Goal: Information Seeking & Learning: Check status

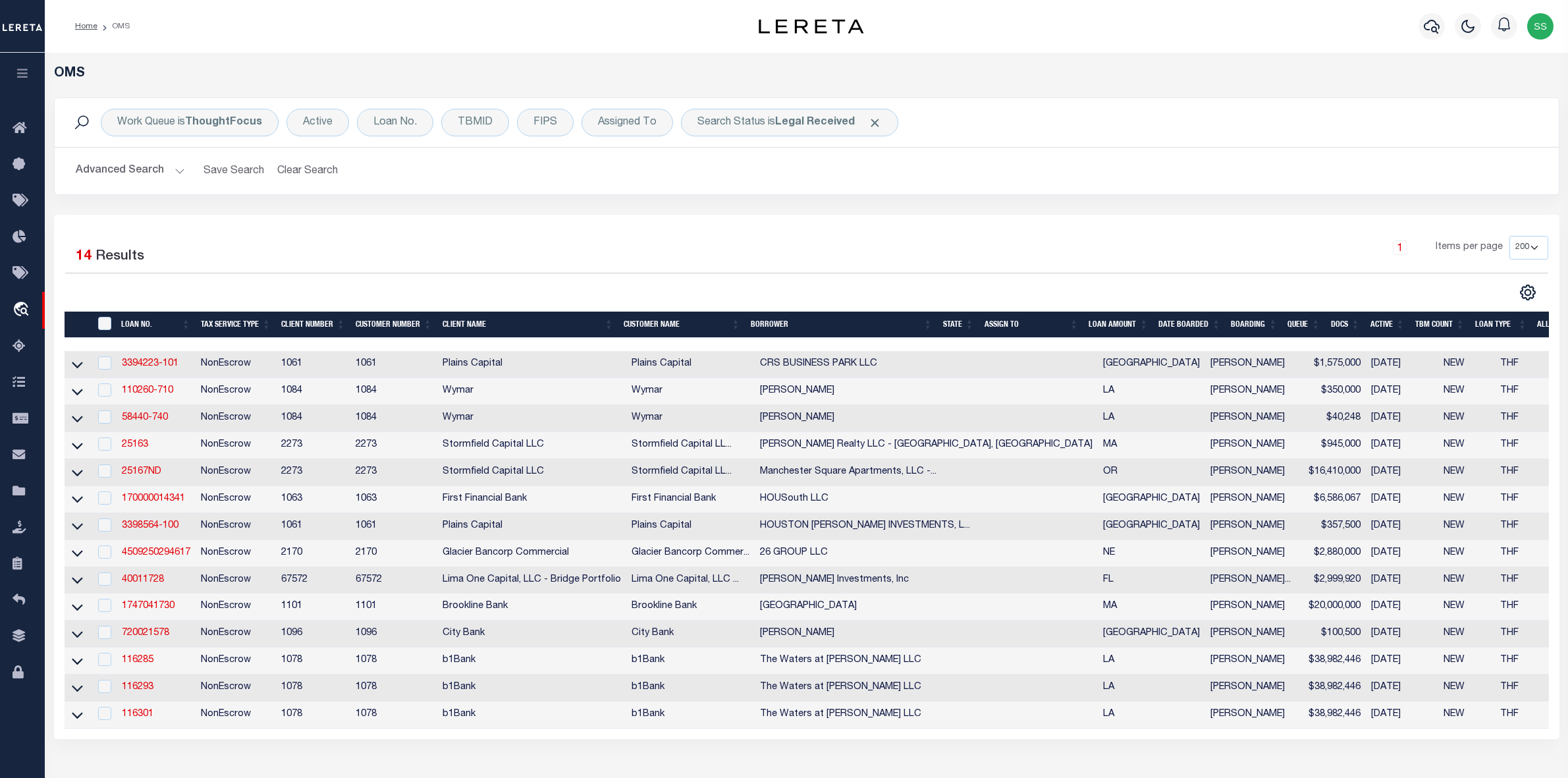
select select "200"
click at [805, 124] on b "Legal Received" at bounding box center [814, 123] width 79 height 11
select select "RD"
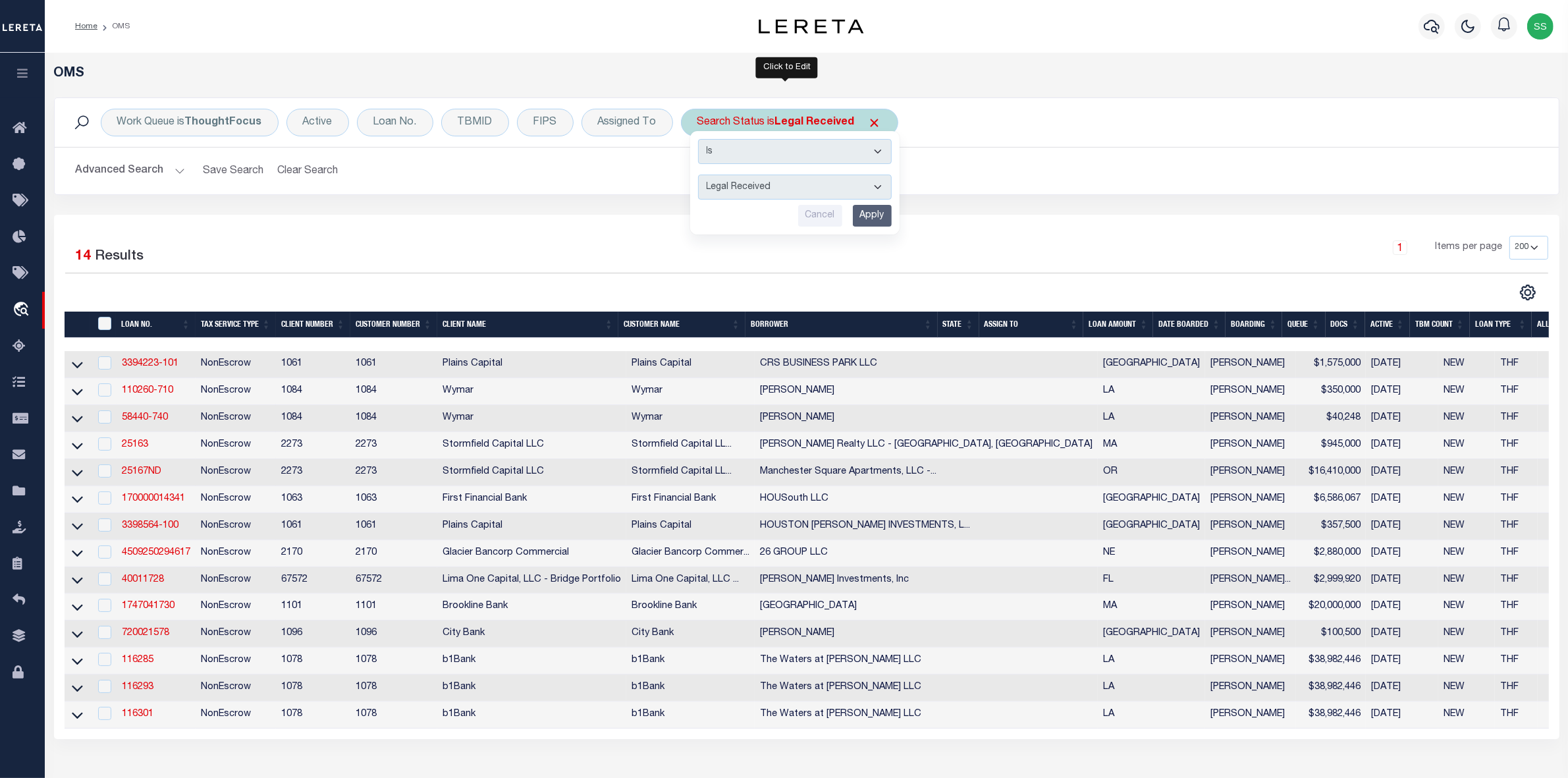
click at [868, 216] on input "Apply" at bounding box center [872, 216] width 39 height 22
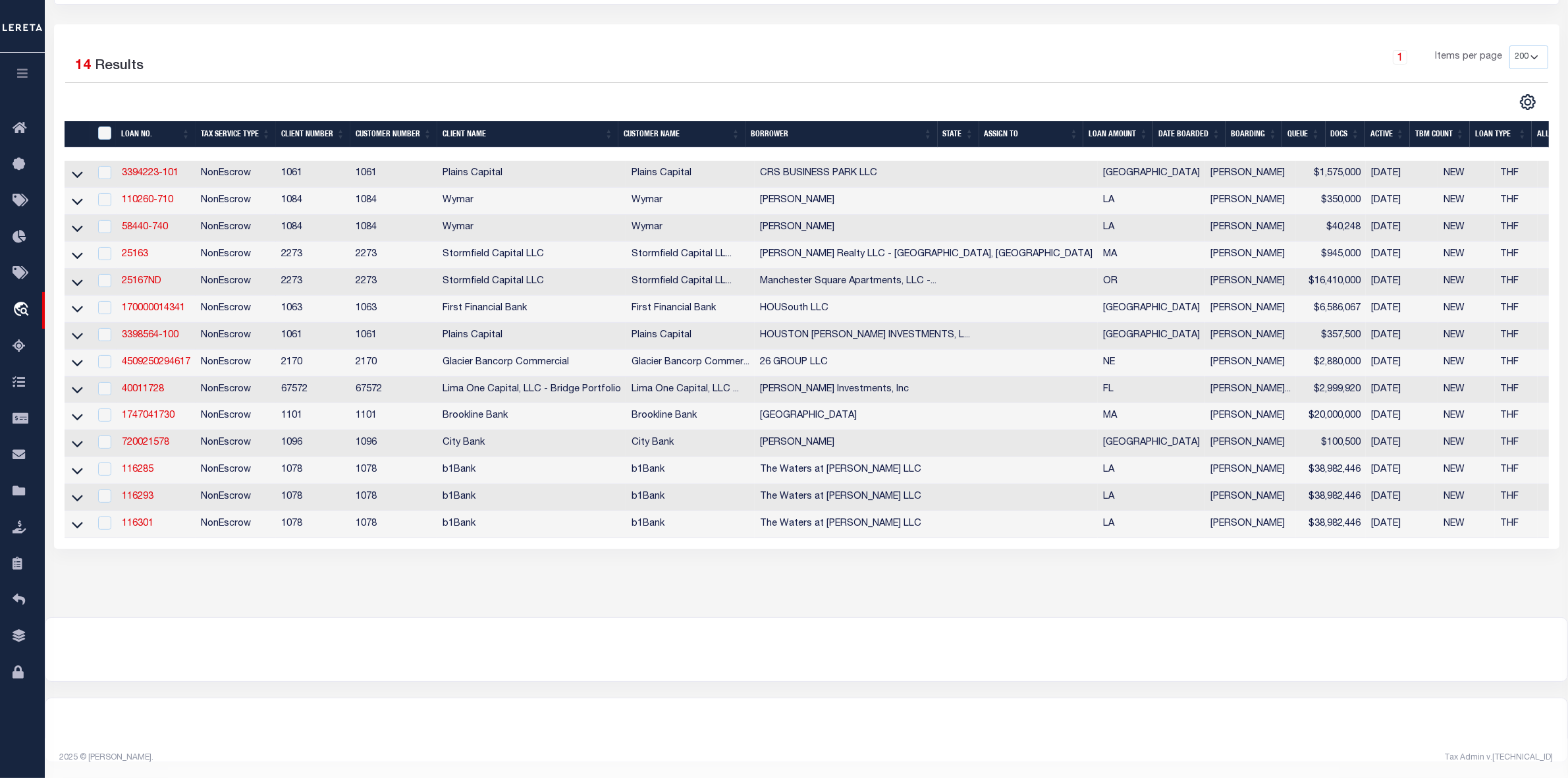
scroll to position [133, 0]
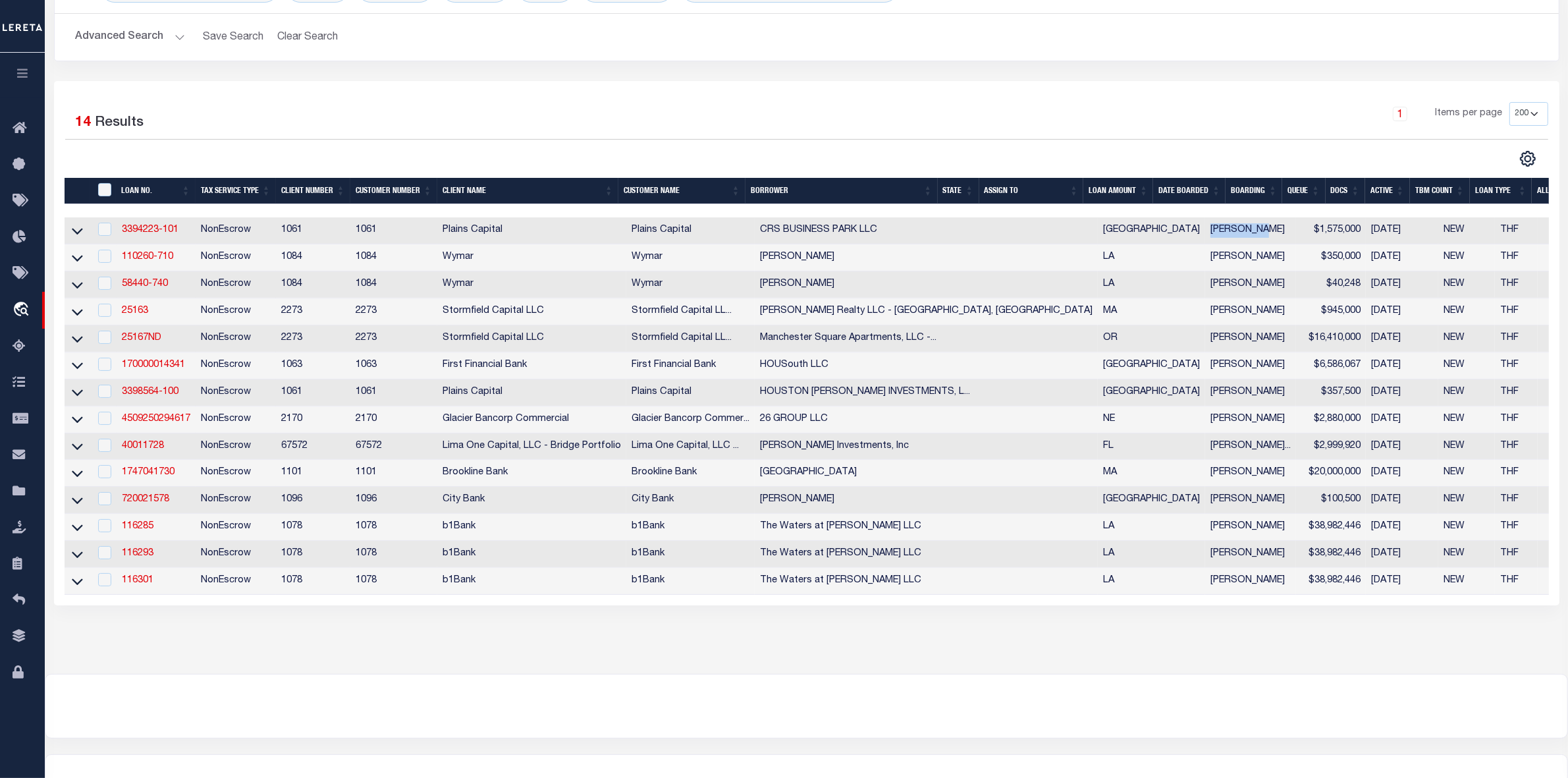
drag, startPoint x: 989, startPoint y: 234, endPoint x: 1048, endPoint y: 234, distance: 59.0
click at [1205, 234] on td "[PERSON_NAME]" at bounding box center [1251, 231] width 91 height 27
checkbox input "true"
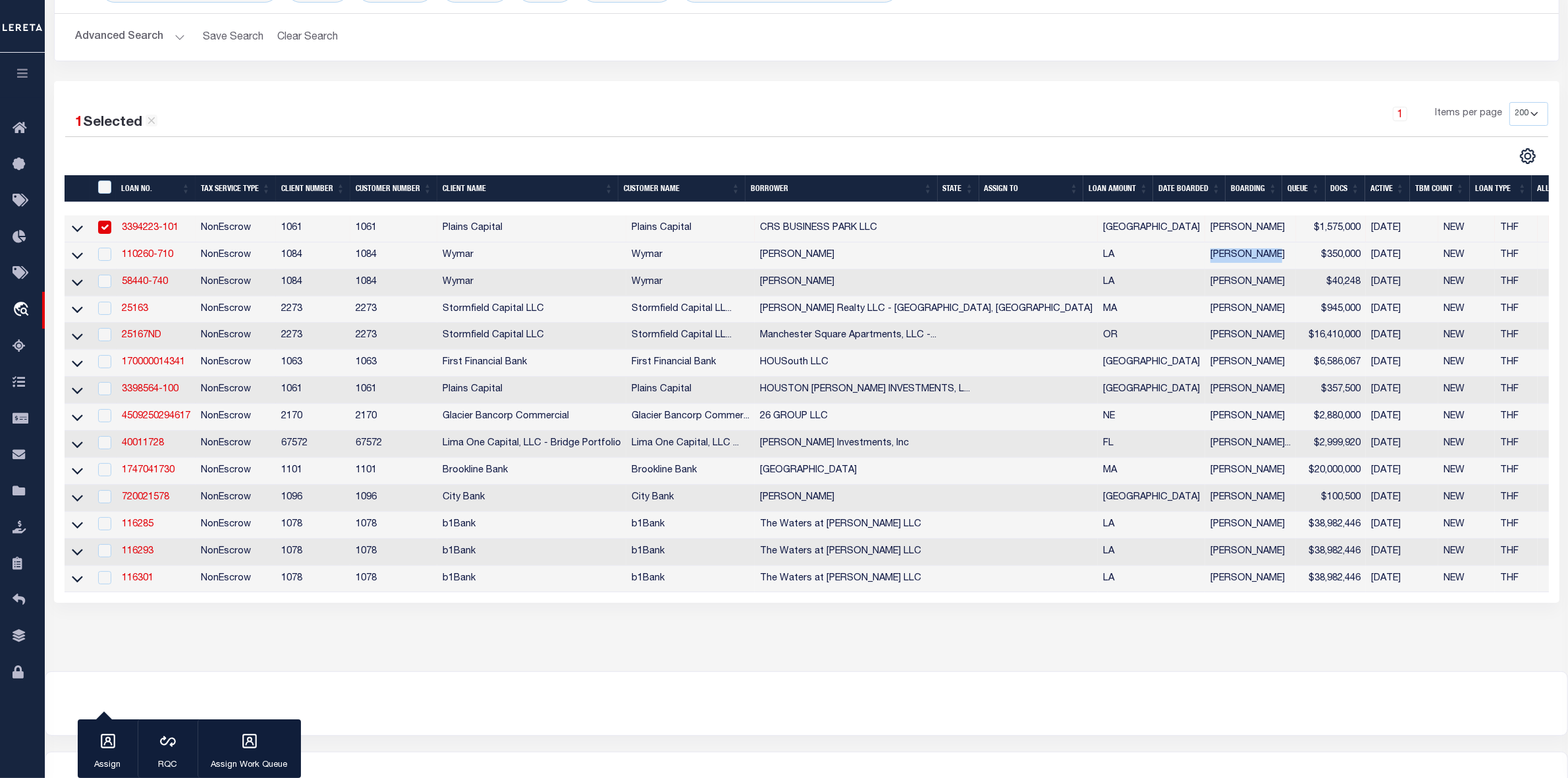
drag, startPoint x: 975, startPoint y: 258, endPoint x: 1062, endPoint y: 262, distance: 87.1
click at [1062, 262] on tr "110260-710 NonEscrow 1084 1084 Wymar Wymar JOSE J SALOMON LA Lokesh Vadde $350,…" at bounding box center [946, 256] width 1763 height 27
drag, startPoint x: 985, startPoint y: 291, endPoint x: 1049, endPoint y: 286, distance: 64.2
click at [1205, 286] on td "[PERSON_NAME]" at bounding box center [1251, 283] width 91 height 27
checkbox input "true"
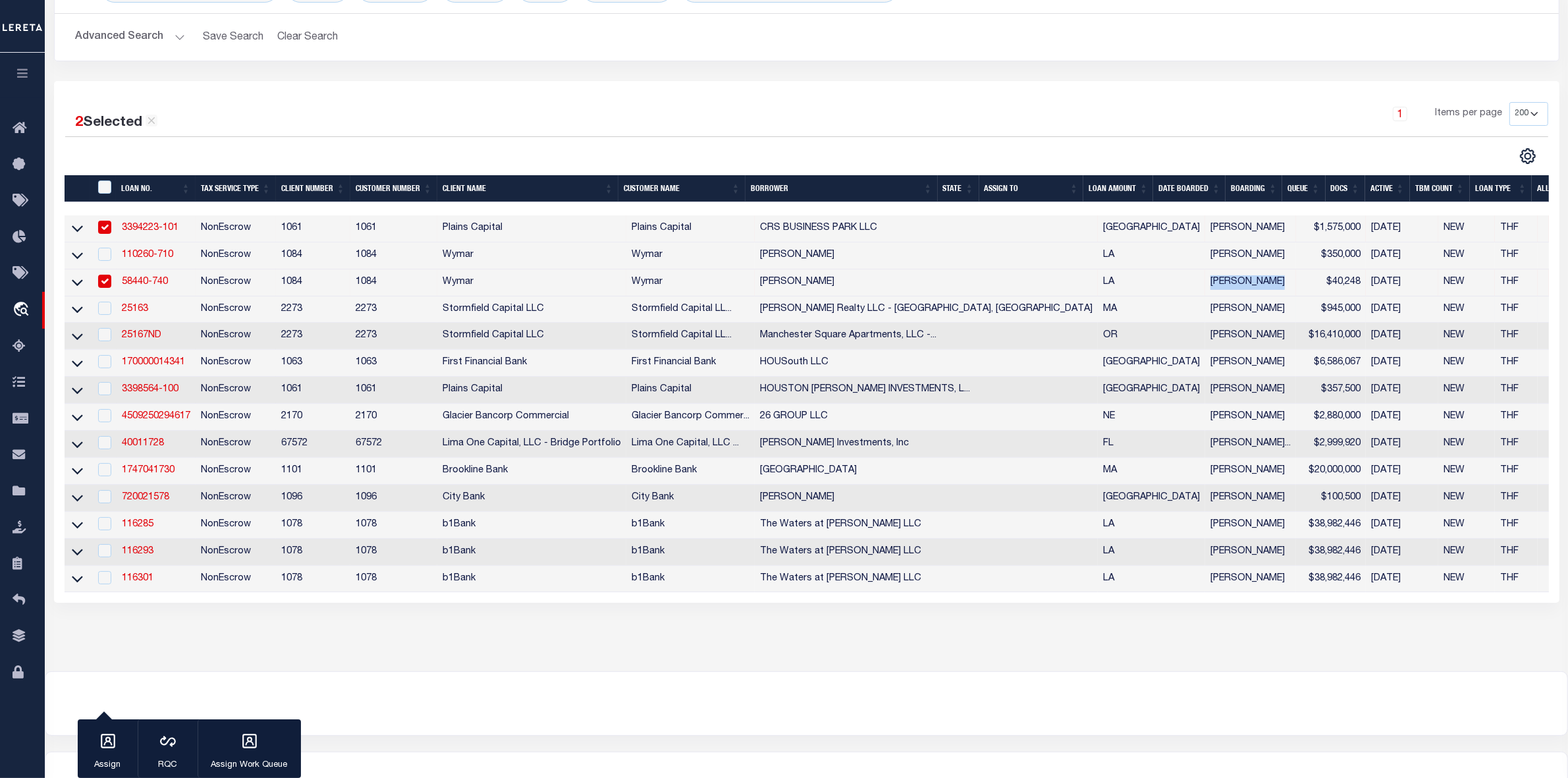
click at [1205, 323] on td "[PERSON_NAME]" at bounding box center [1251, 310] width 91 height 27
checkbox input "true"
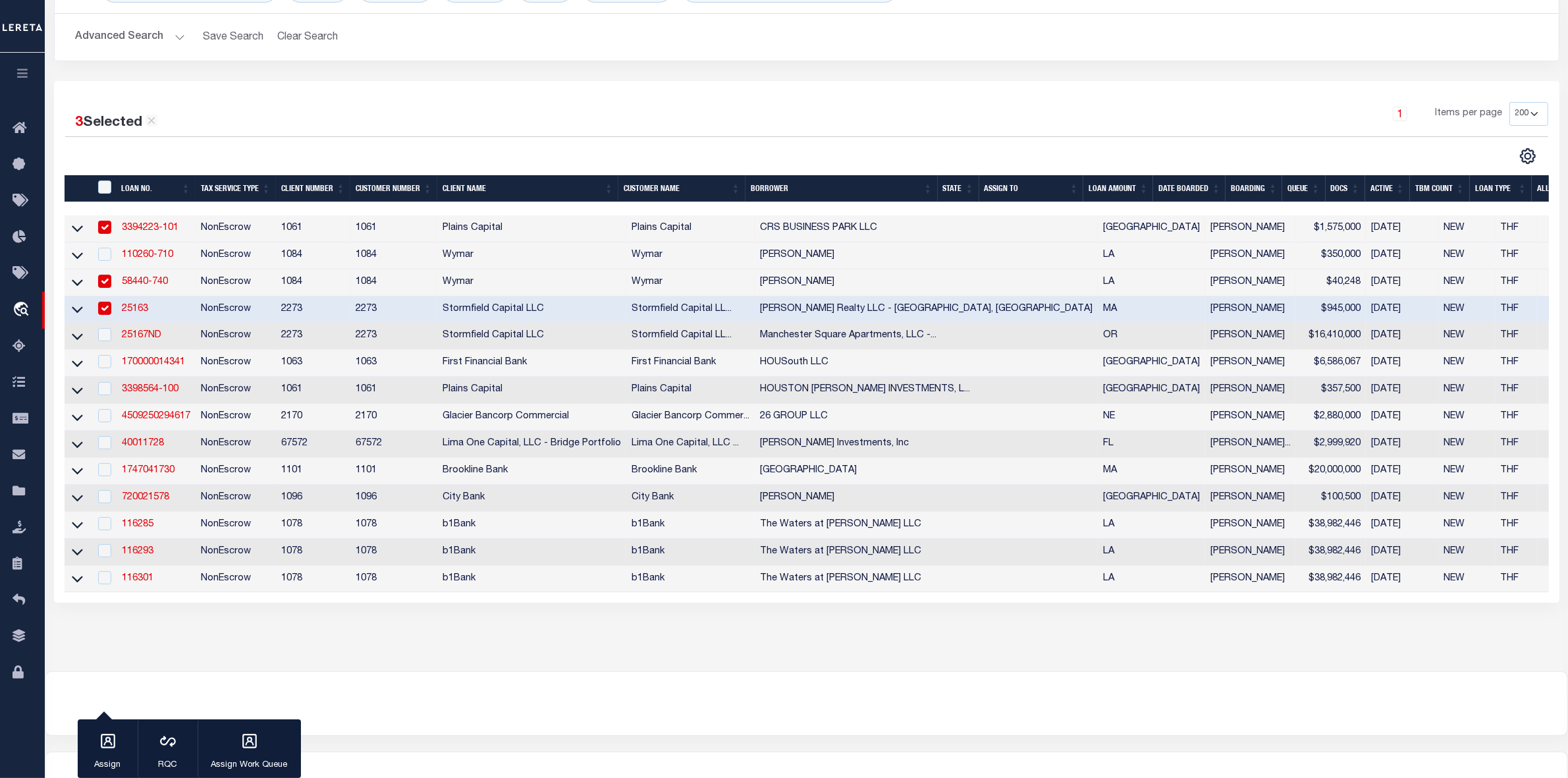
click at [1205, 426] on td "[PERSON_NAME]" at bounding box center [1251, 417] width 91 height 27
checkbox input "true"
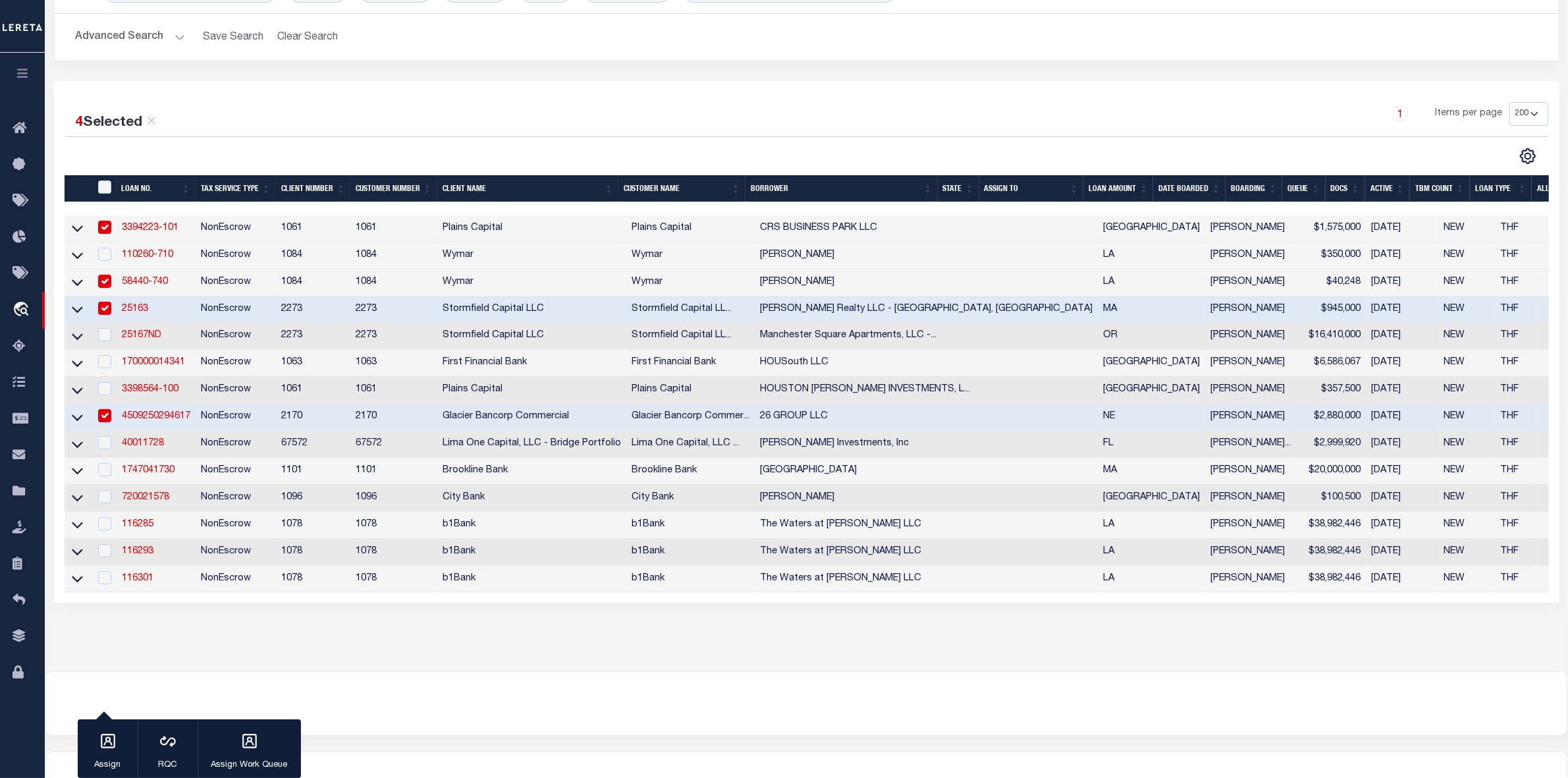
click at [1205, 404] on td "[PERSON_NAME]" at bounding box center [1251, 390] width 91 height 27
checkbox input "true"
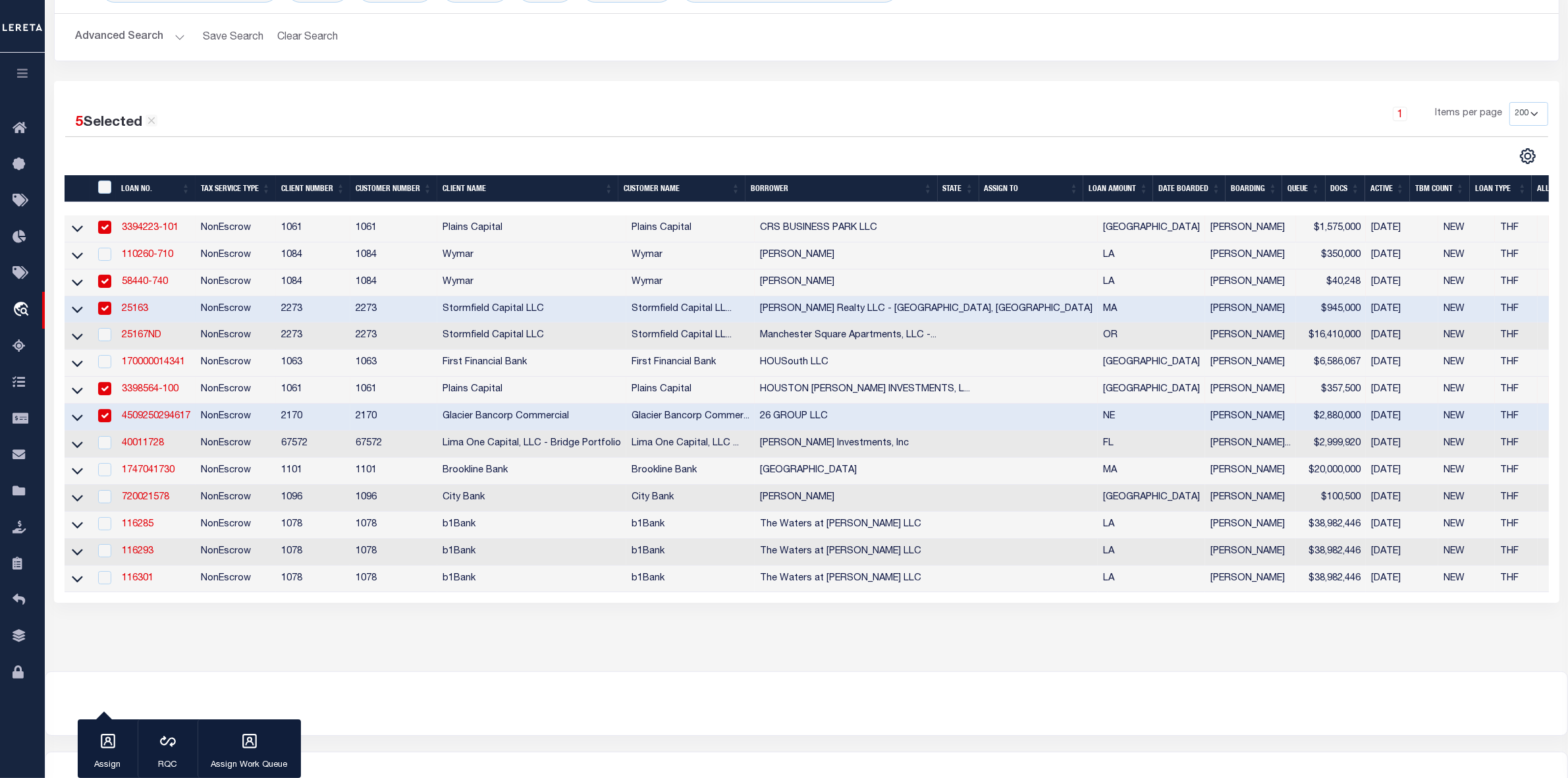
click at [1205, 376] on td "[PERSON_NAME]" at bounding box center [1251, 363] width 91 height 27
checkbox input "true"
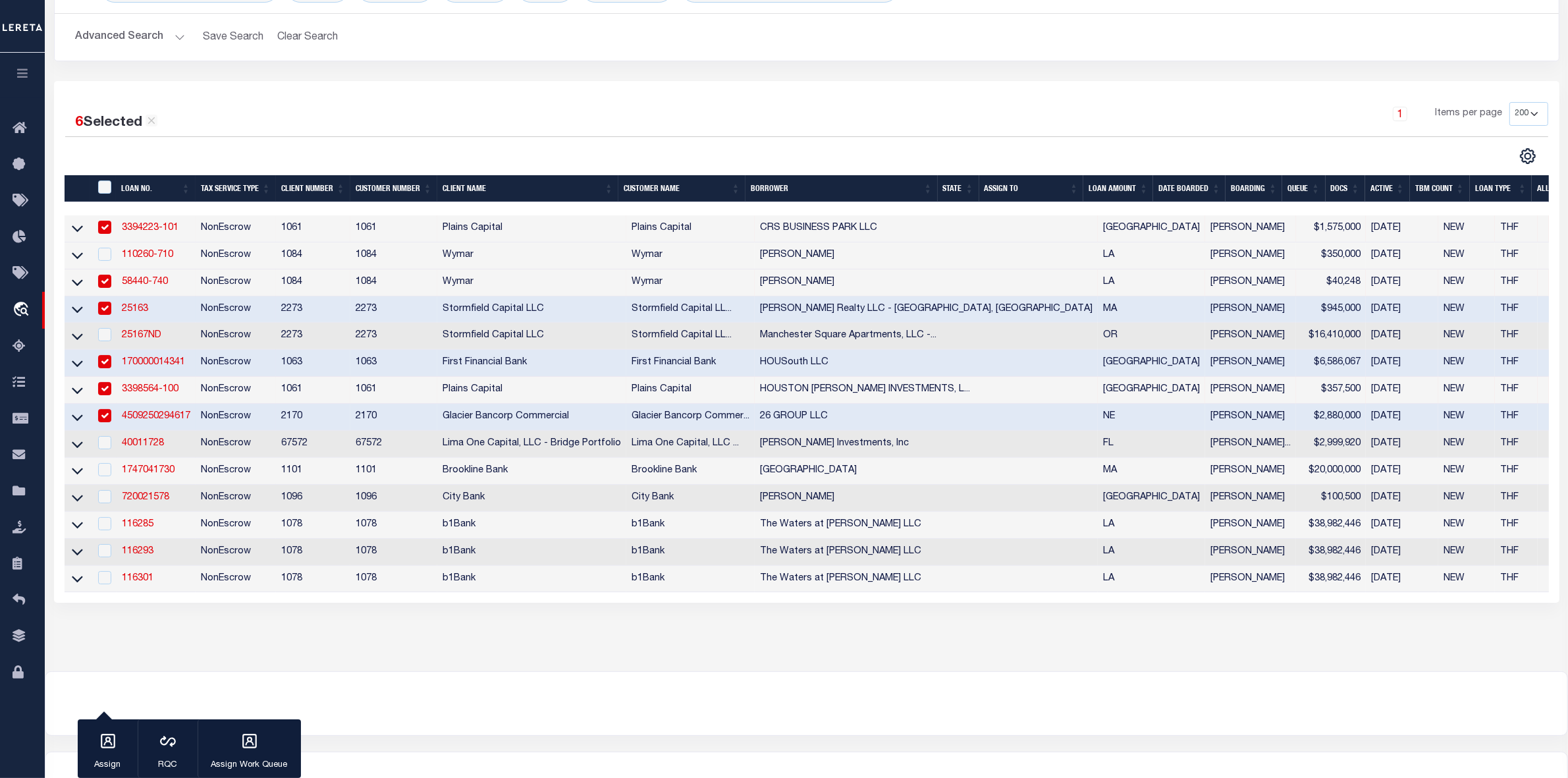
click at [102, 228] on input "checkbox" at bounding box center [105, 228] width 13 height 13
checkbox input "false"
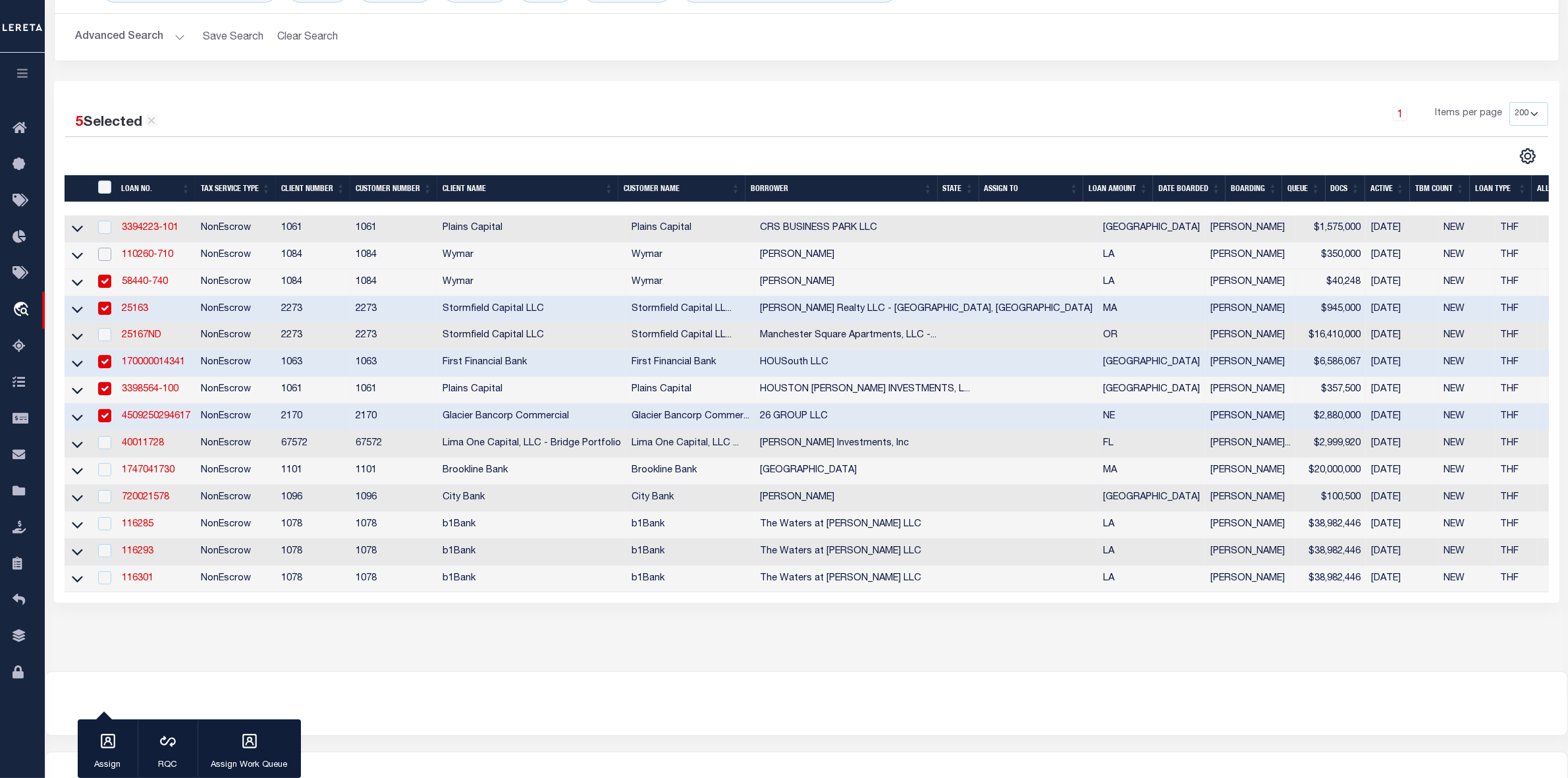
click at [107, 261] on input "checkbox" at bounding box center [105, 254] width 13 height 13
checkbox input "true"
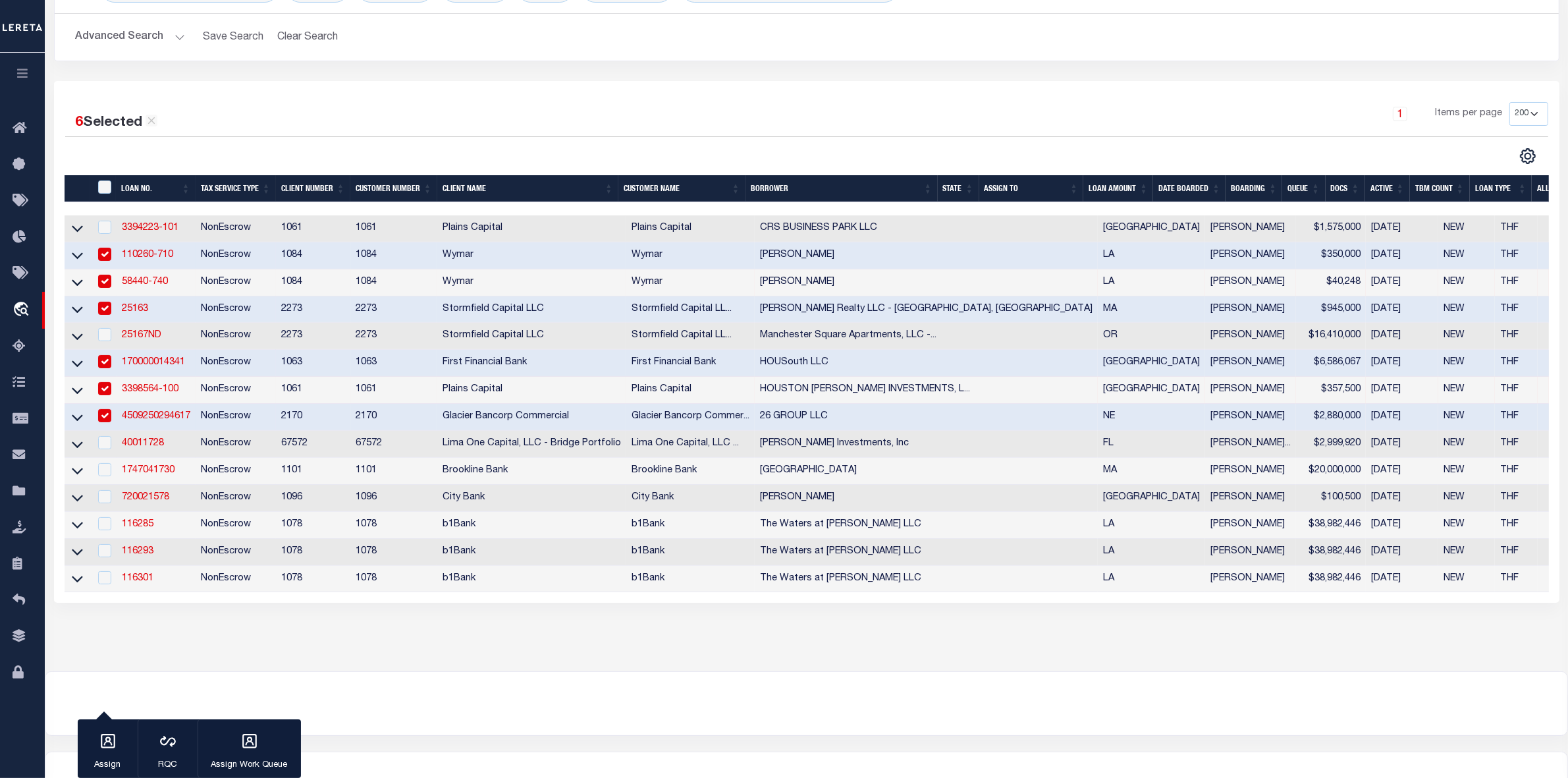
click at [110, 284] on input "checkbox" at bounding box center [105, 282] width 13 height 13
checkbox input "false"
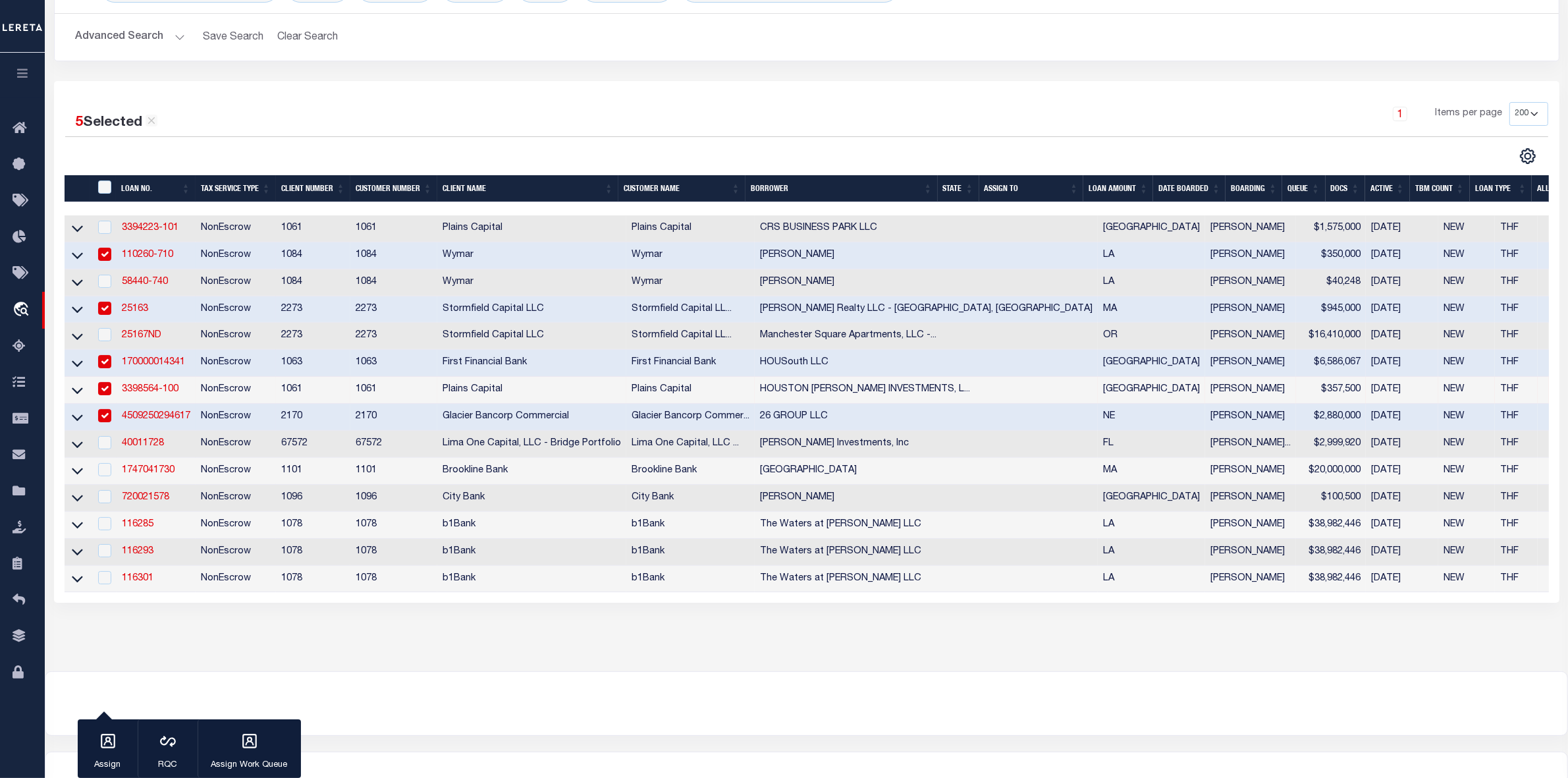
click at [105, 258] on input "checkbox" at bounding box center [105, 254] width 13 height 13
checkbox input "false"
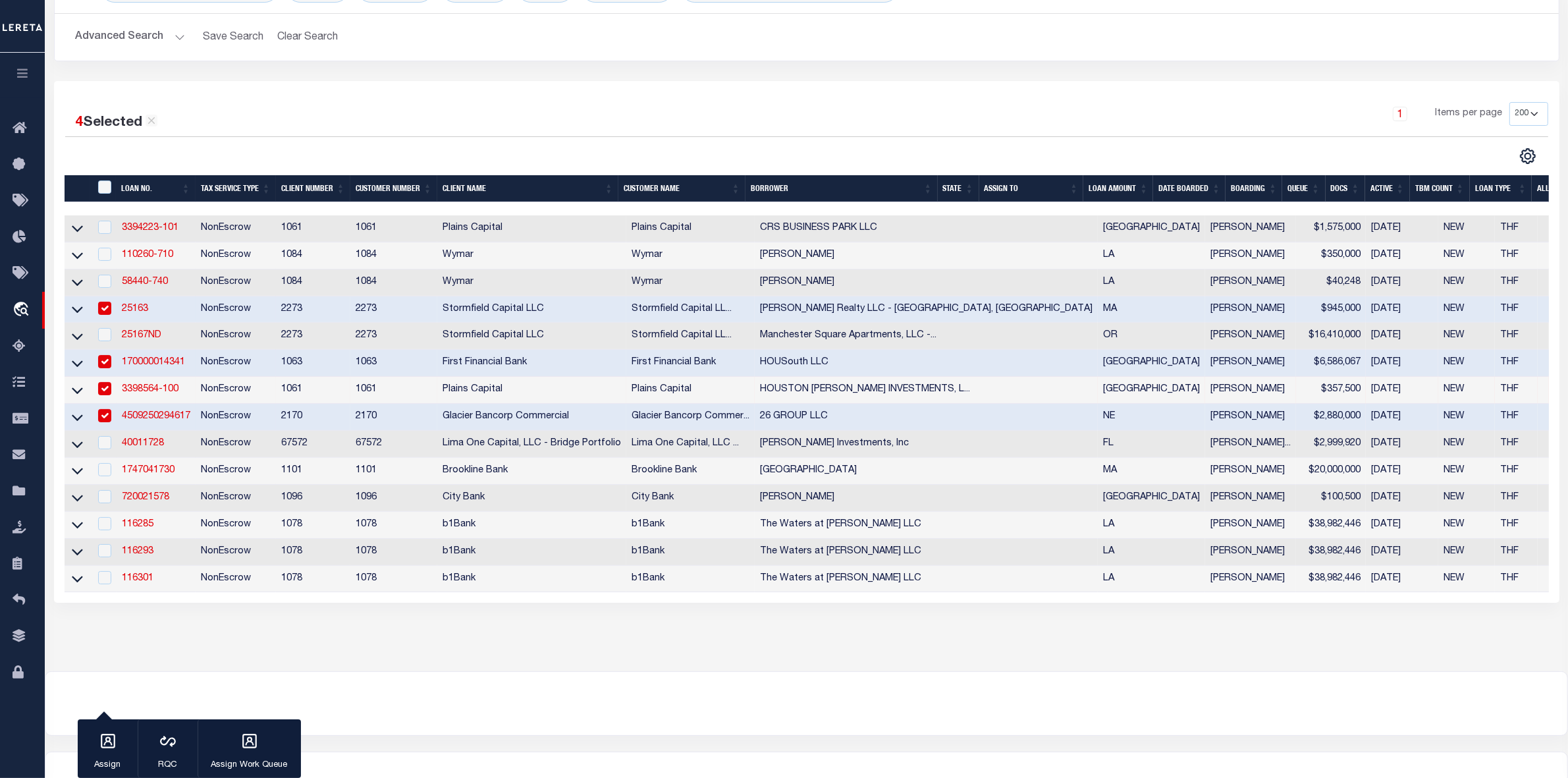
click at [105, 315] on input "checkbox" at bounding box center [105, 308] width 13 height 13
checkbox input "false"
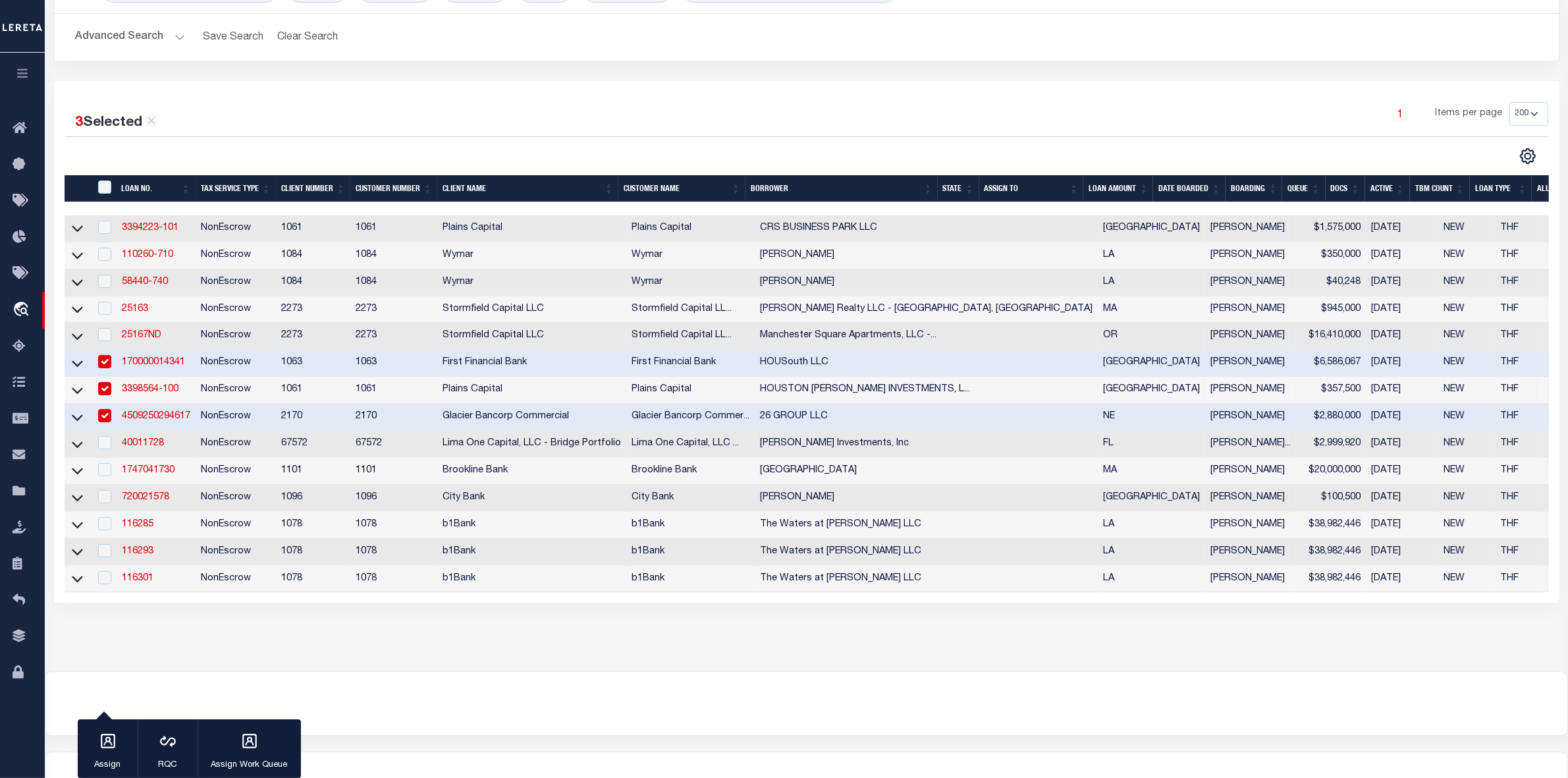
click at [106, 377] on td at bounding box center [103, 363] width 27 height 27
checkbox input "false"
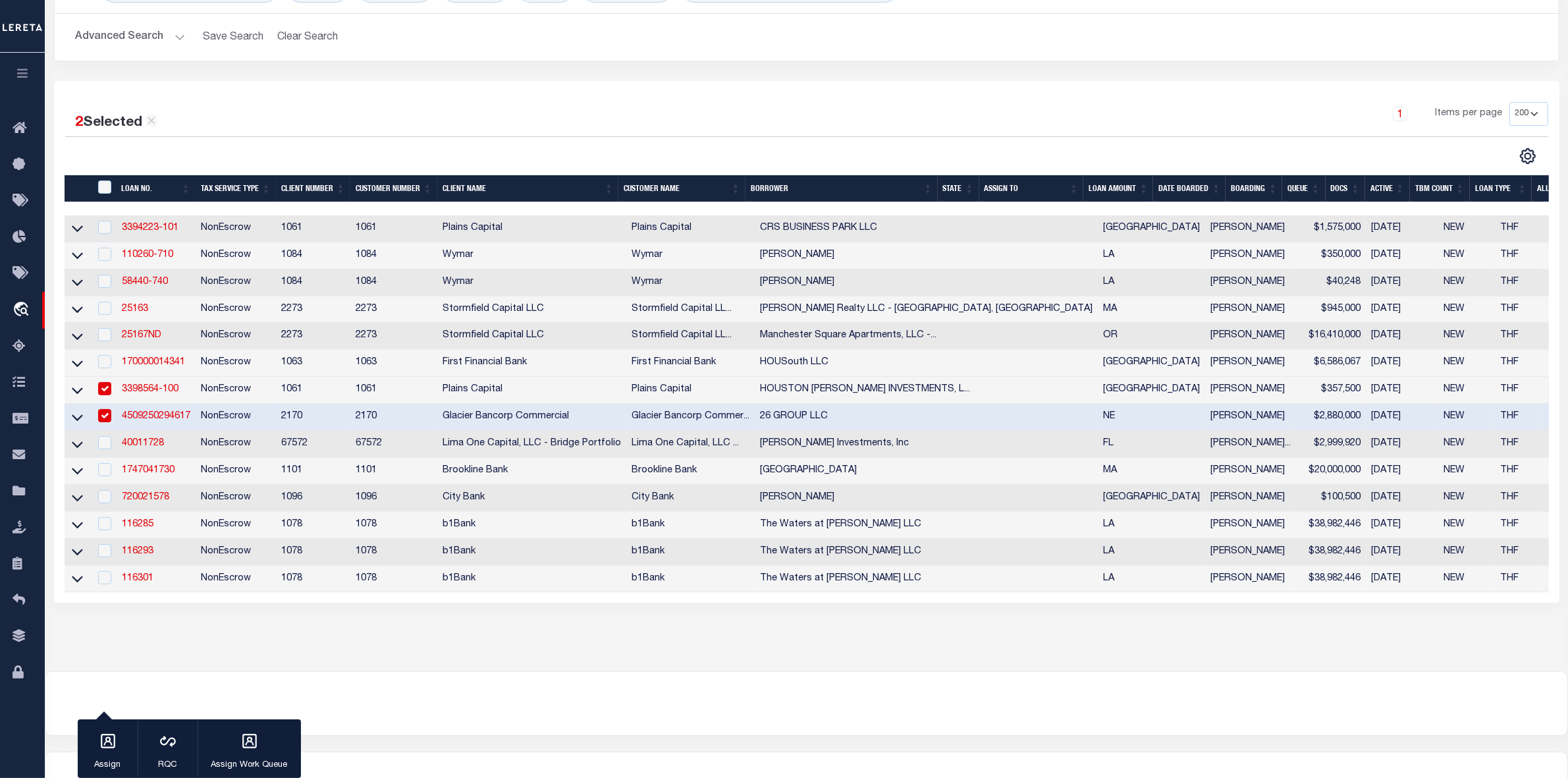
click at [107, 395] on input "checkbox" at bounding box center [105, 389] width 13 height 13
checkbox input "false"
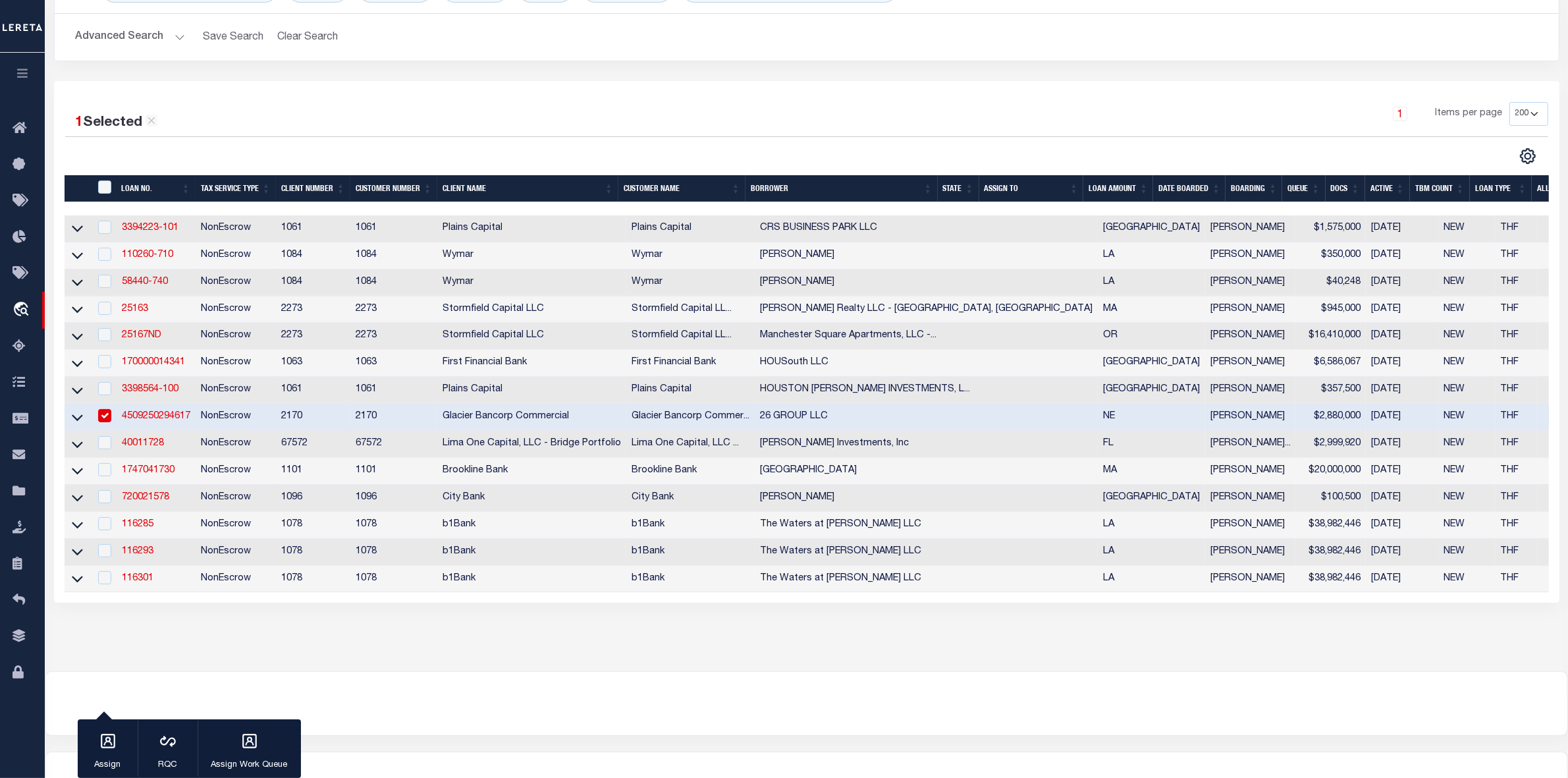
click at [105, 422] on input "checkbox" at bounding box center [105, 416] width 13 height 13
checkbox input "false"
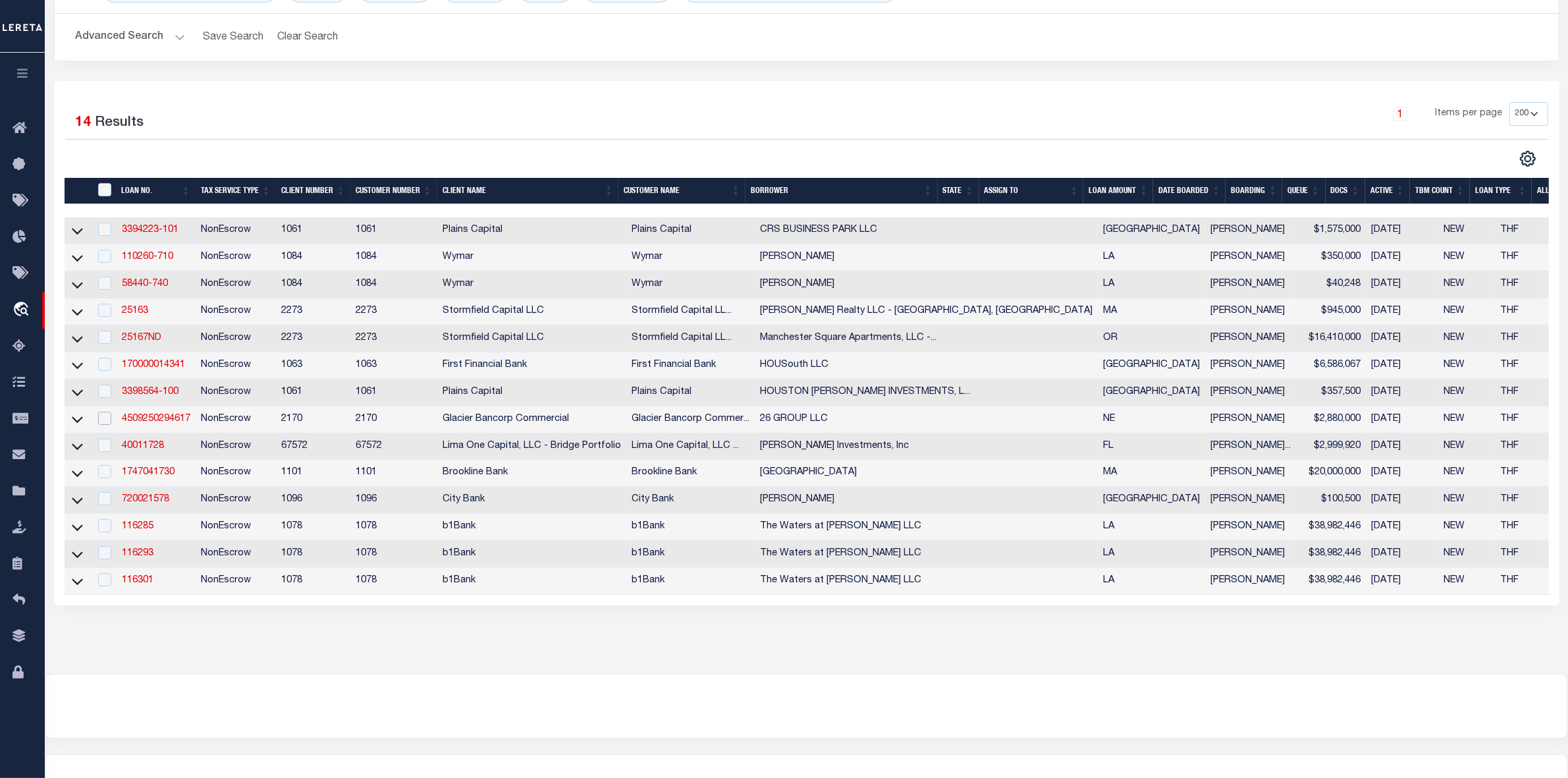
scroll to position [0, 0]
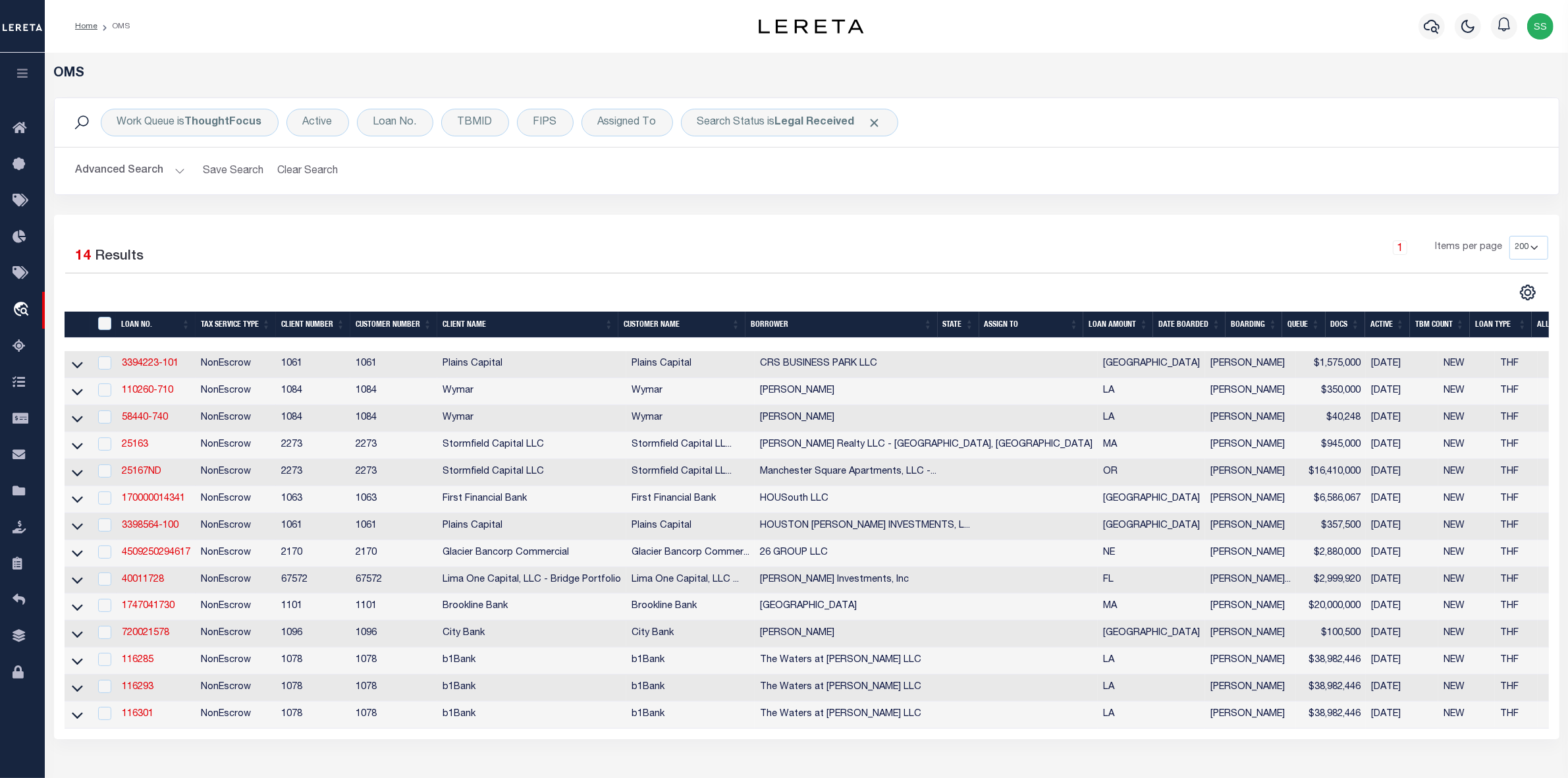
click at [954, 159] on h2 "Advanced Search Save Search Clear Search tblSearchTopScreen_dynamictable_____De…" at bounding box center [806, 171] width 1483 height 26
click at [1384, 73] on h5 "OMS" at bounding box center [806, 74] width 1505 height 16
click at [468, 120] on div "TBMID" at bounding box center [476, 122] width 68 height 27
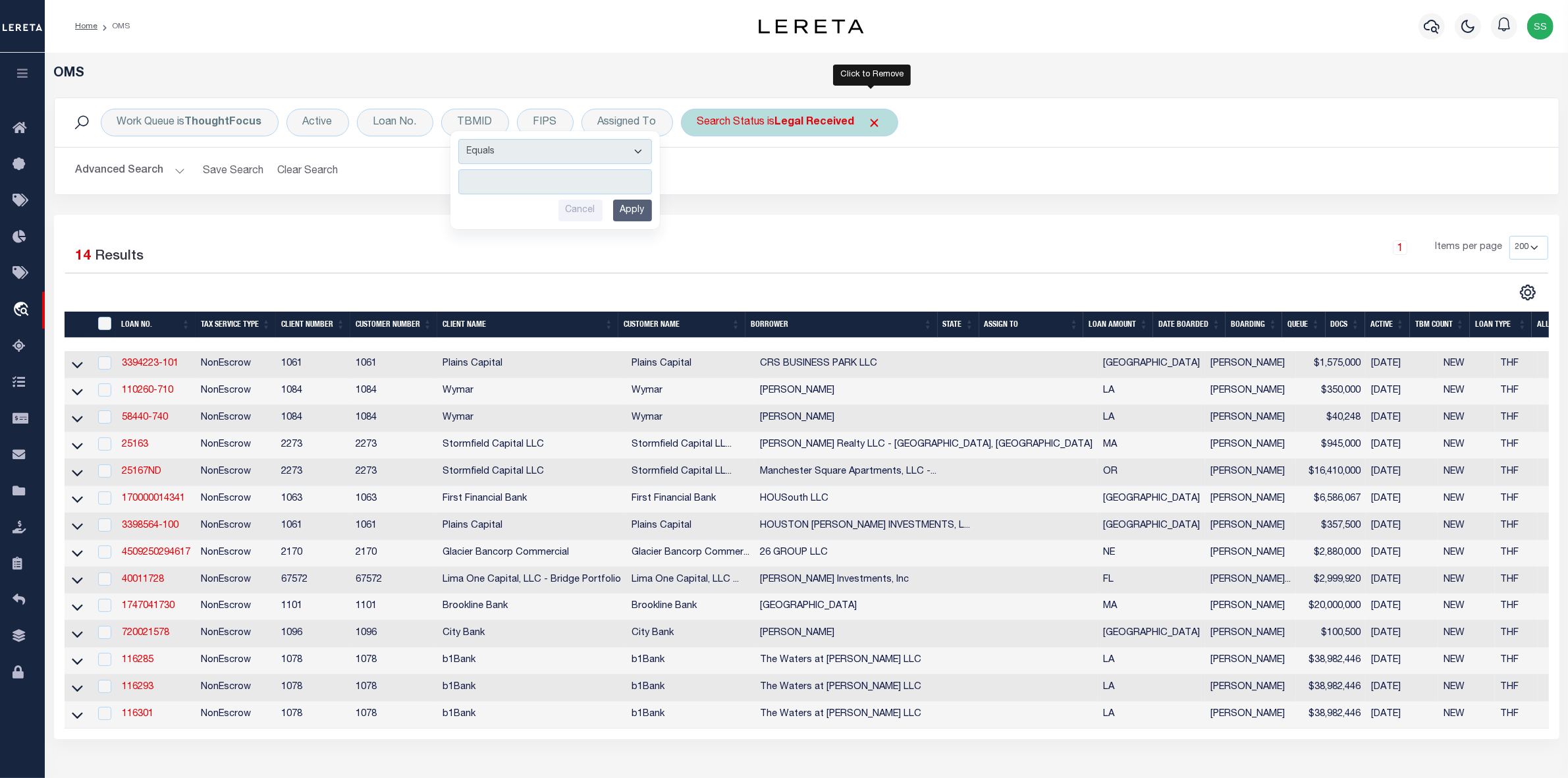
click at [870, 122] on span "Click to Remove" at bounding box center [874, 123] width 14 height 14
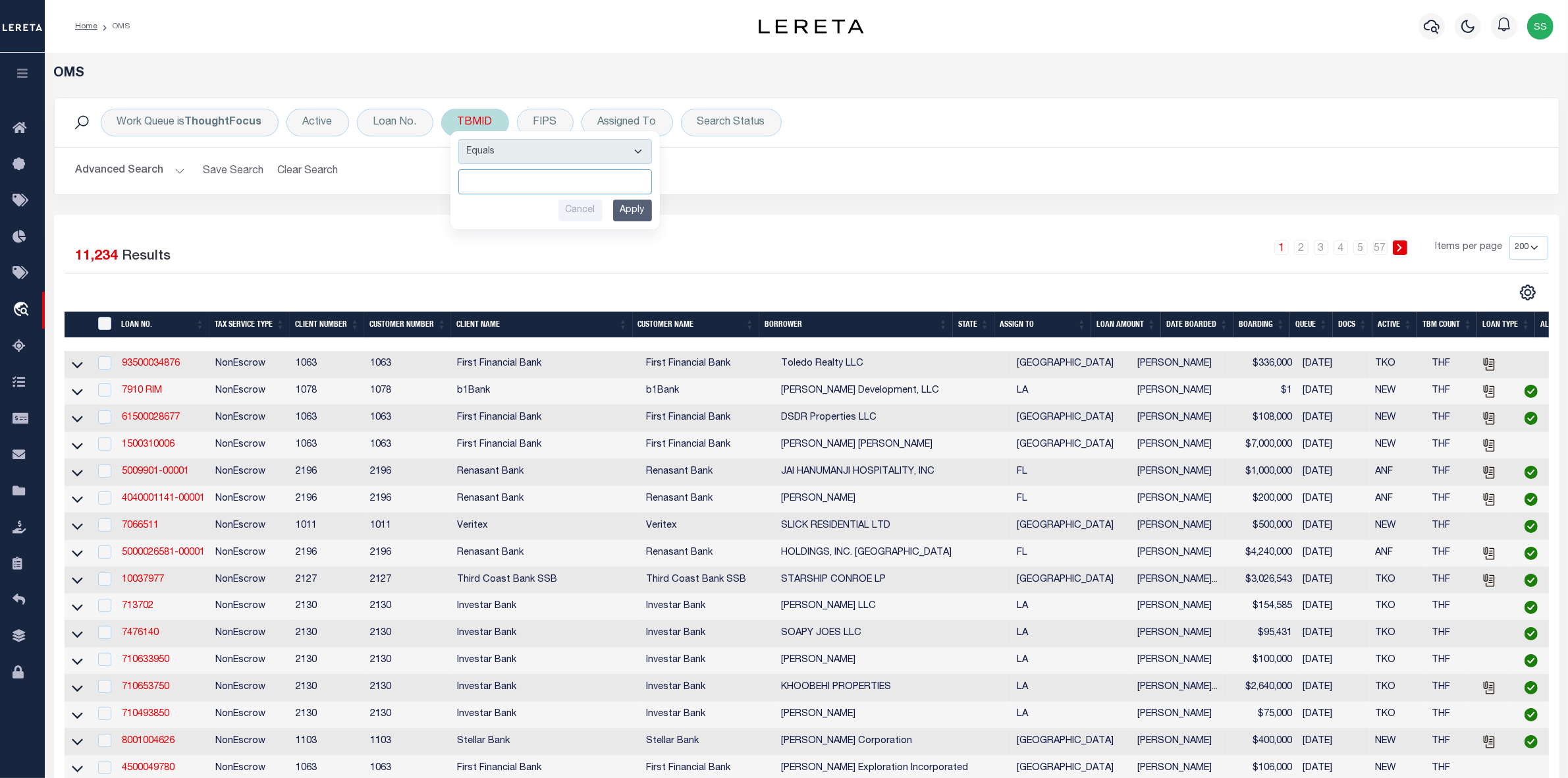
click at [546, 181] on input "number" at bounding box center [555, 182] width 193 height 25
paste input "3512632002"
type input "3512632002"
click at [637, 212] on input "Apply" at bounding box center [632, 210] width 39 height 22
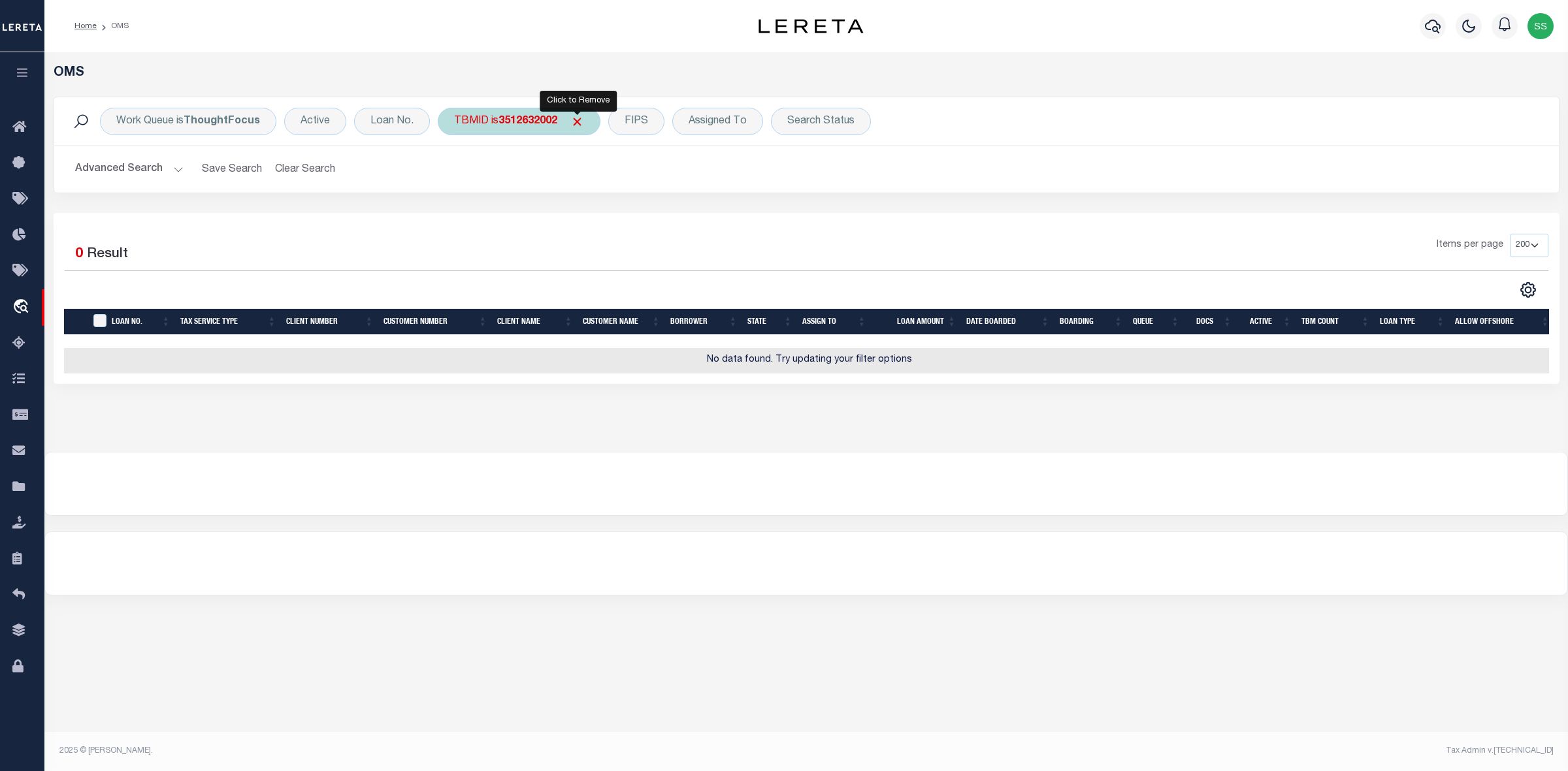
click at [576, 119] on span "Click to Remove" at bounding box center [577, 122] width 14 height 14
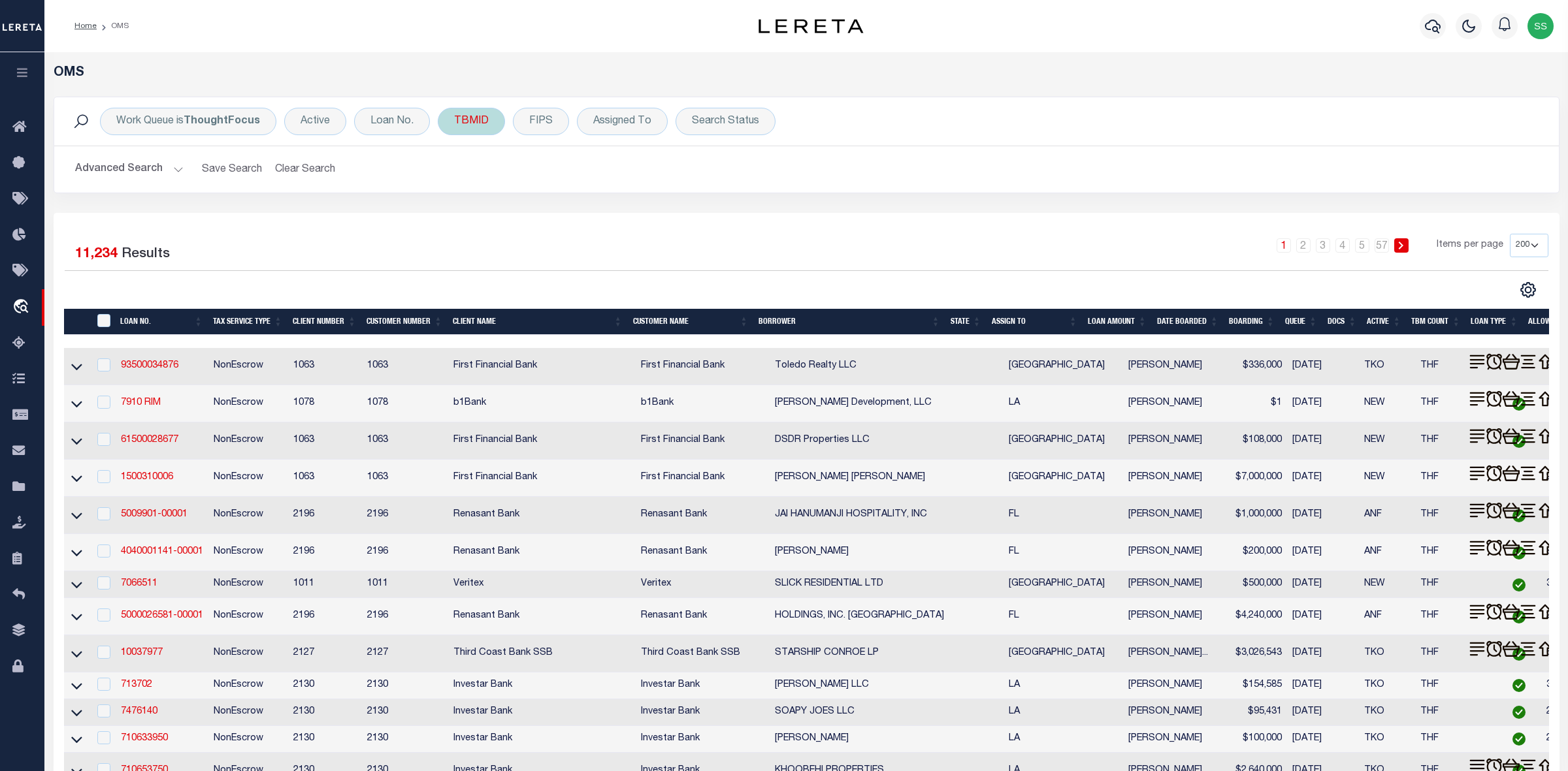
click at [476, 125] on div "TBMID" at bounding box center [472, 121] width 67 height 27
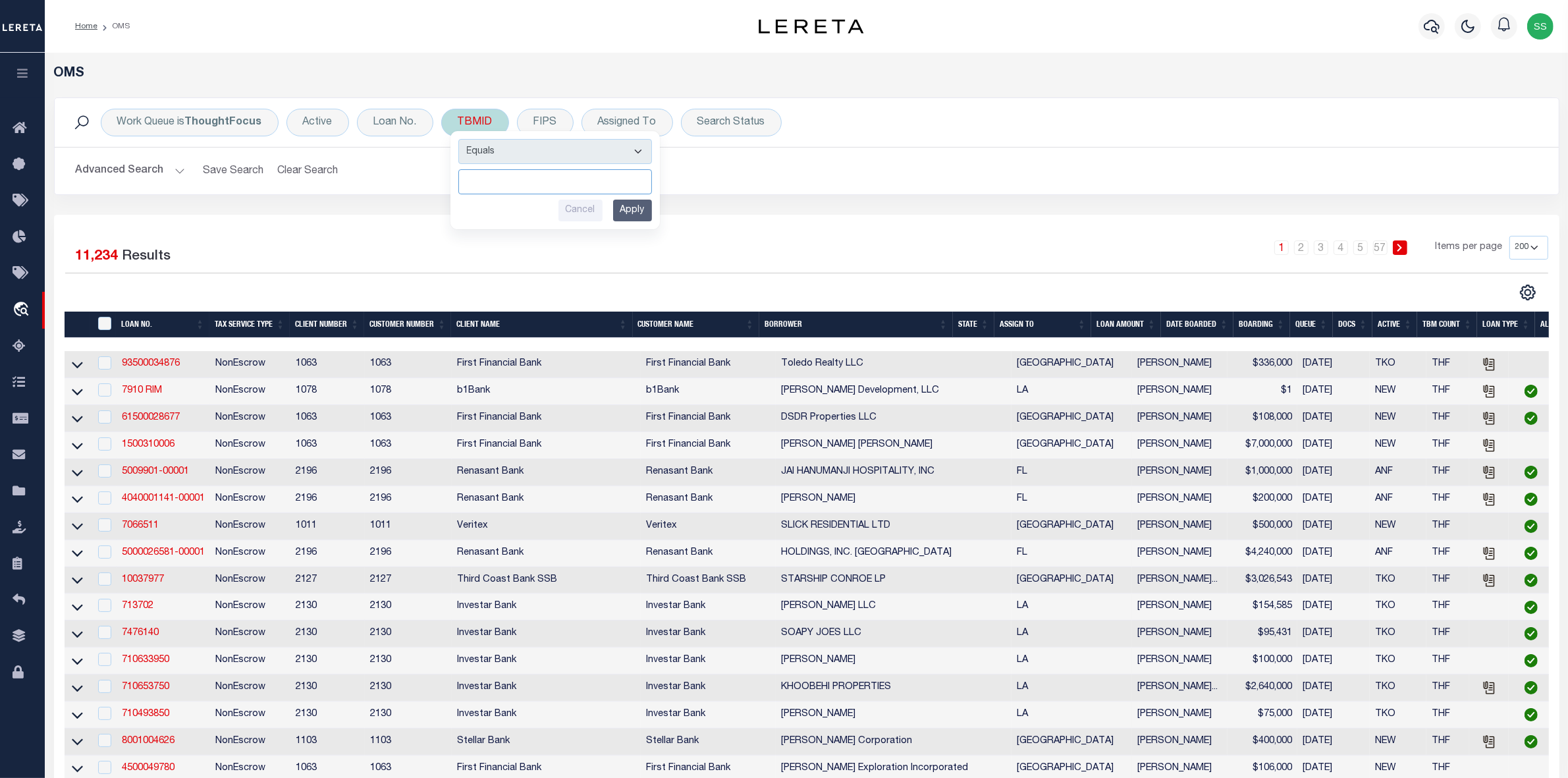
click at [472, 176] on input "number" at bounding box center [555, 182] width 193 height 25
paste input "3512632002"
type input "3512632002"
click at [637, 209] on input "Apply" at bounding box center [632, 210] width 39 height 22
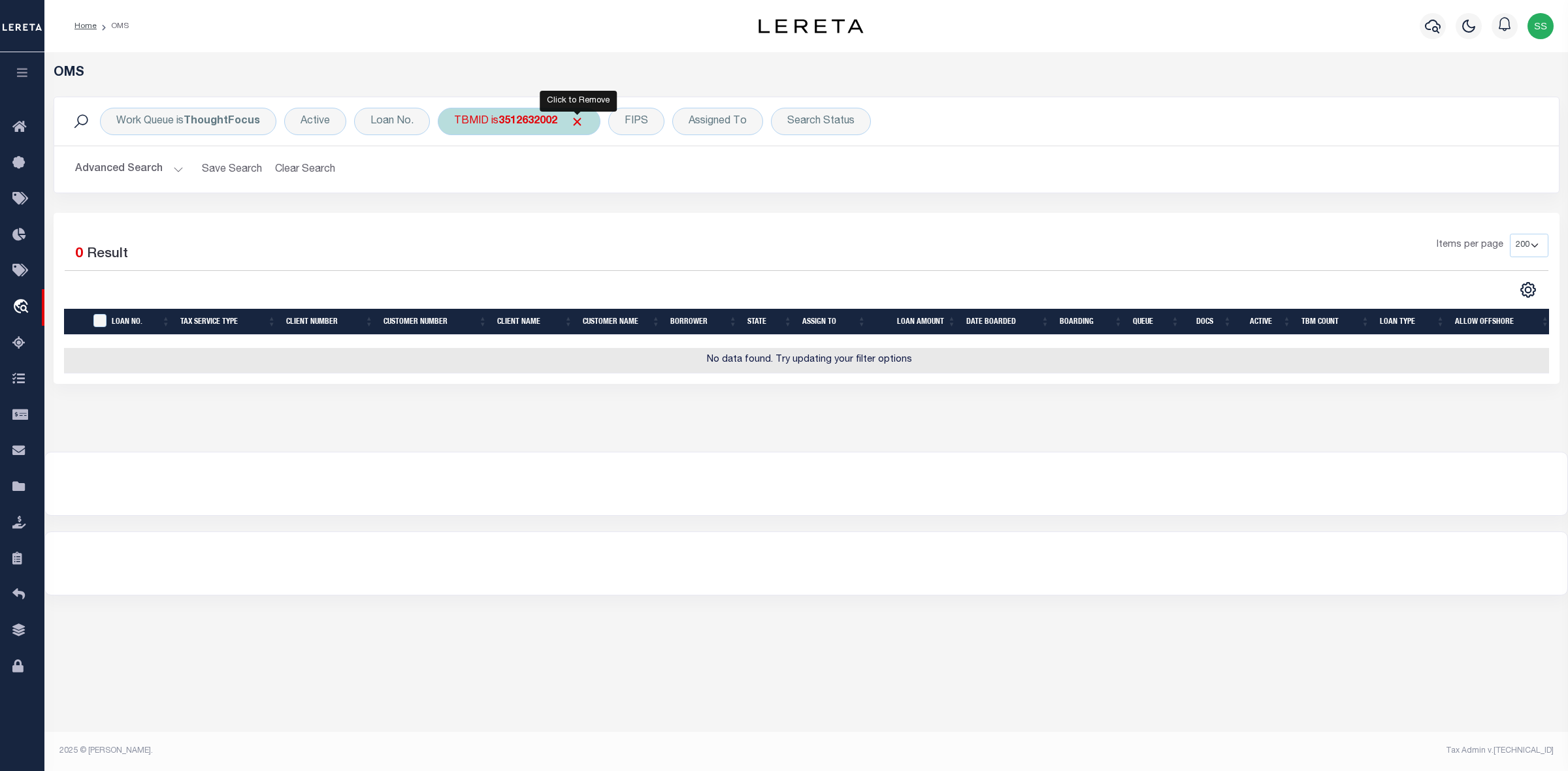
click at [582, 122] on span "Click to Remove" at bounding box center [577, 122] width 14 height 14
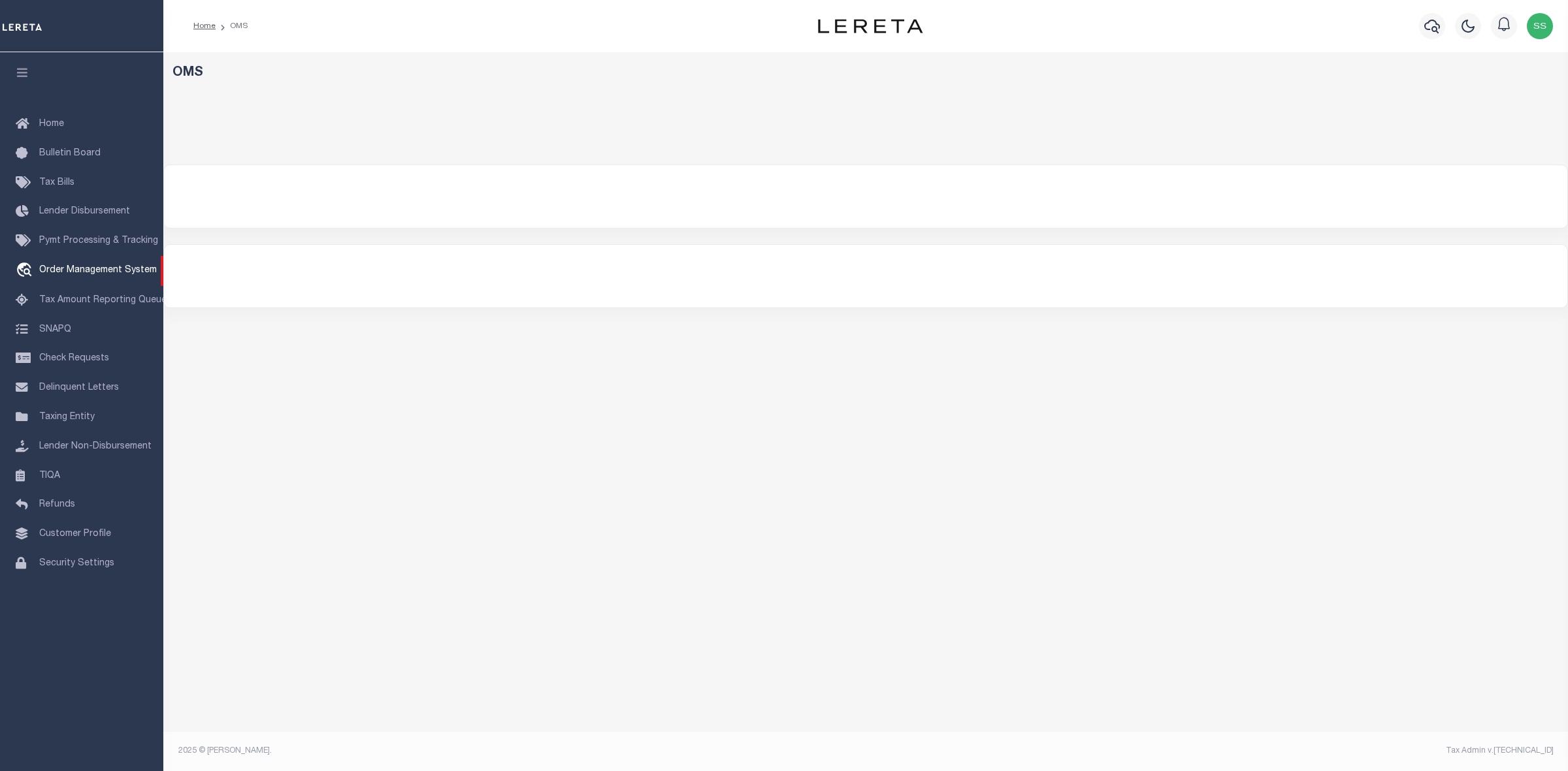
select select "200"
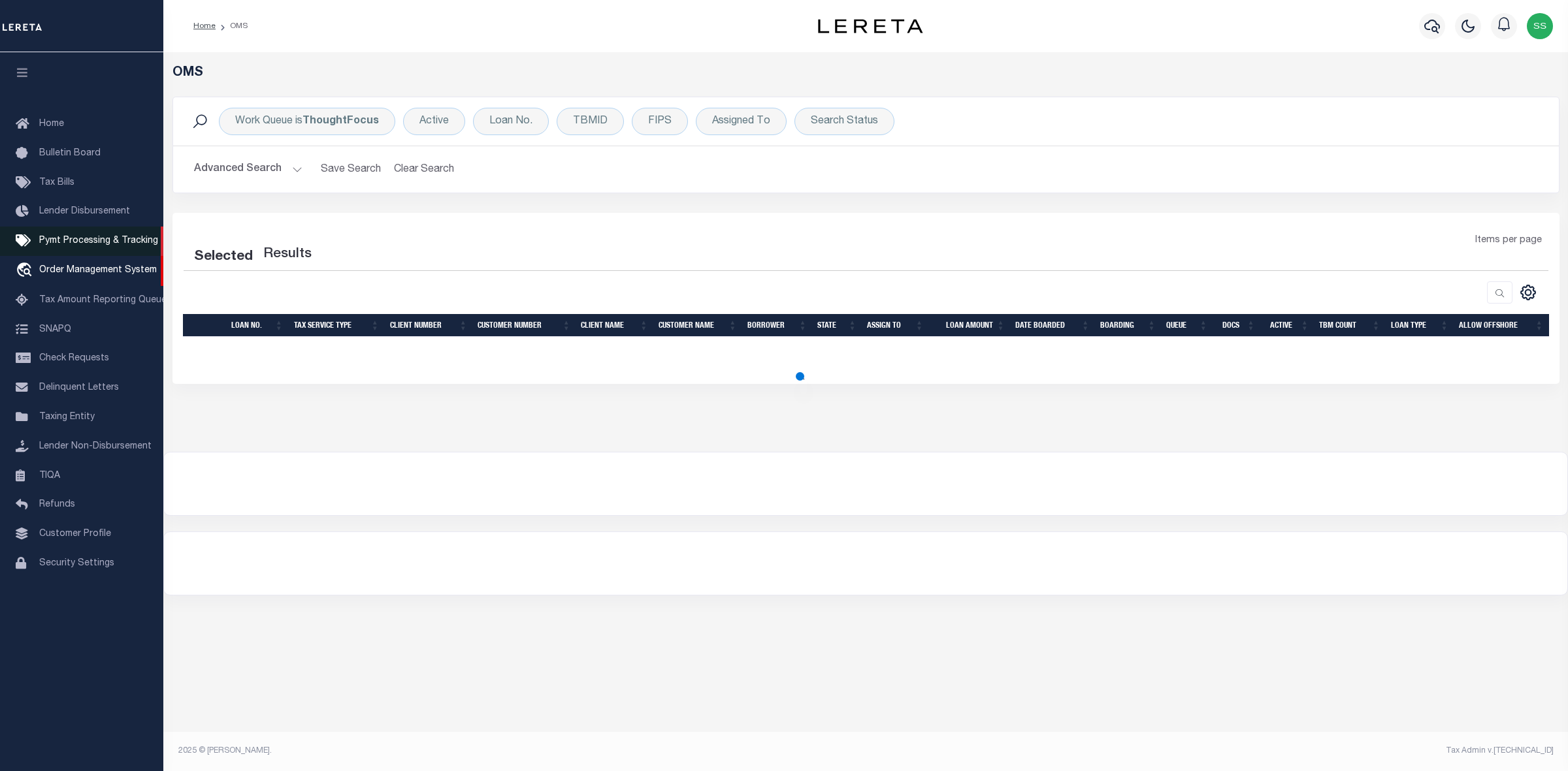
select select "200"
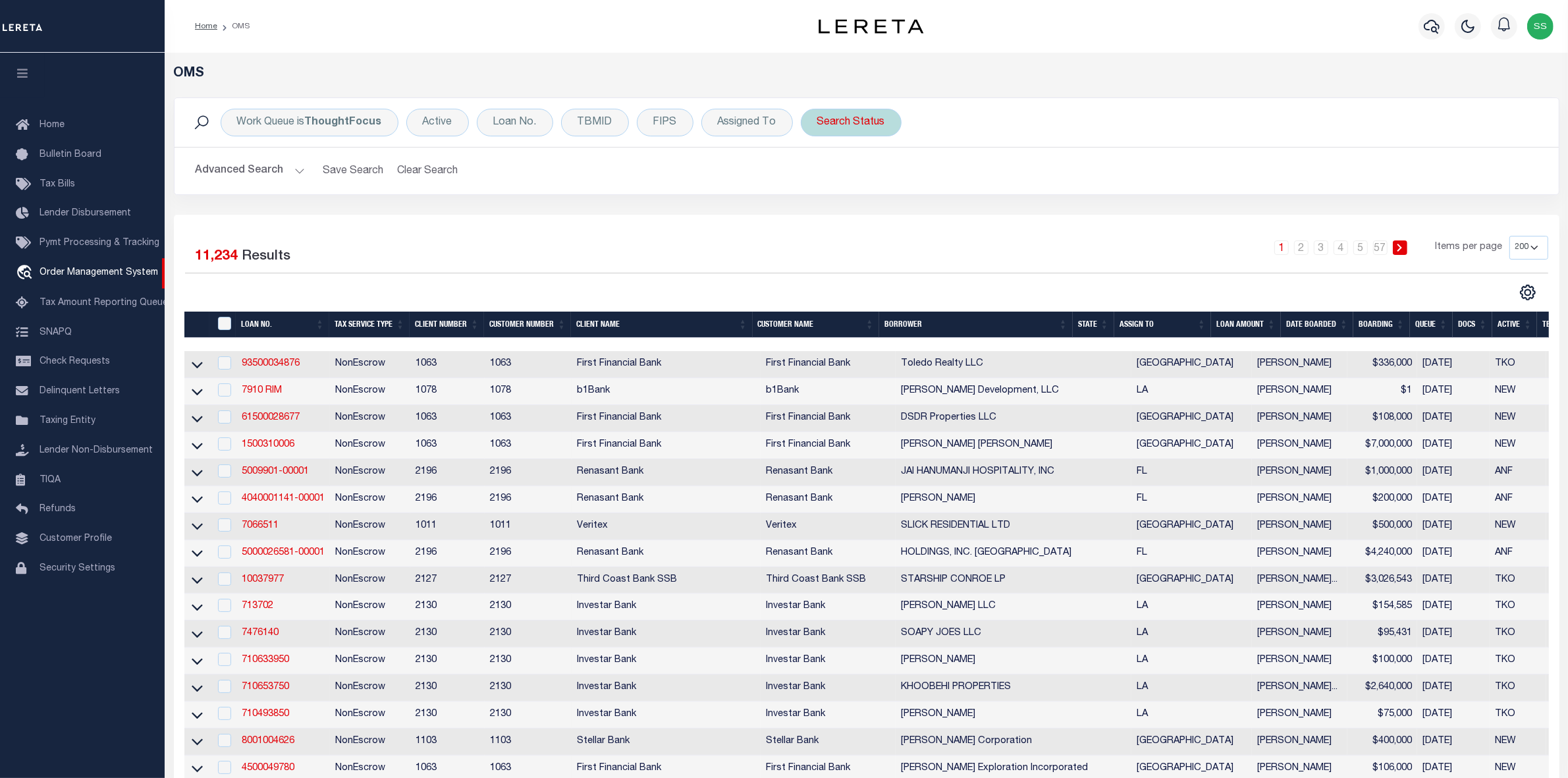
click at [859, 125] on div "Search Status" at bounding box center [851, 122] width 101 height 27
click at [901, 187] on select "Automated Search Bad Parcel Complete Duplicate Parcel High Dollar Reporting In …" at bounding box center [914, 187] width 193 height 25
click at [983, 219] on input "Apply" at bounding box center [992, 216] width 39 height 22
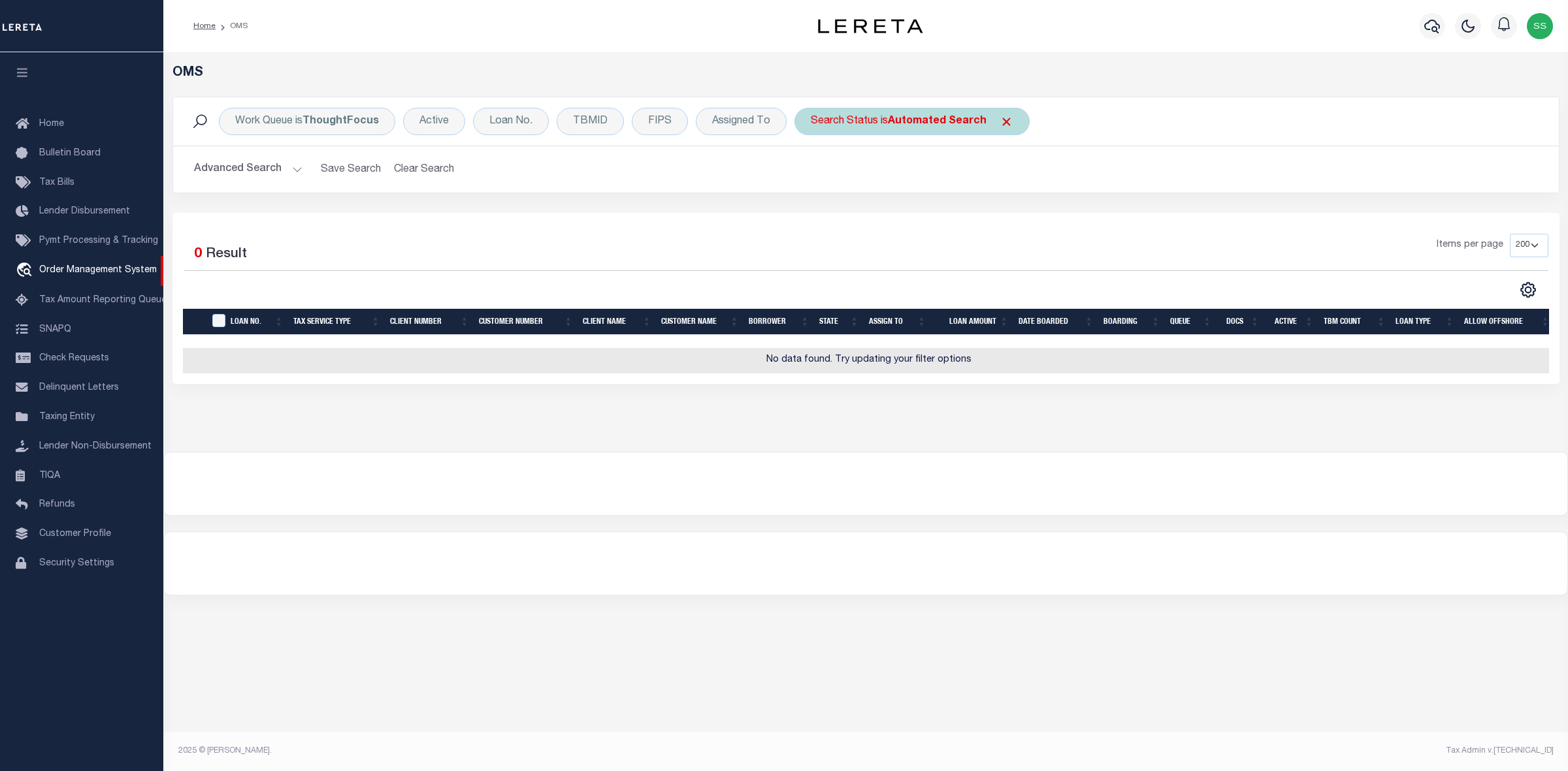
click at [1000, 122] on span "Click to Remove" at bounding box center [1006, 122] width 14 height 14
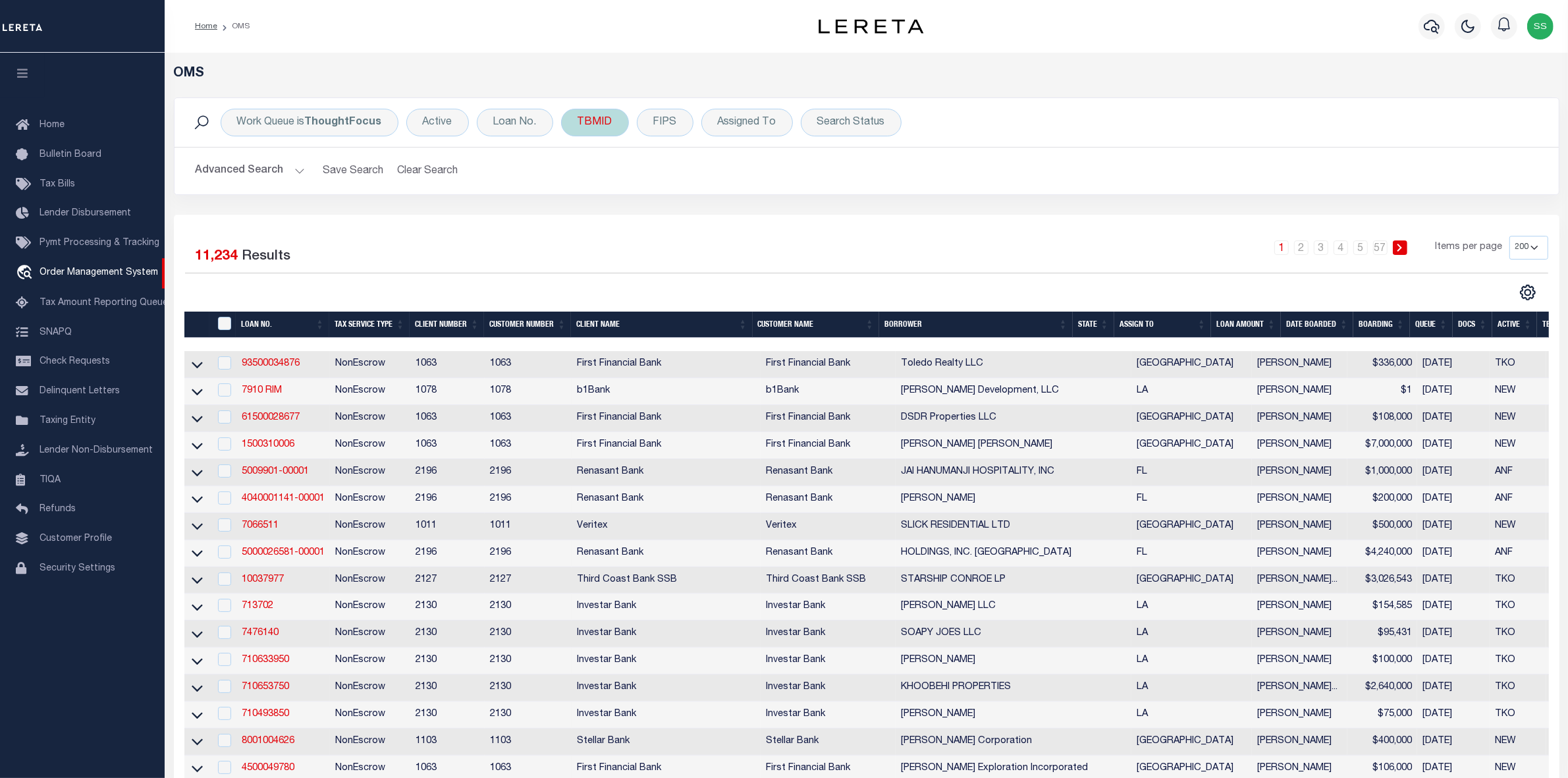
click at [594, 121] on div "TBMID" at bounding box center [595, 122] width 68 height 27
click at [616, 173] on input "number" at bounding box center [675, 182] width 193 height 25
type input "3512632002"
click at [753, 218] on input "Apply" at bounding box center [752, 210] width 39 height 22
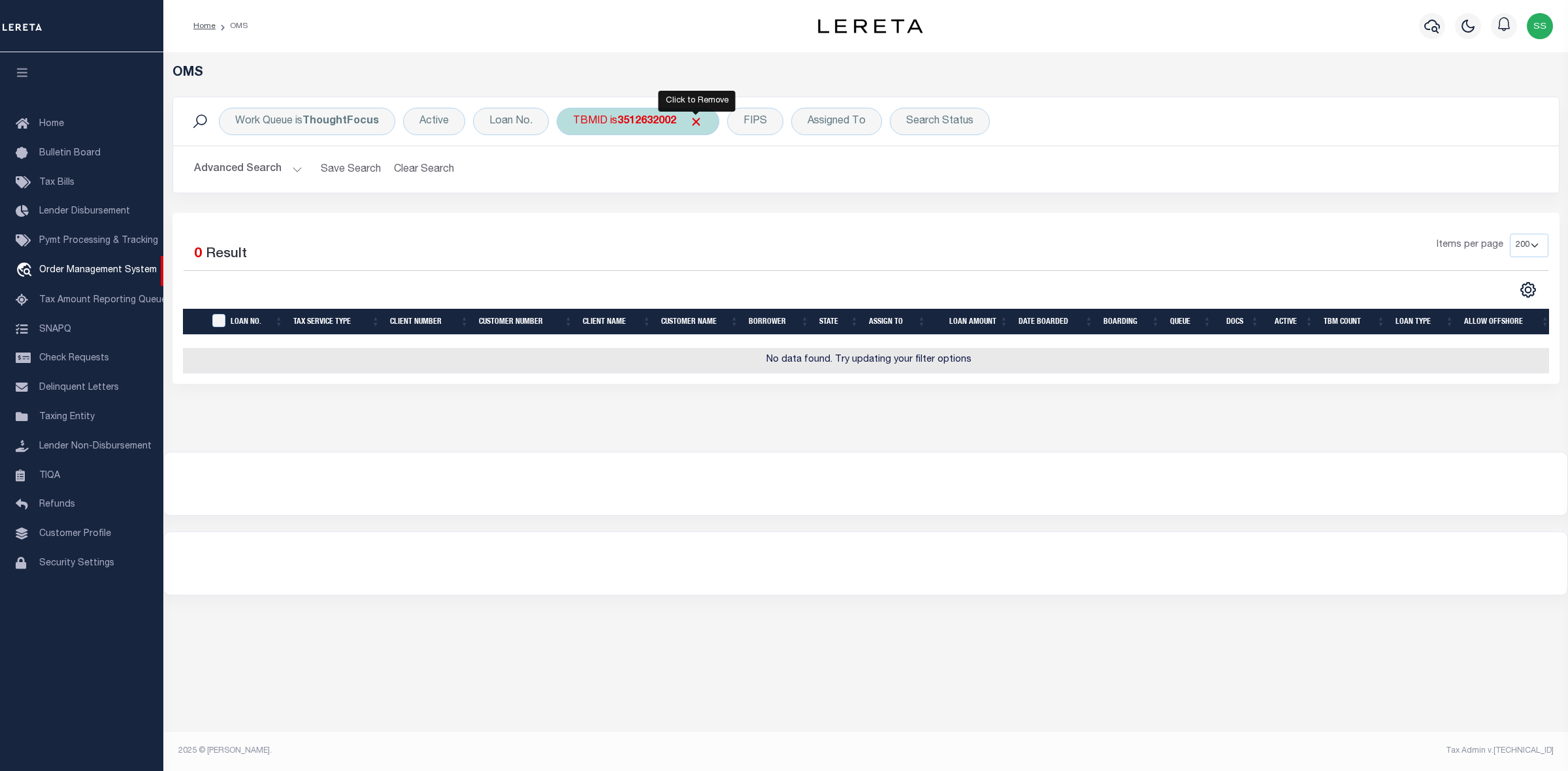
click at [691, 121] on span "Click to Remove" at bounding box center [696, 122] width 14 height 14
click at [634, 122] on div "FIPS" at bounding box center [660, 121] width 56 height 27
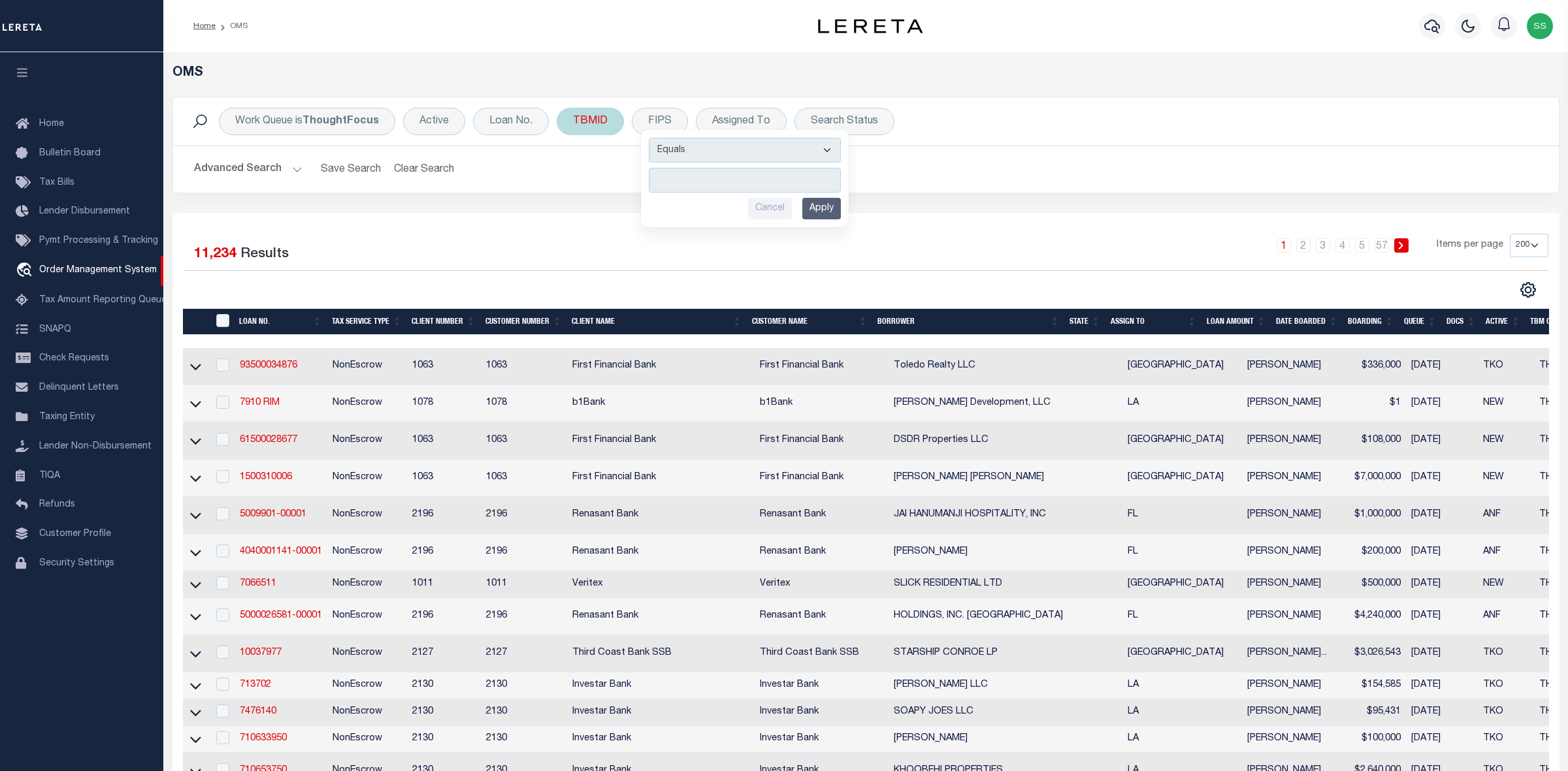
click at [590, 126] on div "TBMID" at bounding box center [590, 121] width 67 height 27
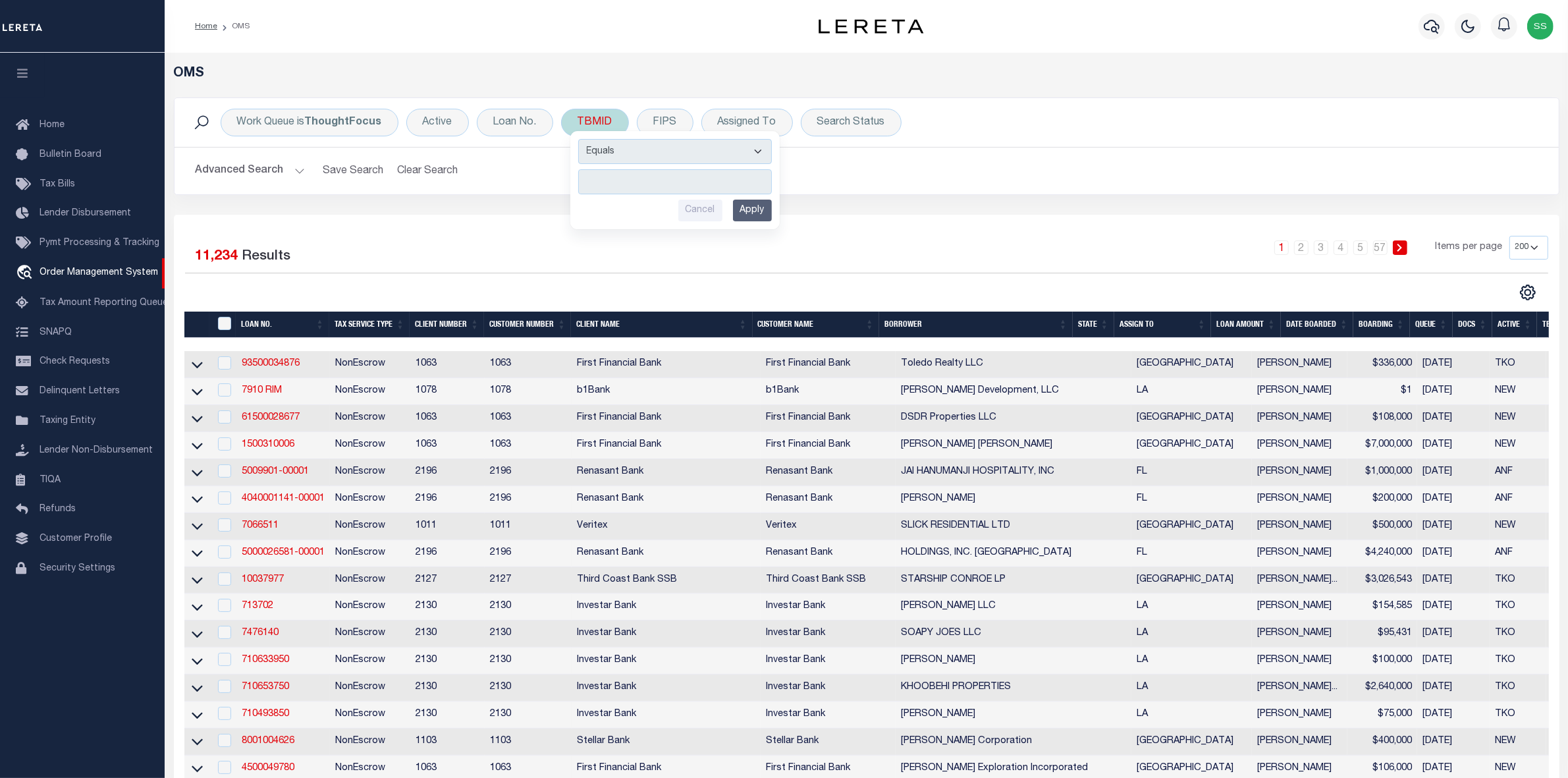
click at [669, 181] on input "number" at bounding box center [675, 182] width 193 height 25
type input "3509270"
click at [750, 208] on input "Apply" at bounding box center [752, 210] width 39 height 22
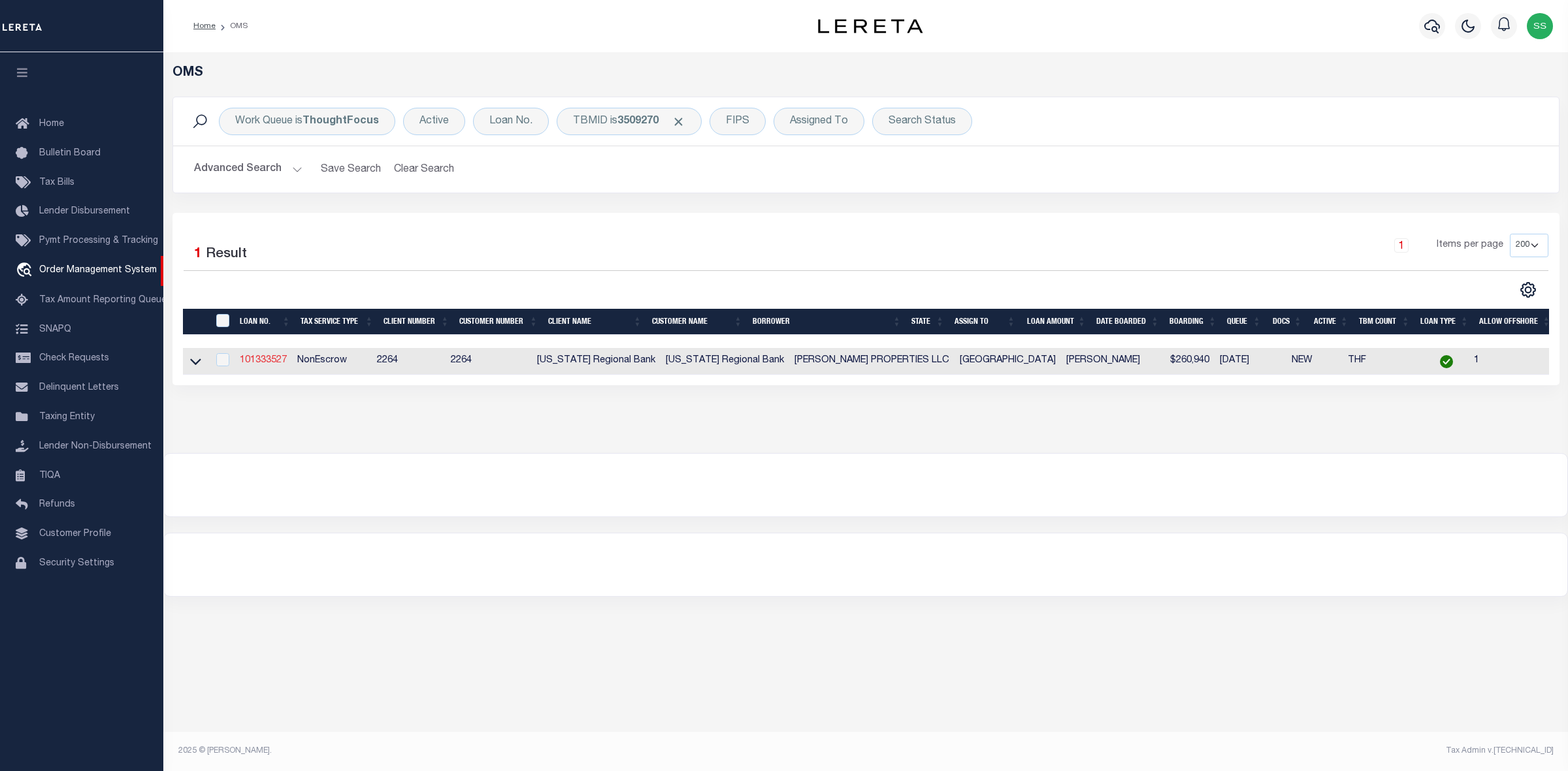
click at [266, 360] on link "101333527" at bounding box center [263, 360] width 47 height 9
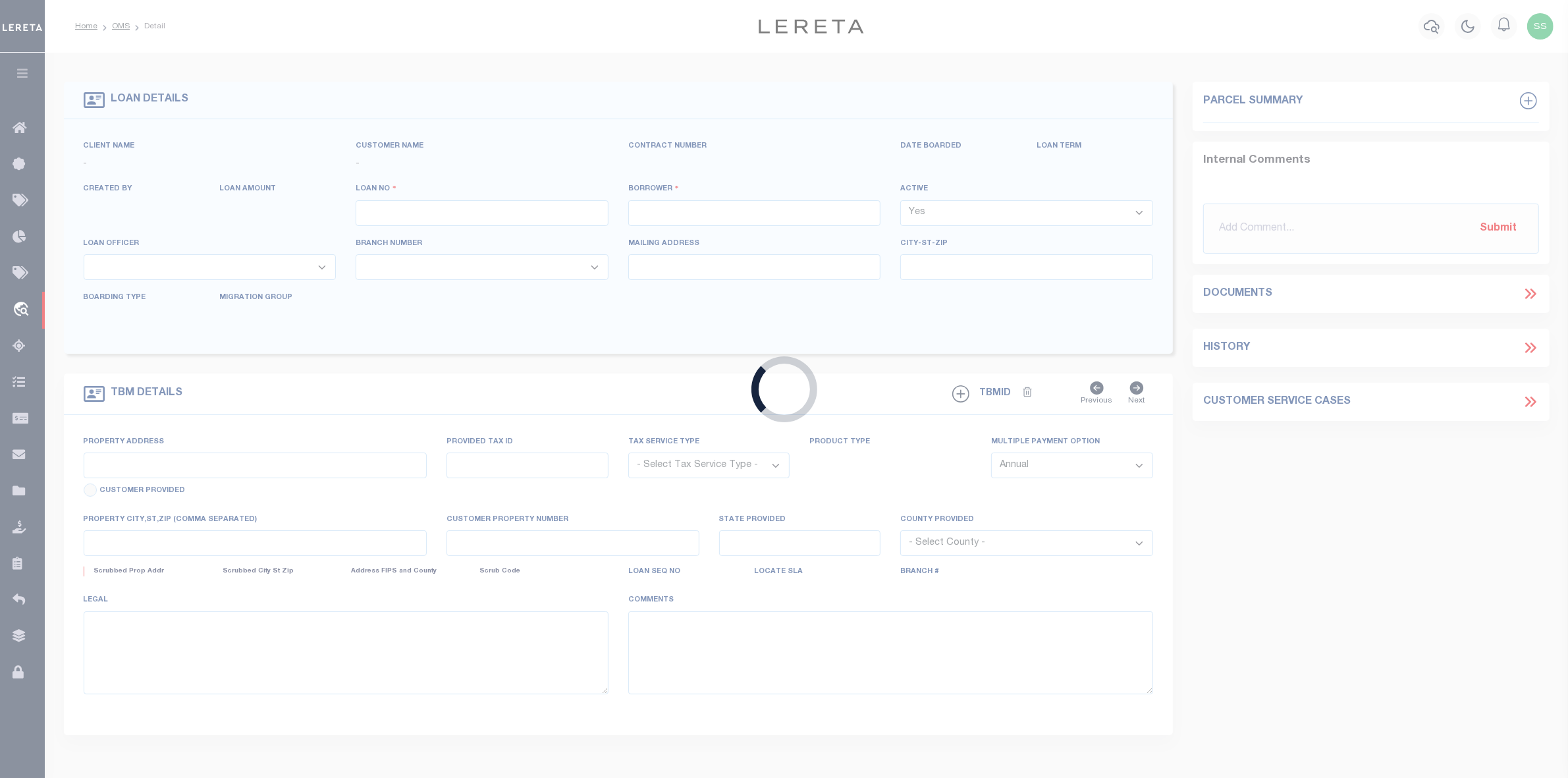
type input "101333527"
type input "AUDRA OAKS PROPERTIES LLC"
select select
type input "921 AMBER LN"
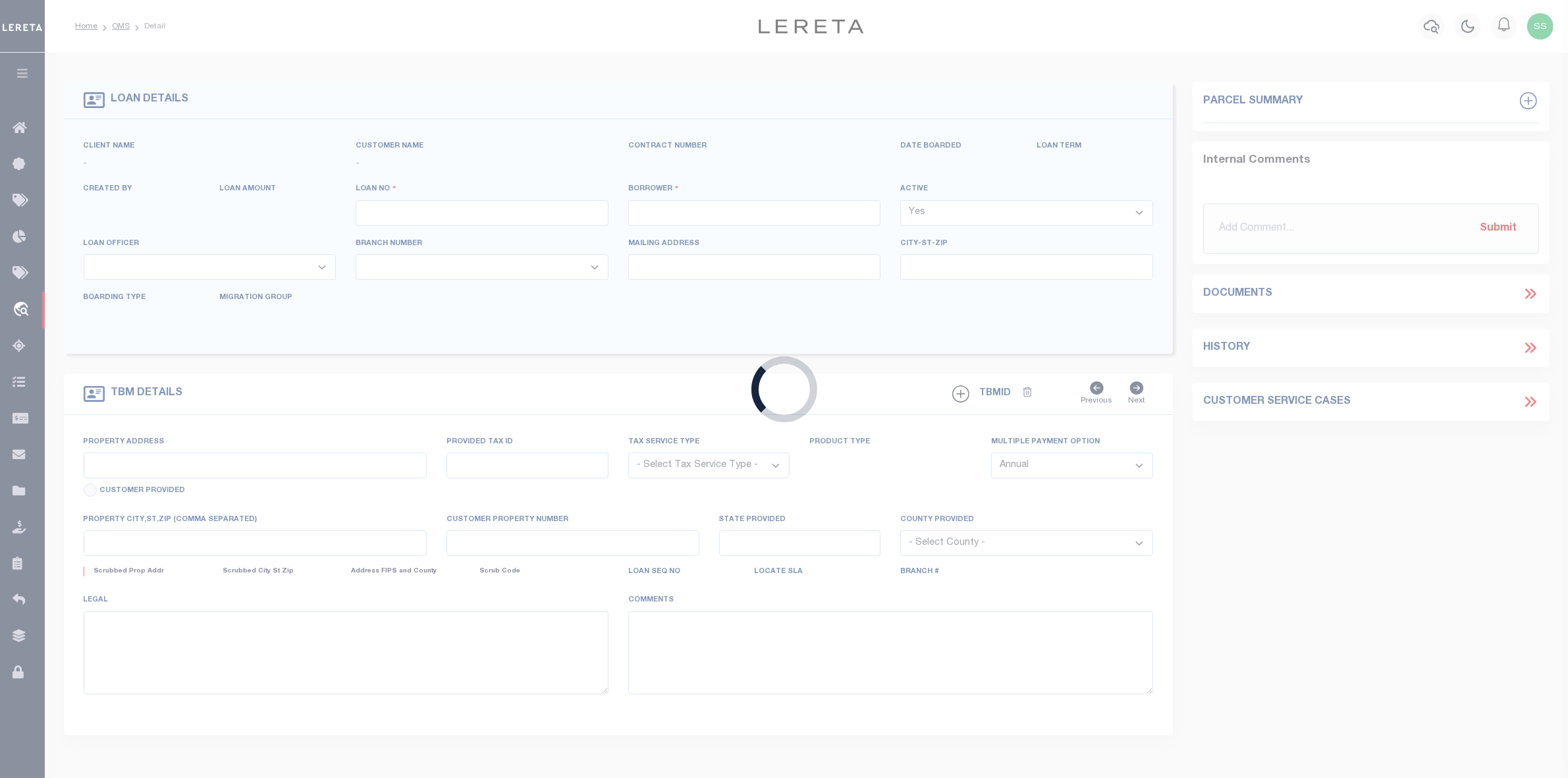
type input "OAK POINT TX 75068-2283"
select select
select select "NonEscrow"
select select "26600"
select select "8158"
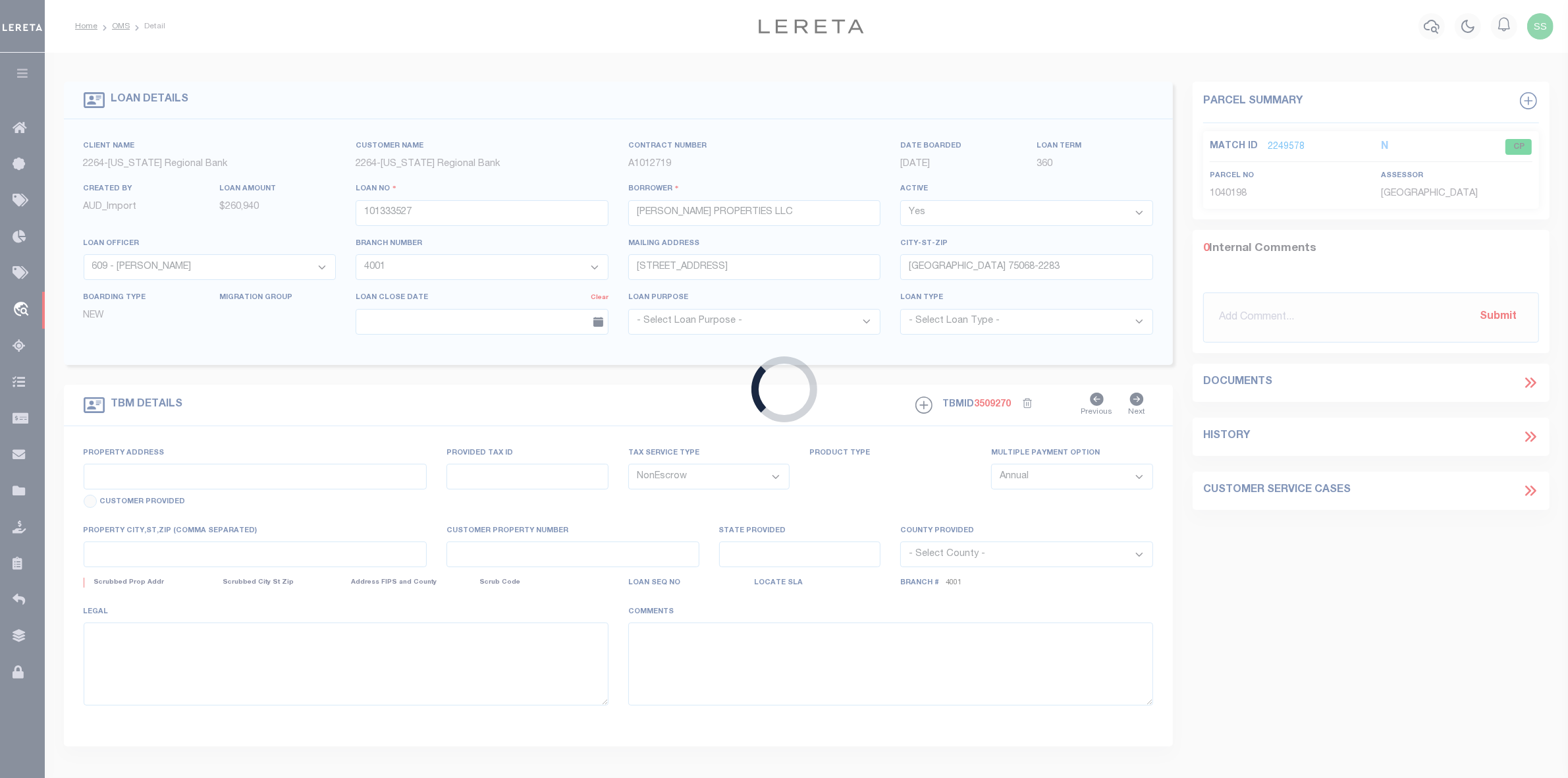
type input "1421 OAK VALLEY"
type input "1040198"
select select
type input "DENTON, TX, 76209"
type input "126"
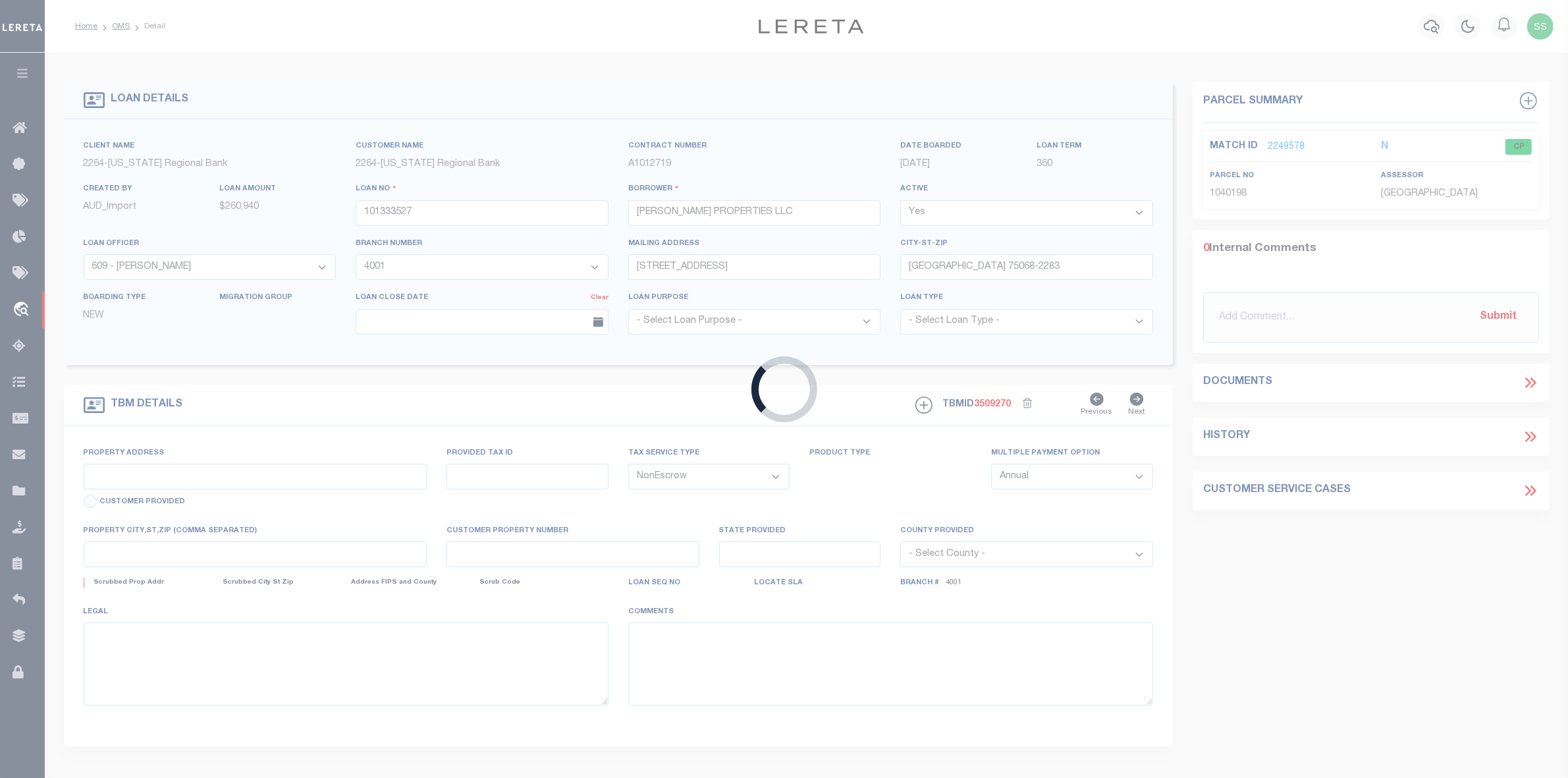
type input "[GEOGRAPHIC_DATA]"
select select
type textarea "LOT 13 BLOCK B AUDRA OAKS, PHASE 2A"
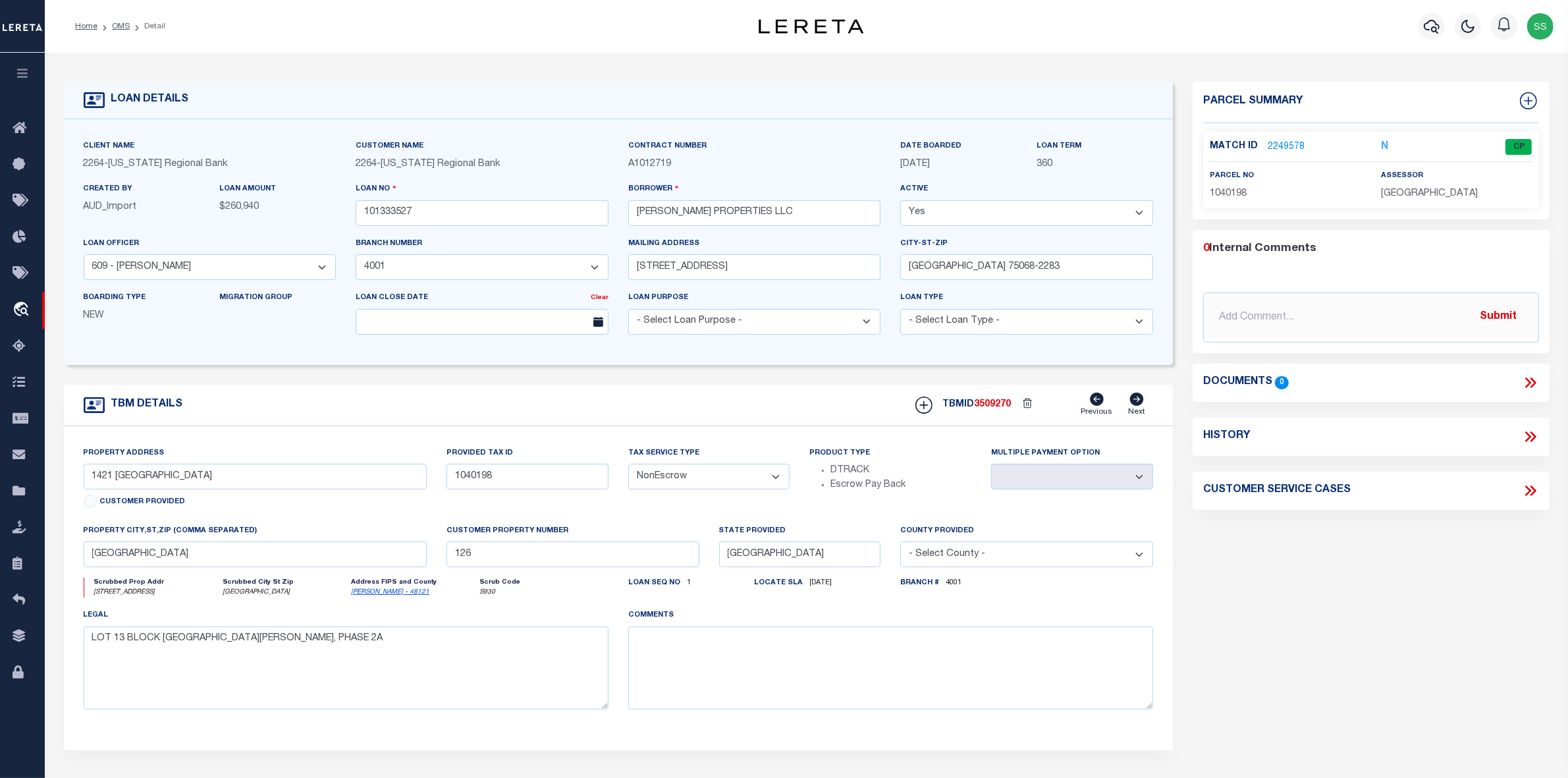
click at [1288, 147] on link "2249578" at bounding box center [1286, 147] width 37 height 14
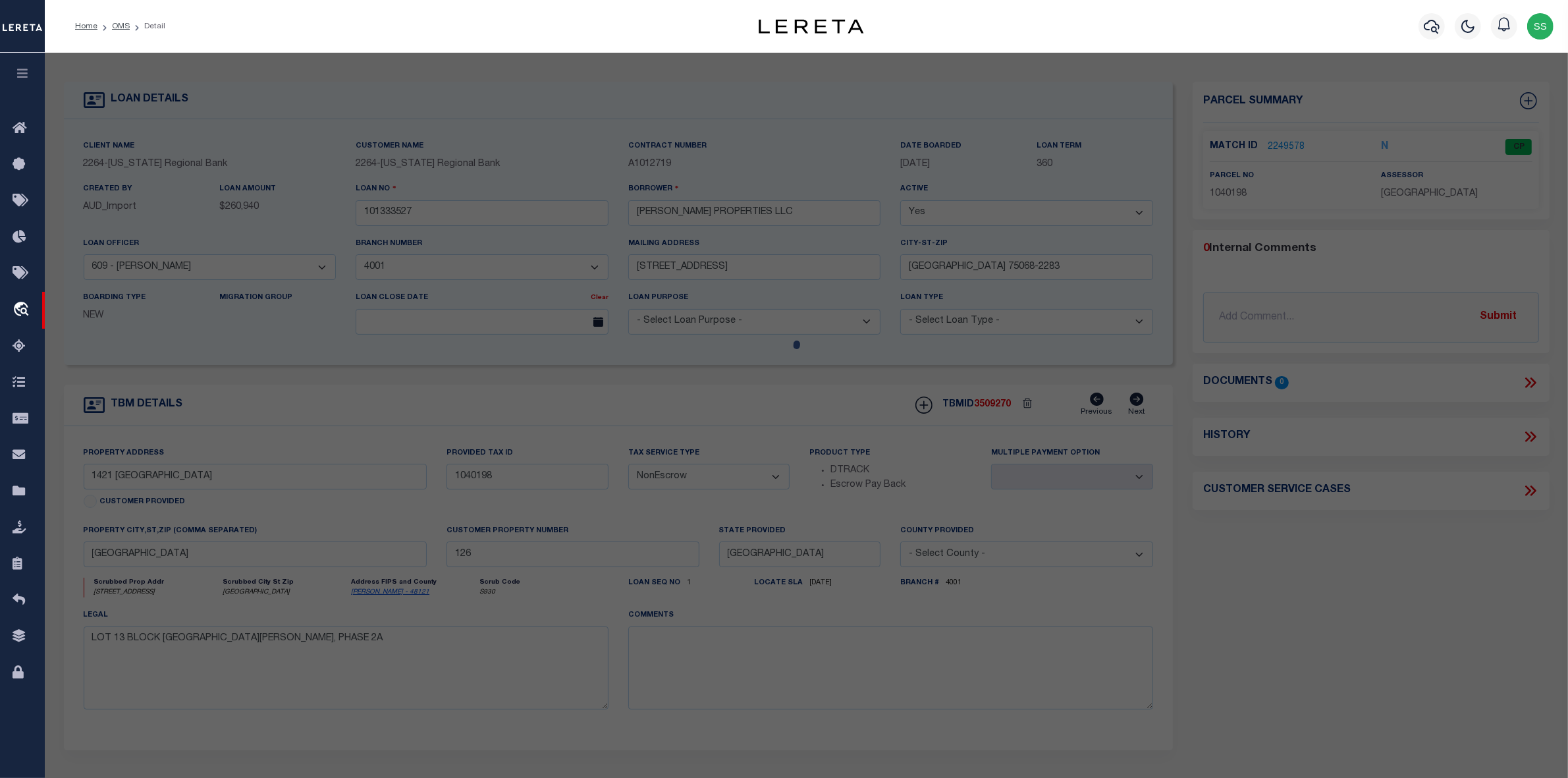
checkbox input "false"
select select "CP"
type input "BJH JOHNSON PROPERTIES LTD"
select select "AGW"
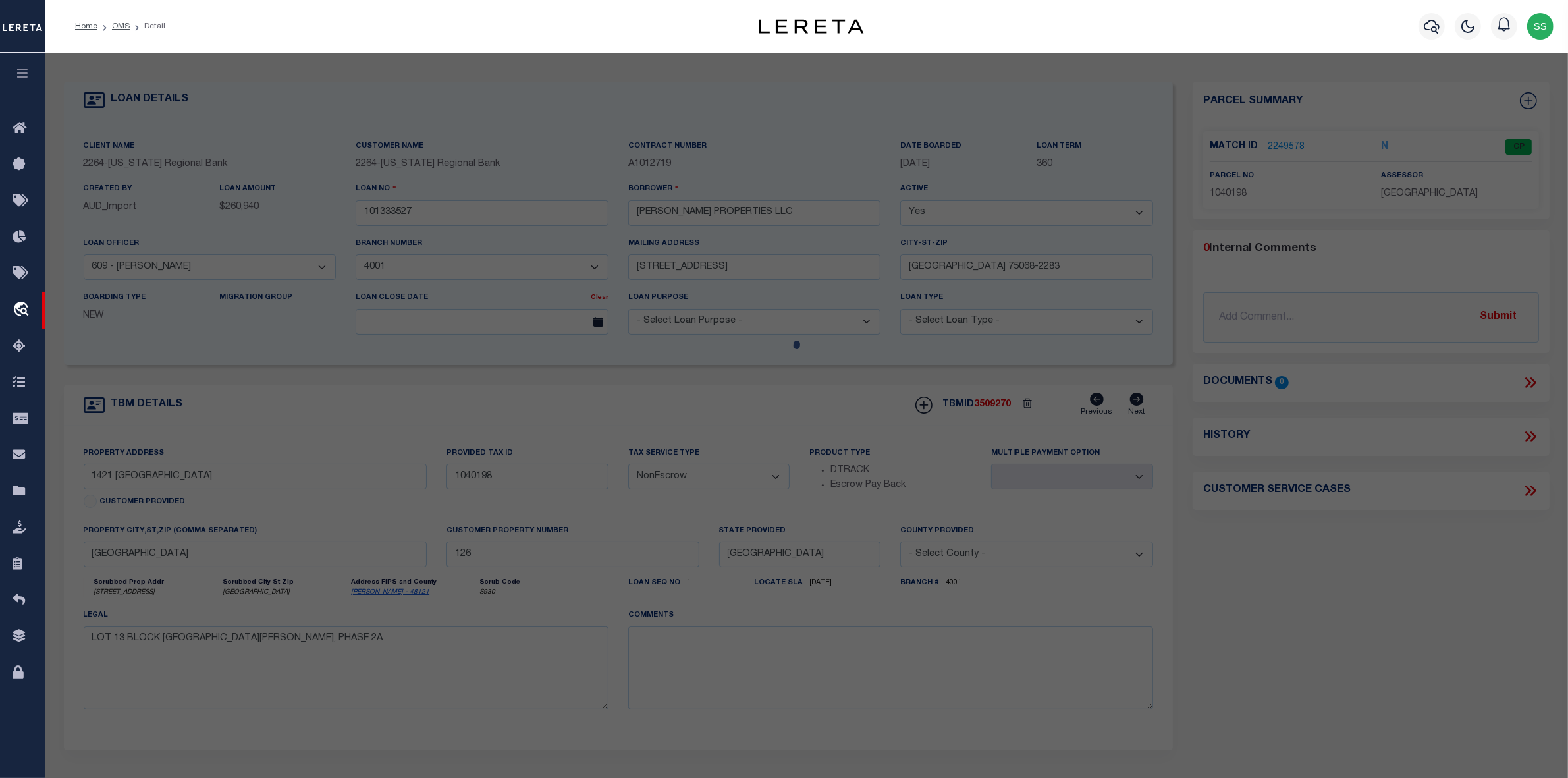
select select "ADD"
type input "1421 OAK VLY,"
type input "DENTON TX 76209"
type textarea "AUDRA OAKS PHASE 2B BLK B LOT 13"
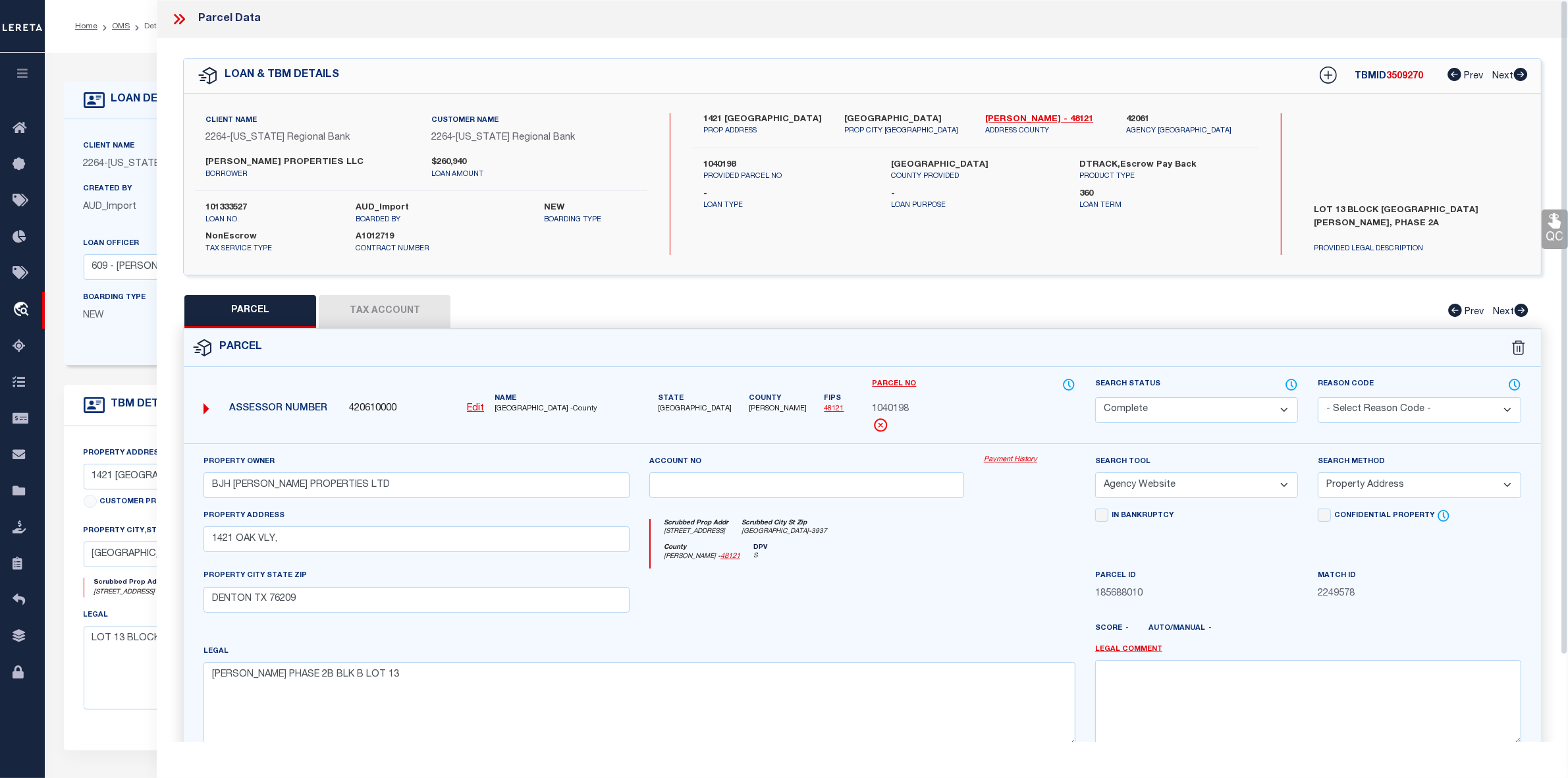
click at [996, 410] on div "1040198" at bounding box center [974, 410] width 203 height 15
click at [1173, 311] on div "PARCEL Tax Account Prev Next" at bounding box center [862, 311] width 1359 height 33
click at [1403, 75] on span "3509270" at bounding box center [1404, 77] width 37 height 9
click at [182, 20] on icon at bounding box center [179, 19] width 17 height 17
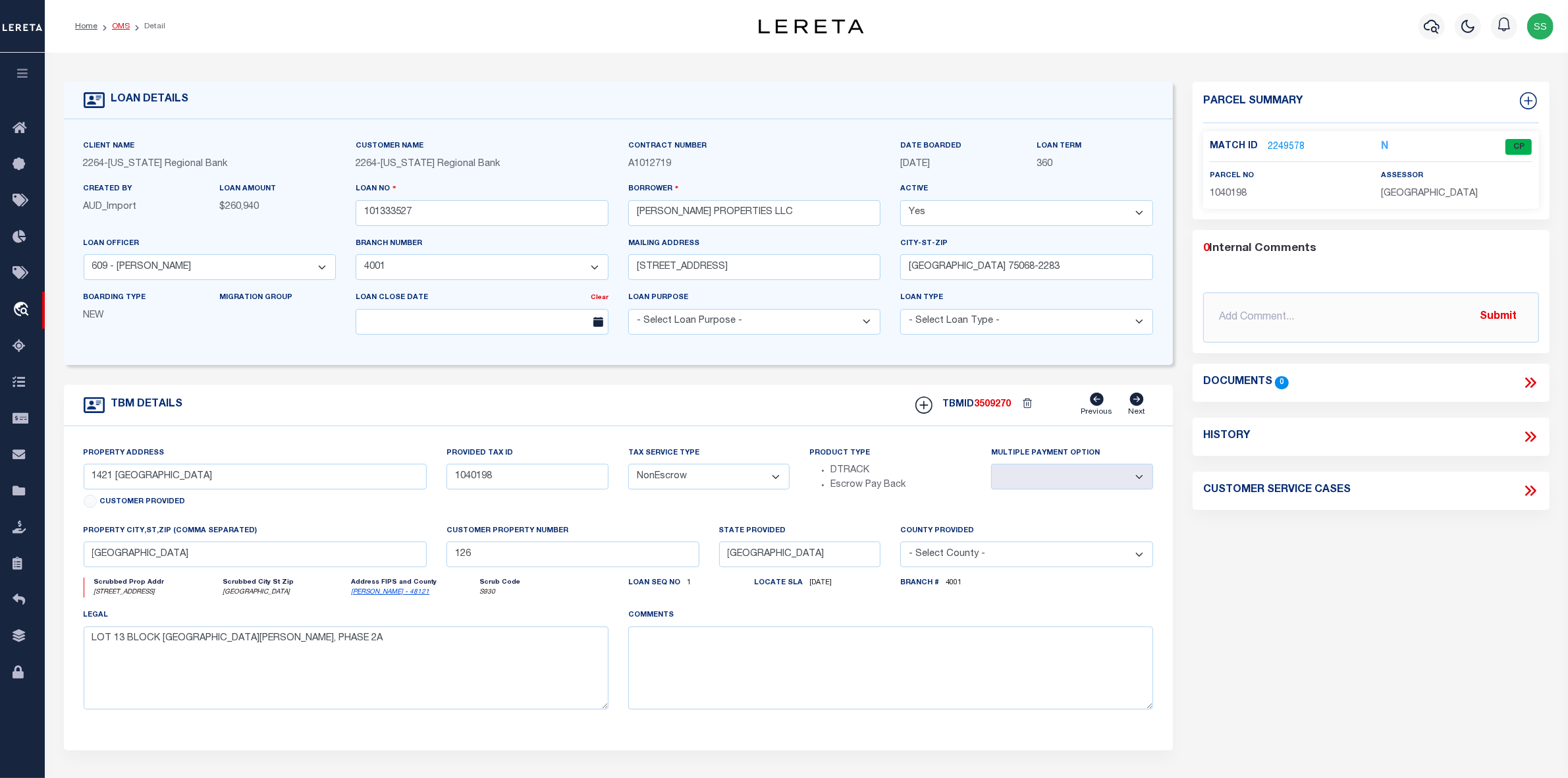
click at [120, 27] on link "OMS" at bounding box center [121, 27] width 18 height 8
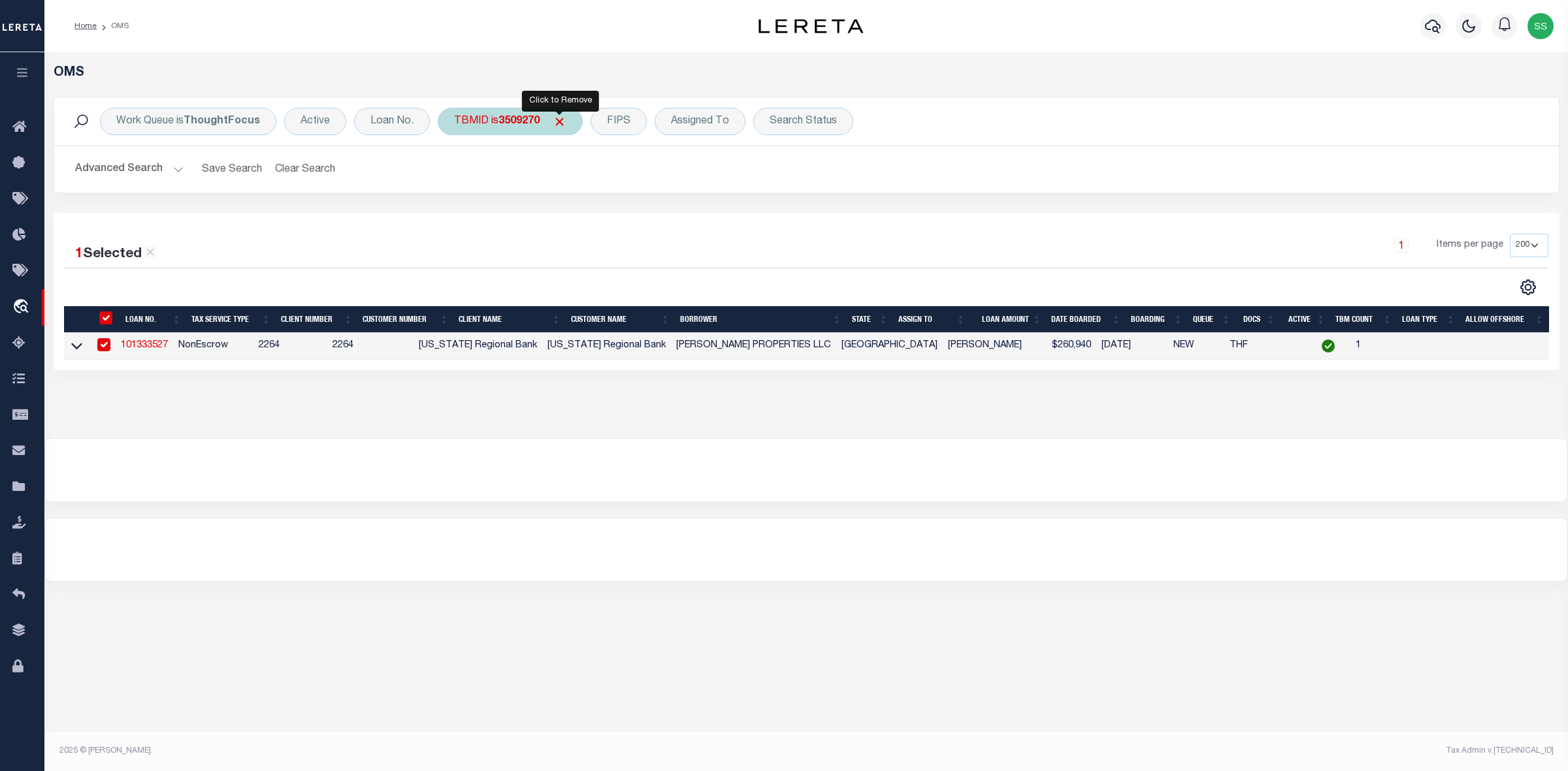
click at [564, 125] on span "Click to Remove" at bounding box center [559, 122] width 14 height 14
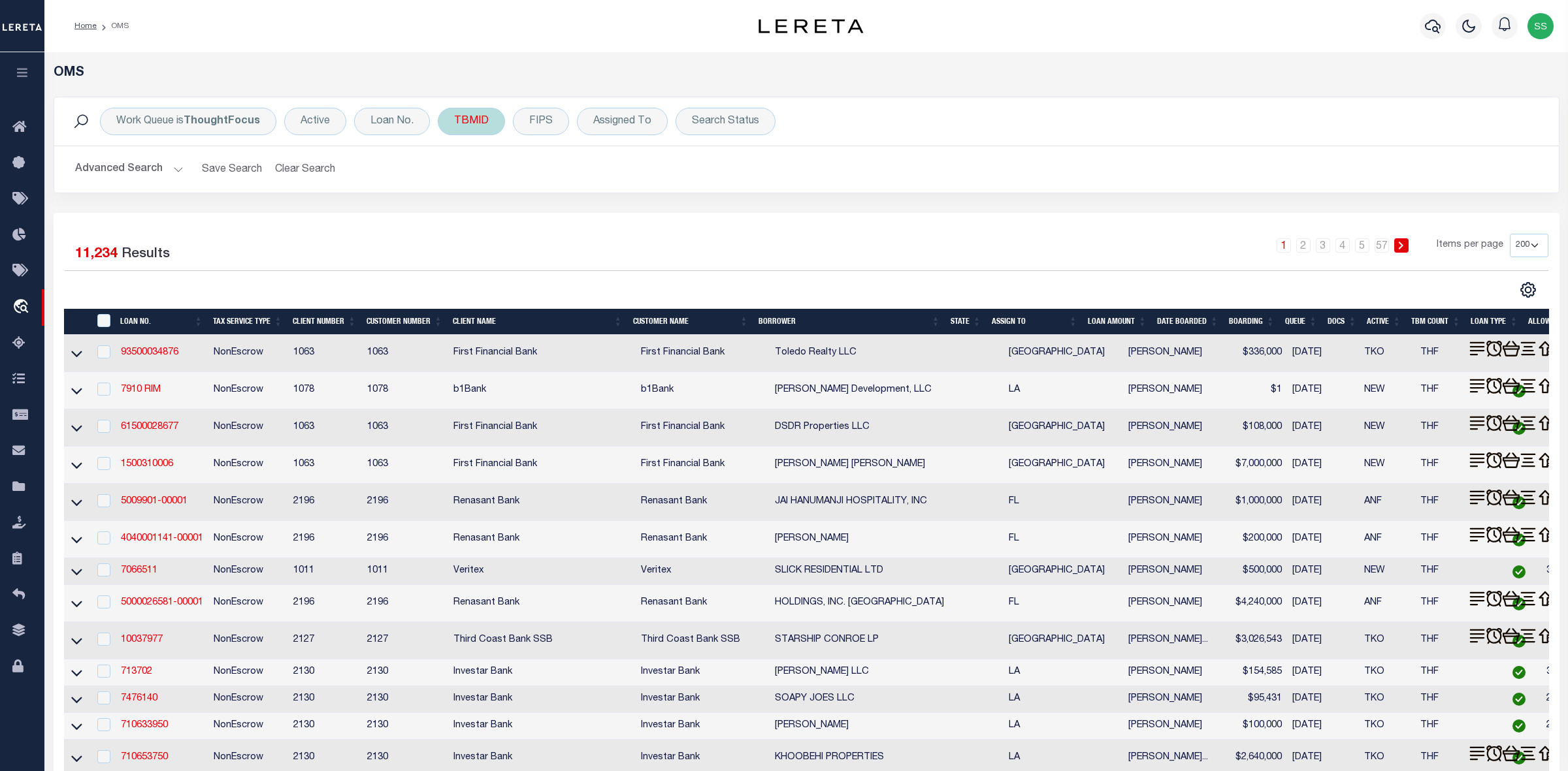
click at [484, 122] on div "TBMID" at bounding box center [472, 121] width 67 height 27
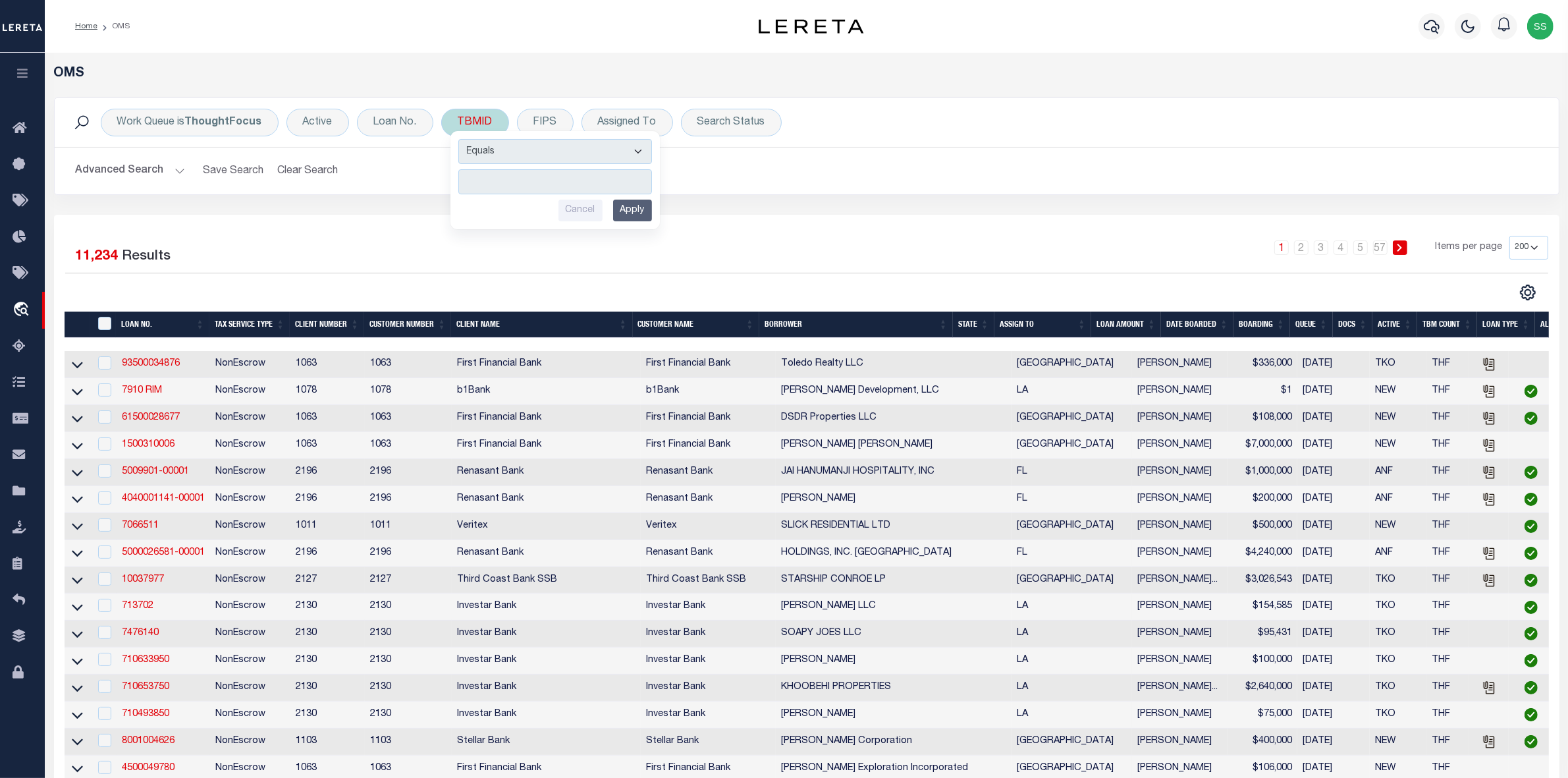
click at [499, 182] on input "number" at bounding box center [555, 182] width 193 height 25
type input "3510884002"
click at [631, 212] on input "Apply" at bounding box center [632, 210] width 39 height 22
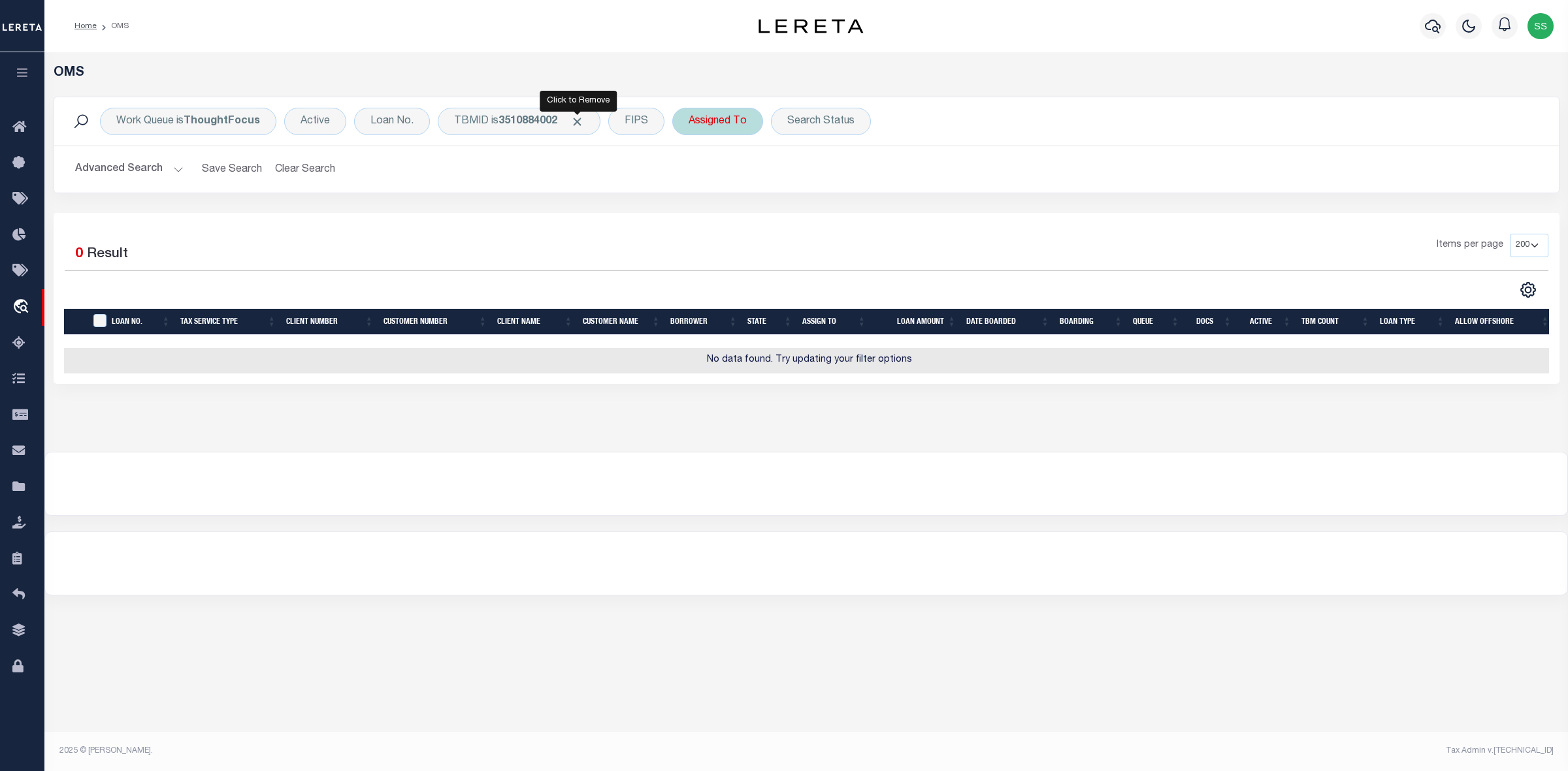
click at [580, 123] on span "Click to Remove" at bounding box center [577, 122] width 14 height 14
click at [517, 128] on div "FIPS" at bounding box center [541, 121] width 56 height 27
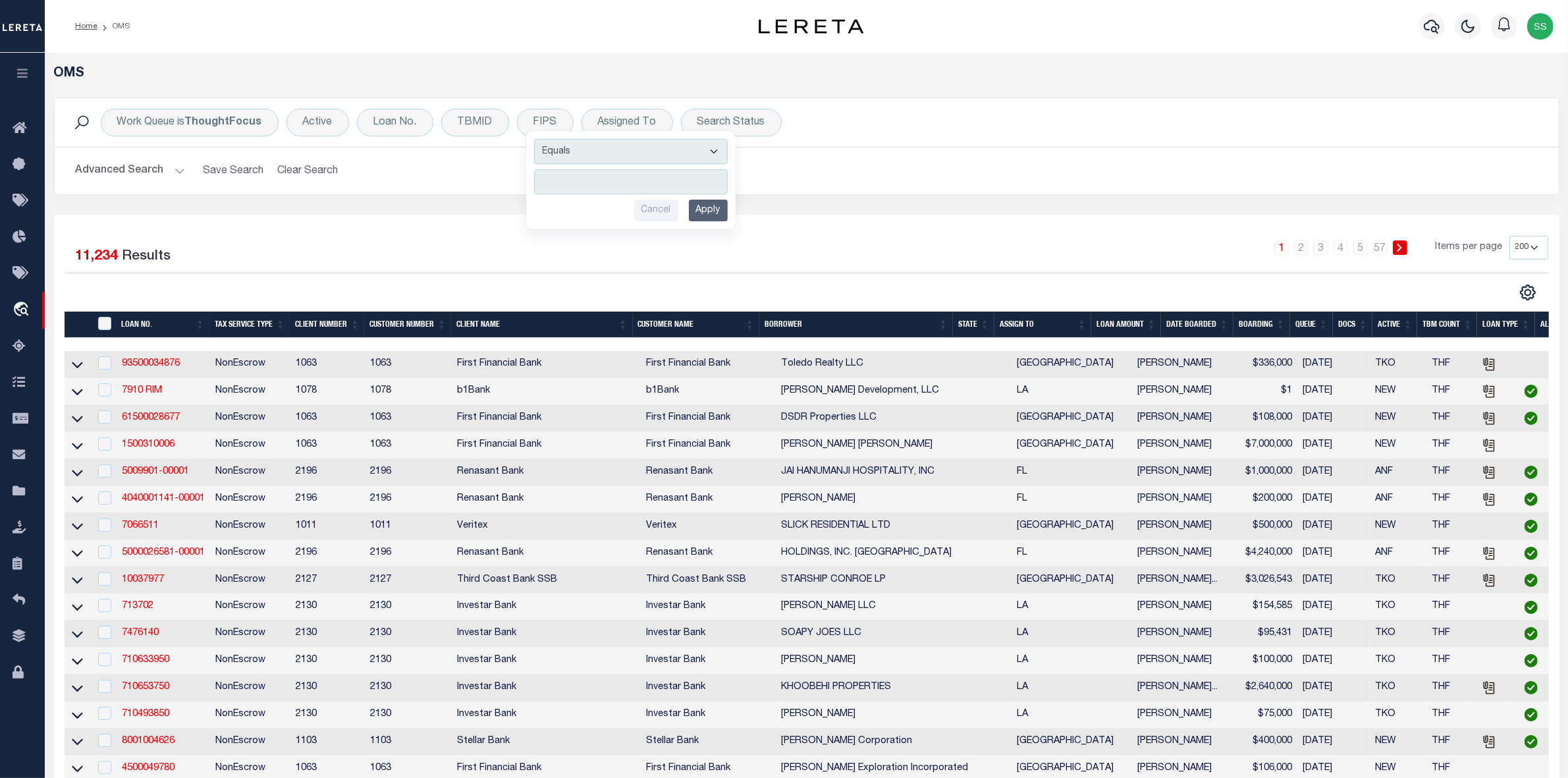
click at [491, 147] on hr at bounding box center [806, 147] width 1504 height 1
click at [483, 123] on div "TBMID" at bounding box center [476, 122] width 68 height 27
click at [542, 185] on input "number" at bounding box center [555, 182] width 193 height 25
type input "3511071002"
click at [630, 210] on input "Apply" at bounding box center [632, 210] width 39 height 22
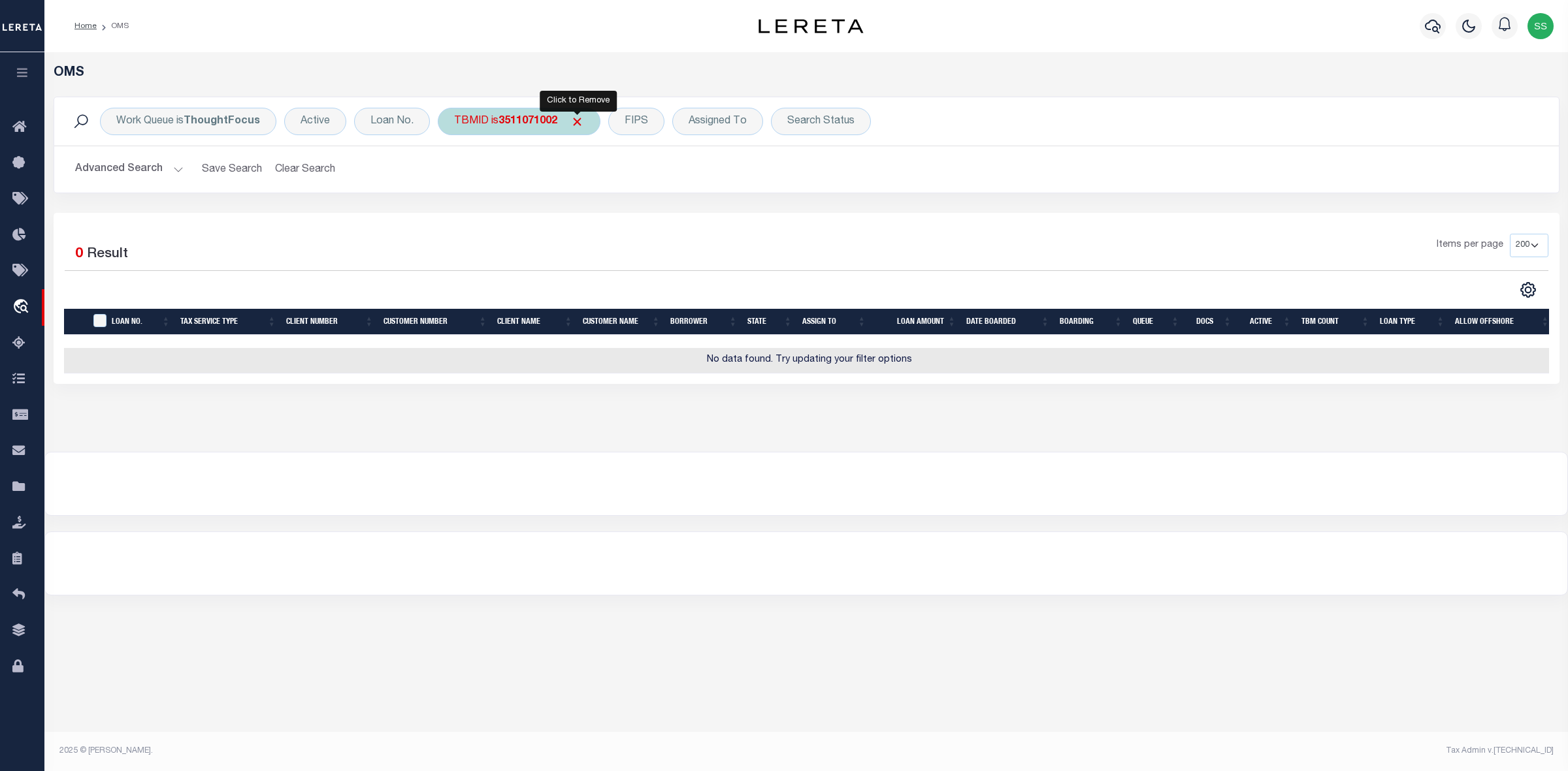
click at [582, 118] on span "Click to Remove" at bounding box center [577, 122] width 14 height 14
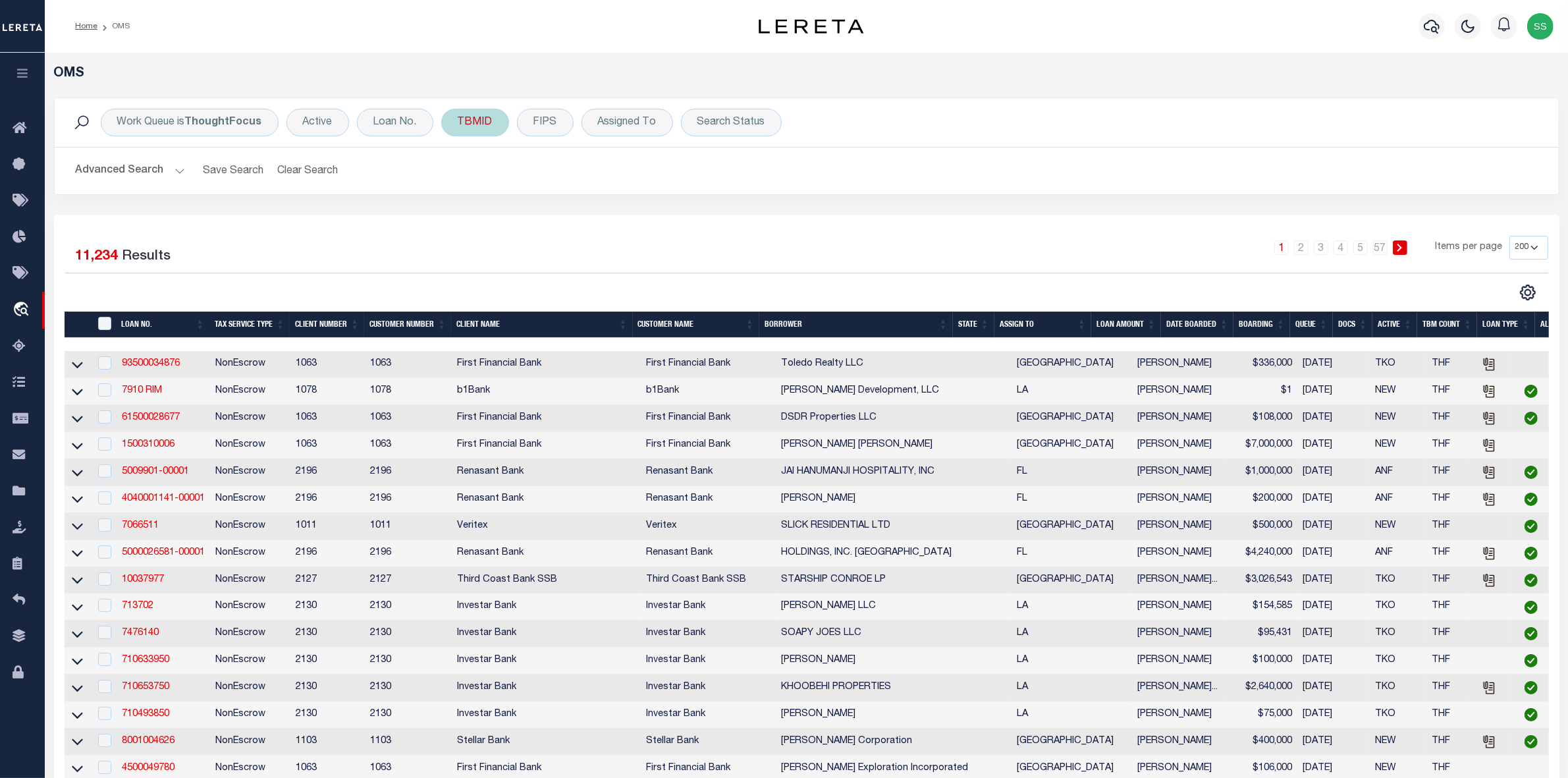
click at [473, 125] on div "TBMID" at bounding box center [476, 122] width 68 height 27
click at [538, 186] on input "number" at bounding box center [555, 182] width 193 height 25
type input "350290702"
click at [629, 215] on input "Apply" at bounding box center [632, 210] width 39 height 22
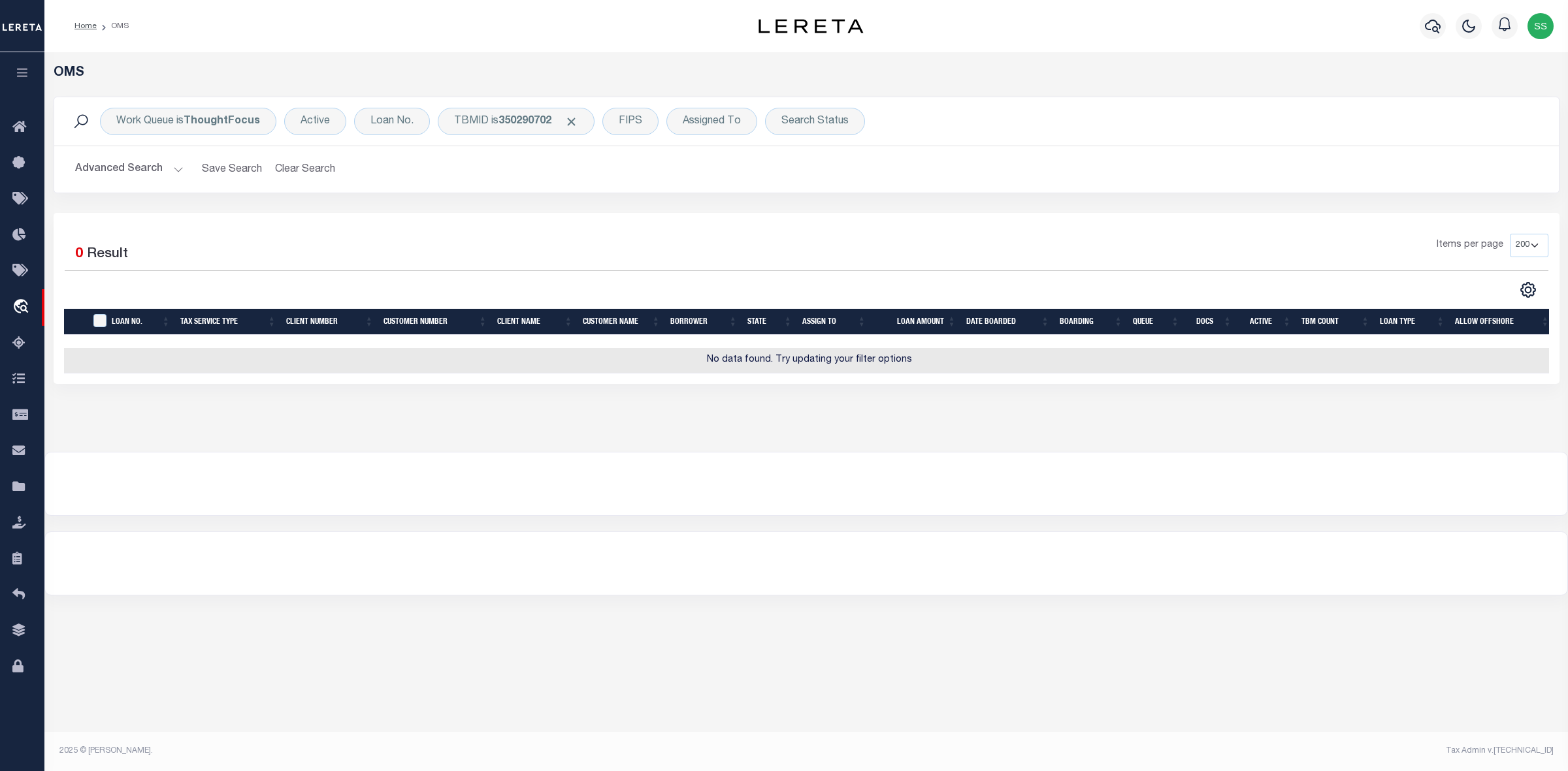
click at [177, 171] on button "Advanced Search" at bounding box center [130, 169] width 109 height 26
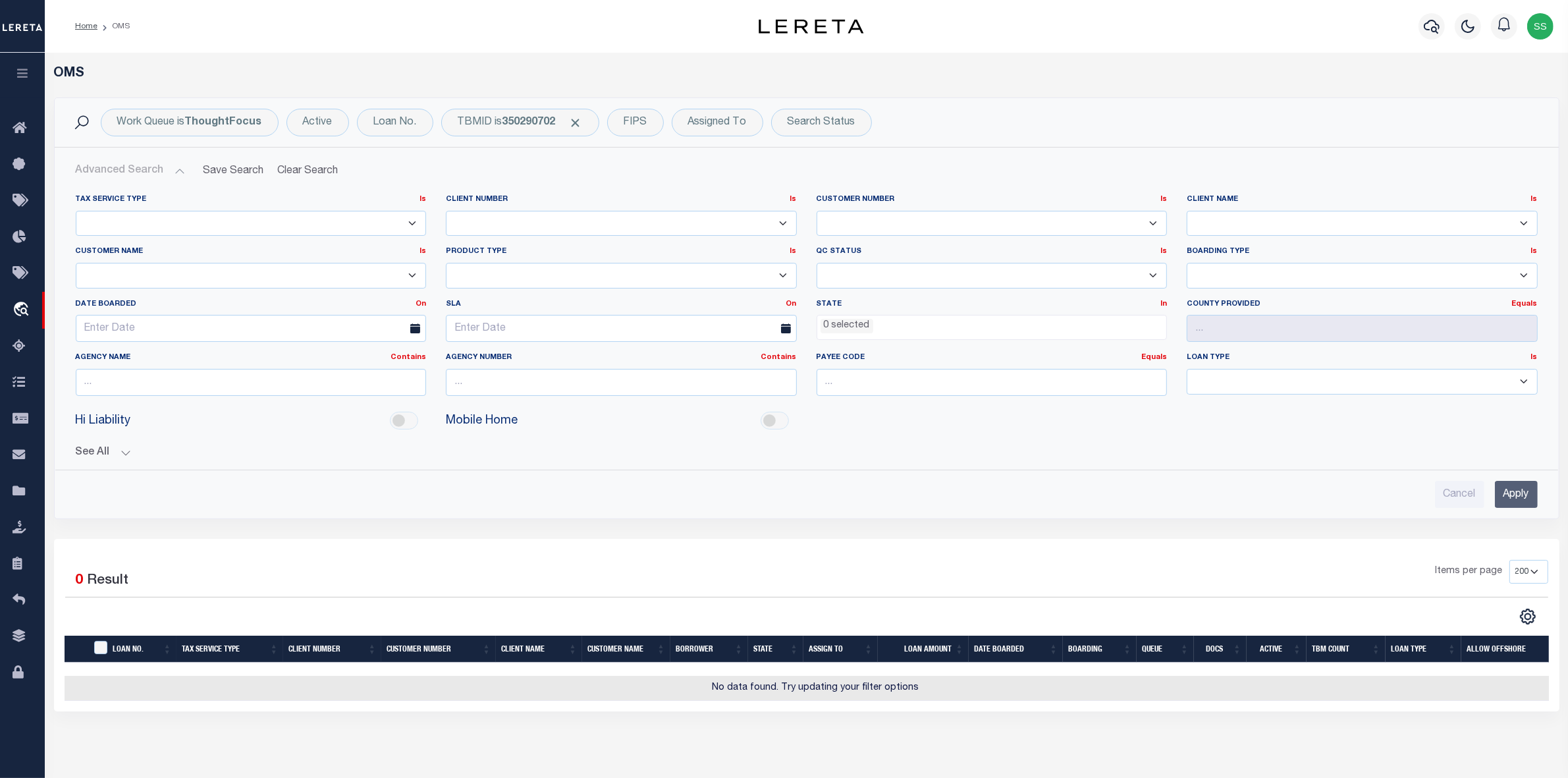
click at [179, 172] on button "Advanced Search" at bounding box center [131, 171] width 109 height 26
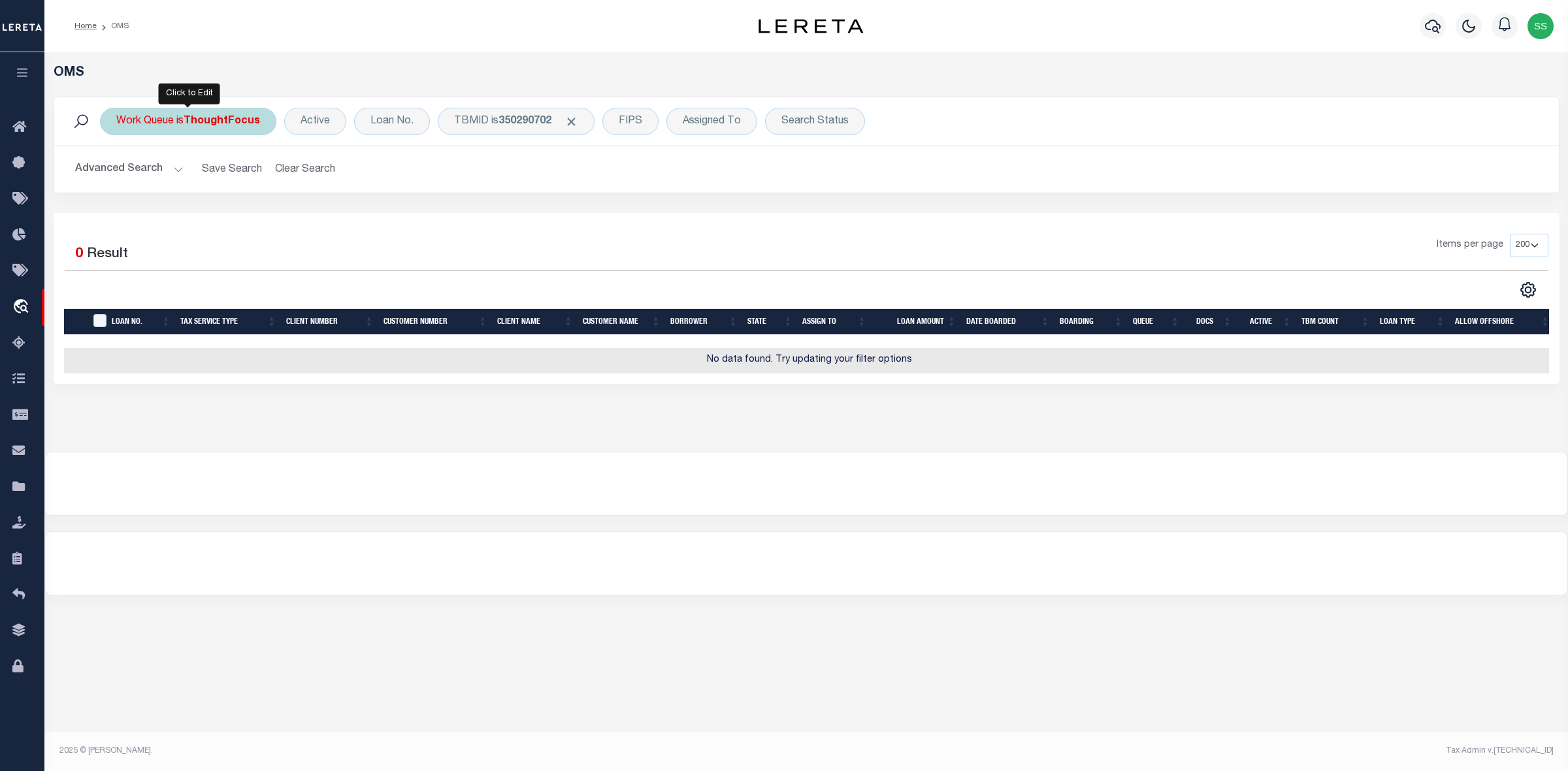
click at [185, 122] on div "Work Queue is ThoughtFocus" at bounding box center [188, 121] width 177 height 27
select select "THF"
click at [175, 187] on select "--ALL-- General ThoughtFocus" at bounding box center [213, 186] width 192 height 25
click at [179, 183] on select "--ALL-- General ThoughtFocus" at bounding box center [213, 186] width 192 height 25
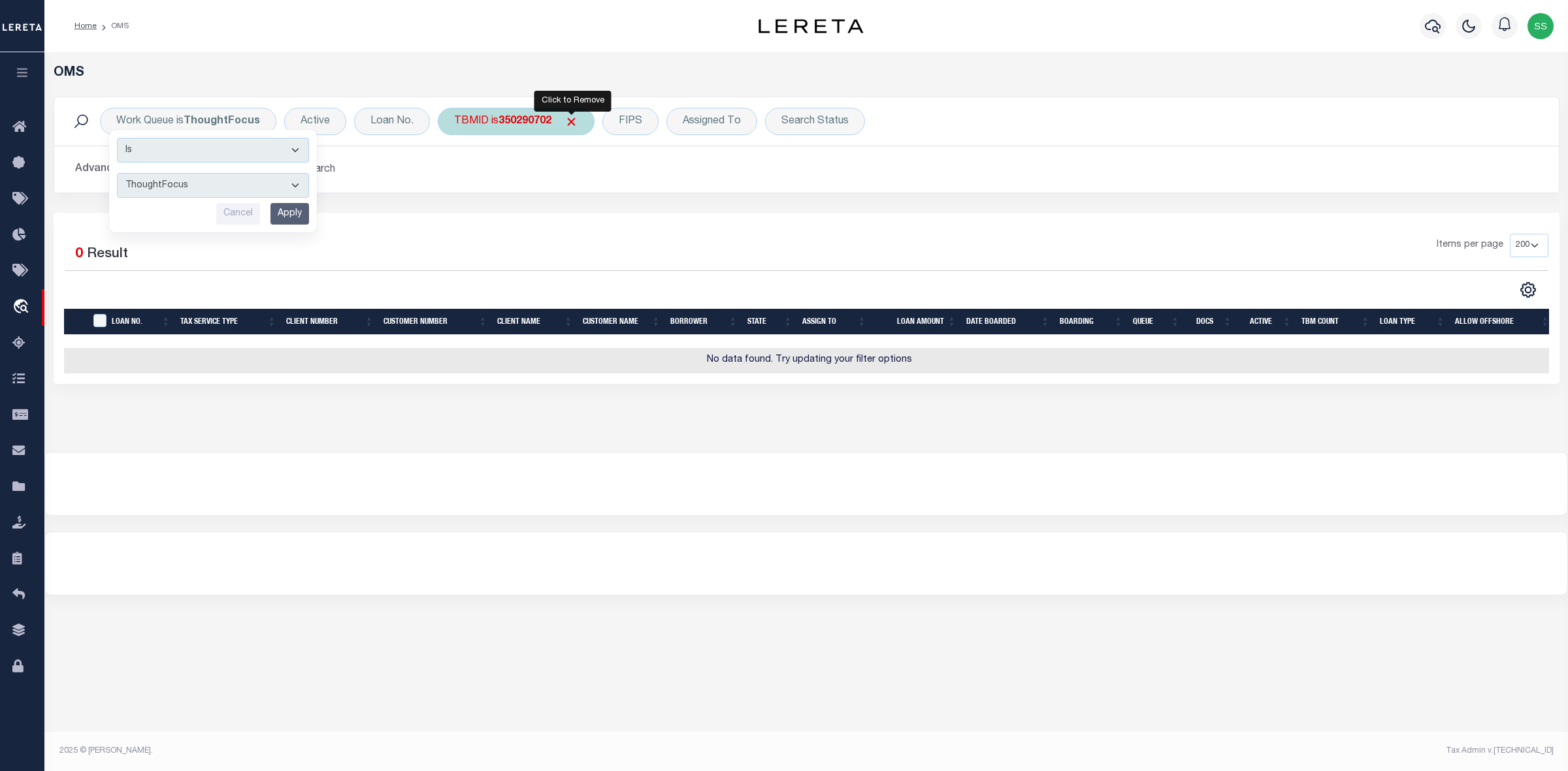
click at [576, 122] on span "Click to Remove" at bounding box center [571, 122] width 14 height 14
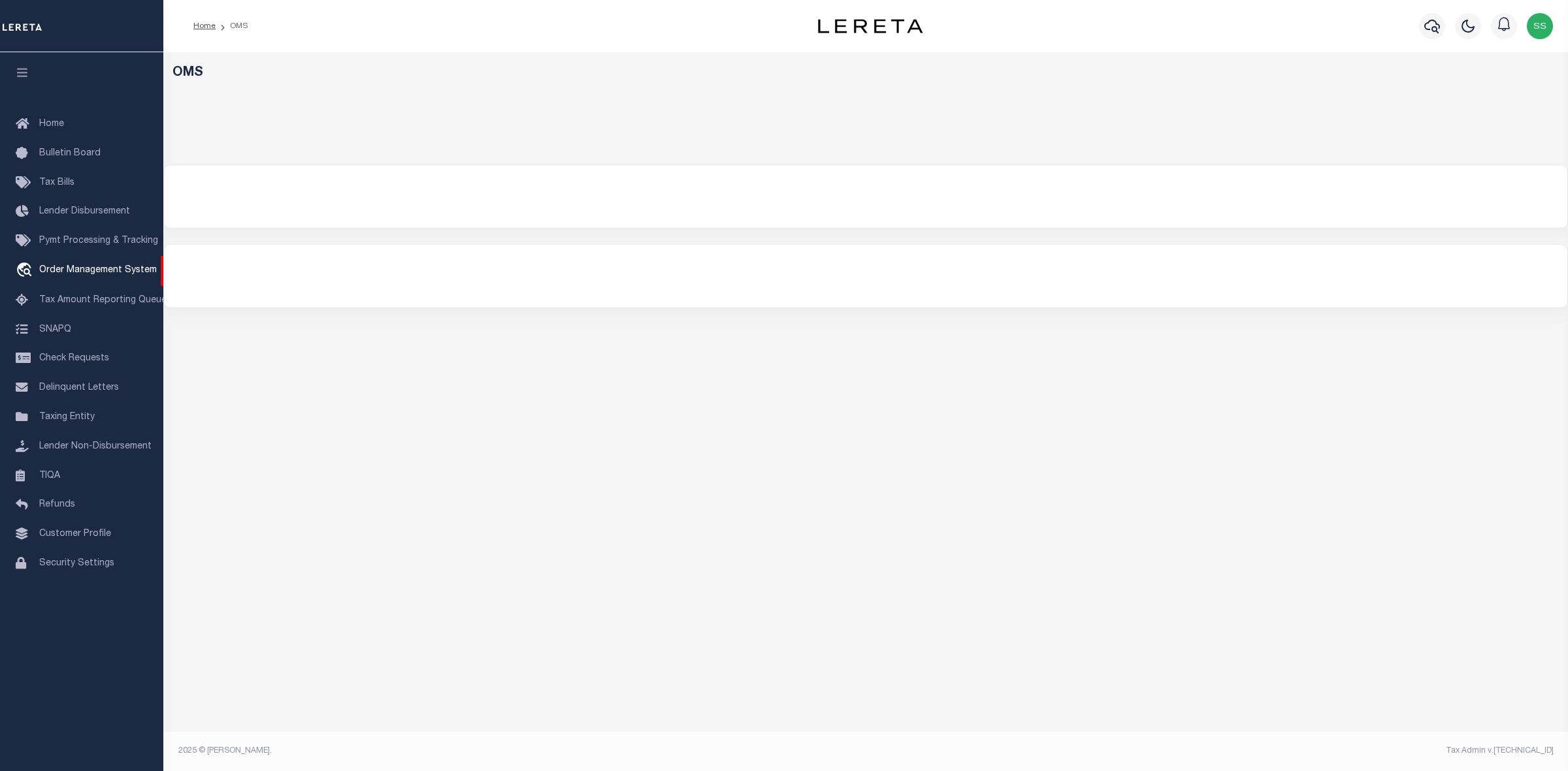
select select "200"
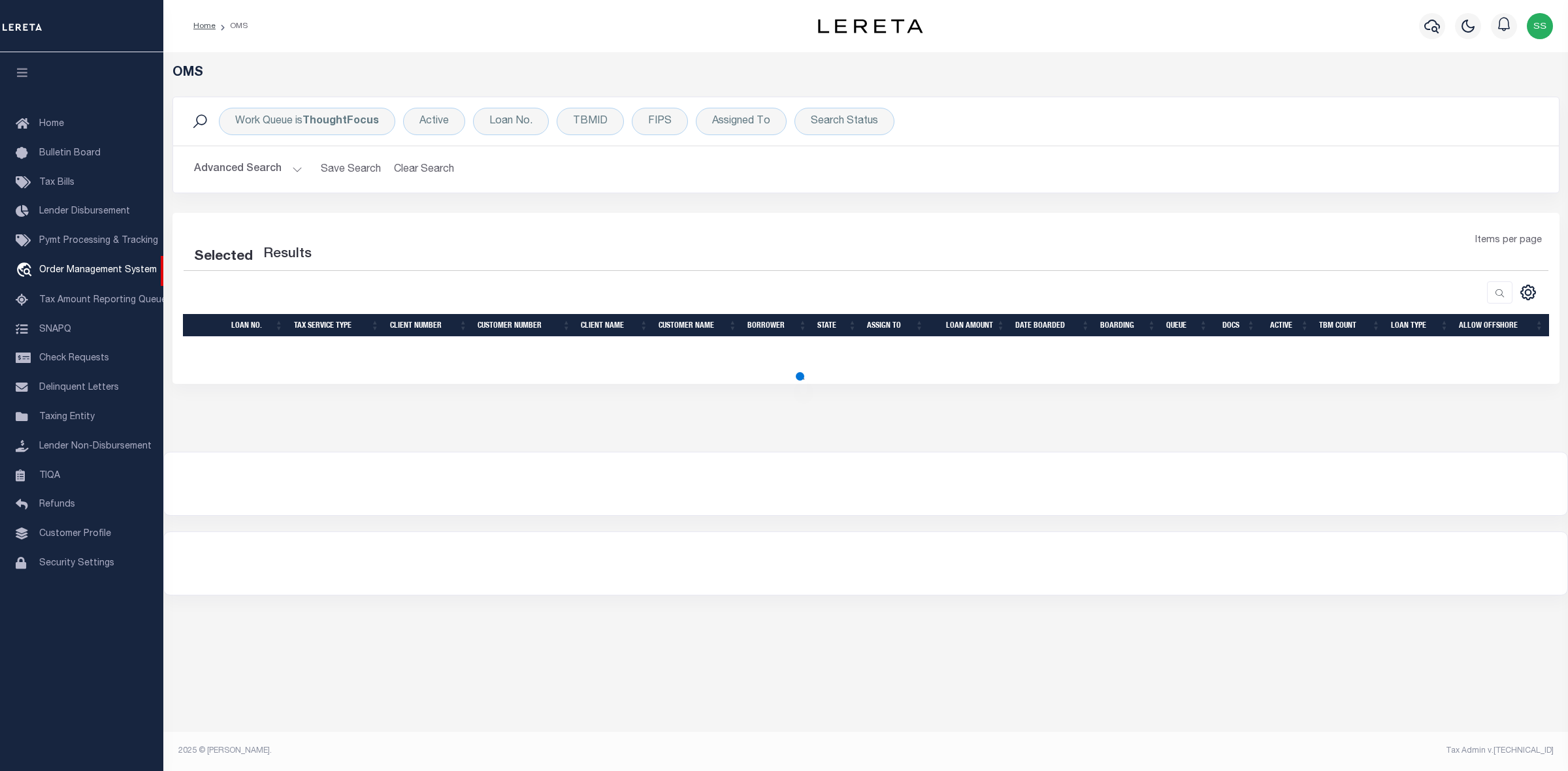
select select "200"
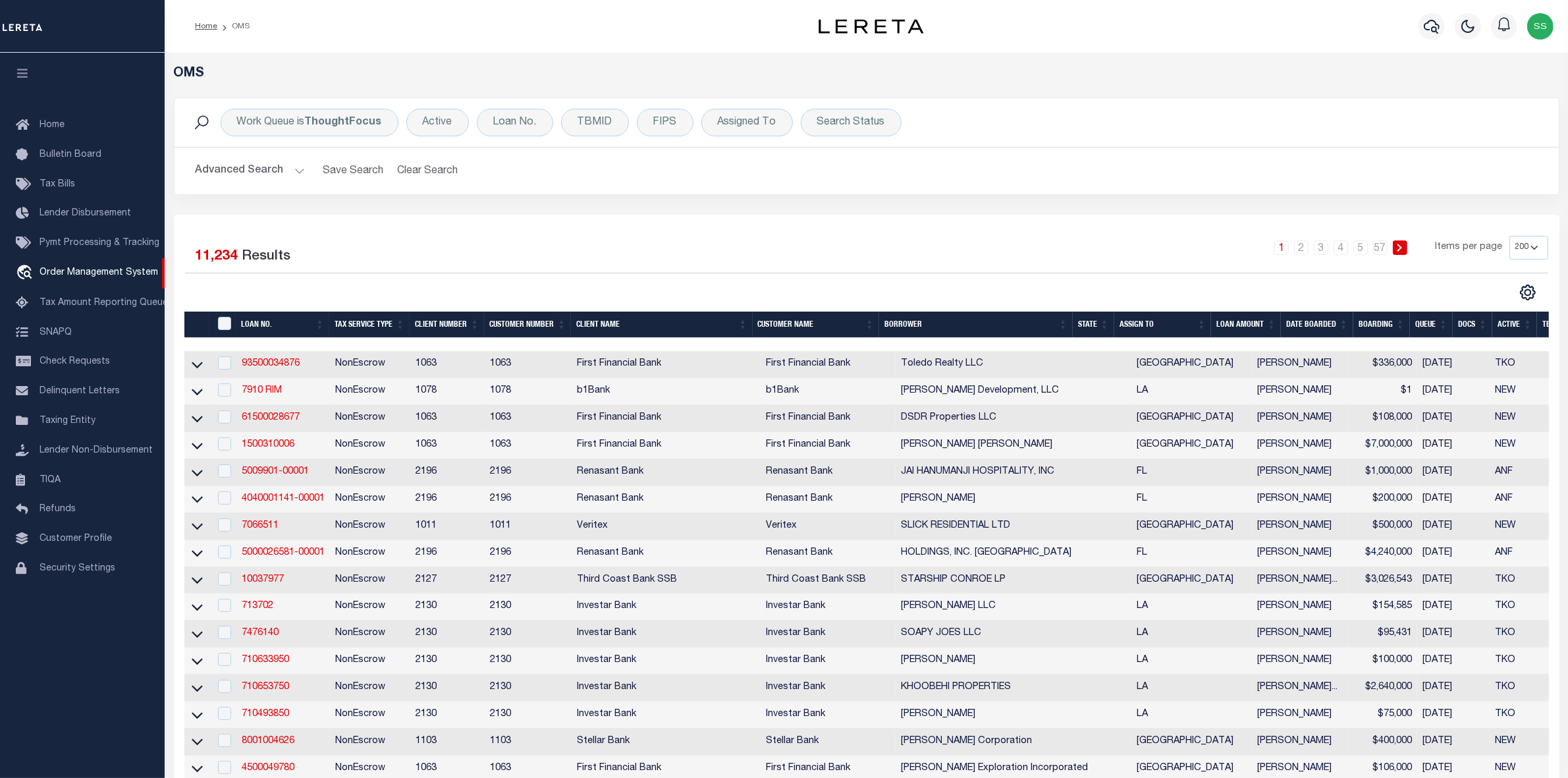
click at [213, 96] on div "OMS" at bounding box center [866, 81] width 1405 height 31
click at [107, 276] on span "Order Management System" at bounding box center [99, 273] width 119 height 9
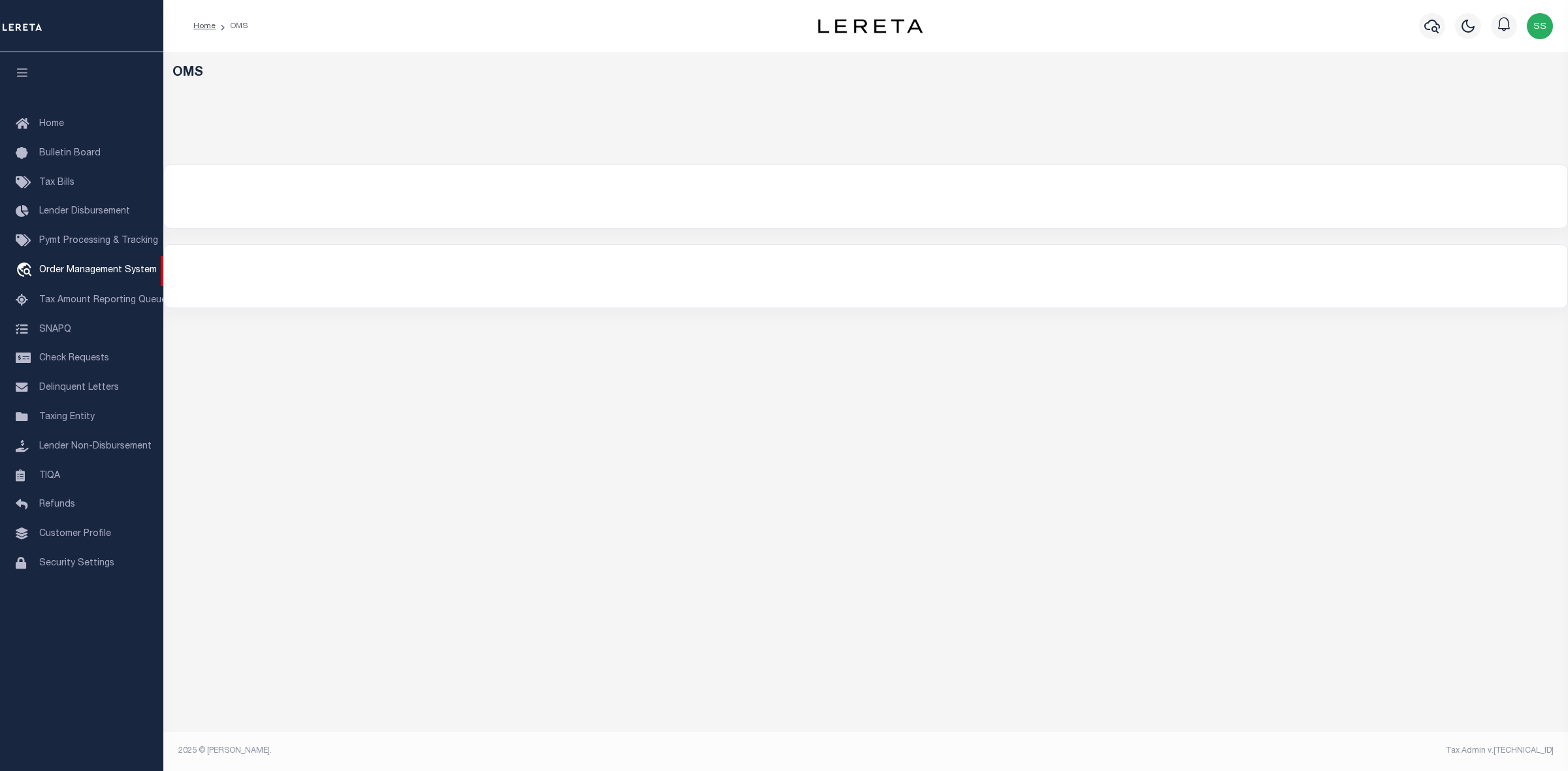
select select "200"
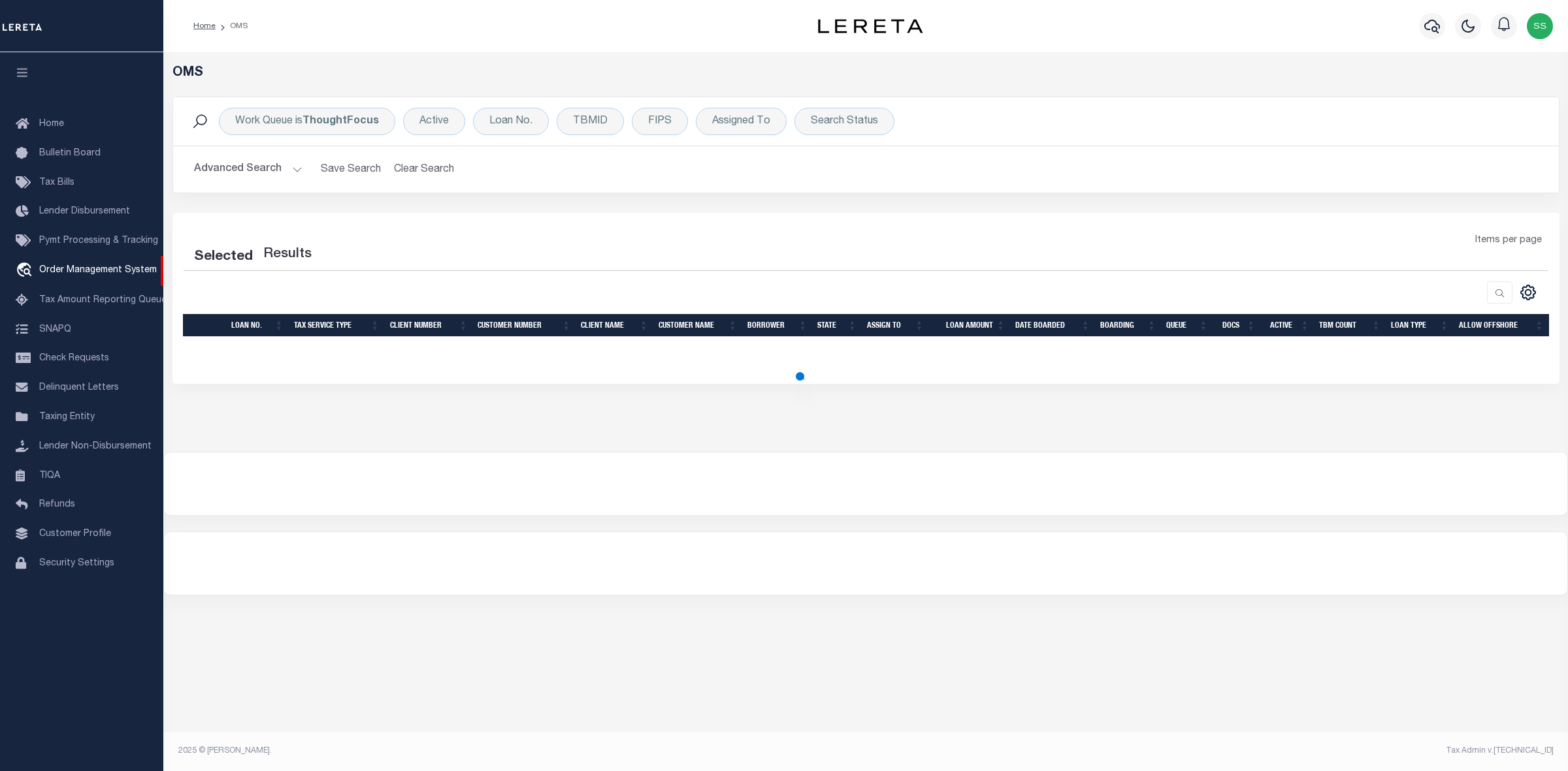
select select "200"
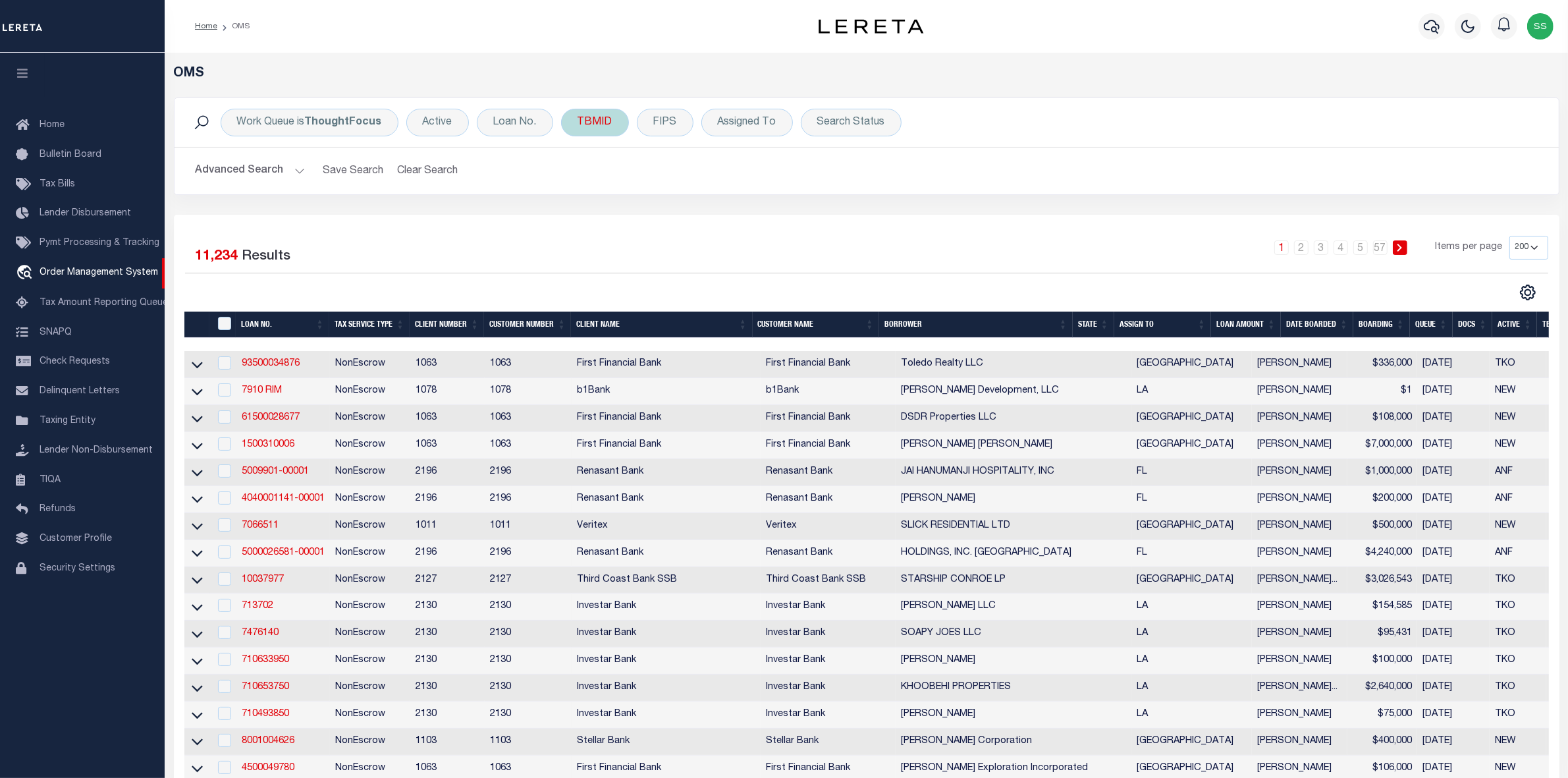
click at [597, 123] on div "TBMID" at bounding box center [595, 122] width 68 height 27
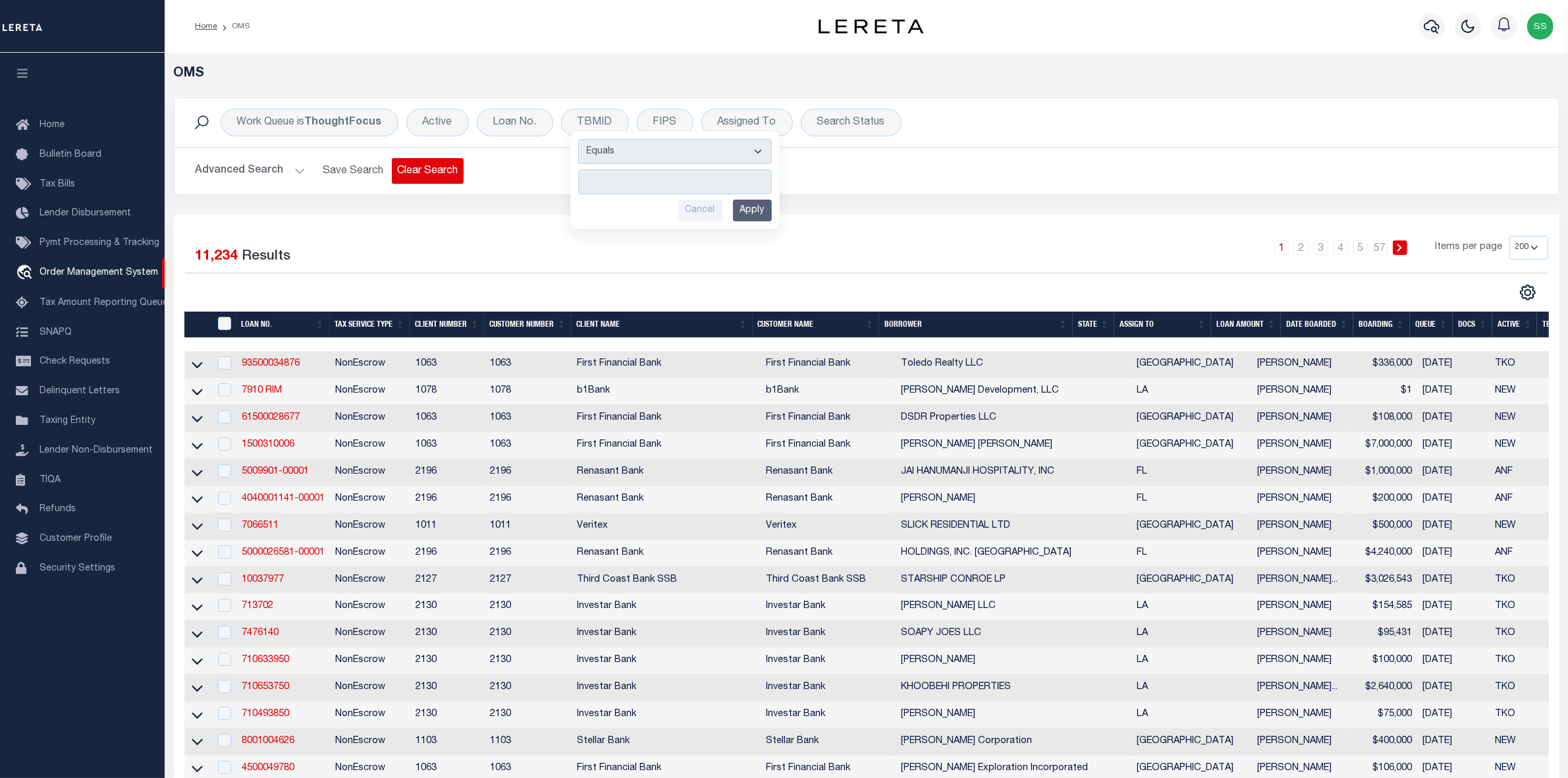
click at [423, 172] on button "Clear Search" at bounding box center [428, 171] width 72 height 26
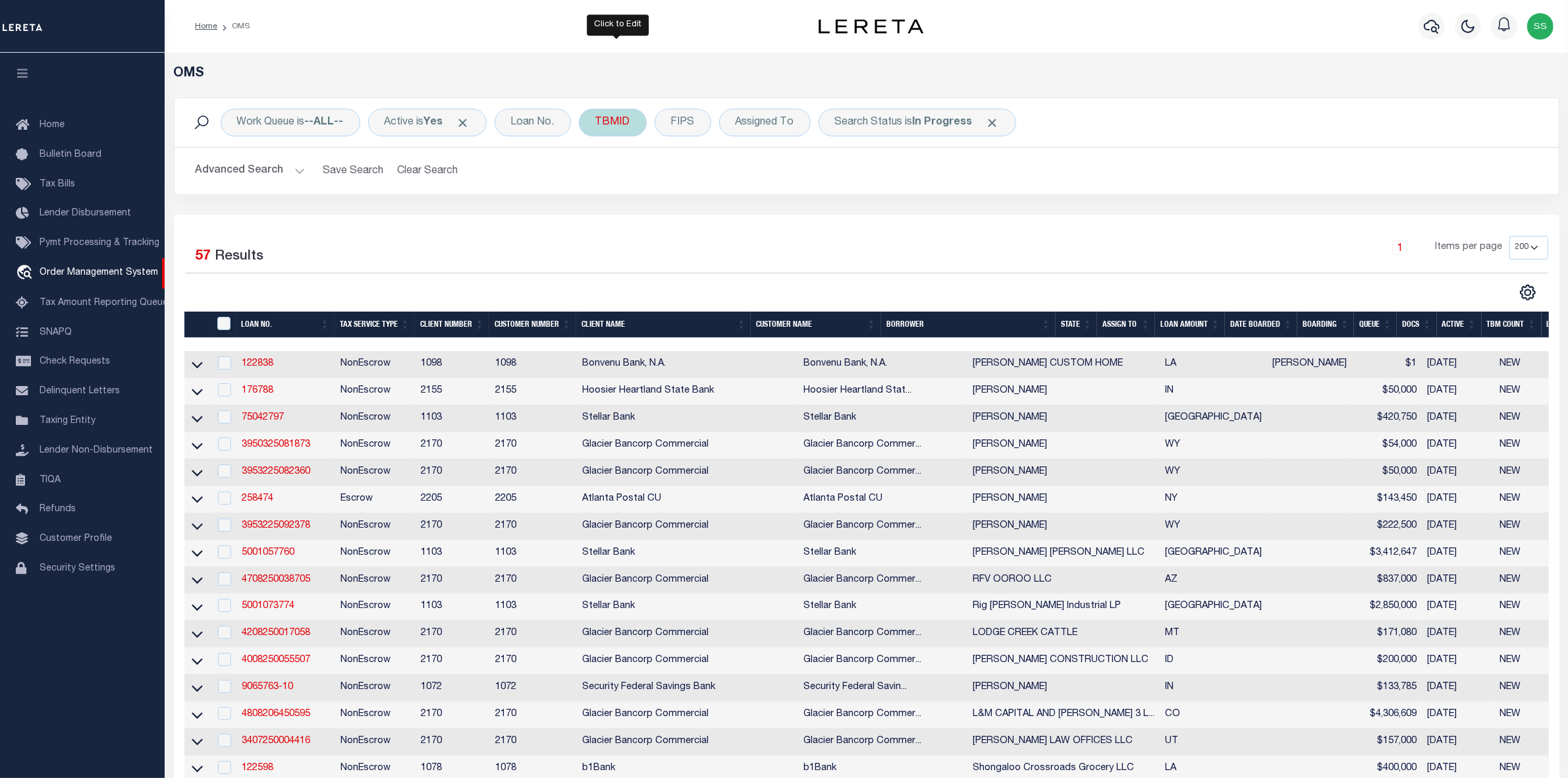
click at [637, 119] on div "TBMID" at bounding box center [613, 122] width 68 height 27
click at [642, 179] on input "number" at bounding box center [693, 182] width 193 height 25
type input "350290702"
click at [777, 213] on input "Apply" at bounding box center [770, 210] width 39 height 22
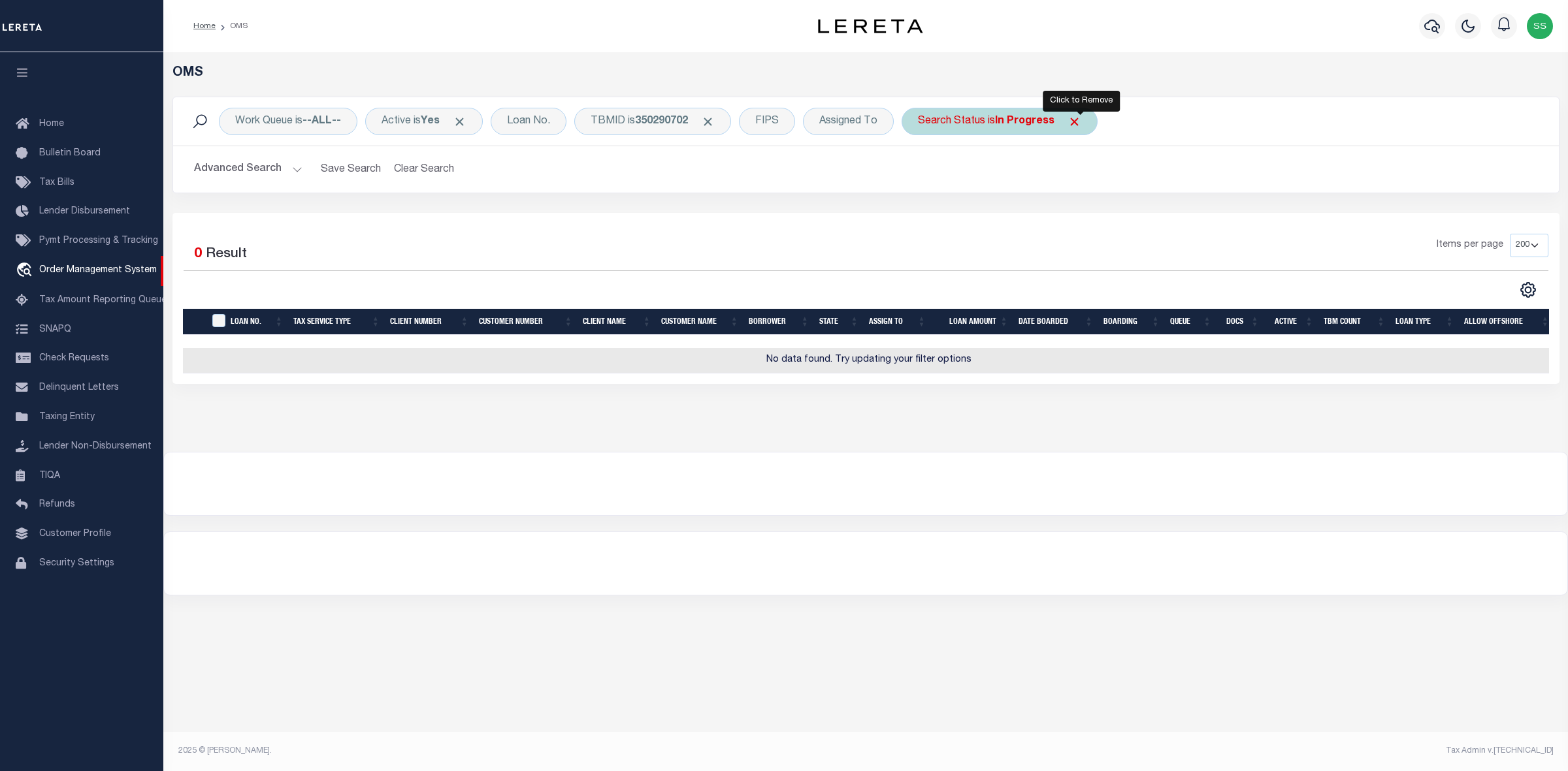
click at [1081, 118] on span "Click to Remove" at bounding box center [1074, 122] width 14 height 14
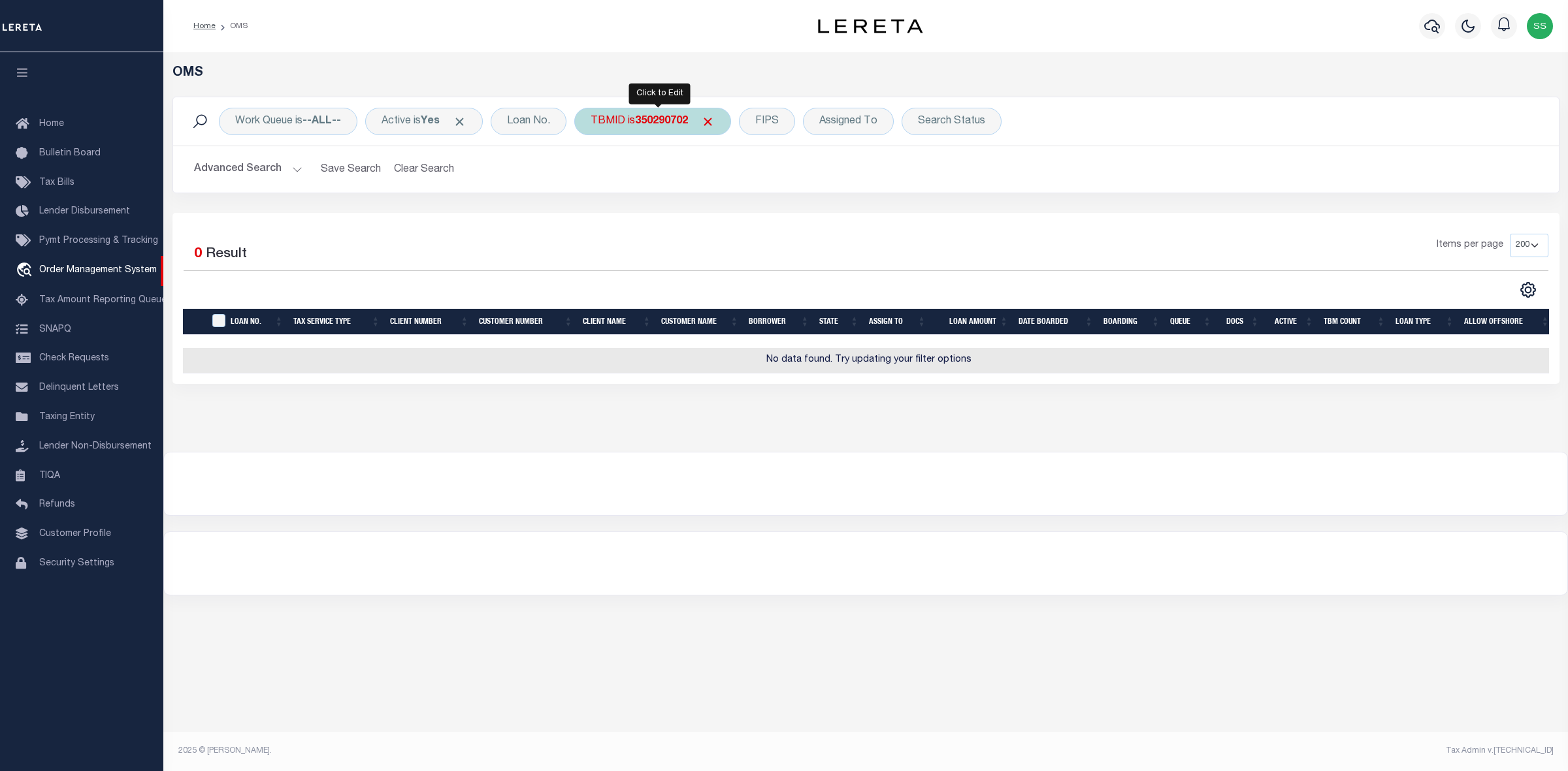
click at [688, 122] on b "350290702" at bounding box center [662, 122] width 53 height 11
click at [704, 183] on input "350290702" at bounding box center [687, 181] width 192 height 25
click at [775, 211] on input "Apply" at bounding box center [764, 208] width 38 height 22
click at [713, 122] on span "Click to Remove" at bounding box center [707, 122] width 14 height 14
click at [625, 125] on div "TBMID" at bounding box center [608, 121] width 67 height 27
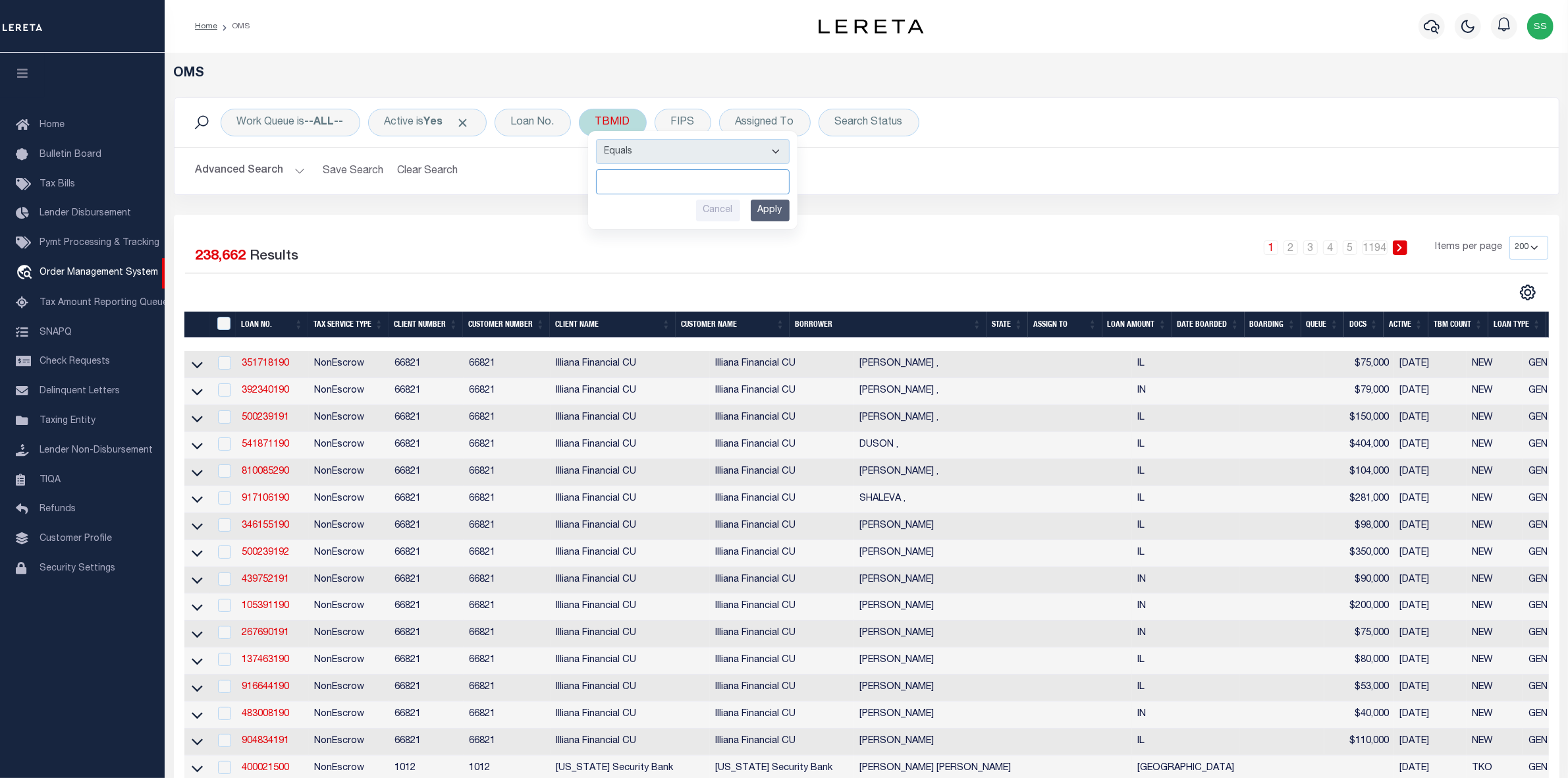
click at [639, 179] on input "number" at bounding box center [693, 182] width 193 height 25
paste input "350290702"
type input "350290702"
click at [777, 214] on input "Apply" at bounding box center [770, 210] width 39 height 22
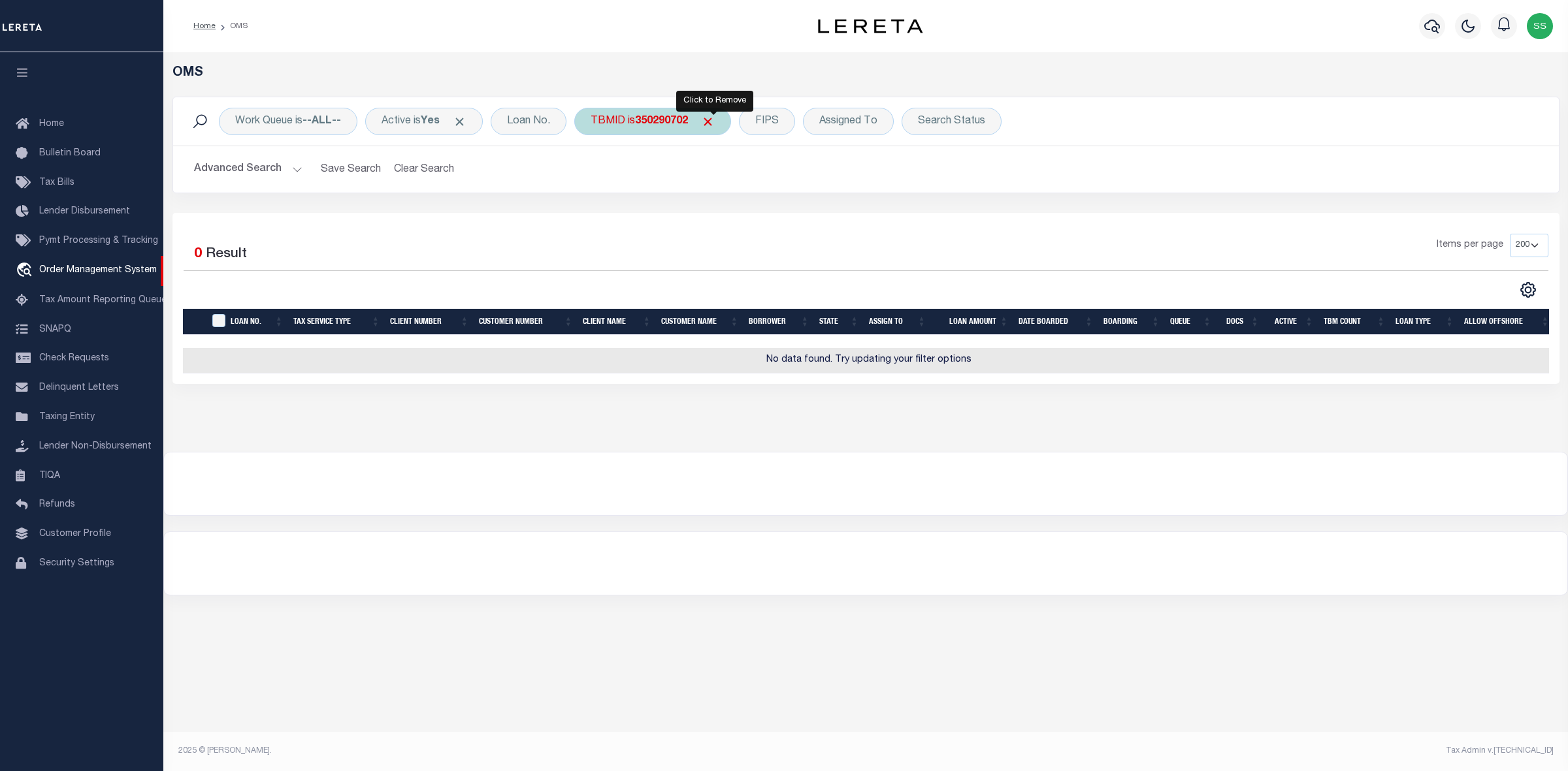
click at [715, 121] on span "Click to Remove" at bounding box center [707, 122] width 14 height 14
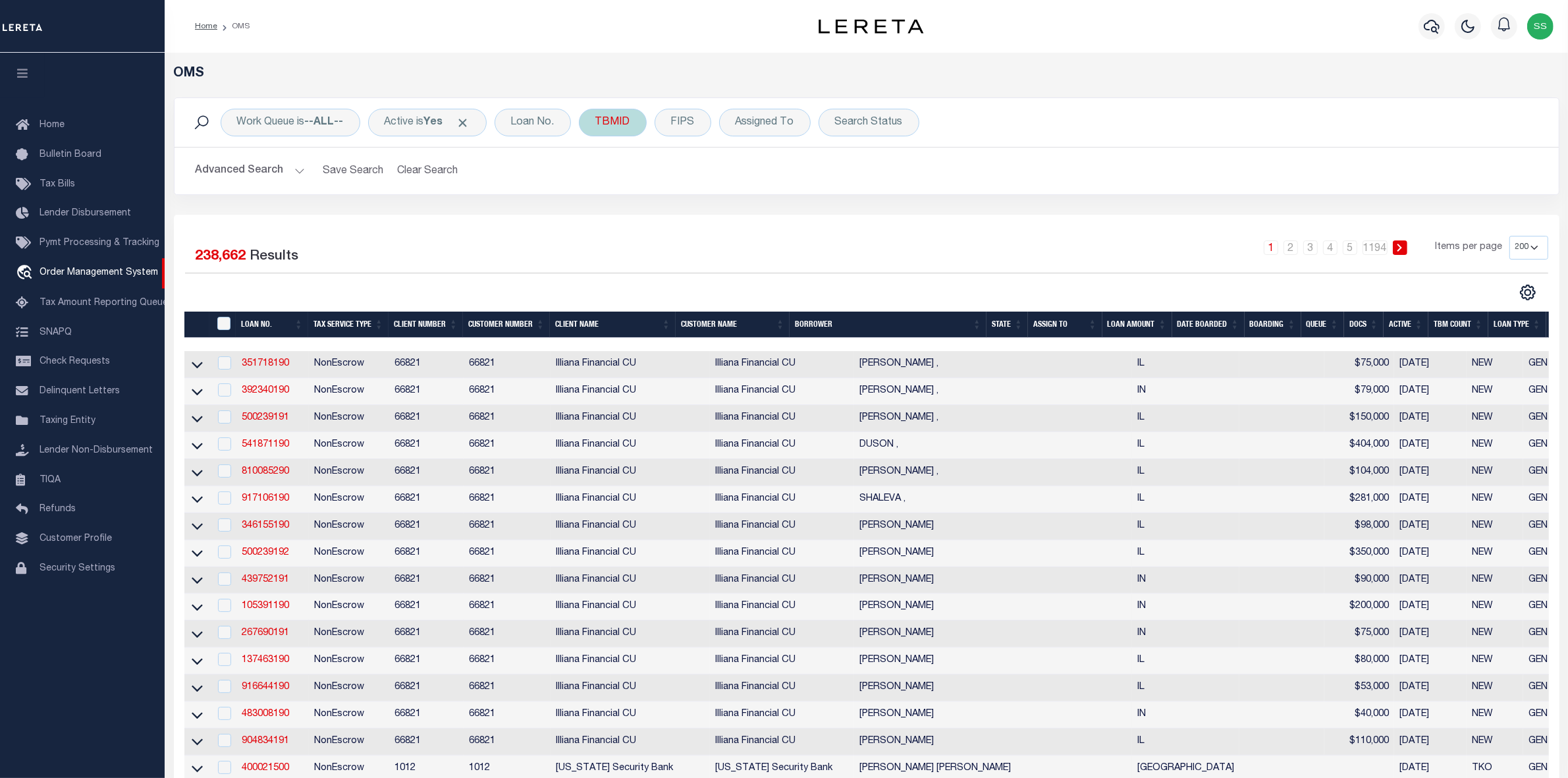
click at [624, 123] on div "TBMID" at bounding box center [613, 122] width 68 height 27
click at [621, 181] on input "number" at bounding box center [693, 182] width 193 height 25
type input "350290705"
click at [779, 211] on input "Apply" at bounding box center [770, 210] width 39 height 22
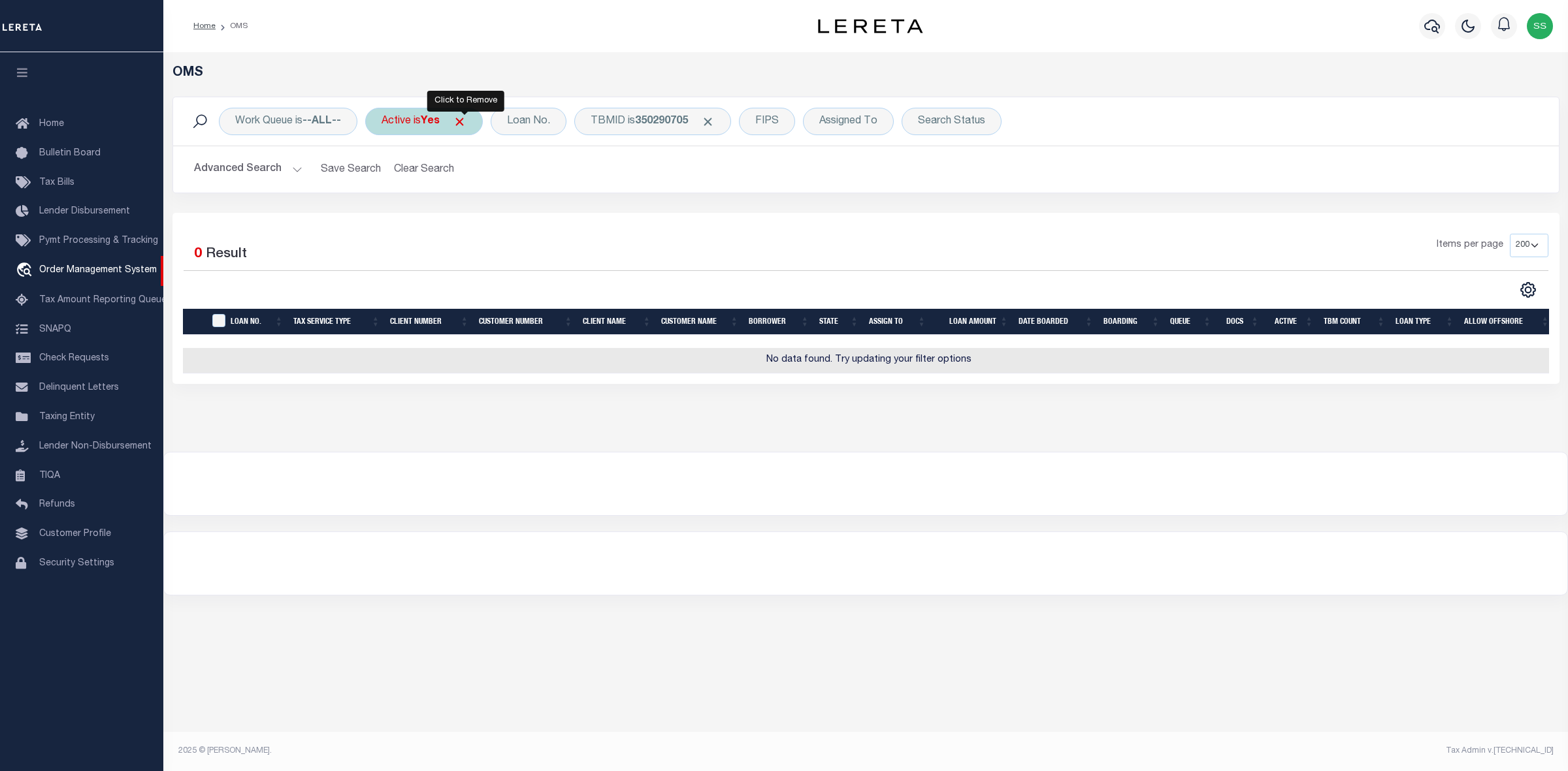
click at [465, 120] on span "Click to Remove" at bounding box center [459, 122] width 14 height 14
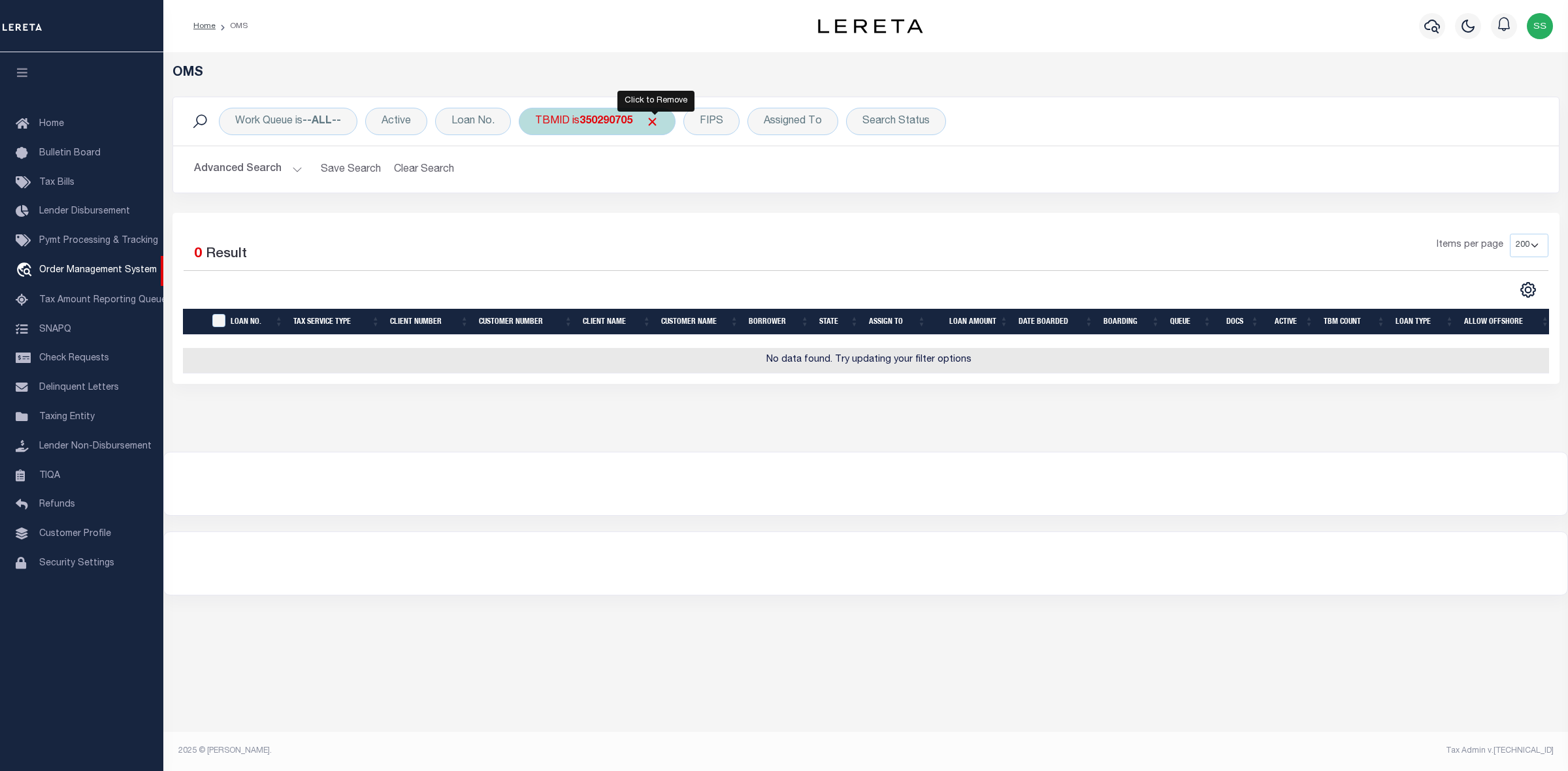
click at [656, 120] on span "Click to Remove" at bounding box center [652, 122] width 14 height 14
click at [562, 123] on div "TBMID" at bounding box center [552, 121] width 67 height 27
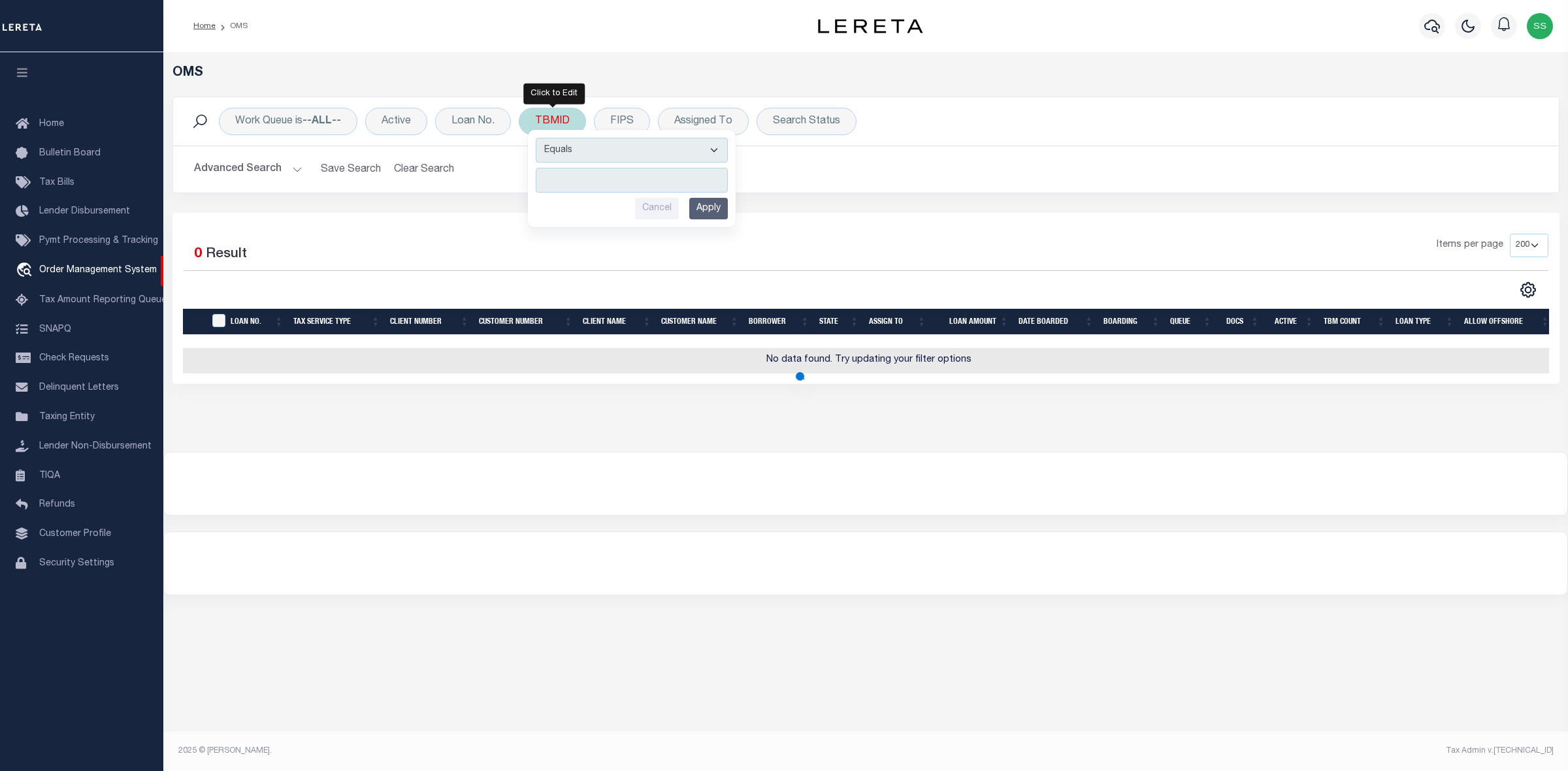
click at [601, 179] on input "number" at bounding box center [632, 181] width 192 height 25
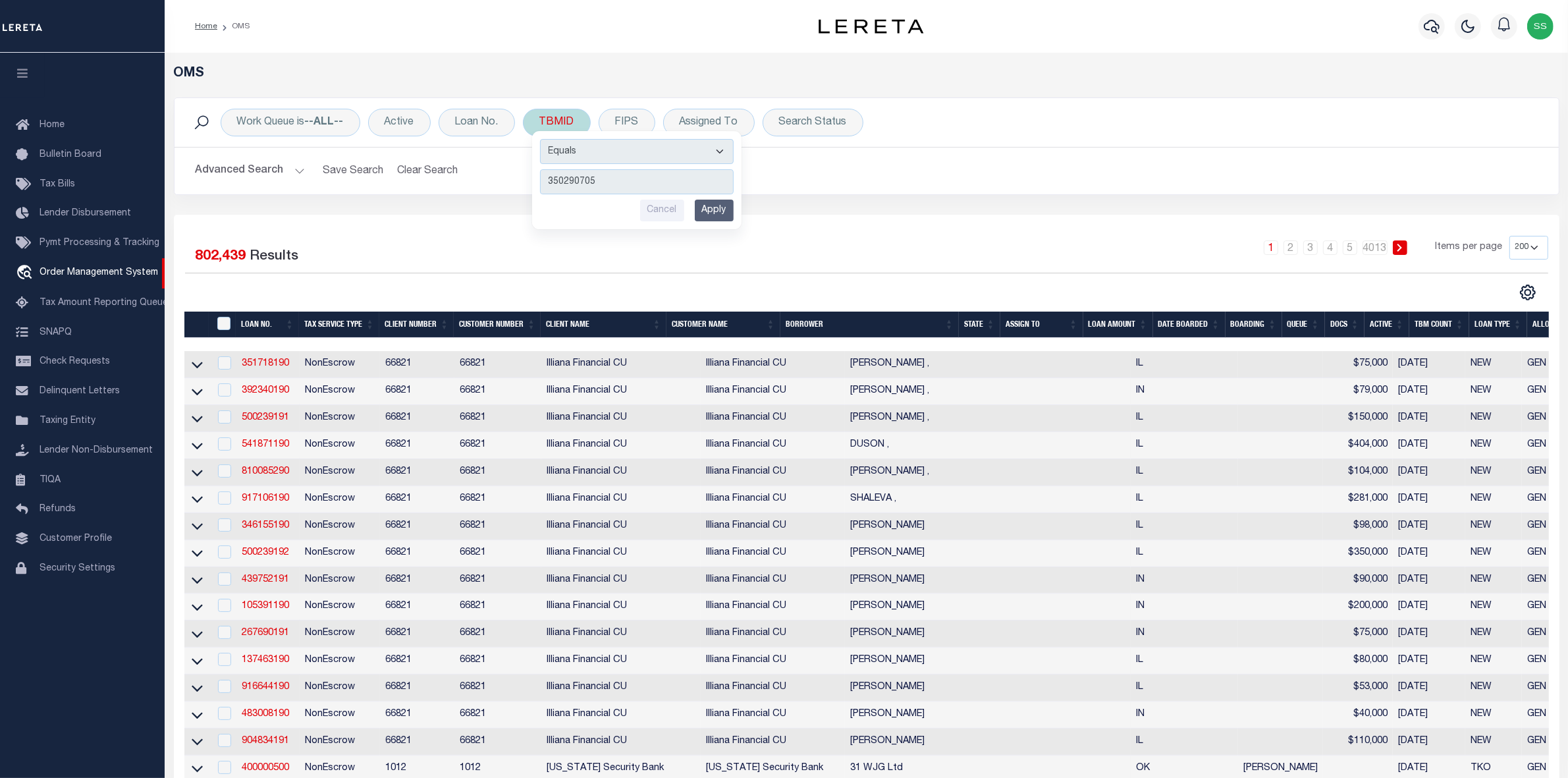
type input "350290705"
click at [716, 213] on input "Apply" at bounding box center [714, 210] width 39 height 22
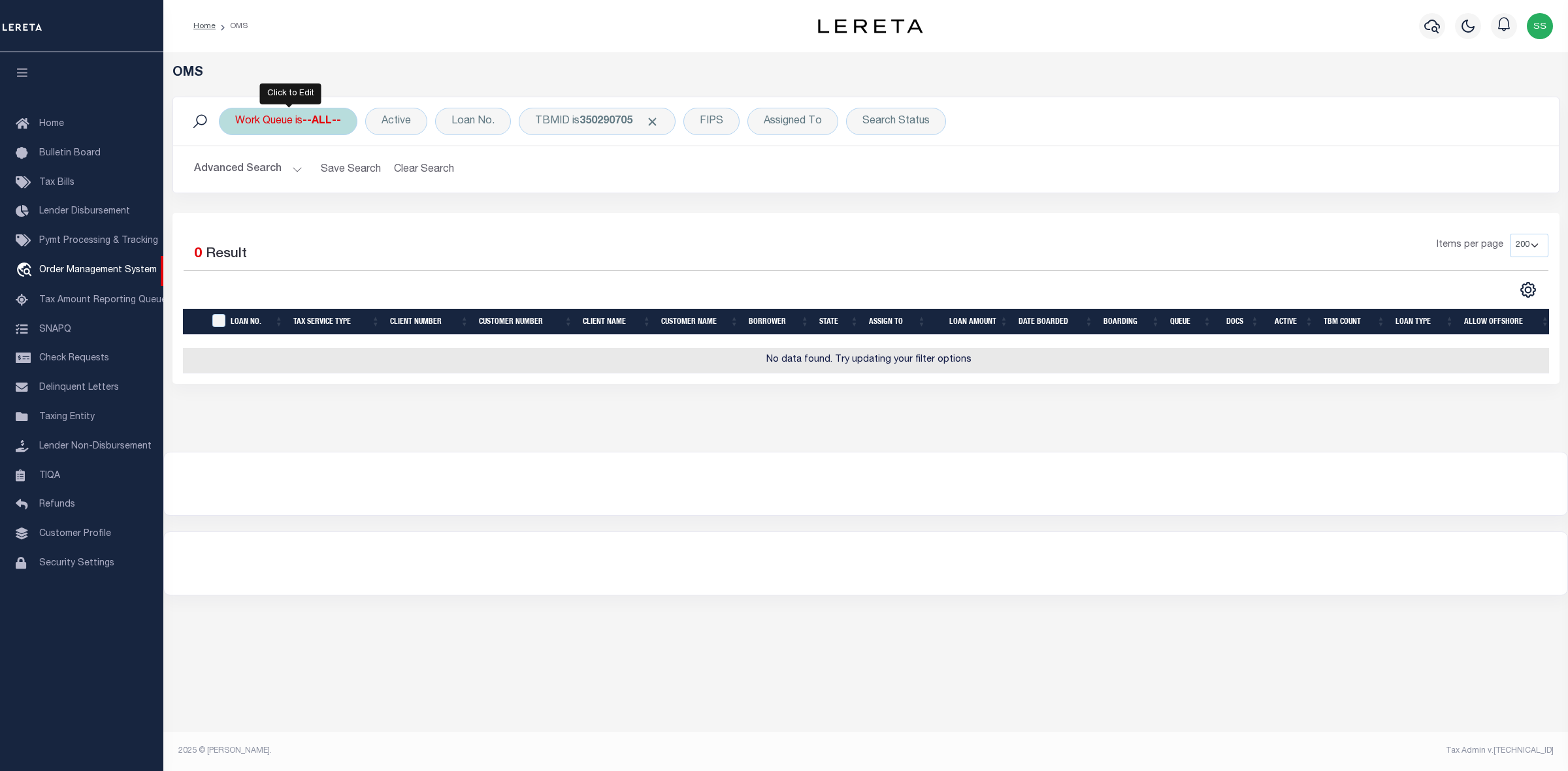
click at [307, 119] on b "--ALL--" at bounding box center [322, 122] width 38 height 11
click at [294, 184] on select "--ALL-- General ThoughtFocus" at bounding box center [331, 186] width 192 height 25
select select "THF"
click at [236, 174] on select "--ALL-- General ThoughtFocus" at bounding box center [331, 186] width 192 height 25
click at [406, 220] on input "Apply" at bounding box center [408, 214] width 38 height 22
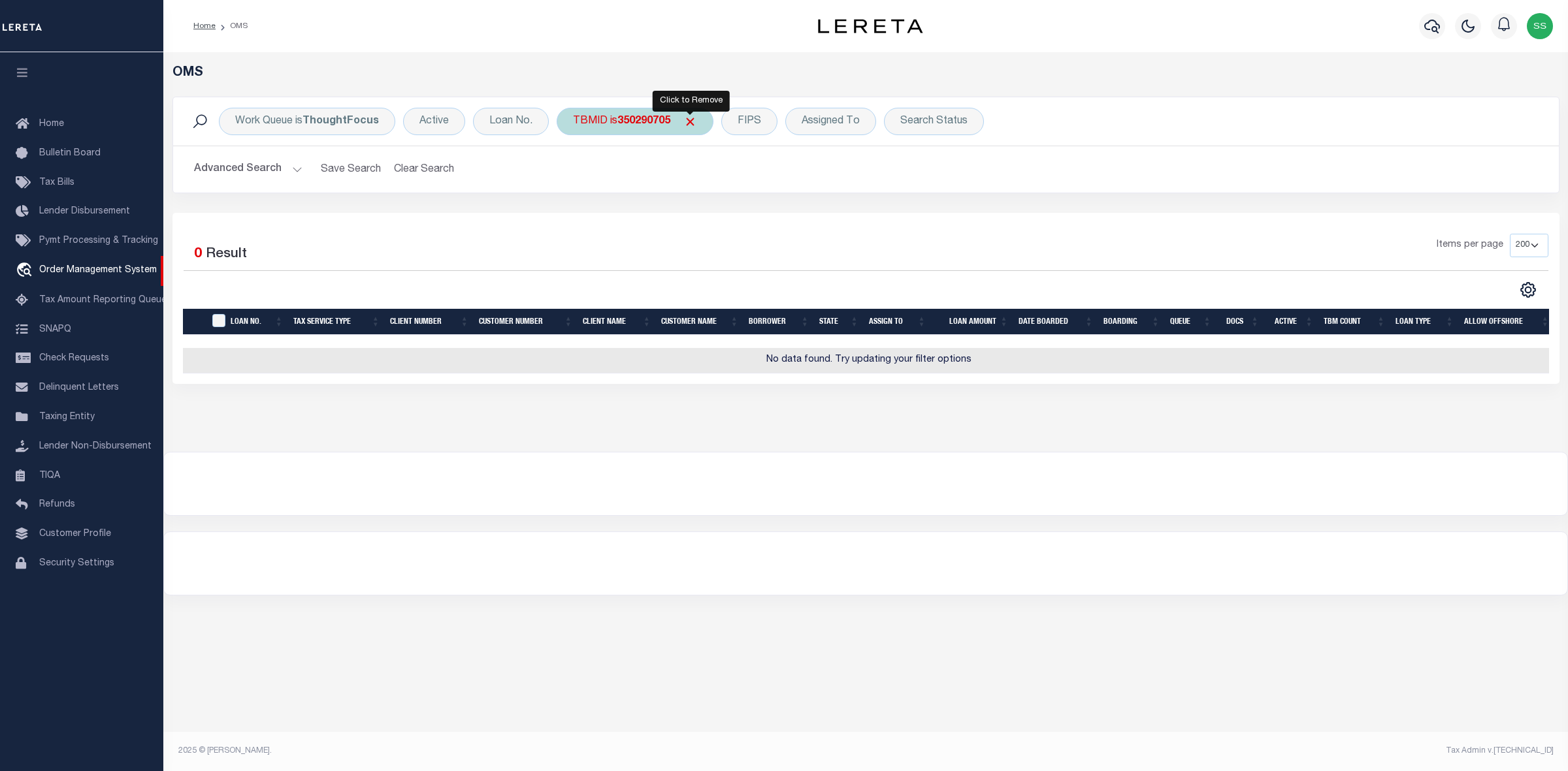
click at [691, 120] on span "Click to Remove" at bounding box center [690, 122] width 14 height 14
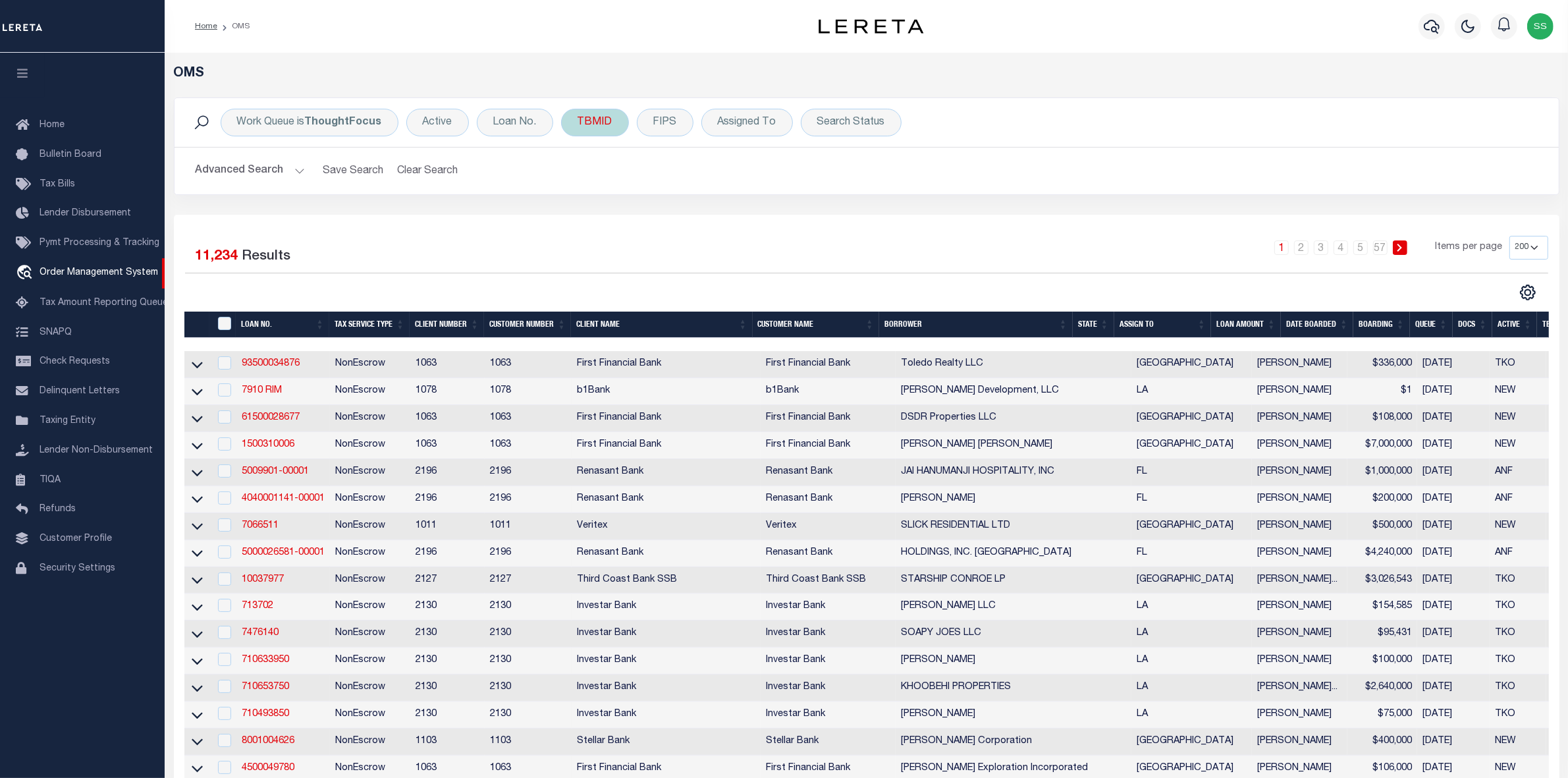
click at [590, 124] on div "TBMID" at bounding box center [595, 122] width 68 height 27
click at [626, 184] on input "number" at bounding box center [675, 182] width 193 height 25
type input "3510884002"
click at [754, 214] on input "Apply" at bounding box center [752, 210] width 39 height 22
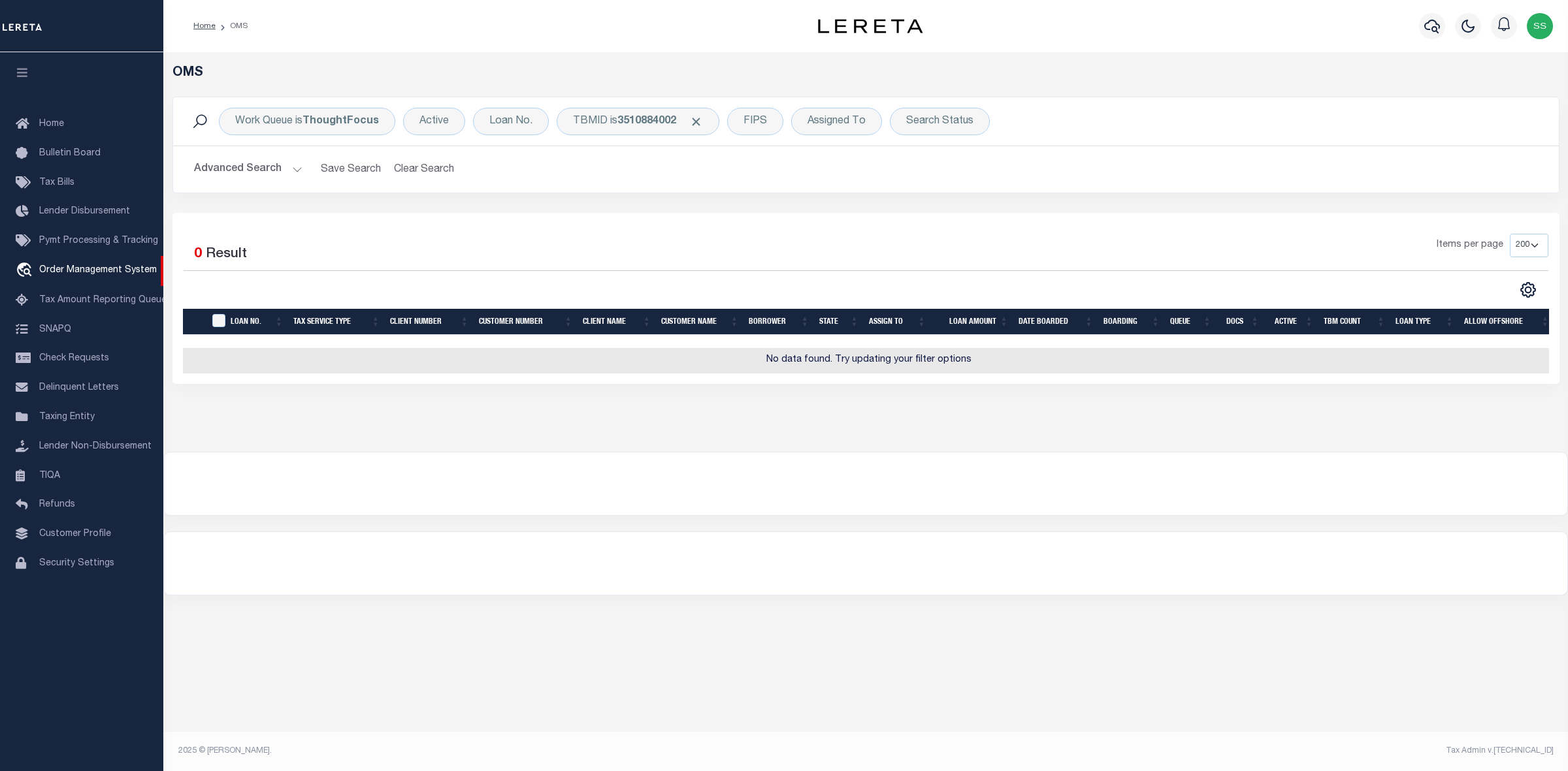
click at [1366, 175] on h2 "Advanced Search Save Search Clear Search tblSearchTopScreen_dynamictable_____De…" at bounding box center [865, 169] width 1365 height 26
click at [699, 118] on span "Click to Remove" at bounding box center [696, 122] width 14 height 14
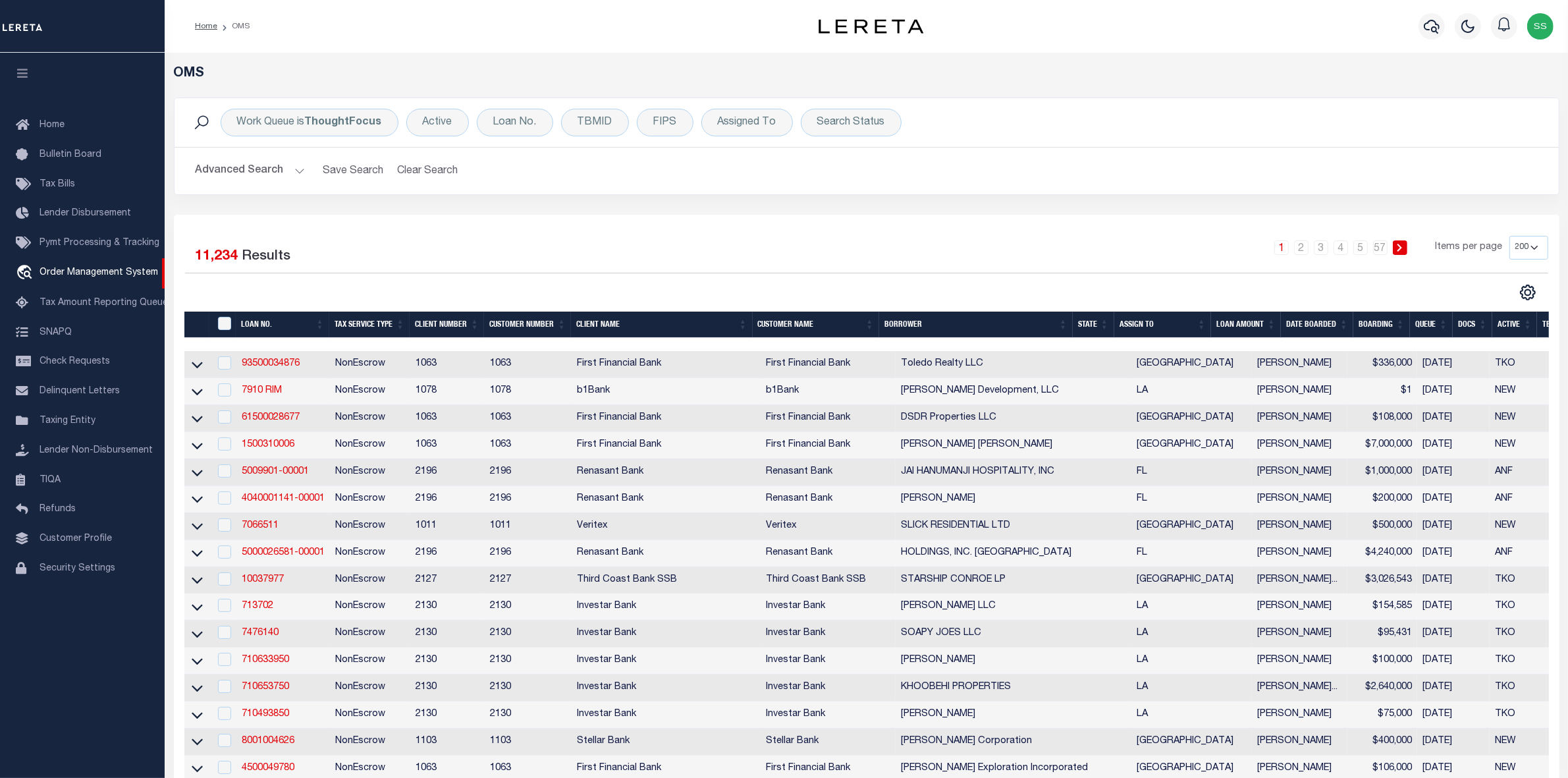
click at [1397, 89] on div "OMS" at bounding box center [866, 81] width 1405 height 31
click at [597, 123] on div "TBMID" at bounding box center [595, 122] width 68 height 27
click at [623, 182] on input "number" at bounding box center [675, 182] width 193 height 25
type input "3510884002"
click at [755, 213] on input "Apply" at bounding box center [752, 210] width 39 height 22
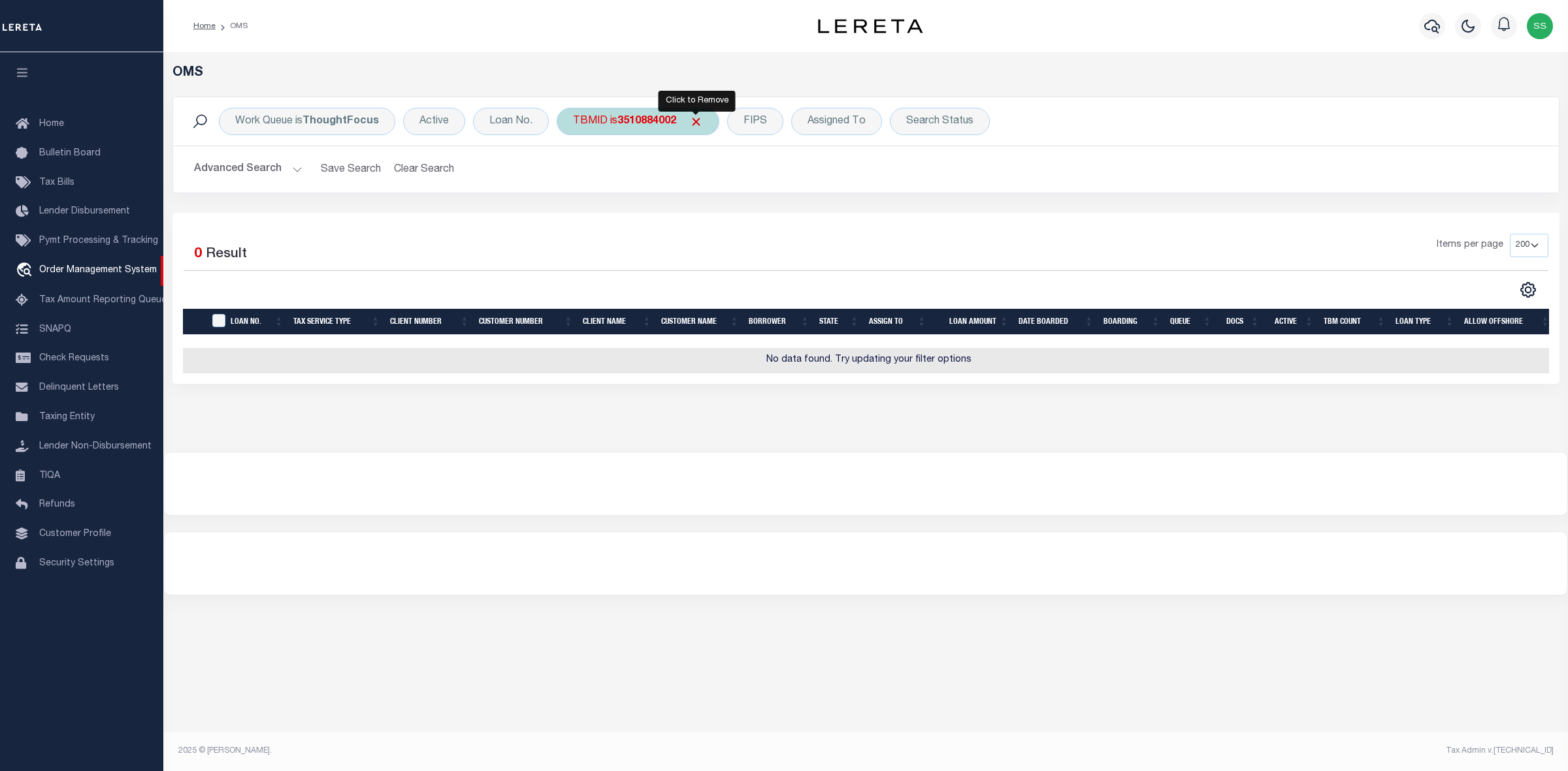
click at [690, 126] on span "Click to Remove" at bounding box center [696, 122] width 14 height 14
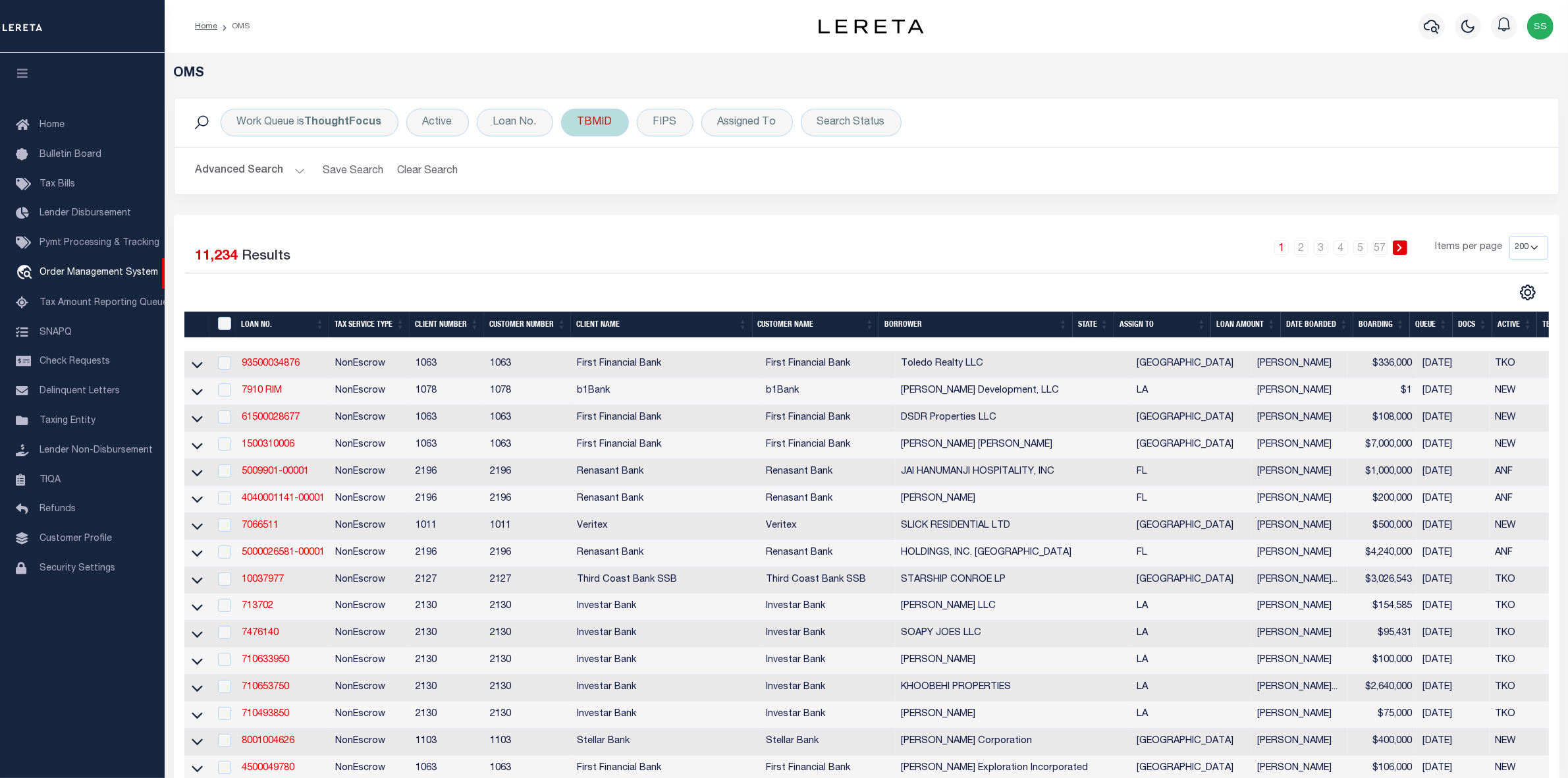
click at [598, 129] on div "TBMID" at bounding box center [595, 122] width 68 height 27
click at [677, 181] on input "number" at bounding box center [675, 182] width 193 height 25
click at [672, 184] on input "number" at bounding box center [675, 182] width 193 height 25
click at [652, 182] on input "number" at bounding box center [675, 182] width 193 height 25
click at [670, 182] on input "number" at bounding box center [675, 182] width 193 height 25
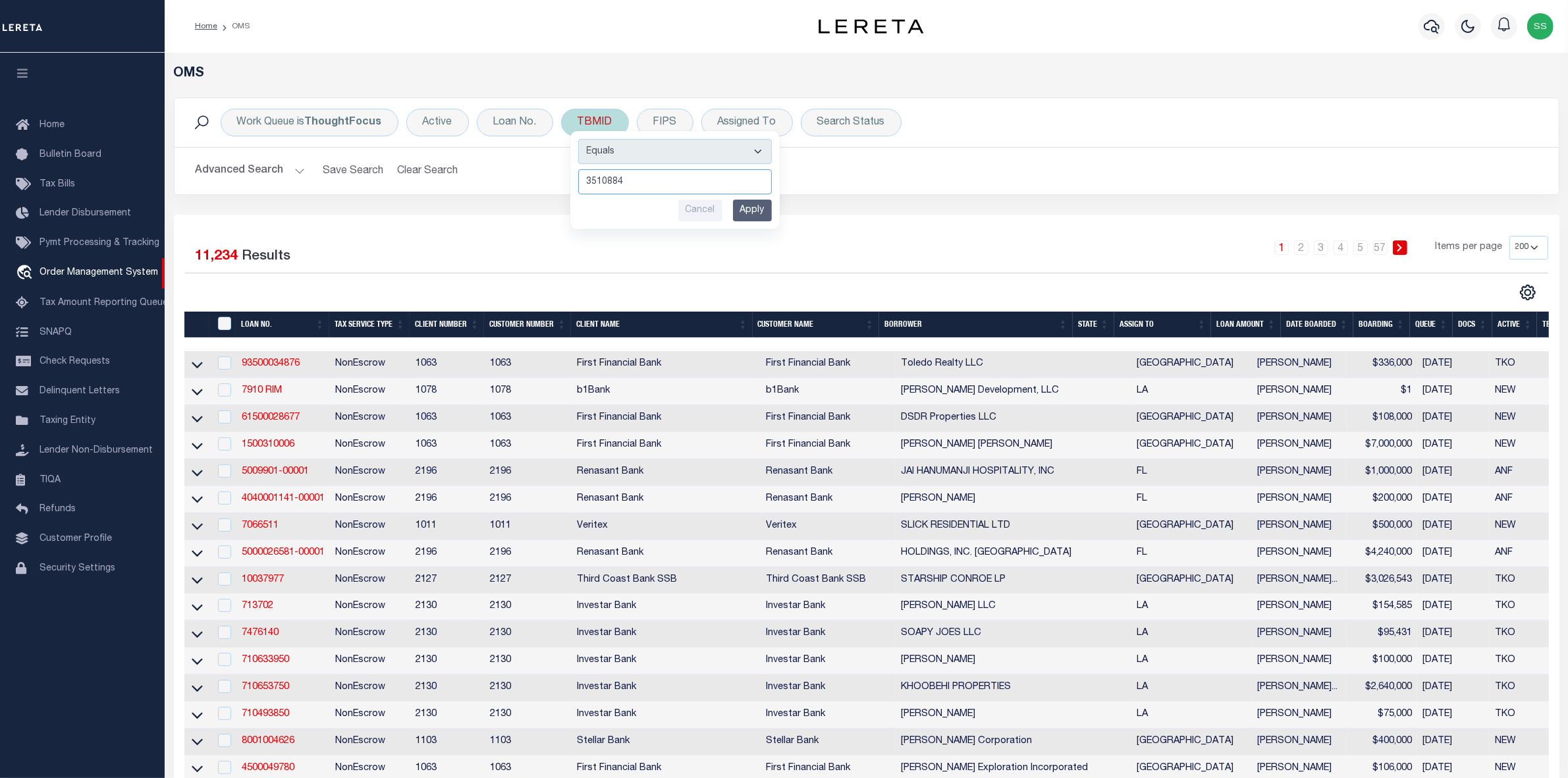
type input "3510884"
click at [742, 216] on input "Apply" at bounding box center [752, 210] width 39 height 22
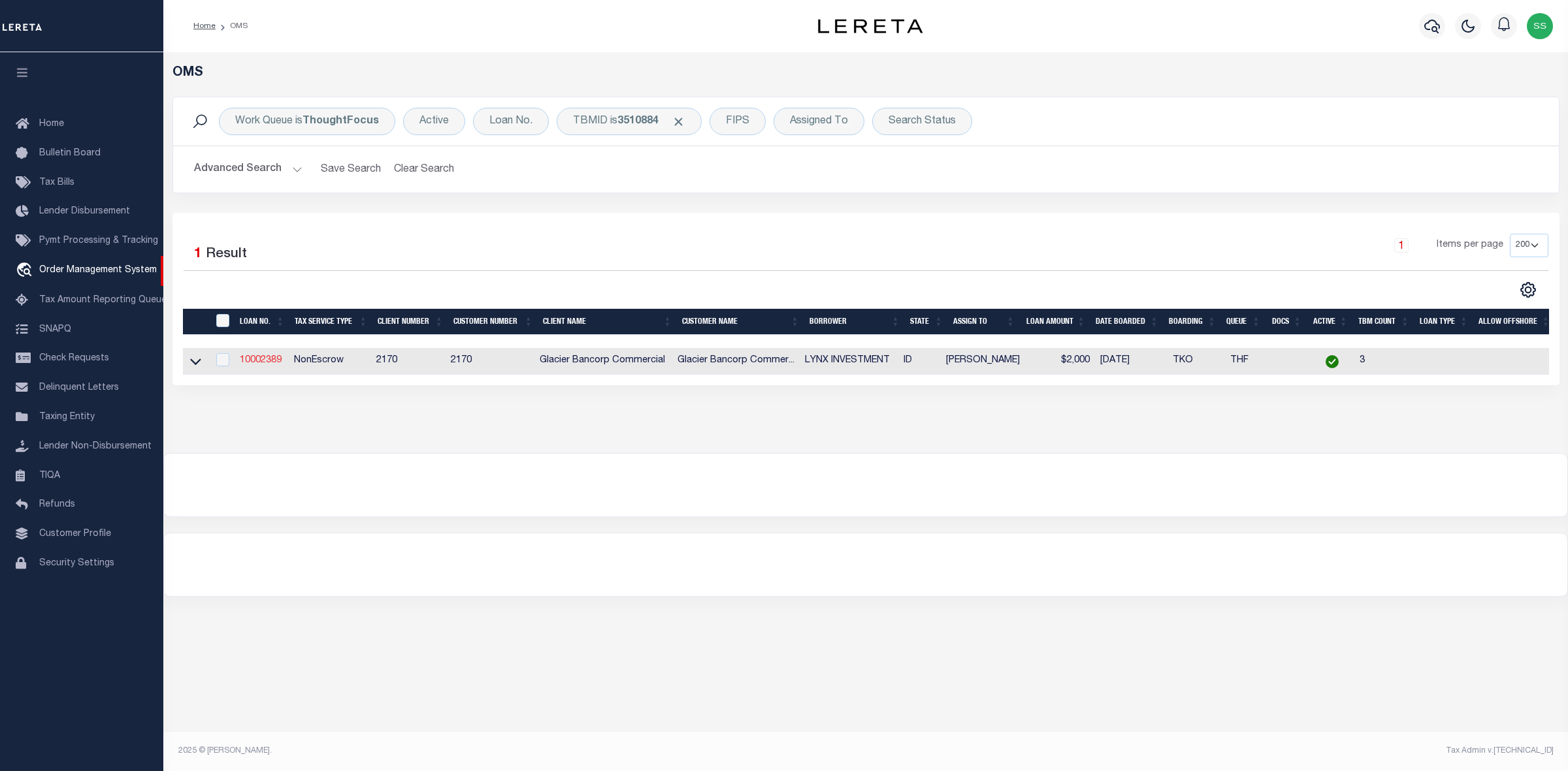
click at [269, 360] on link "10002389" at bounding box center [260, 360] width 42 height 9
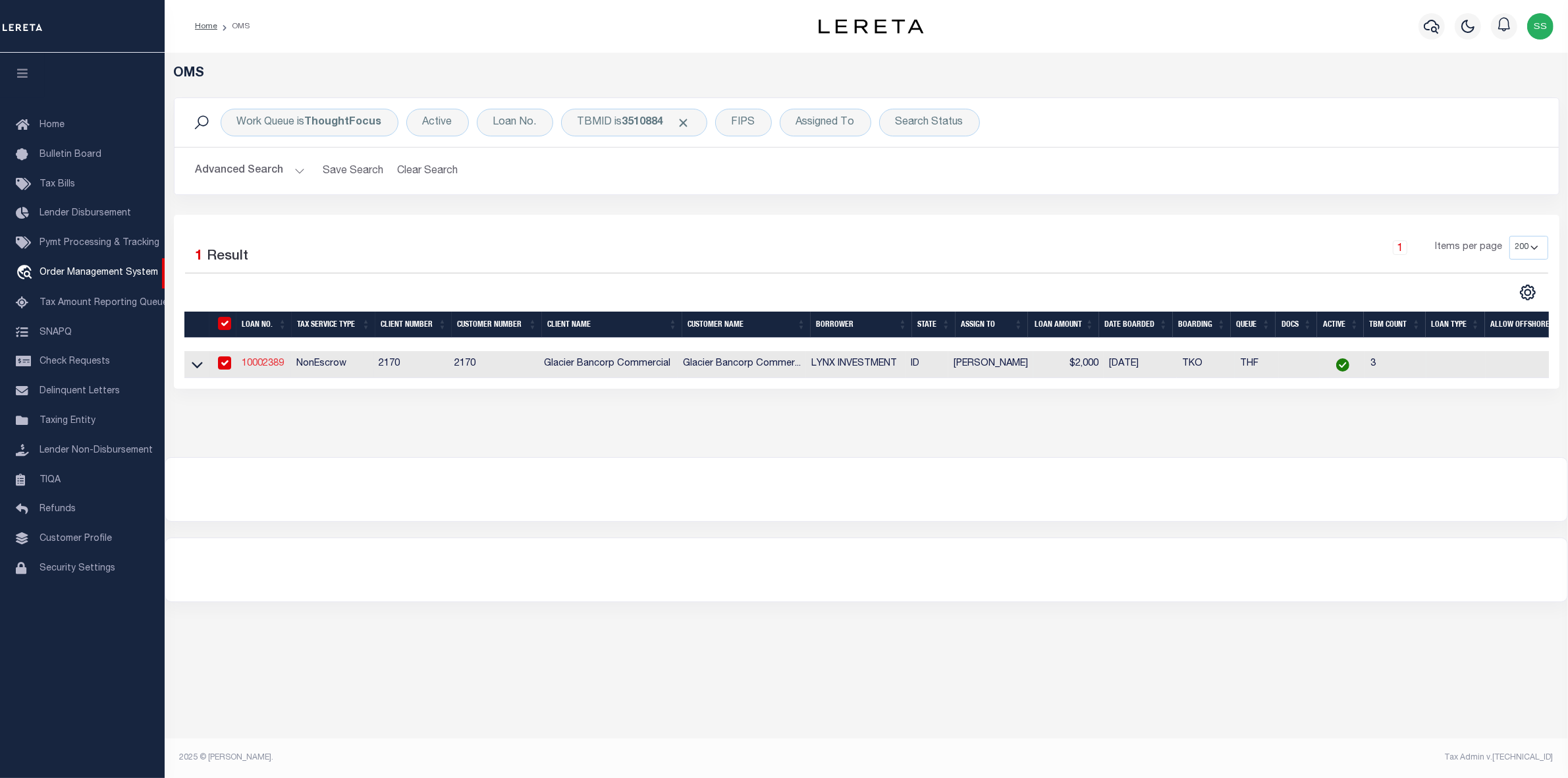
type input "10002389"
type input "LYNX INVESTMENT"
select select
select select "400"
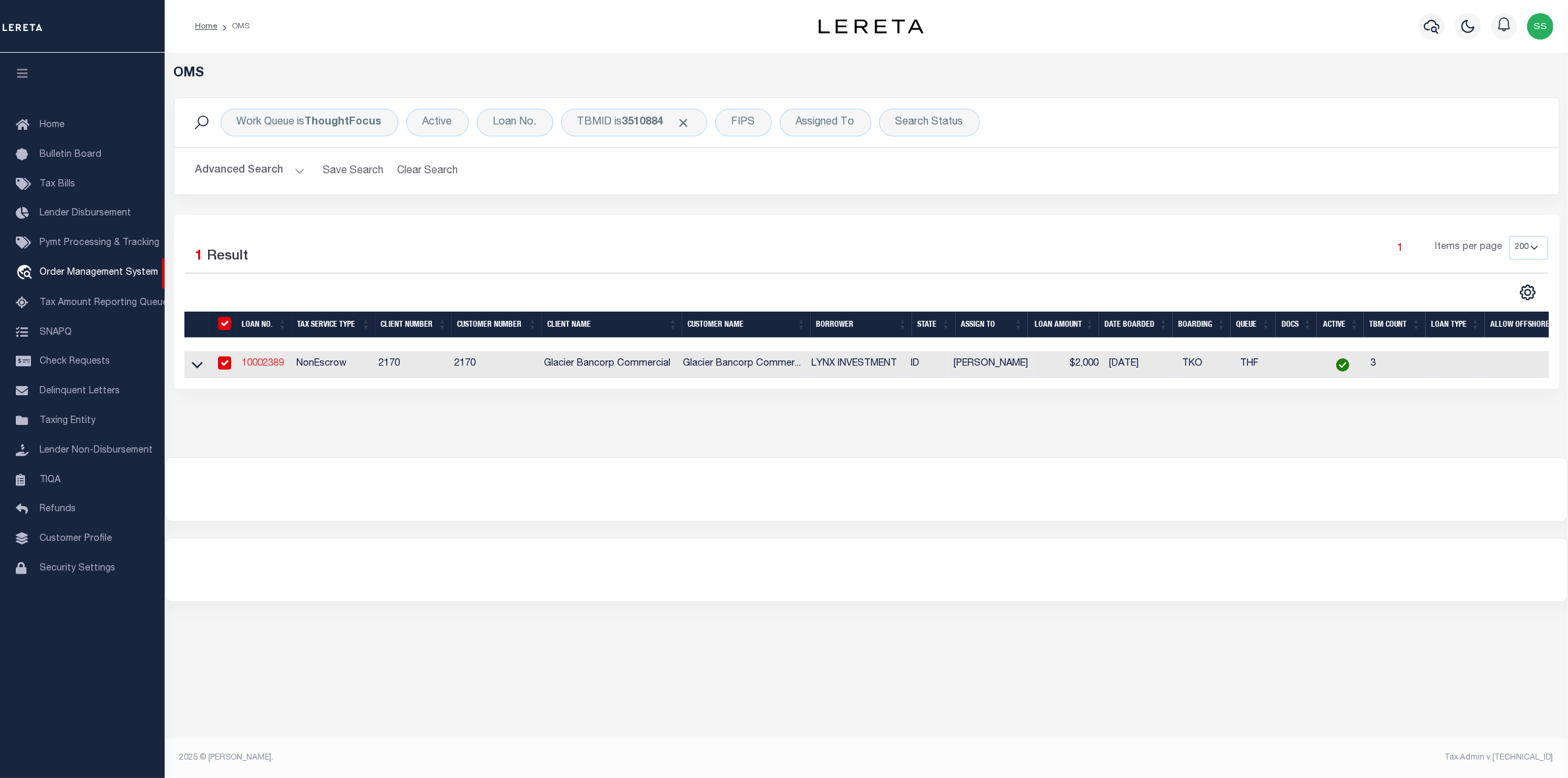
select select "NonEscrow"
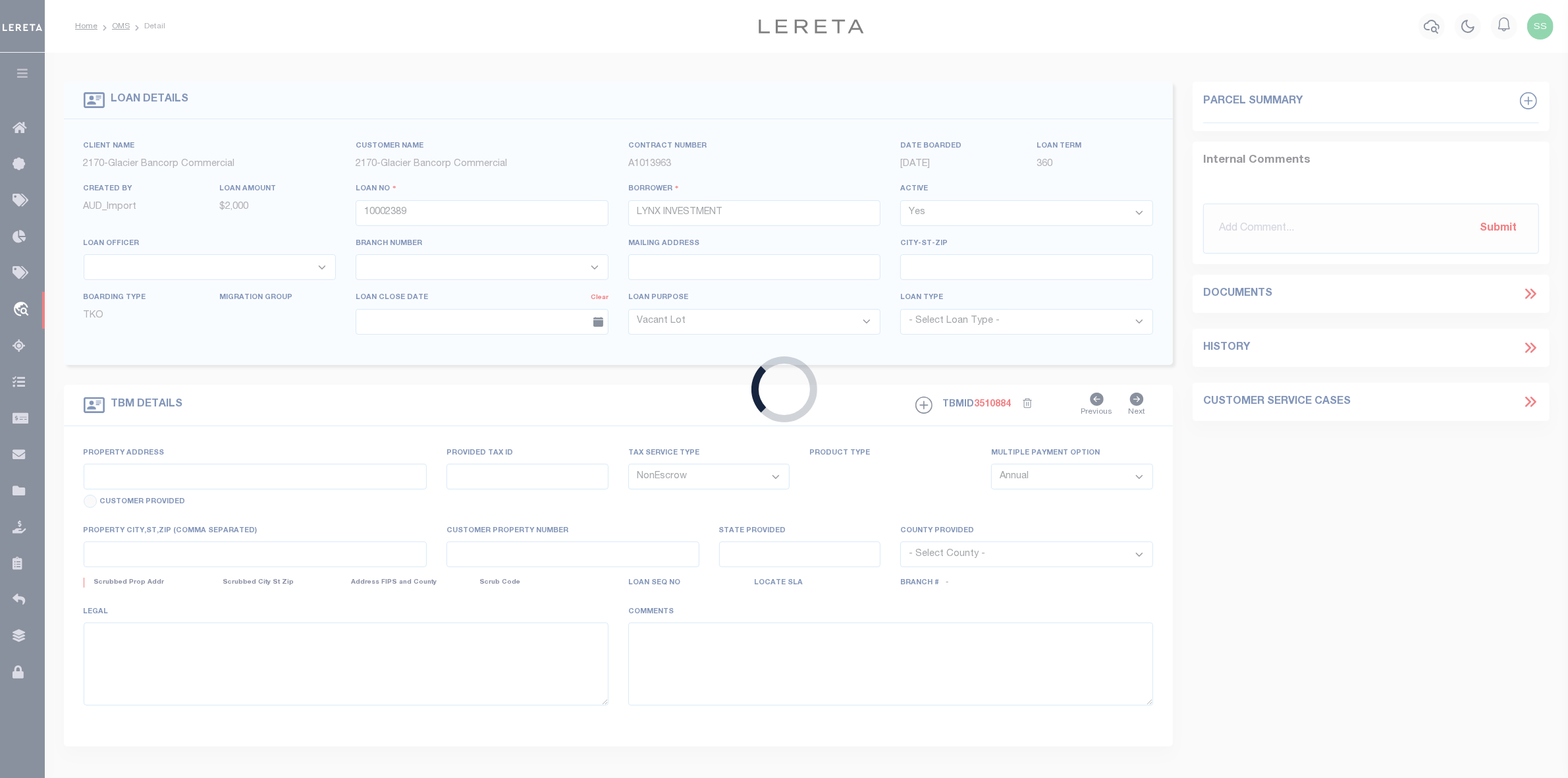
type input "1241 W WEST ORCHARD PARK DR DR"
type input "R5262501800"
select select
type input "MERIDIAN ID 836461704"
type input "97647513"
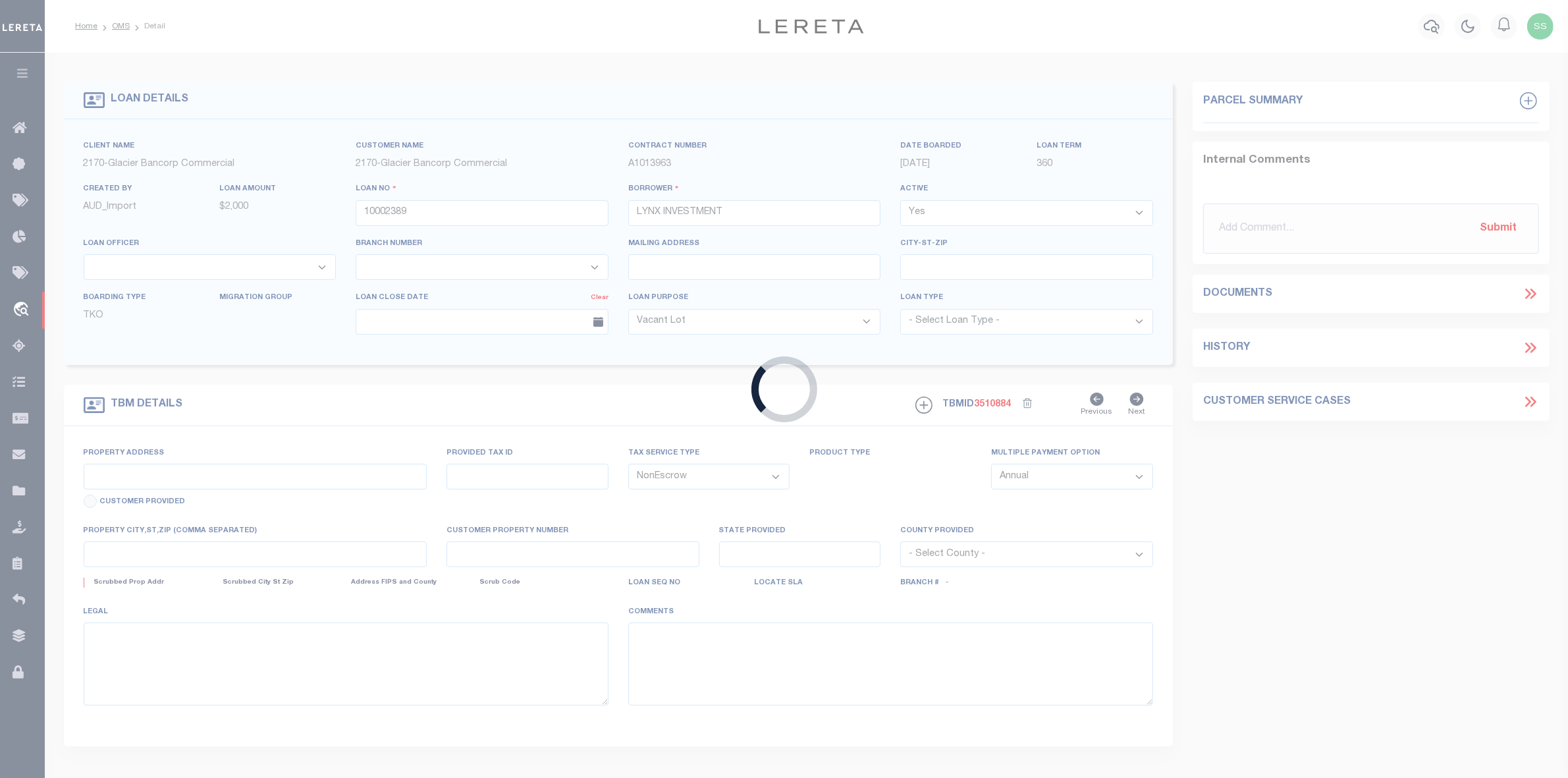
type input "ID"
select select
select select "167850"
select select "27203"
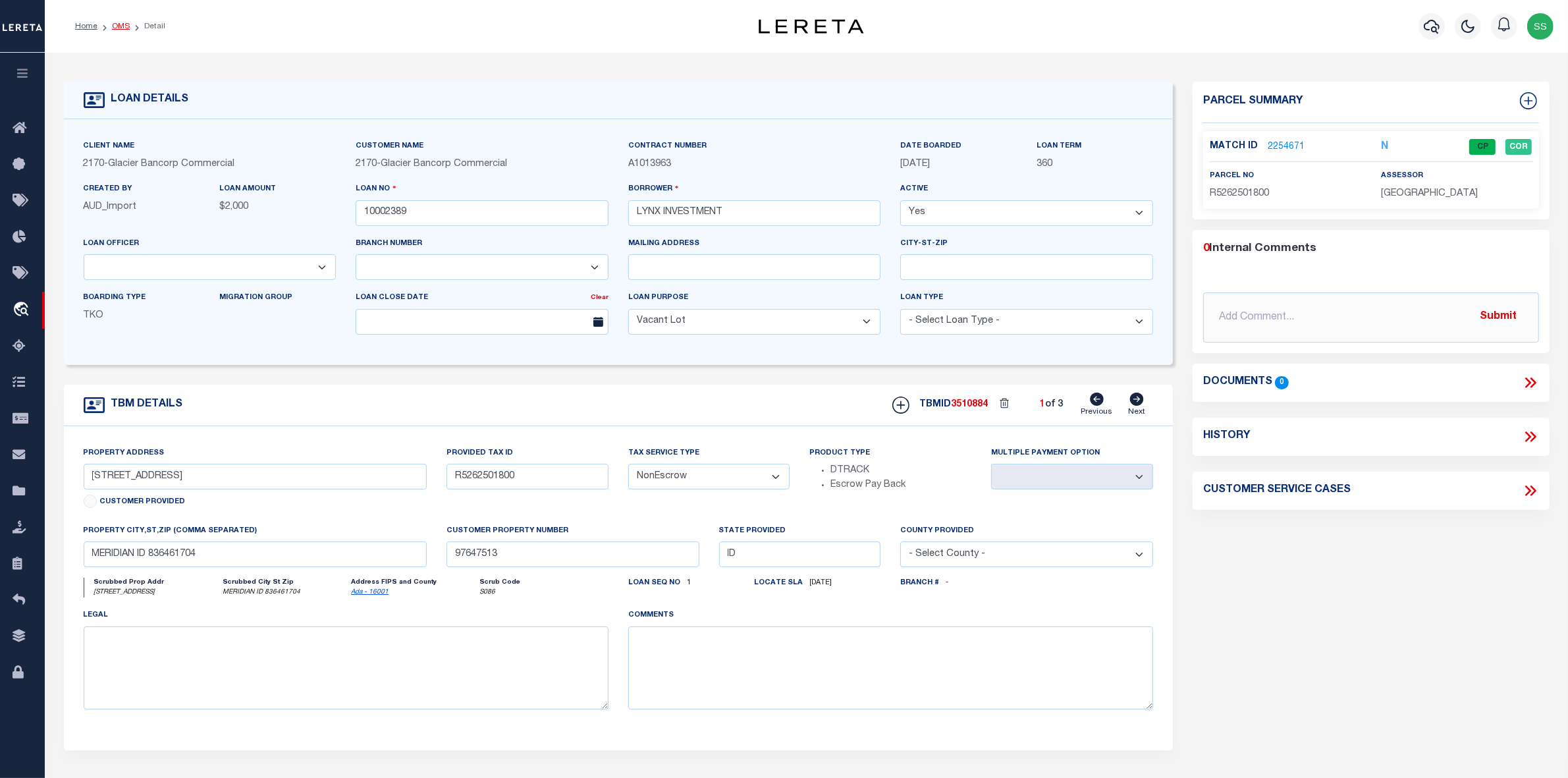
click at [120, 26] on link "OMS" at bounding box center [121, 27] width 18 height 8
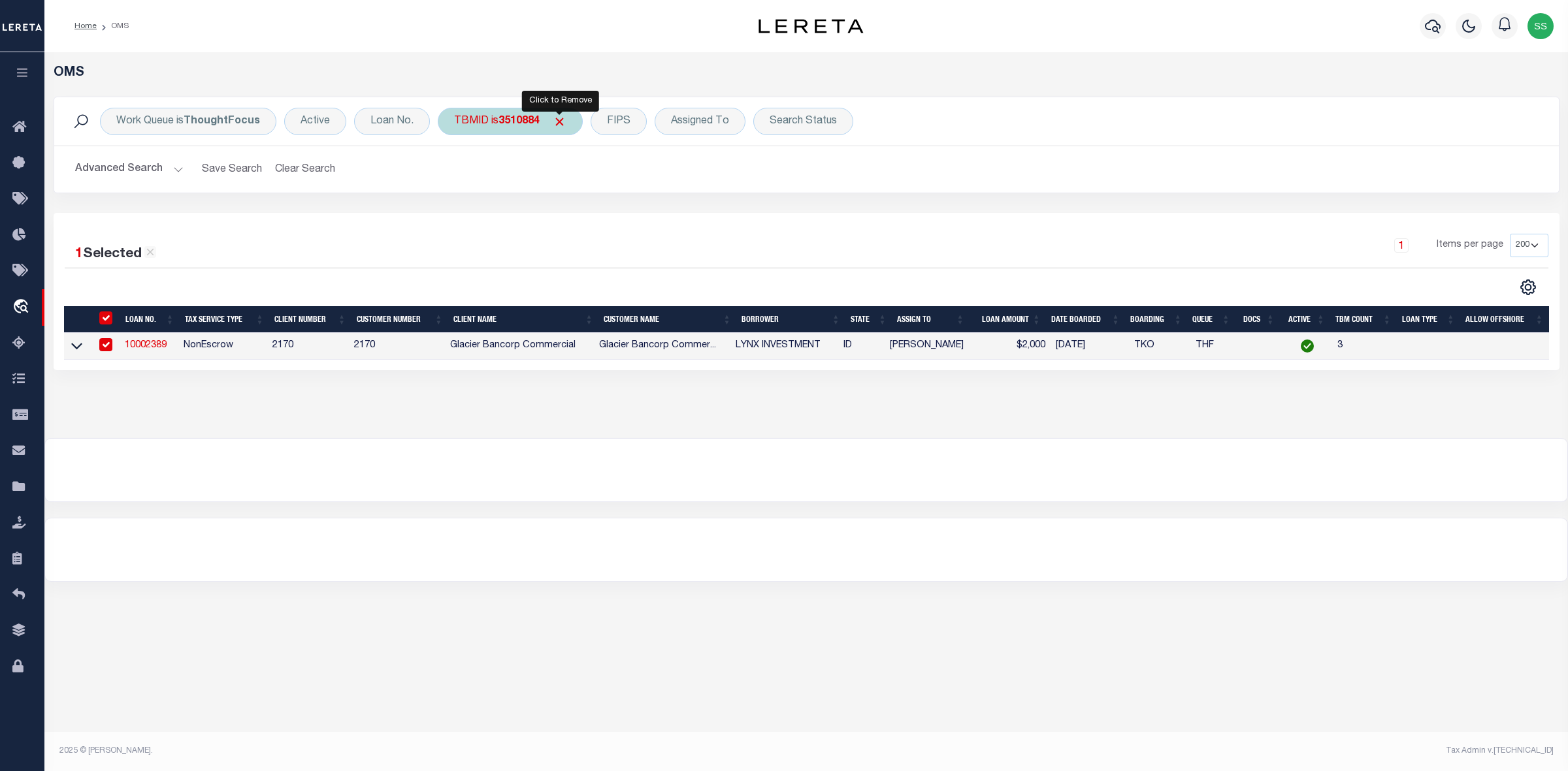
click at [559, 123] on span "Click to Remove" at bounding box center [559, 122] width 14 height 14
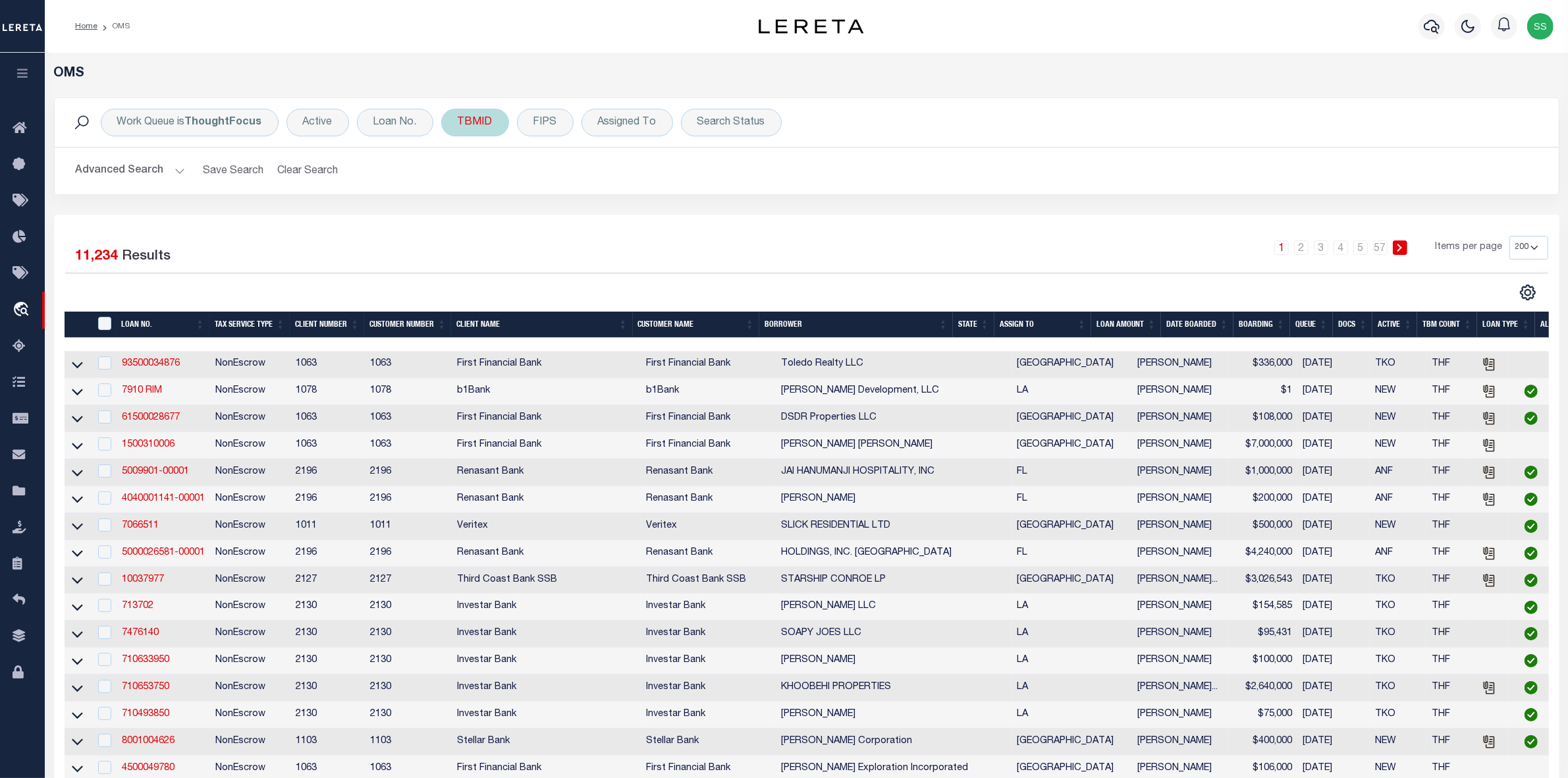
click at [475, 119] on div "TBMID" at bounding box center [476, 122] width 68 height 27
click at [514, 186] on input "number" at bounding box center [555, 182] width 193 height 25
type input "3510885"
click at [634, 210] on input "Apply" at bounding box center [632, 210] width 39 height 22
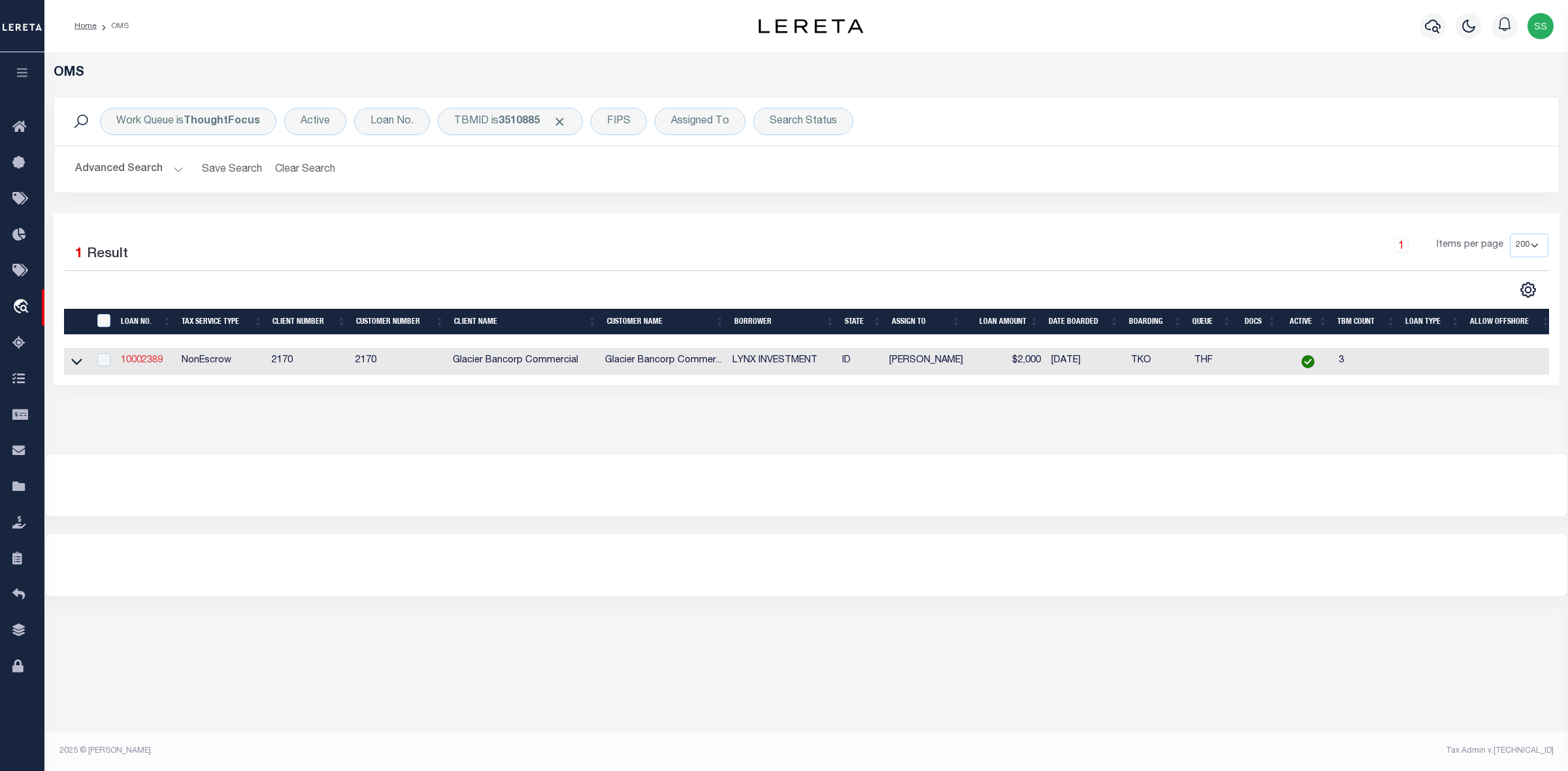
click at [149, 363] on link "10002389" at bounding box center [142, 360] width 42 height 9
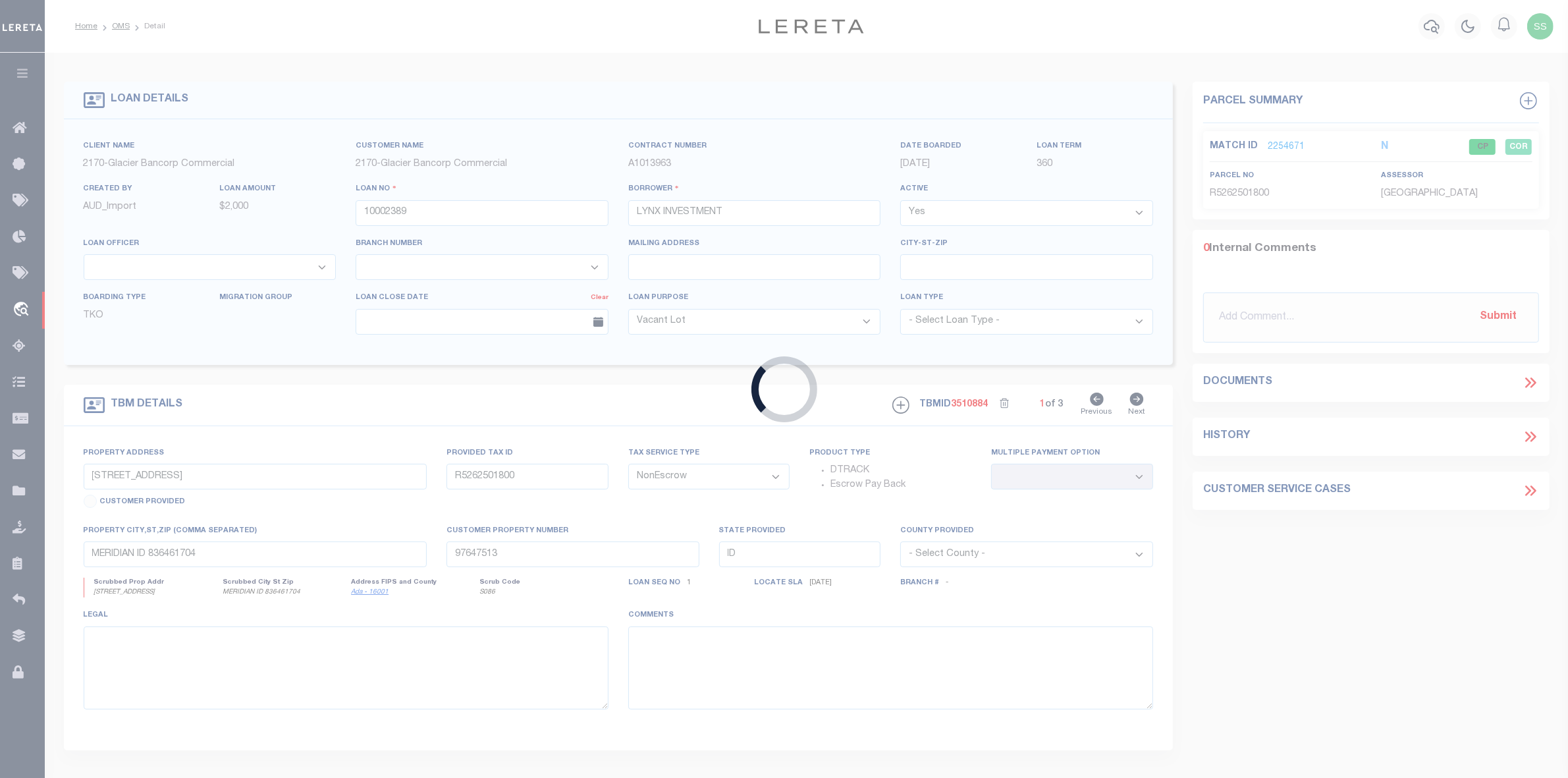
select select "167850"
select select "27203"
select select
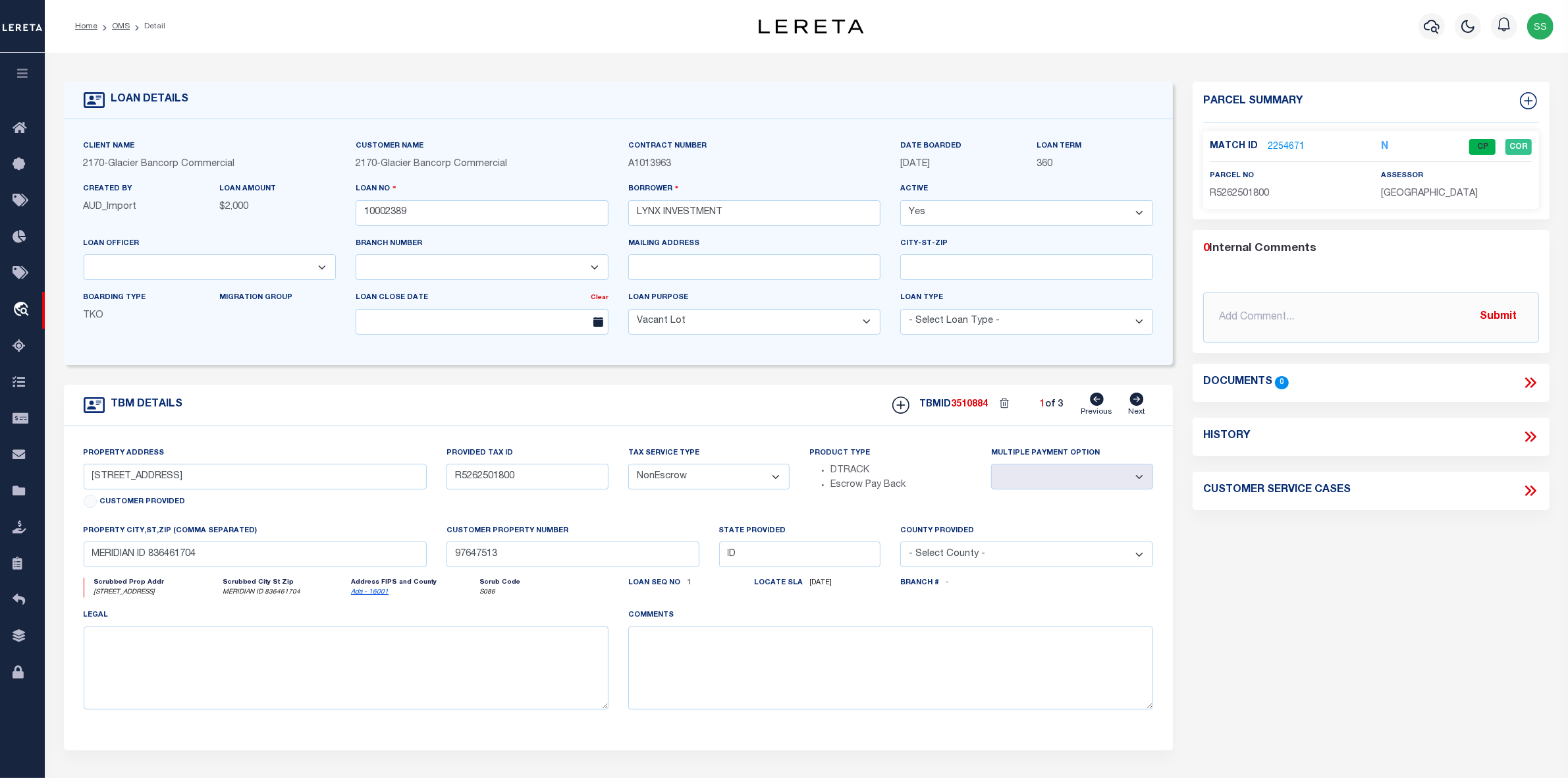
drag, startPoint x: 116, startPoint y: 27, endPoint x: 518, endPoint y: 186, distance: 432.3
click at [116, 27] on link "OMS" at bounding box center [121, 27] width 18 height 8
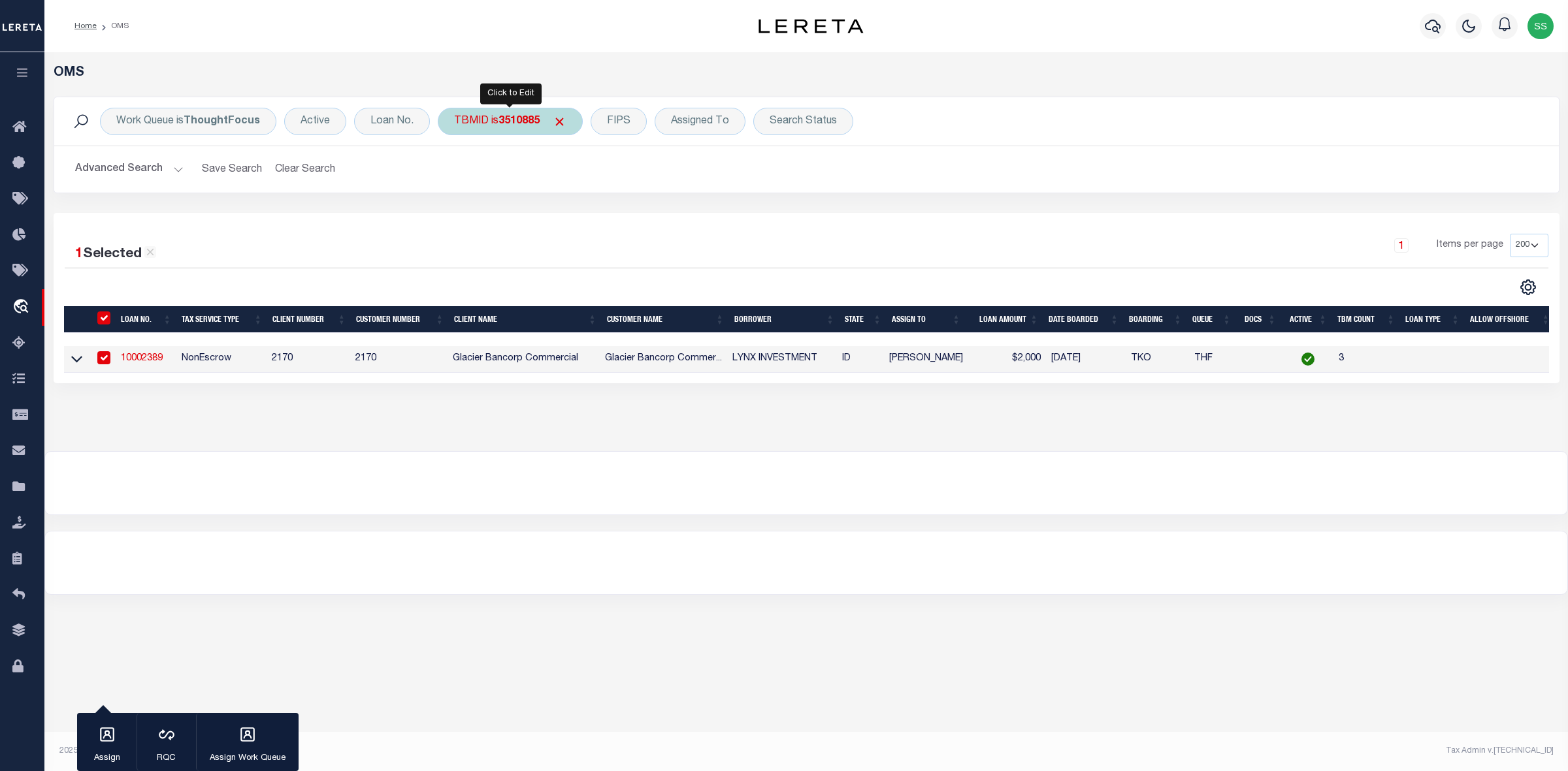
click at [568, 120] on div "TBMID is 3510885" at bounding box center [510, 121] width 145 height 27
click at [534, 181] on input "3510885" at bounding box center [550, 181] width 192 height 25
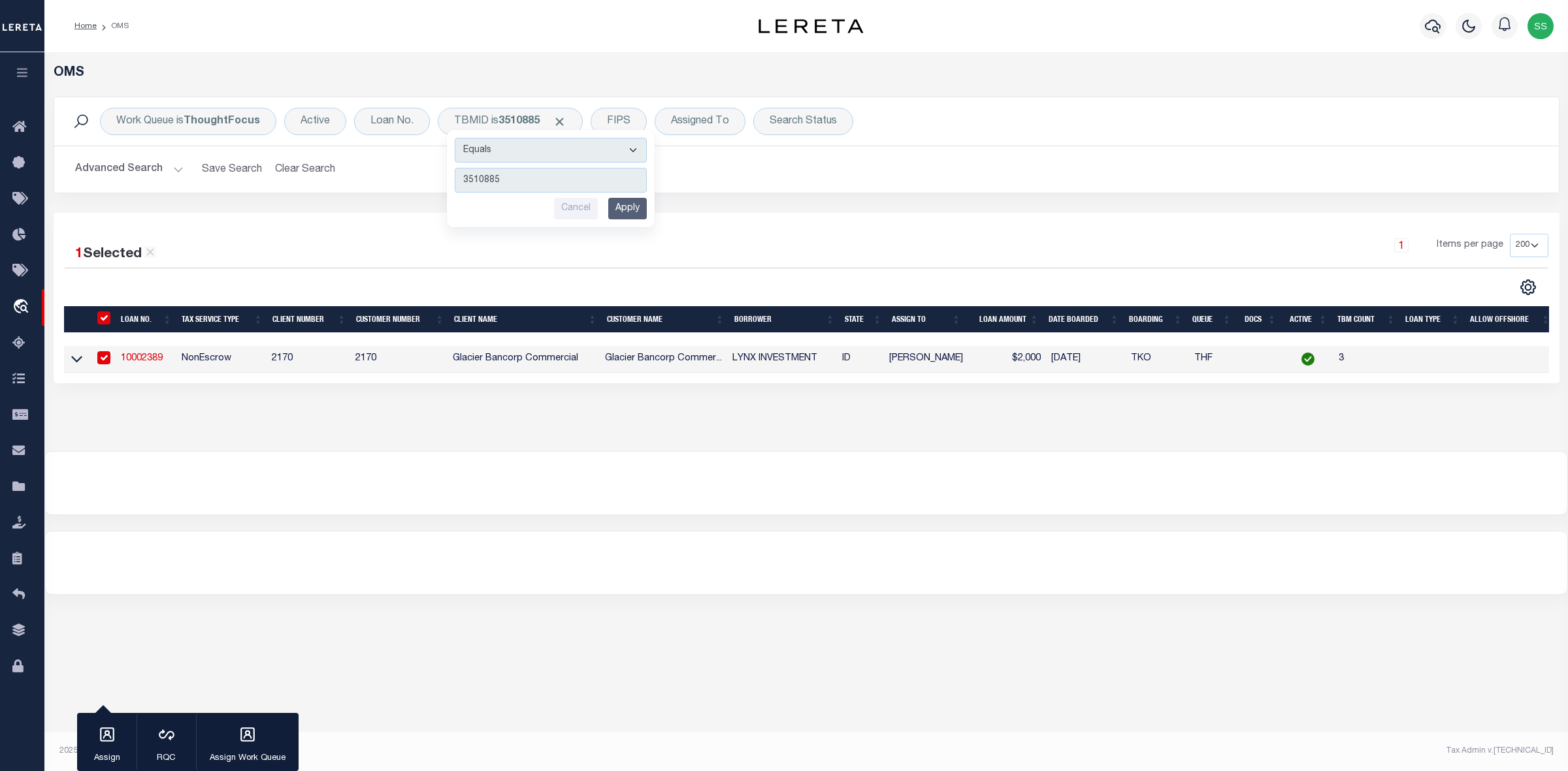
drag, startPoint x: 534, startPoint y: 175, endPoint x: 410, endPoint y: 190, distance: 124.9
click at [410, 190] on div "Work Queue is ThoughtFocus Active Loan No. TBMID is 3510885 Equals Is Not Equal…" at bounding box center [806, 145] width 1506 height 97
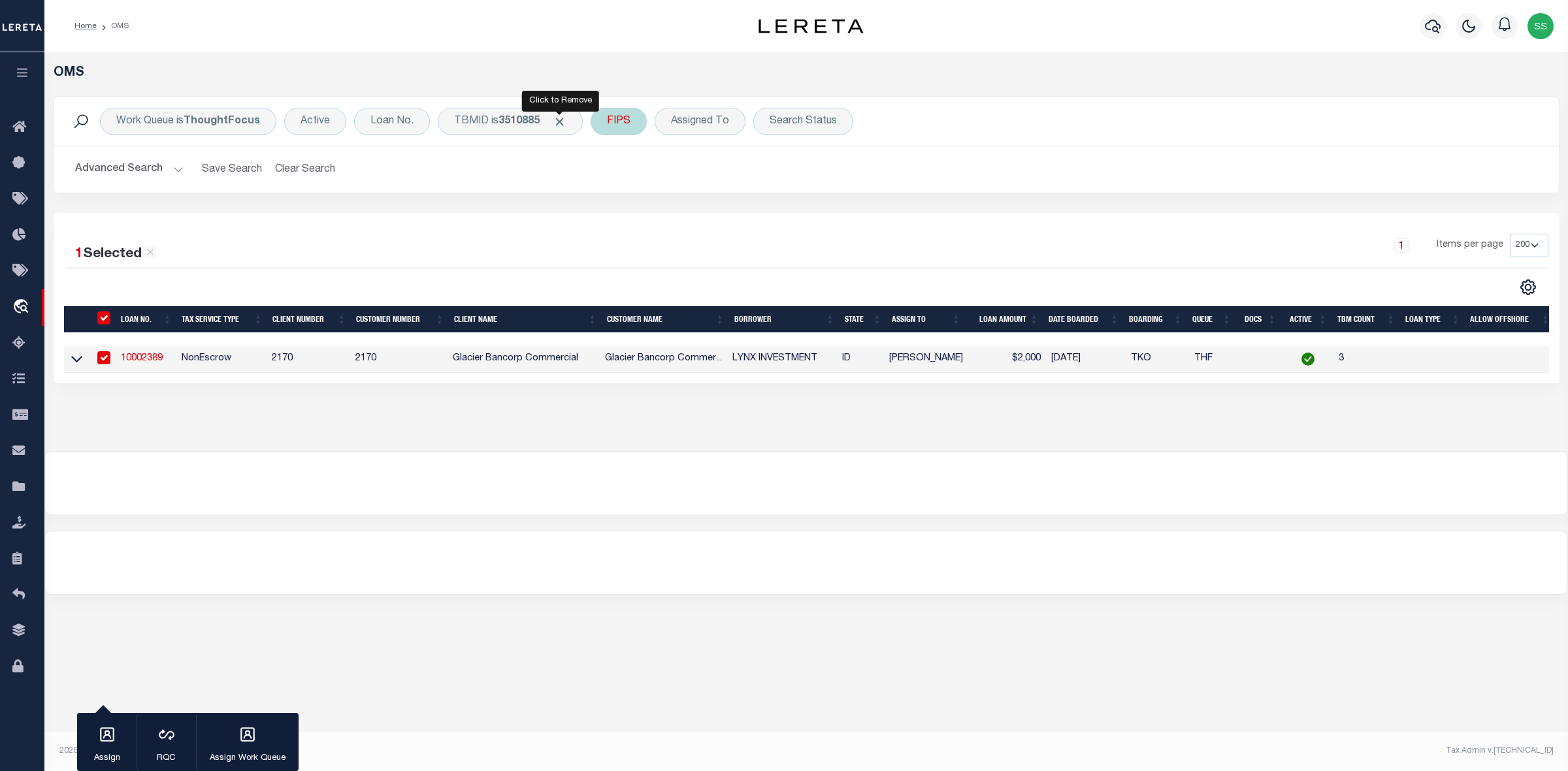
drag, startPoint x: 559, startPoint y: 121, endPoint x: 513, endPoint y: 129, distance: 46.7
click at [560, 121] on span "Click to Remove" at bounding box center [559, 122] width 14 height 14
click at [477, 118] on div "TBMID" at bounding box center [472, 121] width 67 height 27
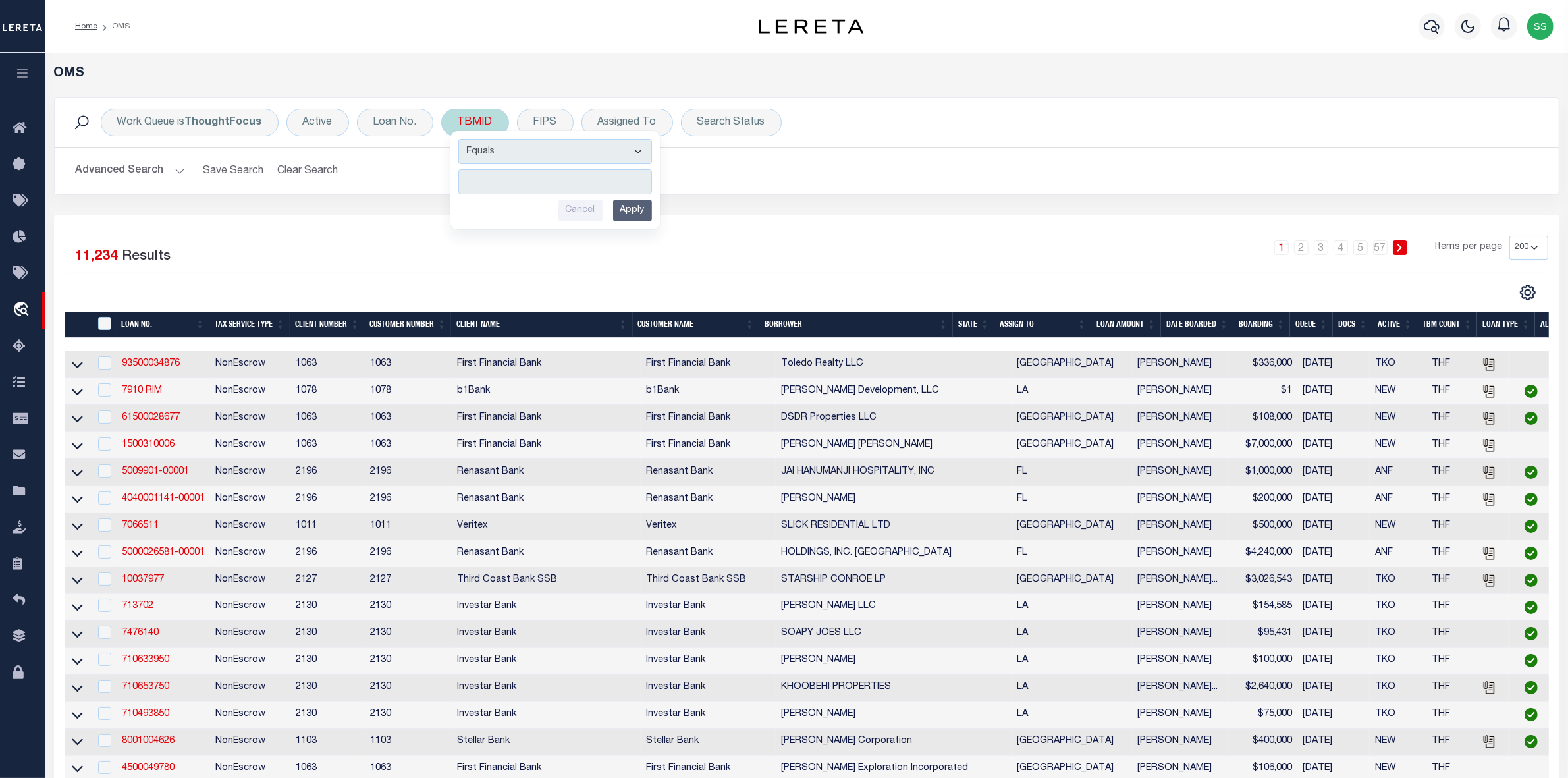
click at [524, 184] on input "number" at bounding box center [555, 182] width 193 height 25
type input "3510884"
click at [639, 212] on input "Apply" at bounding box center [632, 210] width 39 height 22
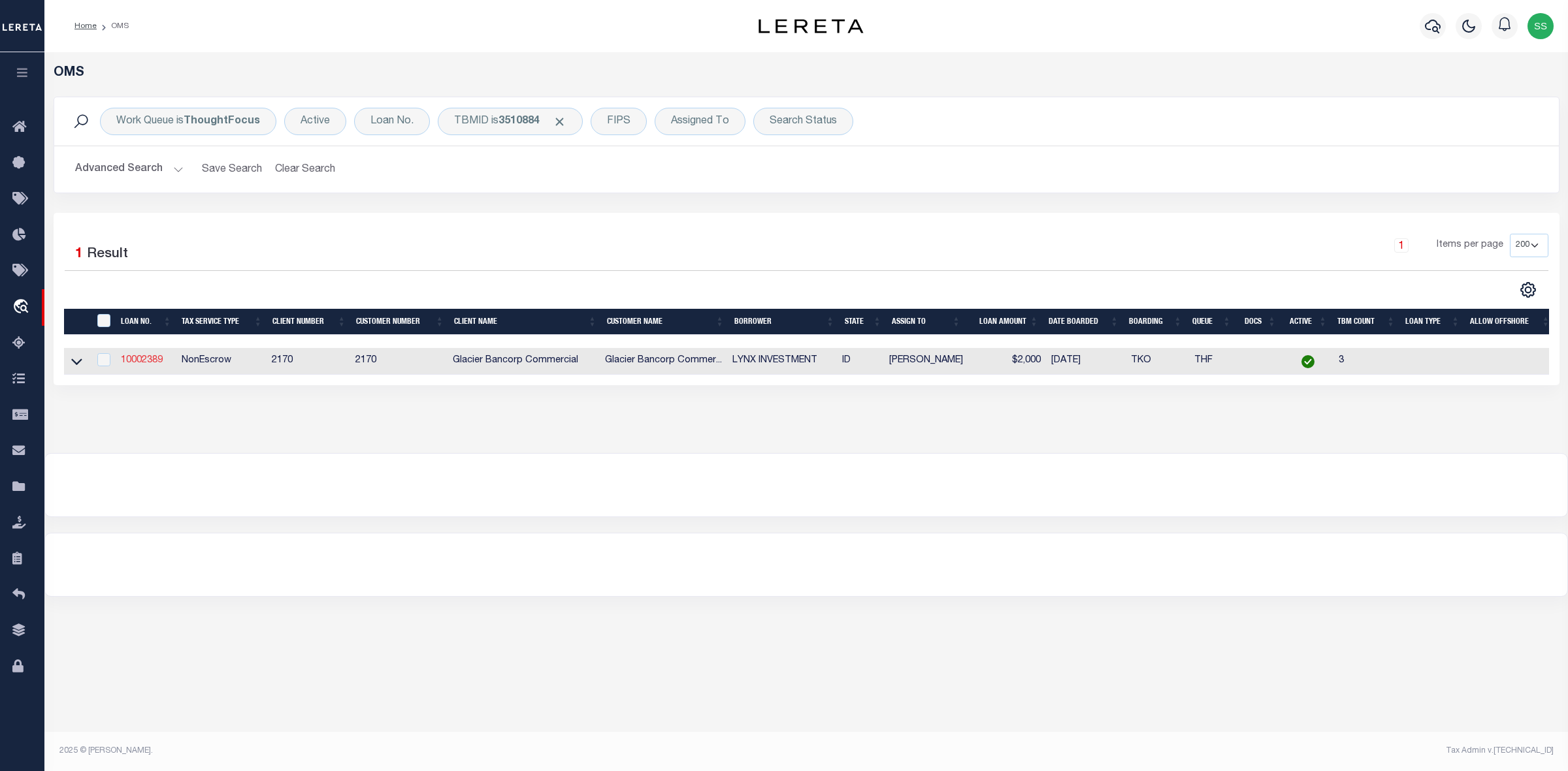
click at [152, 365] on link "10002389" at bounding box center [142, 360] width 42 height 9
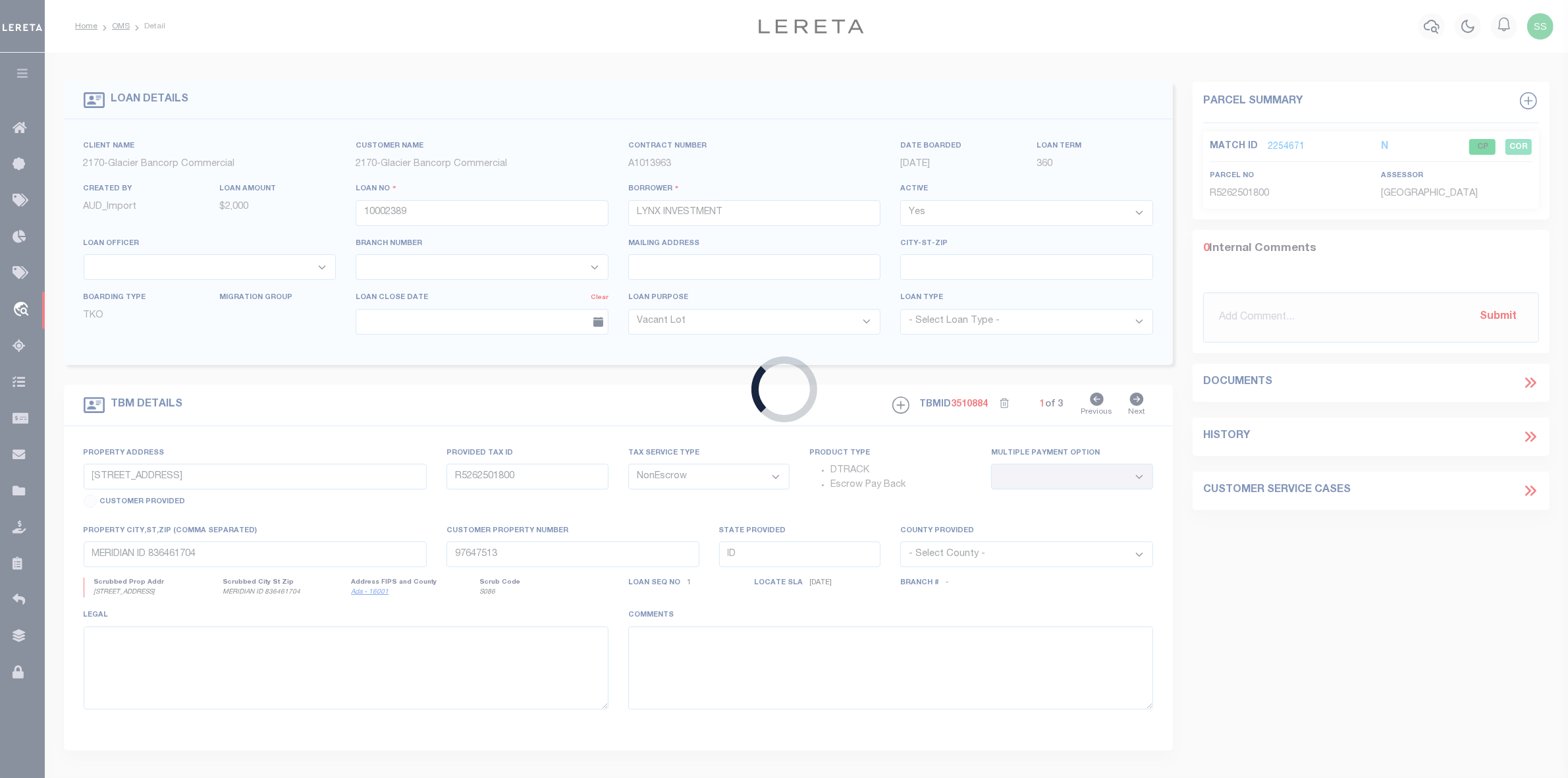
select select
select select "167850"
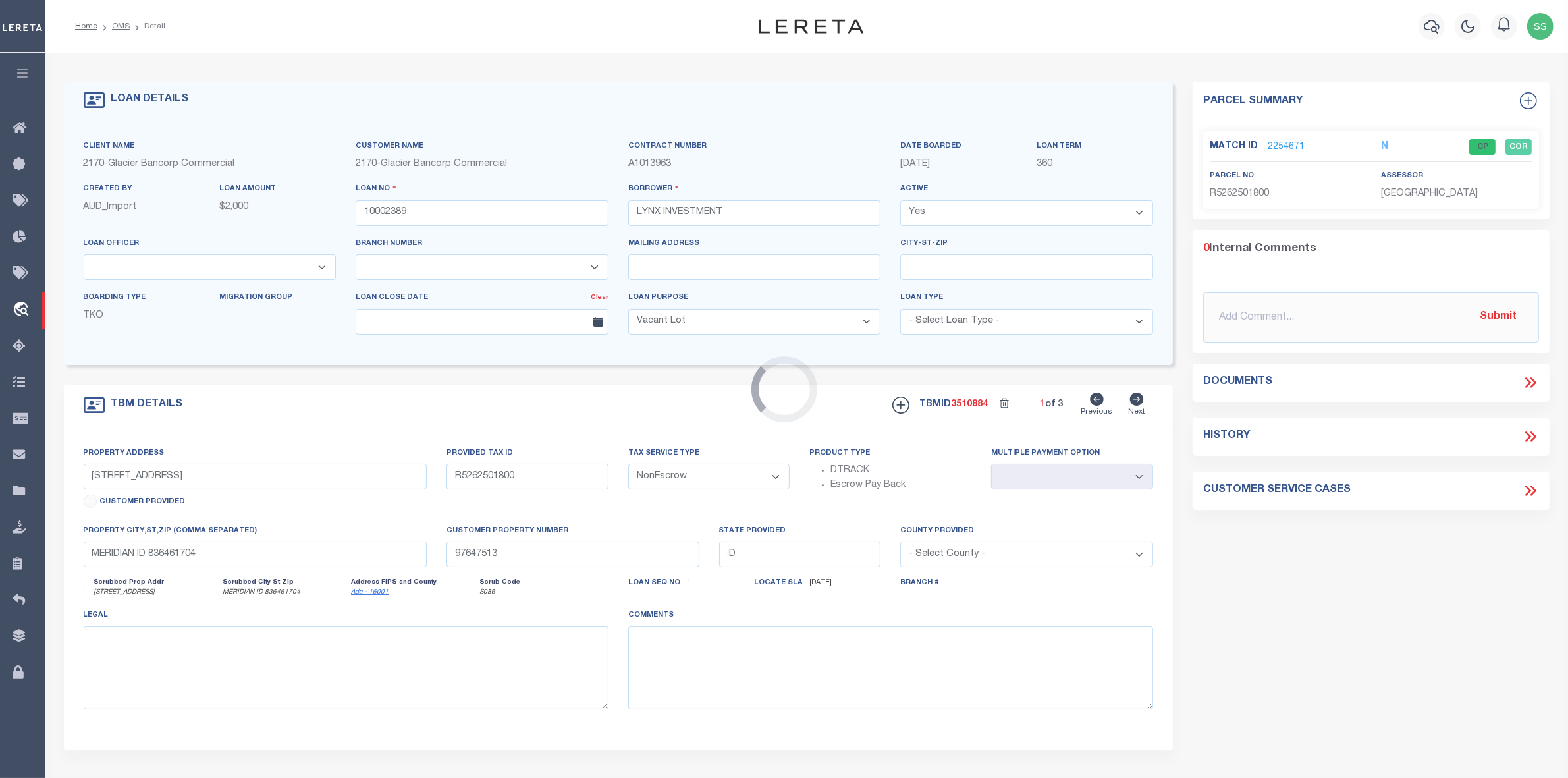
select select "27203"
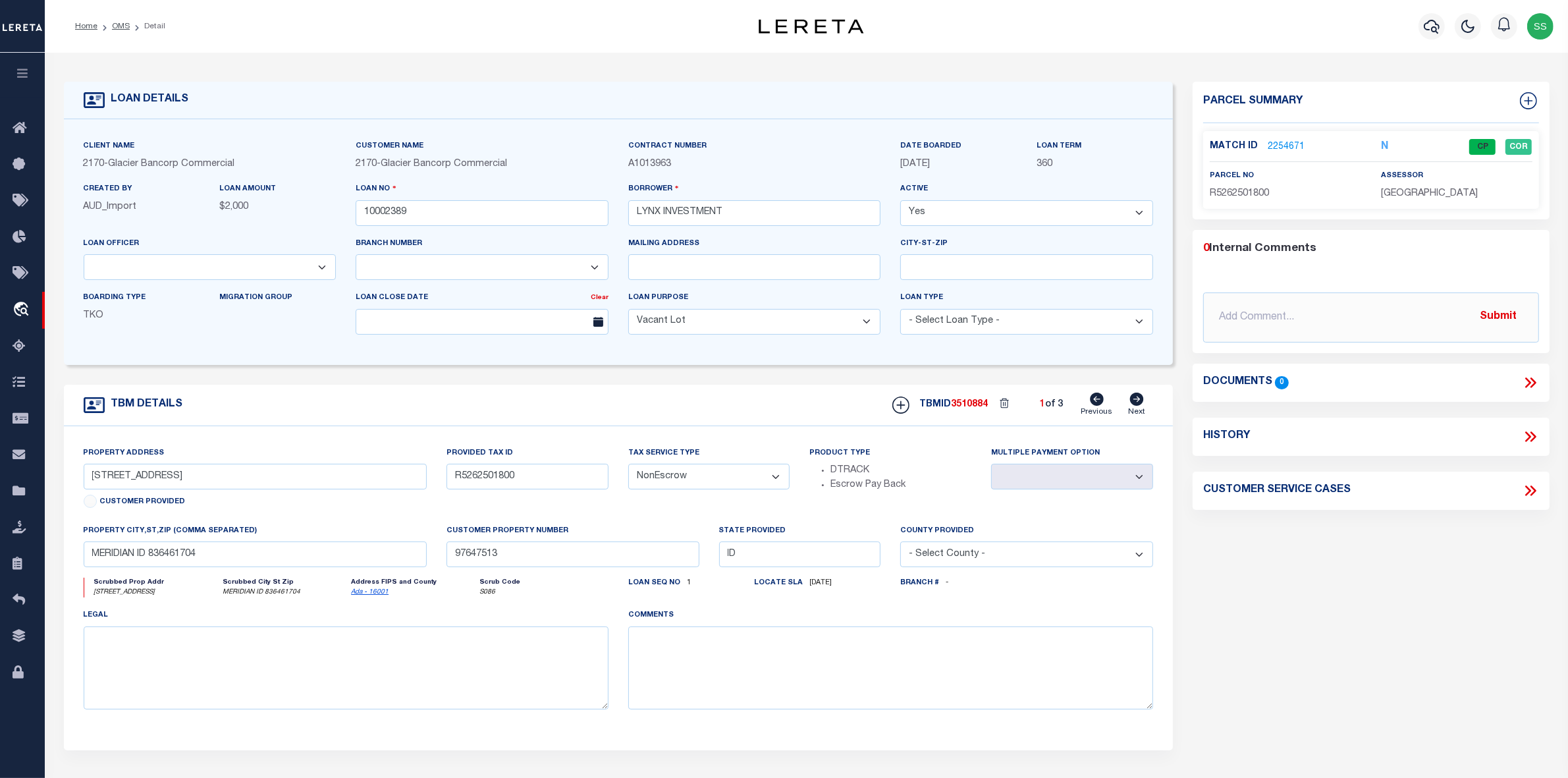
click at [1371, 247] on div "0 Internal Comments" at bounding box center [1369, 249] width 331 height 17
click at [766, 666] on textarea at bounding box center [890, 668] width 525 height 83
drag, startPoint x: 1474, startPoint y: 567, endPoint x: 1559, endPoint y: 563, distance: 85.1
click at [1474, 567] on div "Parcel Summary Match ID 2254671 N parcel no R5262501800 assessor" at bounding box center [1371, 441] width 377 height 720
click at [117, 23] on link "OMS" at bounding box center [121, 27] width 18 height 8
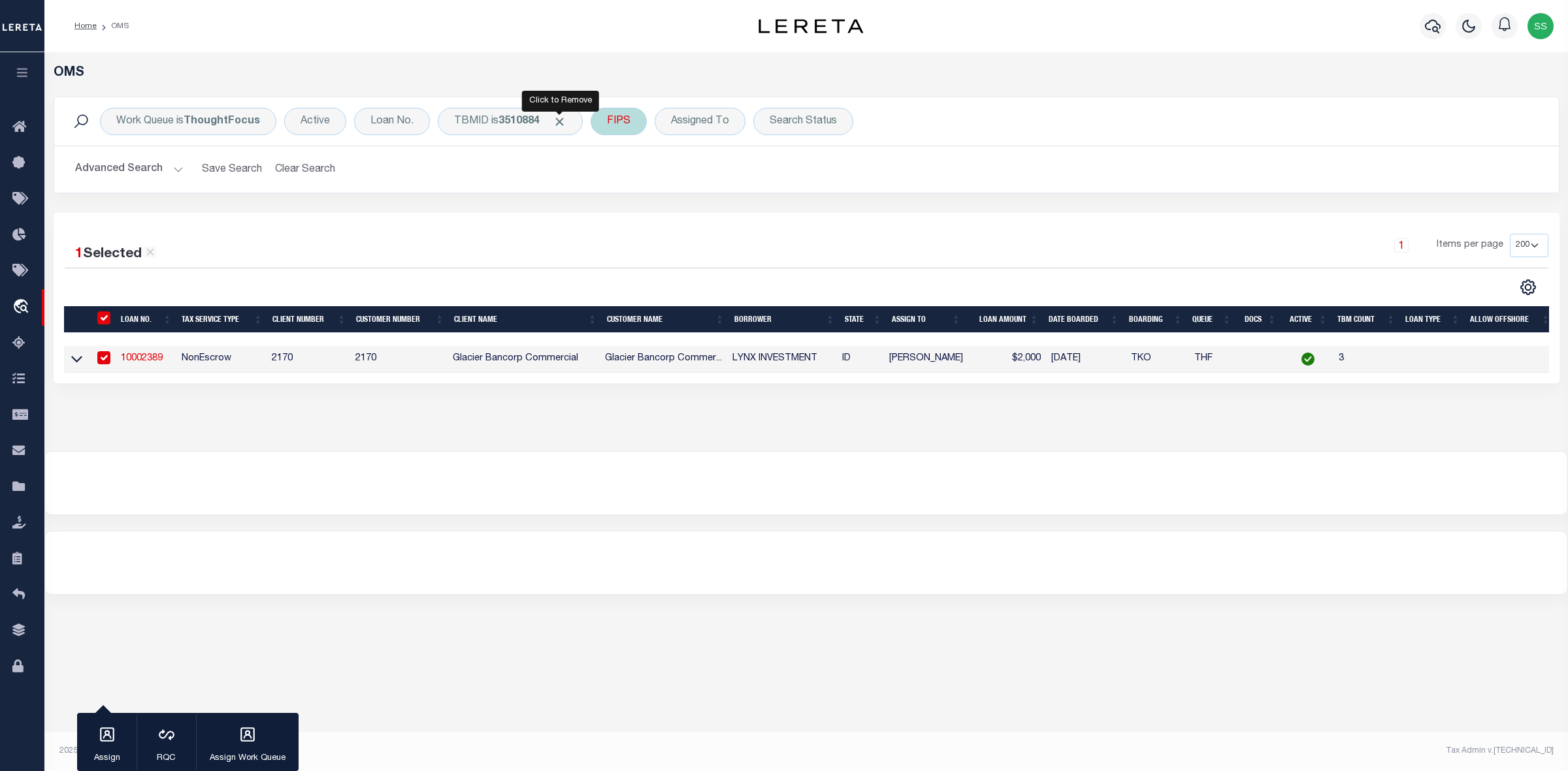
click at [560, 119] on span "Click to Remove" at bounding box center [559, 122] width 14 height 14
click at [484, 121] on div "TBMID" at bounding box center [472, 121] width 67 height 27
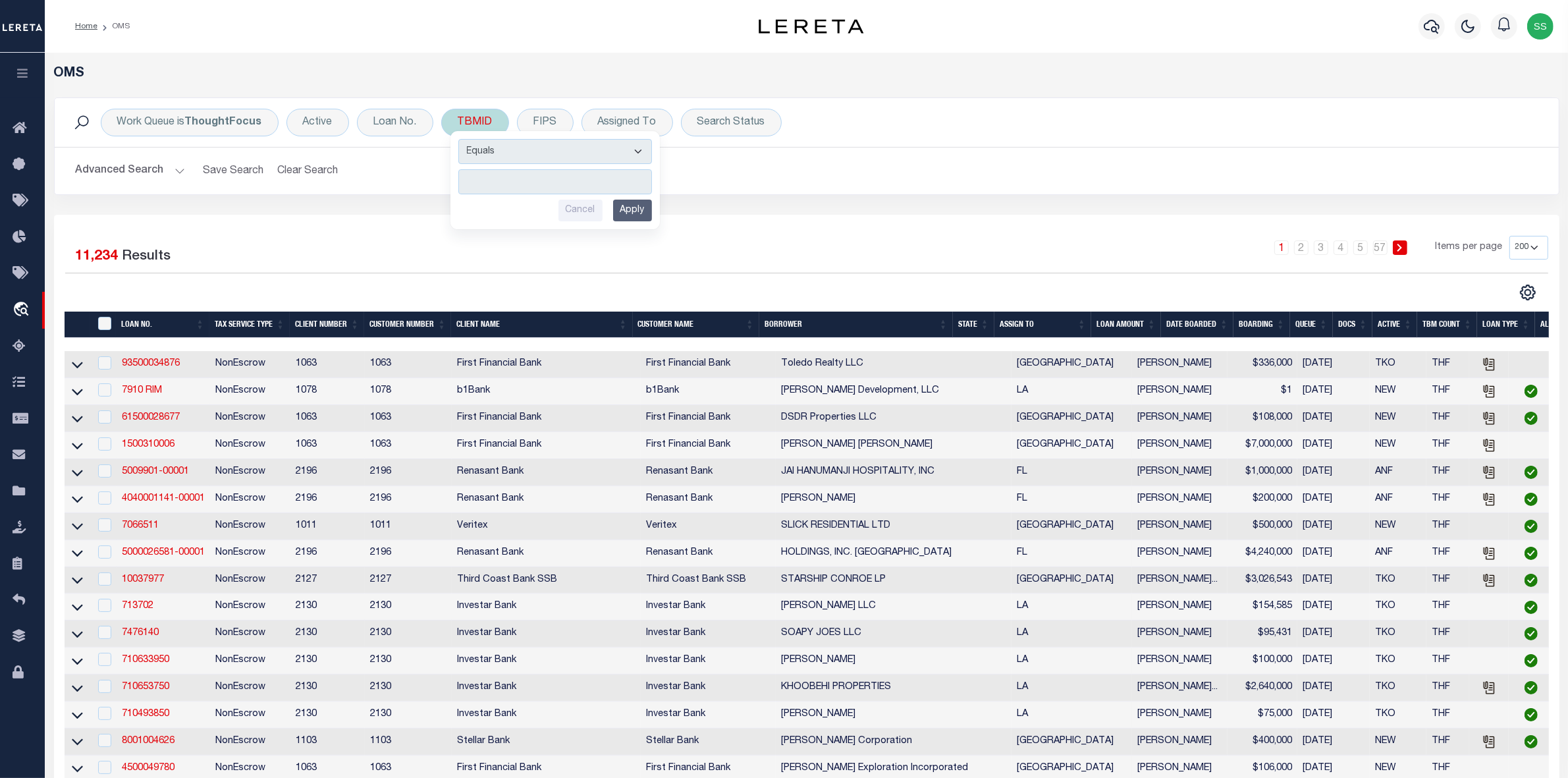
click at [624, 213] on input "Apply" at bounding box center [632, 210] width 39 height 22
click at [501, 178] on input "number" at bounding box center [555, 182] width 193 height 25
click at [561, 184] on input "number" at bounding box center [555, 182] width 193 height 25
click at [550, 176] on input "number" at bounding box center [555, 182] width 193 height 25
paste input "3510885"
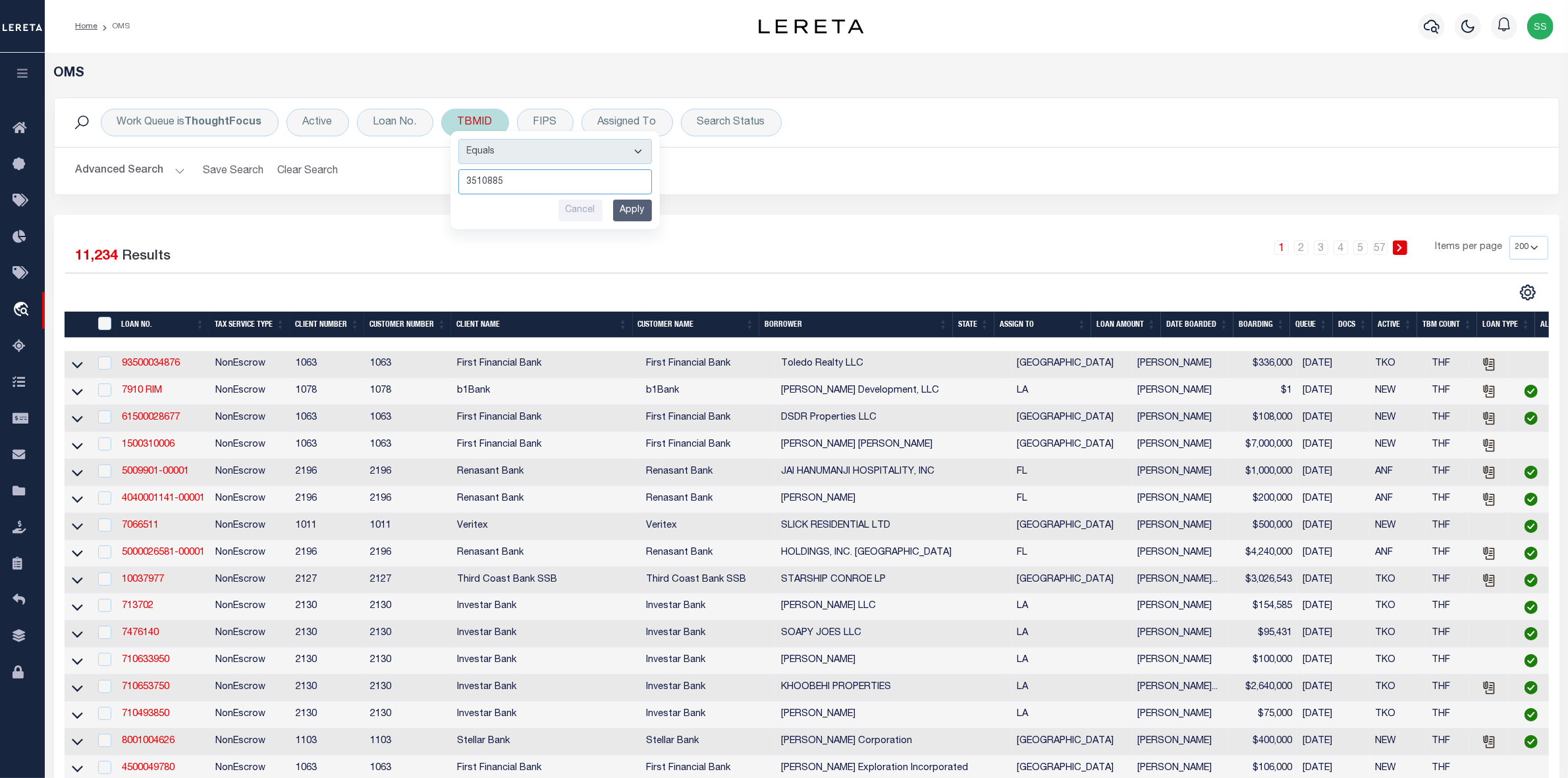
type input "3510885"
click at [630, 210] on input "Apply" at bounding box center [632, 210] width 39 height 22
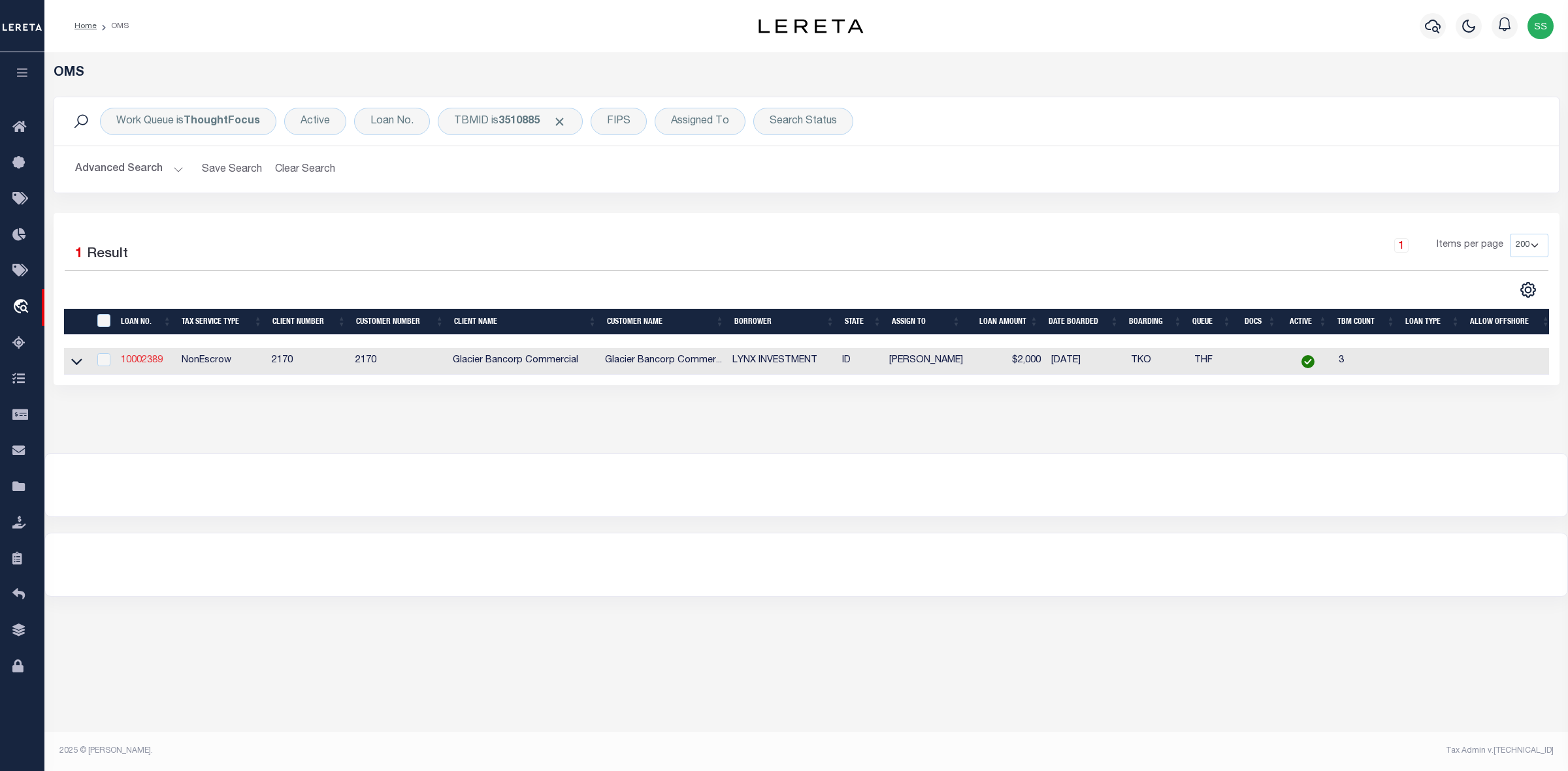
click at [159, 364] on link "10002389" at bounding box center [142, 360] width 42 height 9
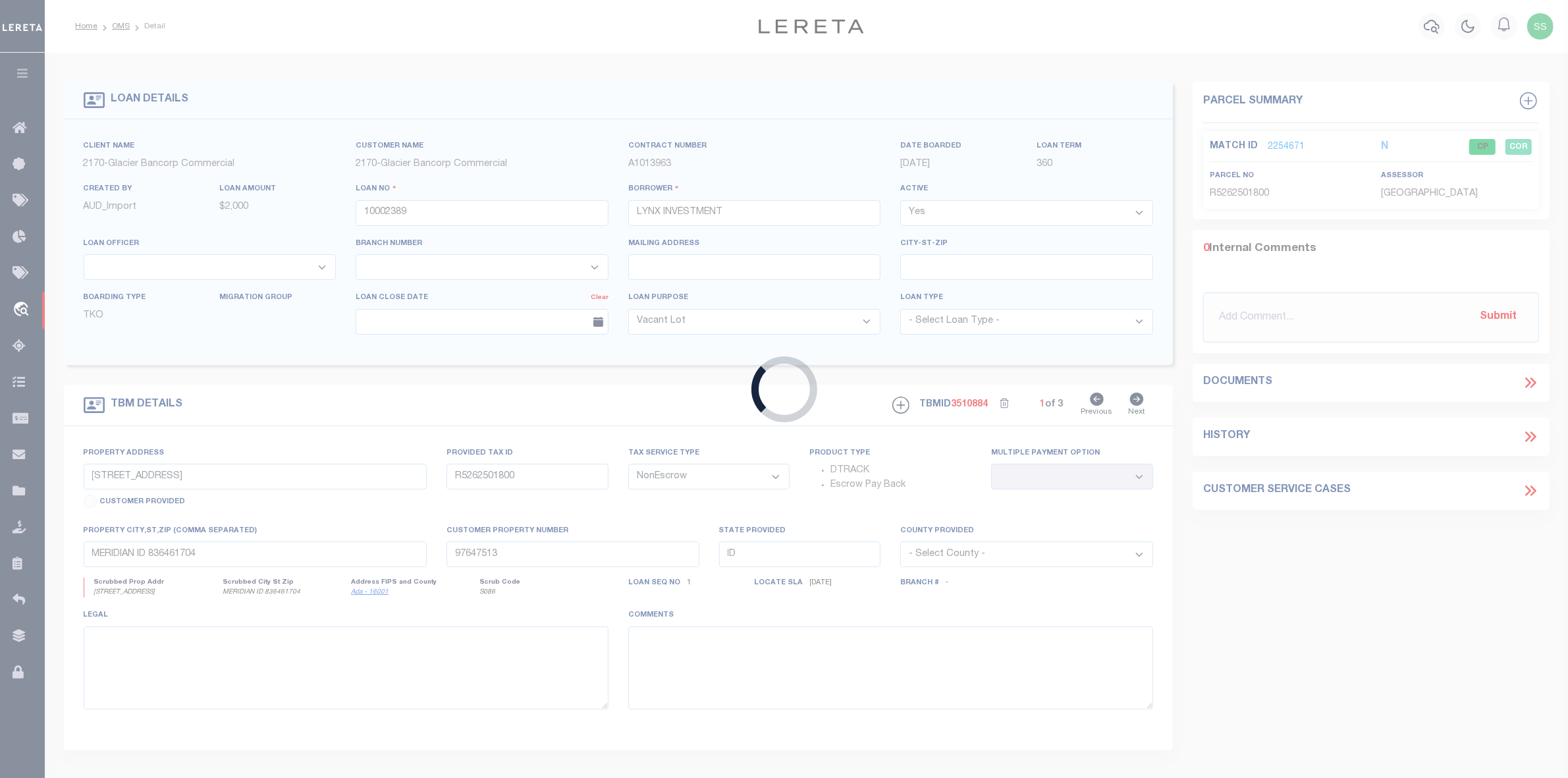
select select
select select "167850"
select select "27203"
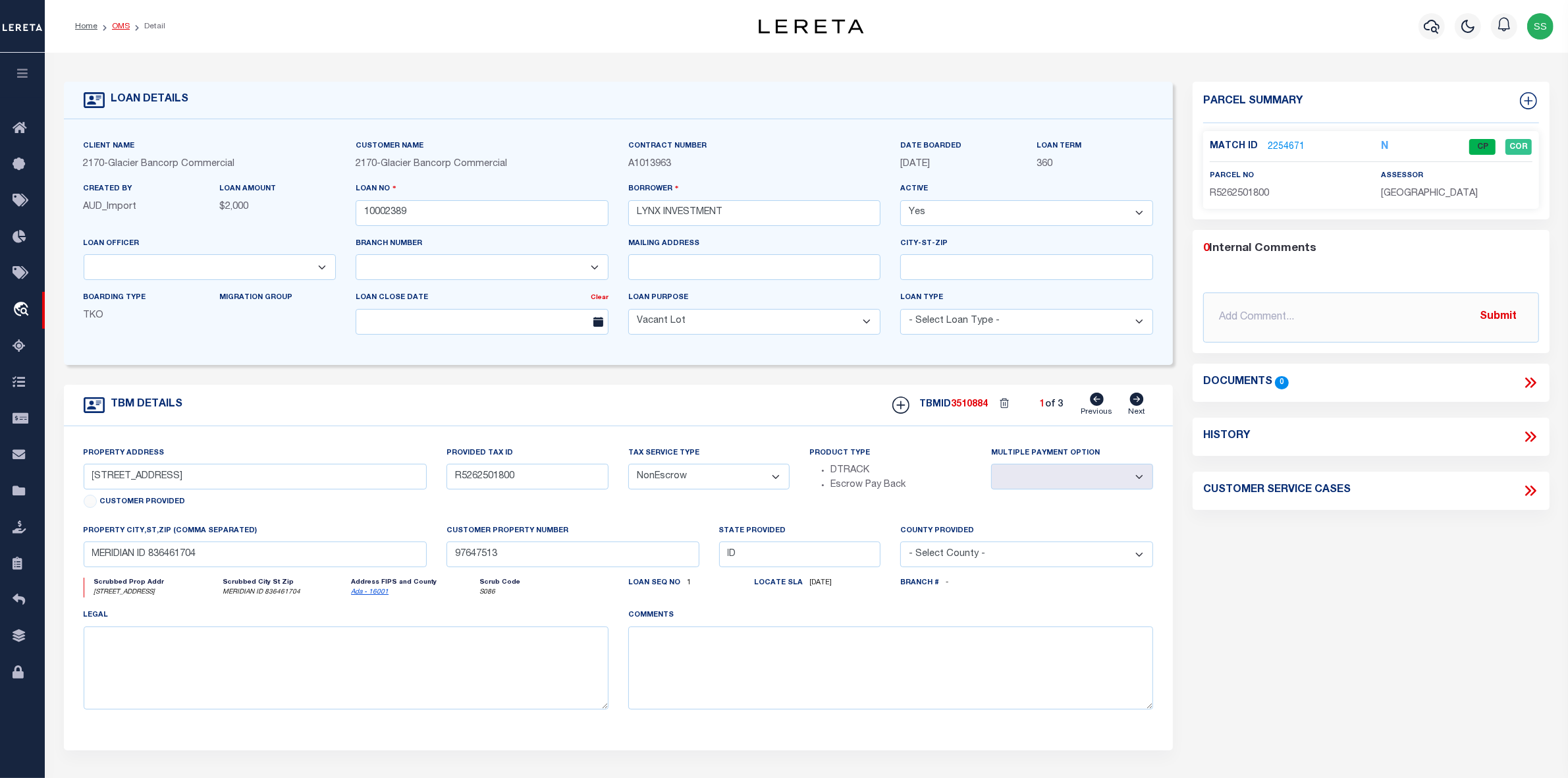
click at [120, 26] on link "OMS" at bounding box center [121, 27] width 18 height 8
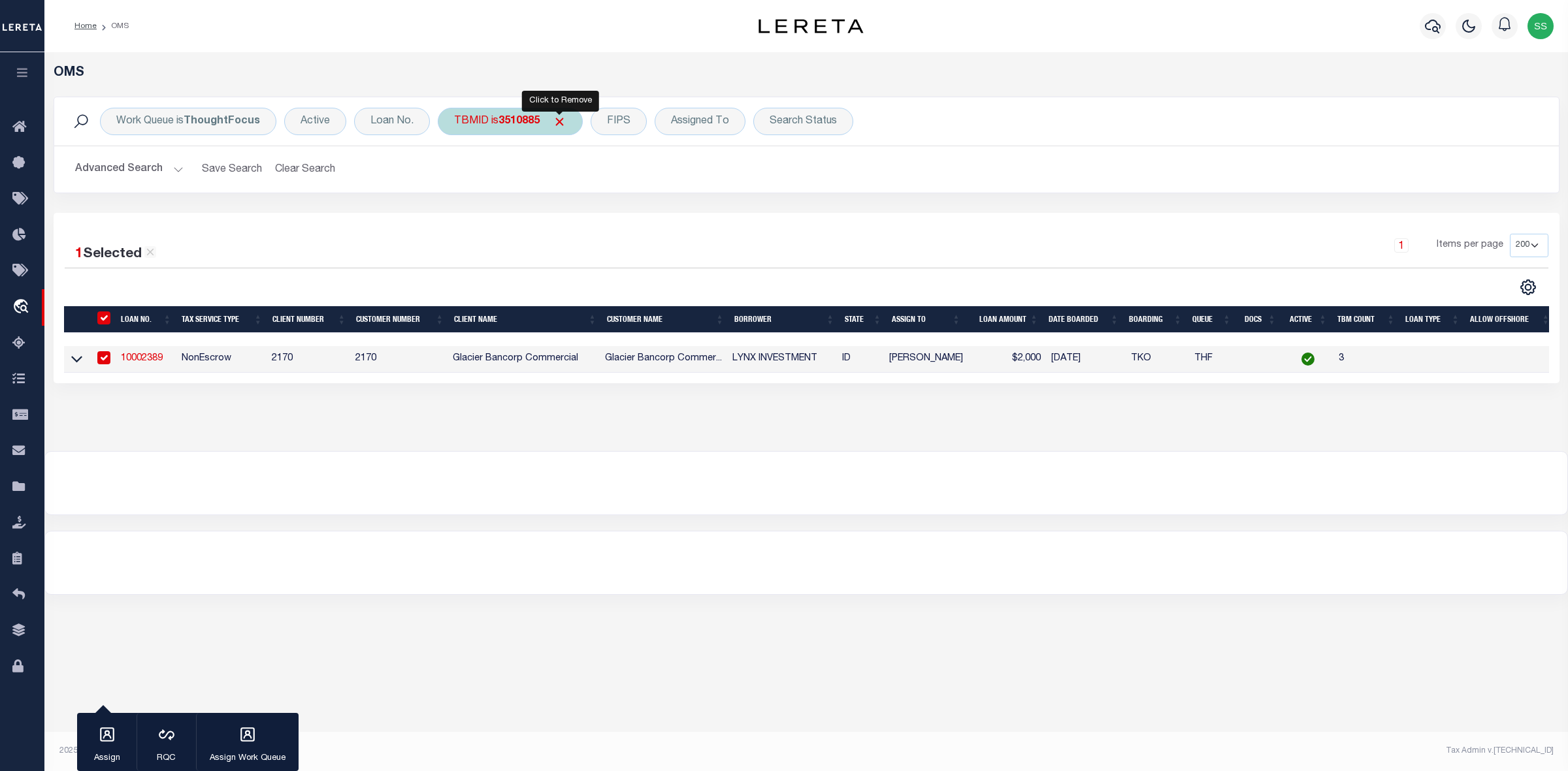
click at [562, 120] on span "Click to Remove" at bounding box center [559, 122] width 14 height 14
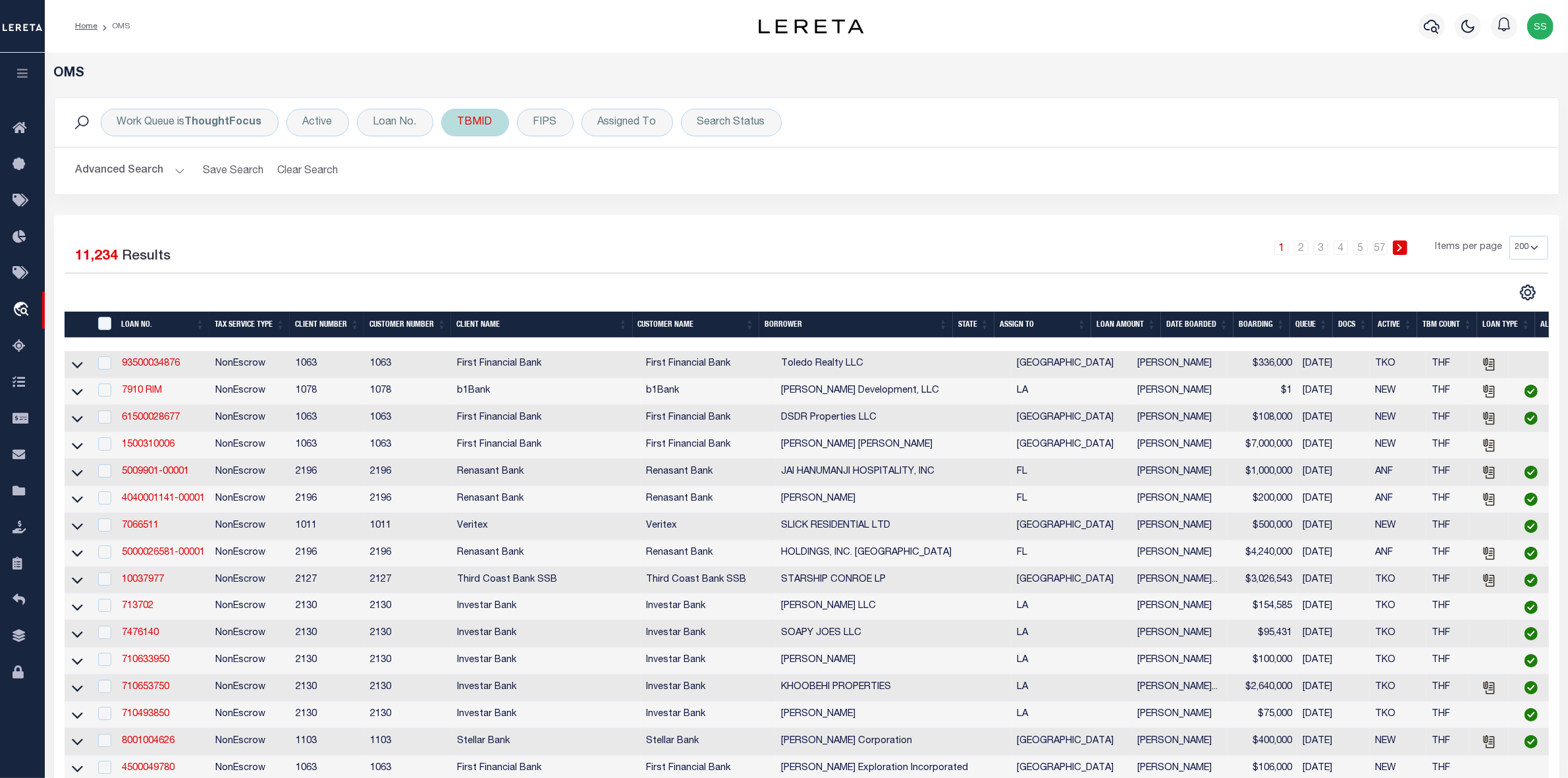
drag, startPoint x: 484, startPoint y: 124, endPoint x: 488, endPoint y: 133, distance: 9.8
click at [484, 124] on div "TBMID" at bounding box center [476, 122] width 68 height 27
click at [511, 185] on input "number" at bounding box center [555, 182] width 193 height 25
type input "3510886"
click at [630, 214] on input "Apply" at bounding box center [632, 210] width 39 height 22
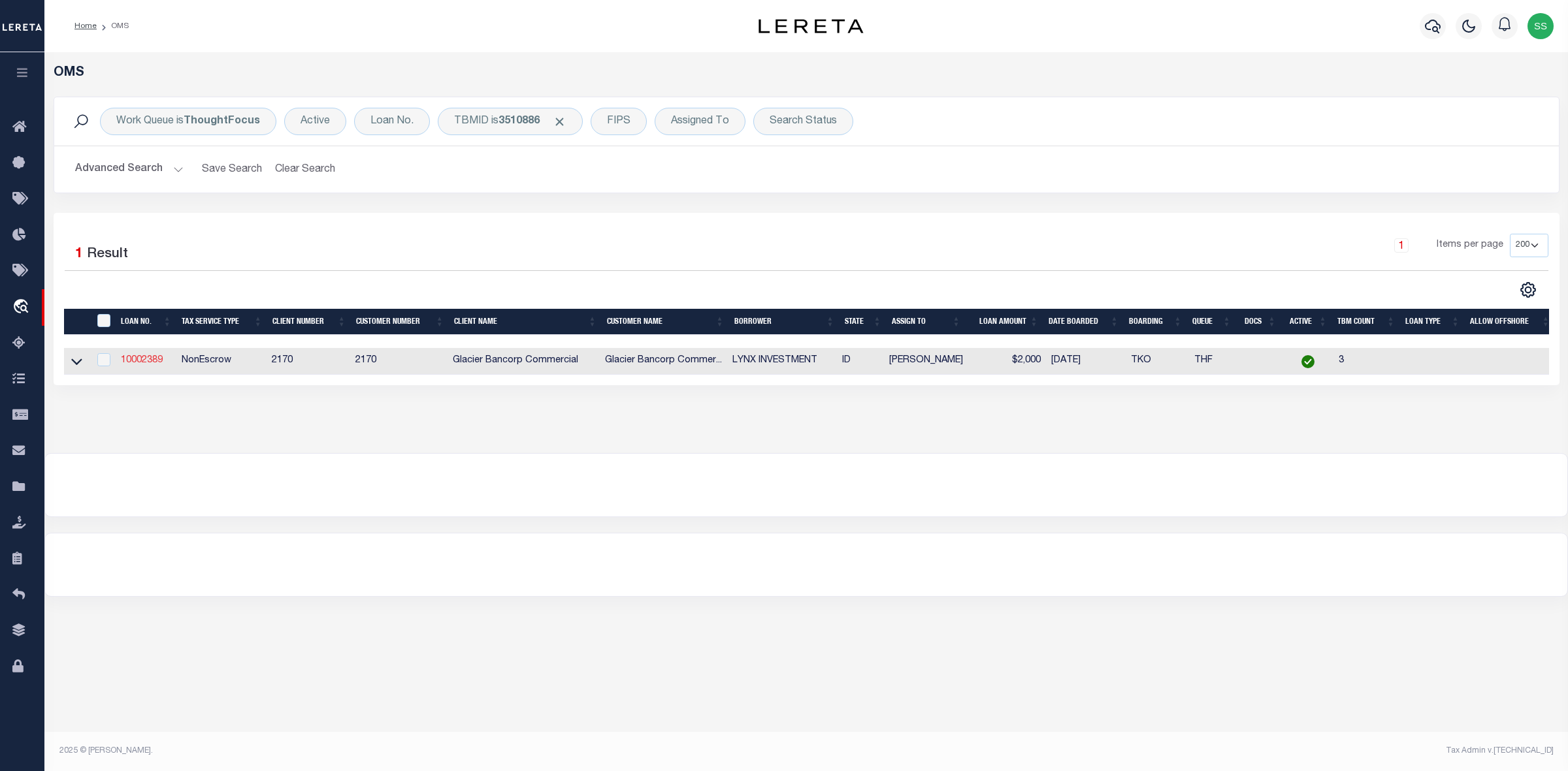
click at [154, 365] on link "10002389" at bounding box center [142, 360] width 42 height 9
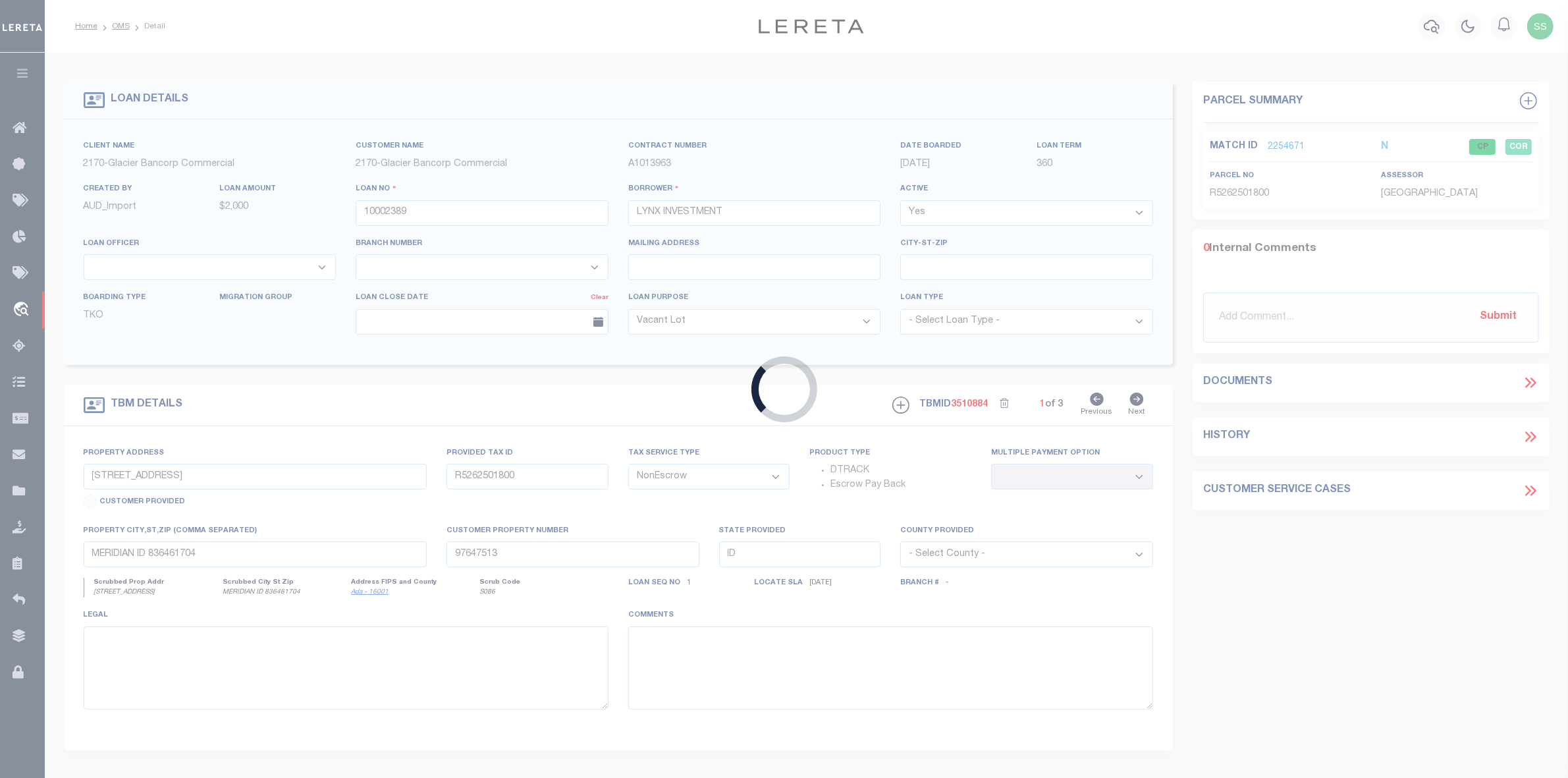
select select
select select "167850"
select select "27203"
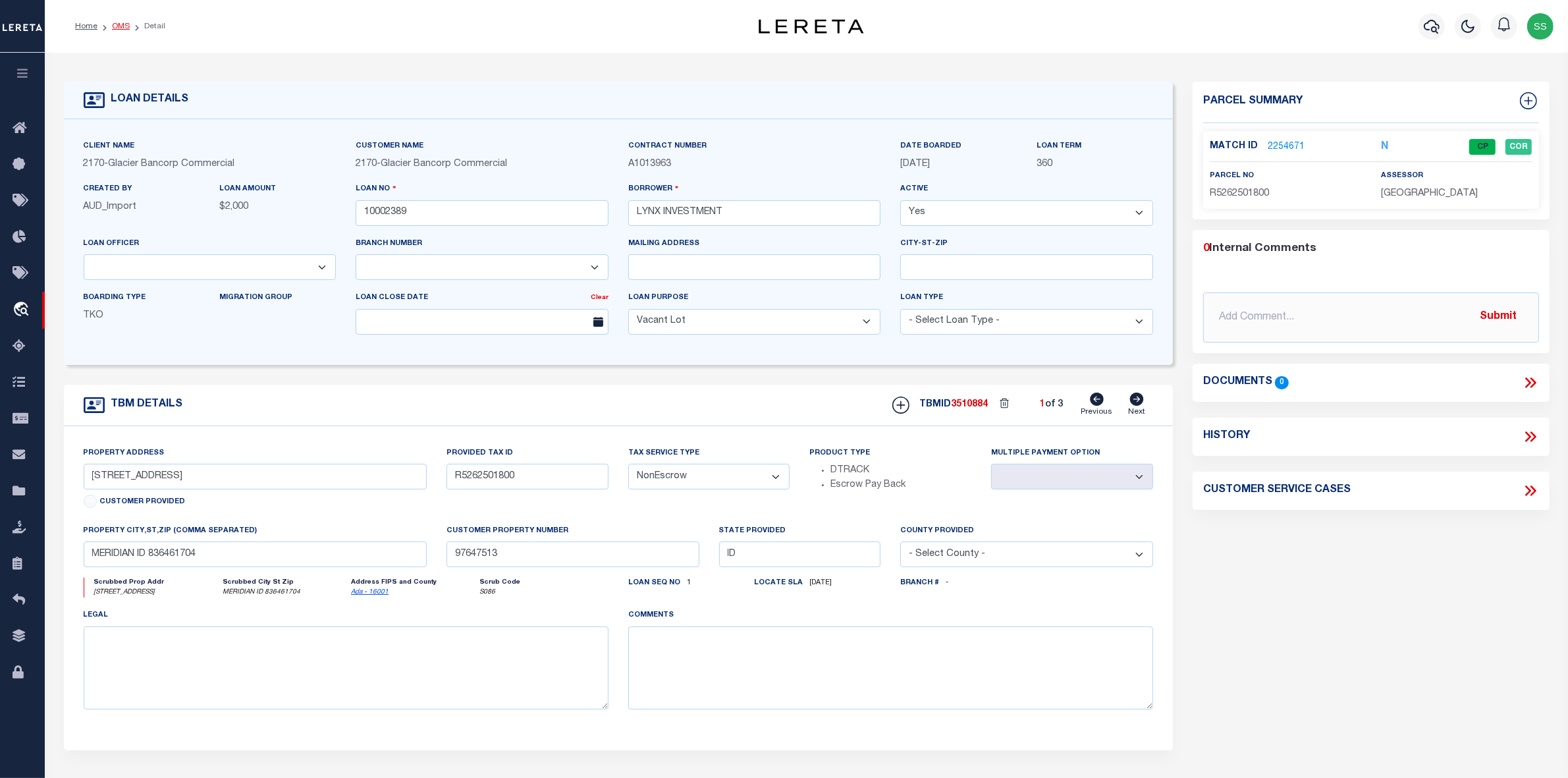
click at [120, 25] on link "OMS" at bounding box center [121, 27] width 18 height 8
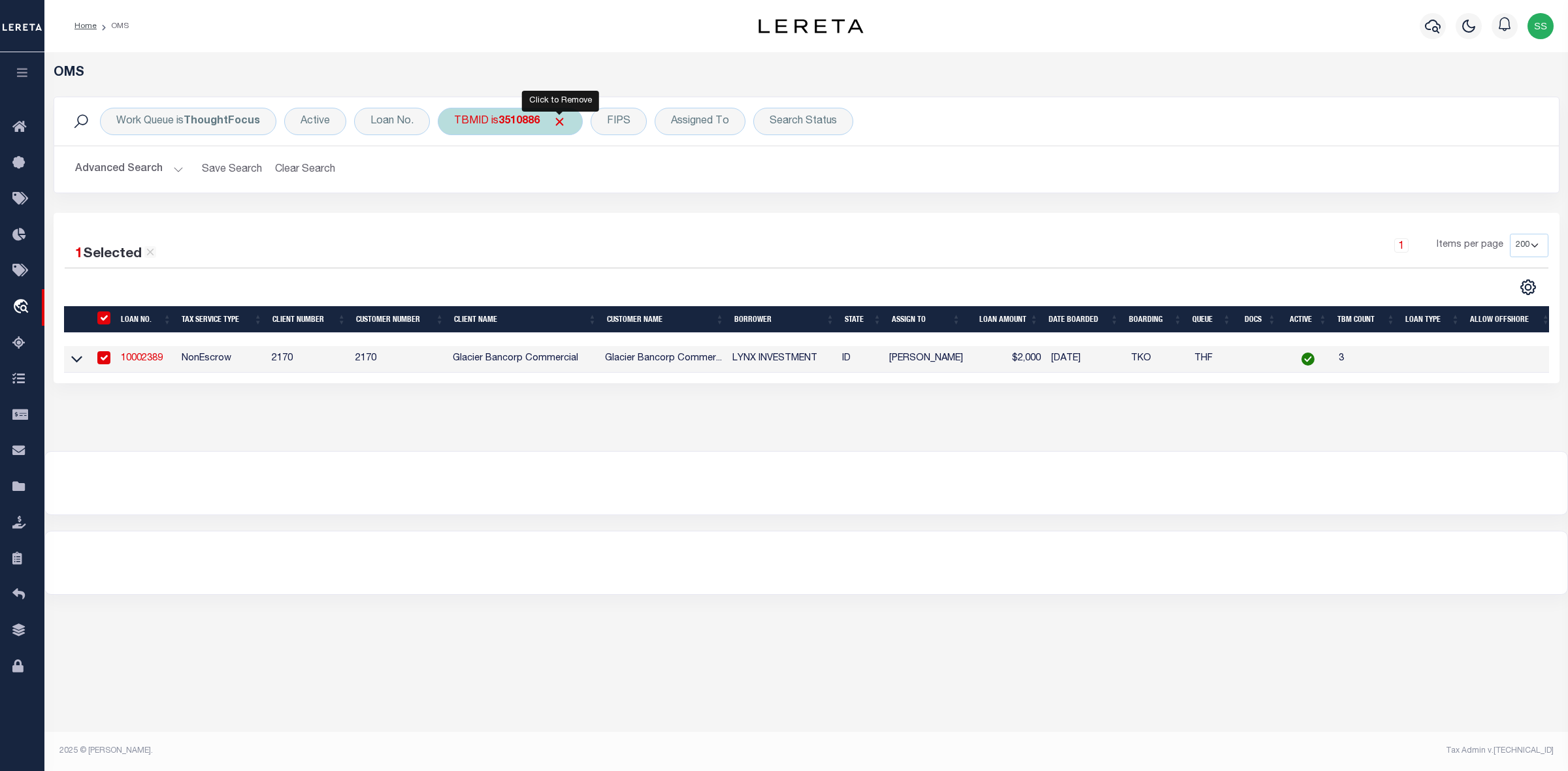
click at [554, 122] on span "Click to Remove" at bounding box center [559, 122] width 14 height 14
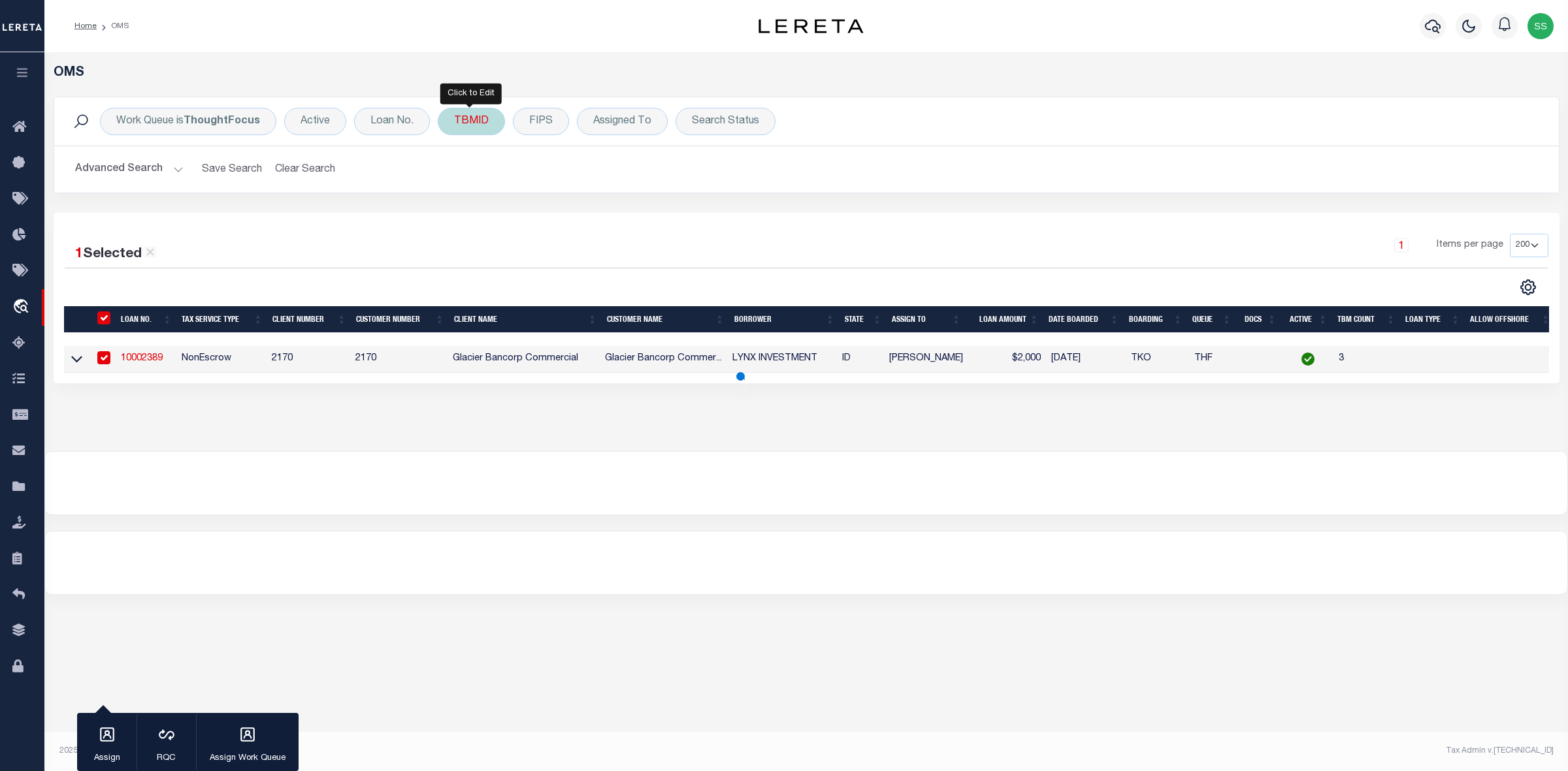
click at [476, 122] on div "TBMID" at bounding box center [472, 121] width 67 height 27
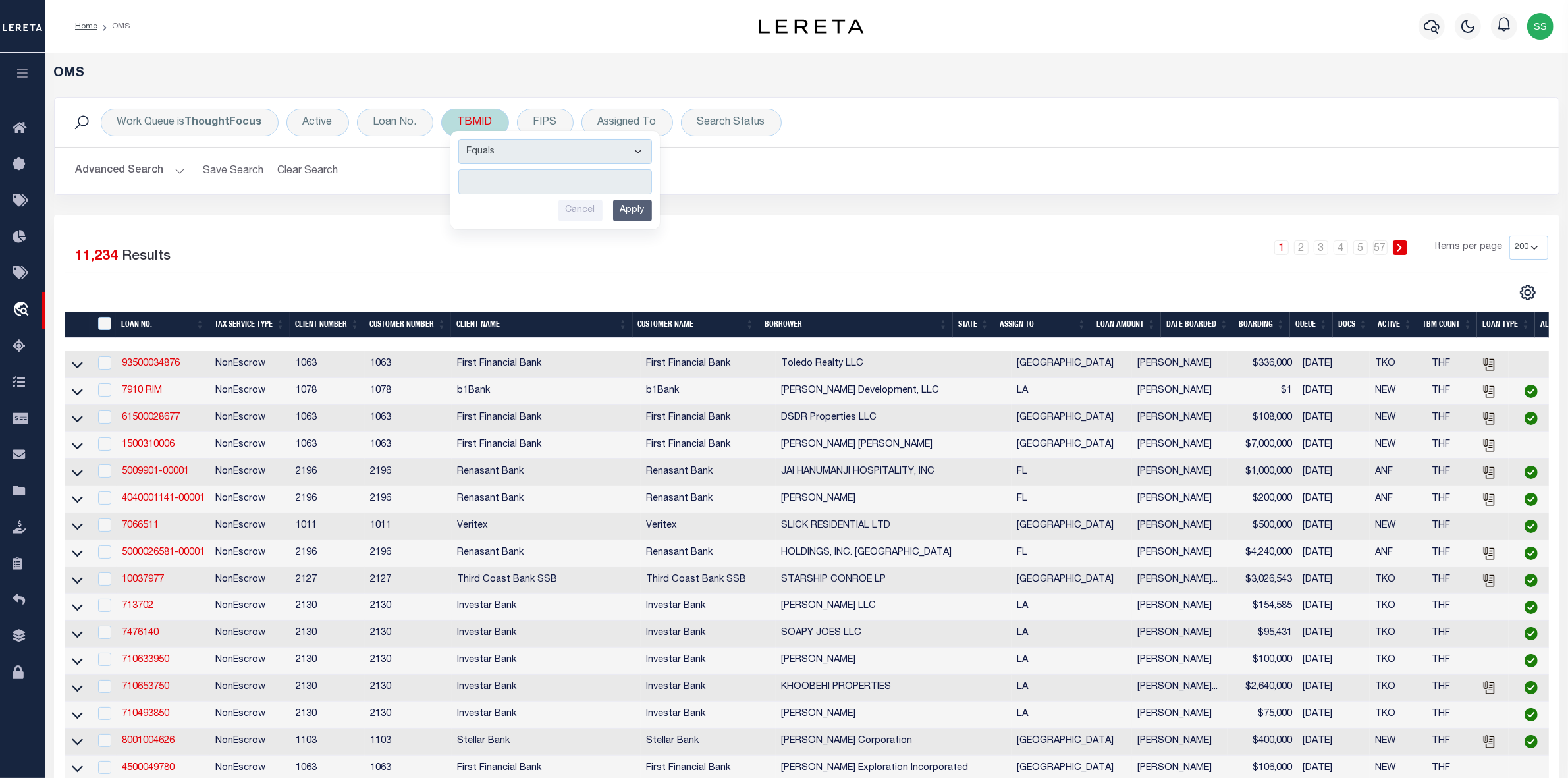
click at [529, 183] on input "number" at bounding box center [555, 182] width 193 height 25
type input "3510950"
click at [634, 206] on input "Apply" at bounding box center [632, 210] width 39 height 22
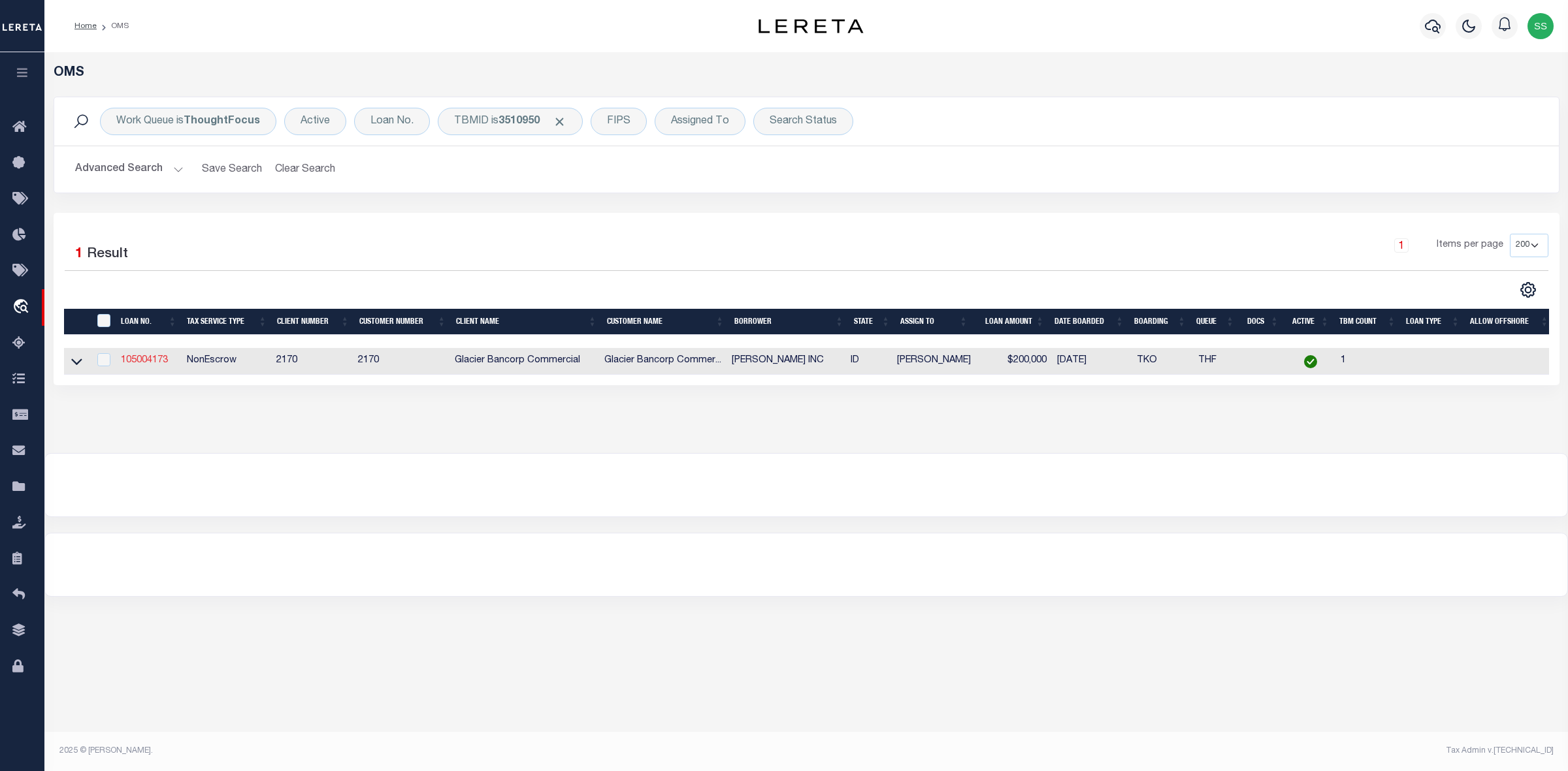
click at [157, 362] on link "105004173" at bounding box center [144, 360] width 47 height 9
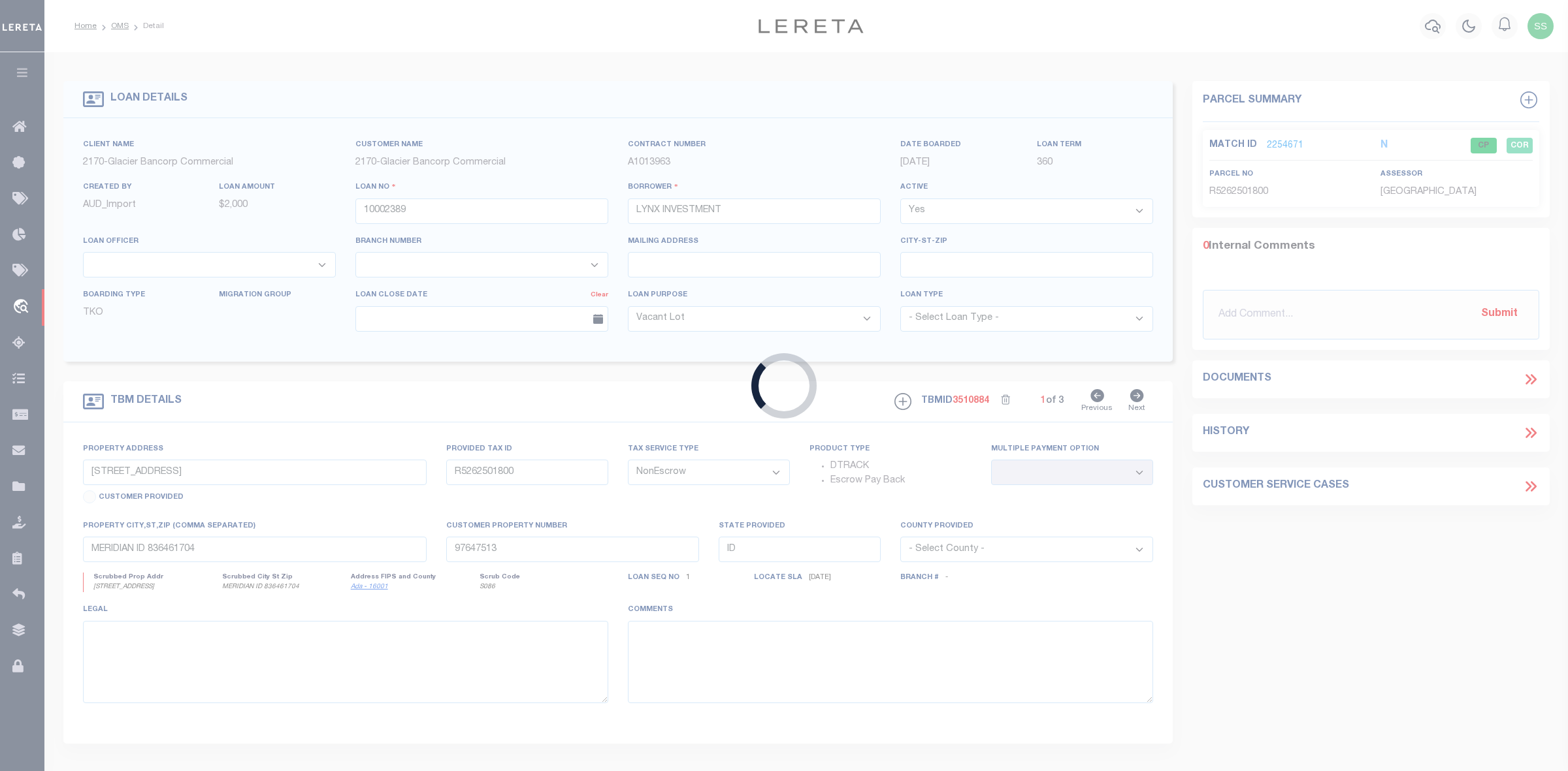
type input "105004173"
type input "ALLAN G HOLMS INC"
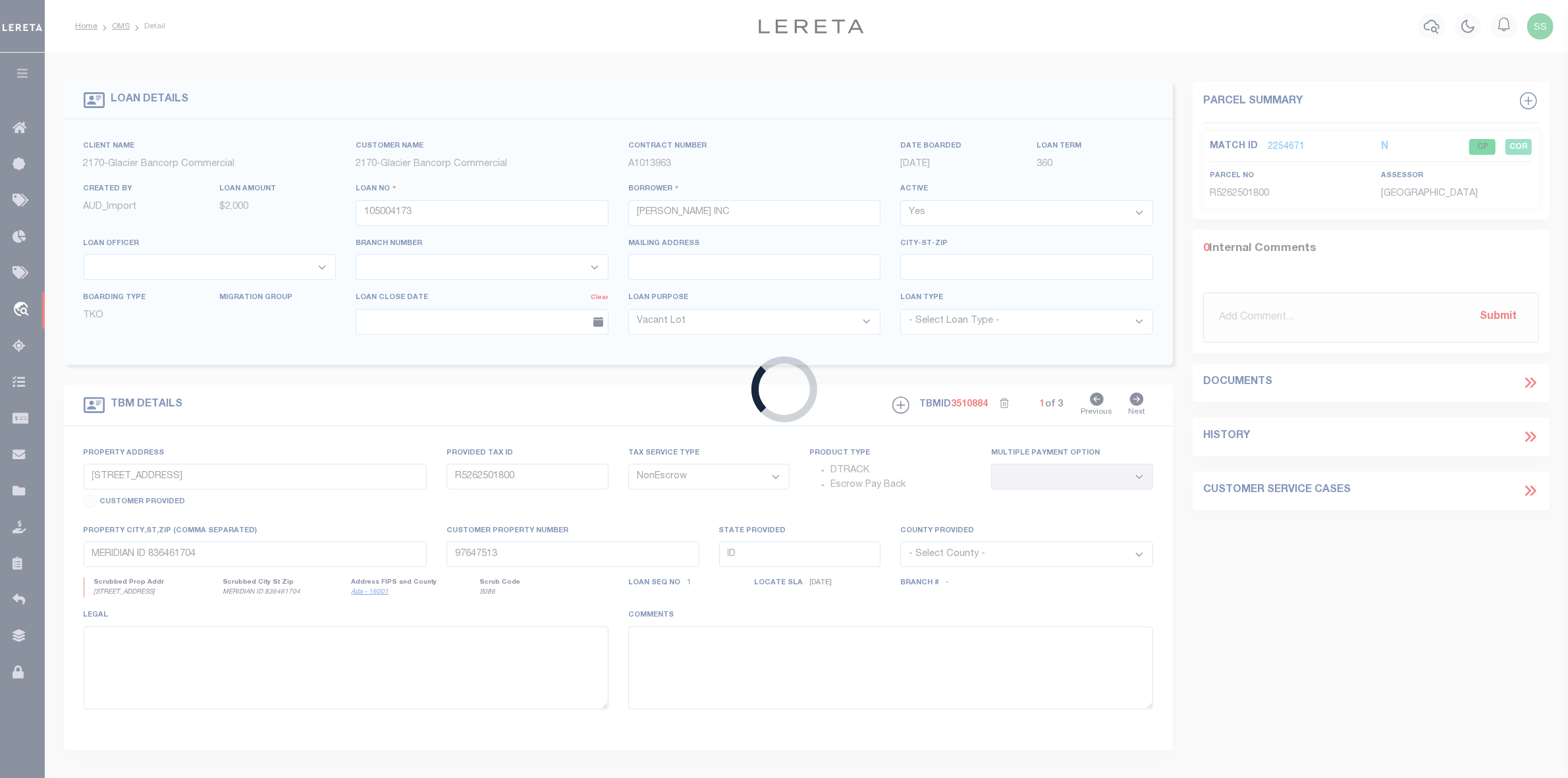
type input "315 LA VALLE STRADA"
type input "RPRPHT2001100"
select select
type input "POCATELLO ID 832015822"
type input "97649585"
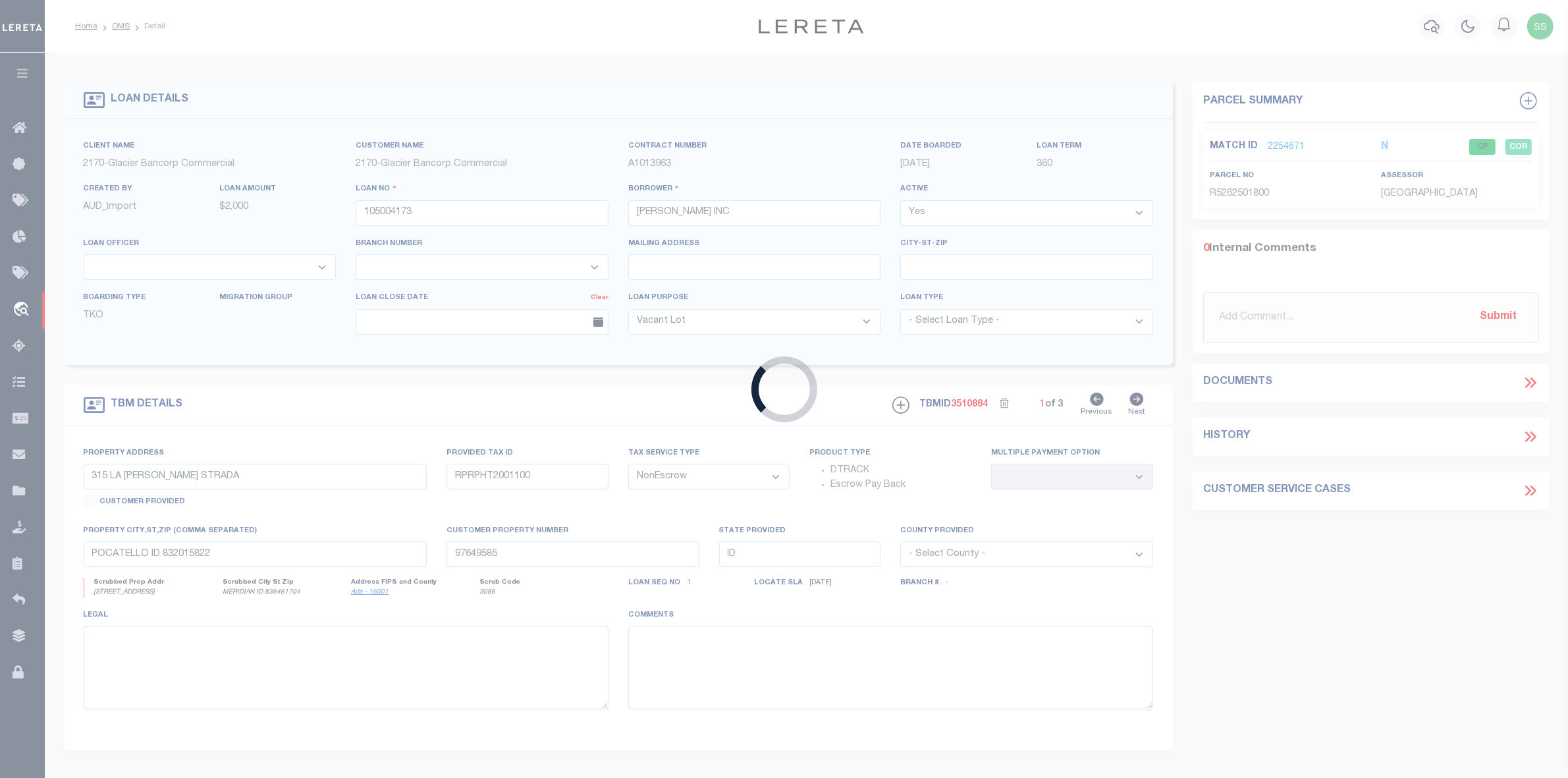
select select
select select "167850"
select select "27203"
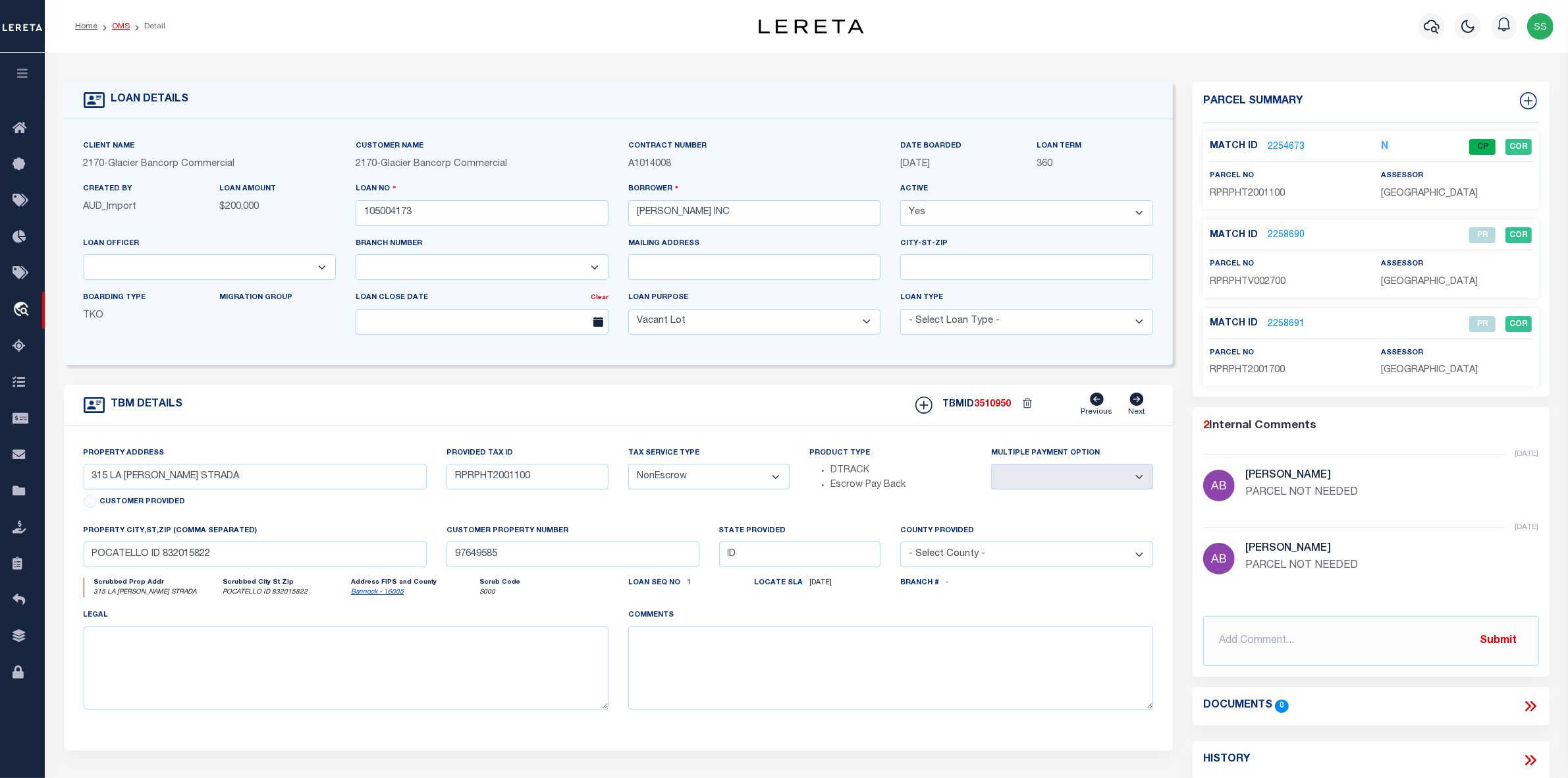
click at [119, 26] on link "OMS" at bounding box center [121, 27] width 18 height 8
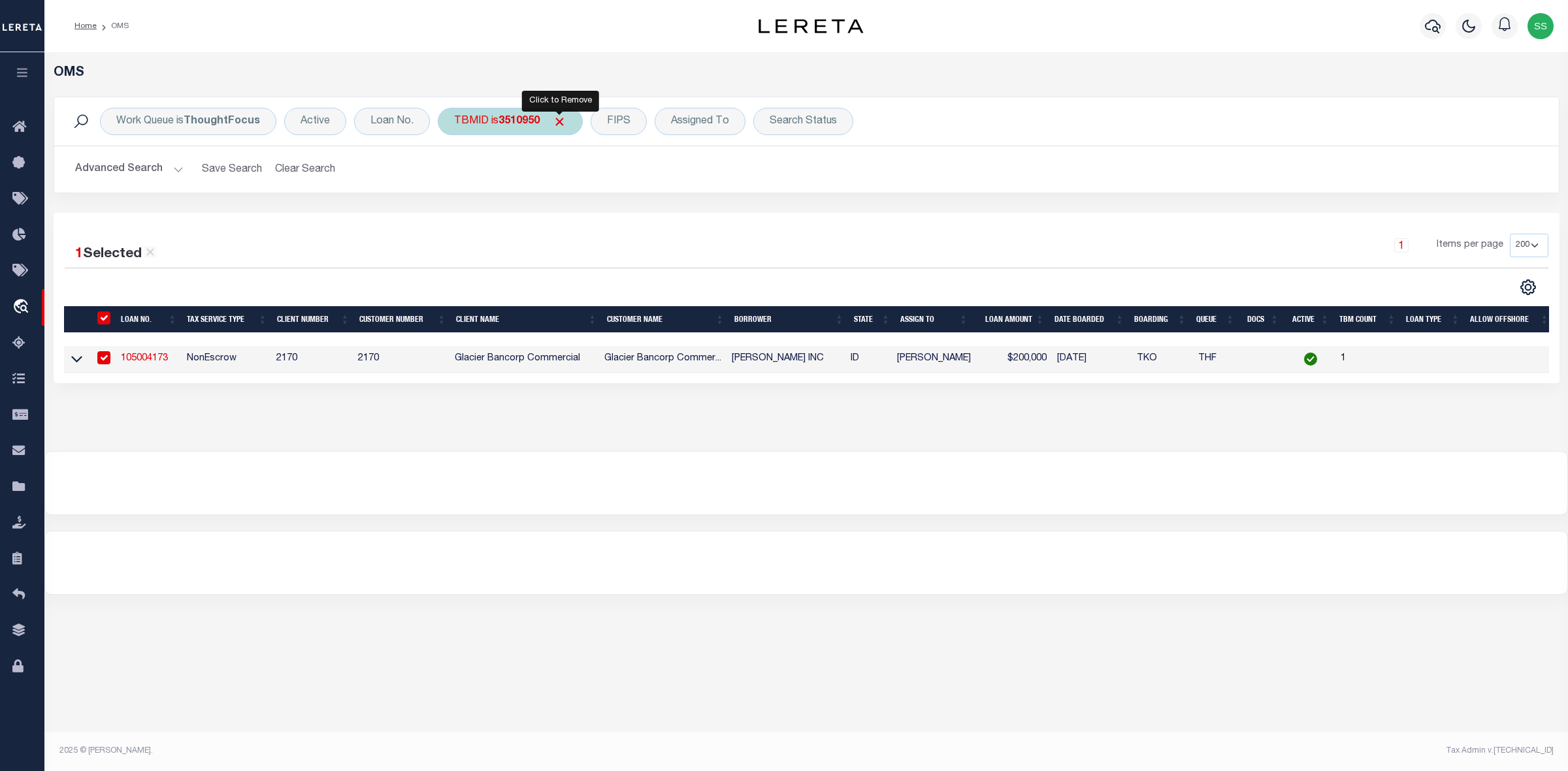
click at [562, 116] on span "Click to Remove" at bounding box center [559, 122] width 14 height 14
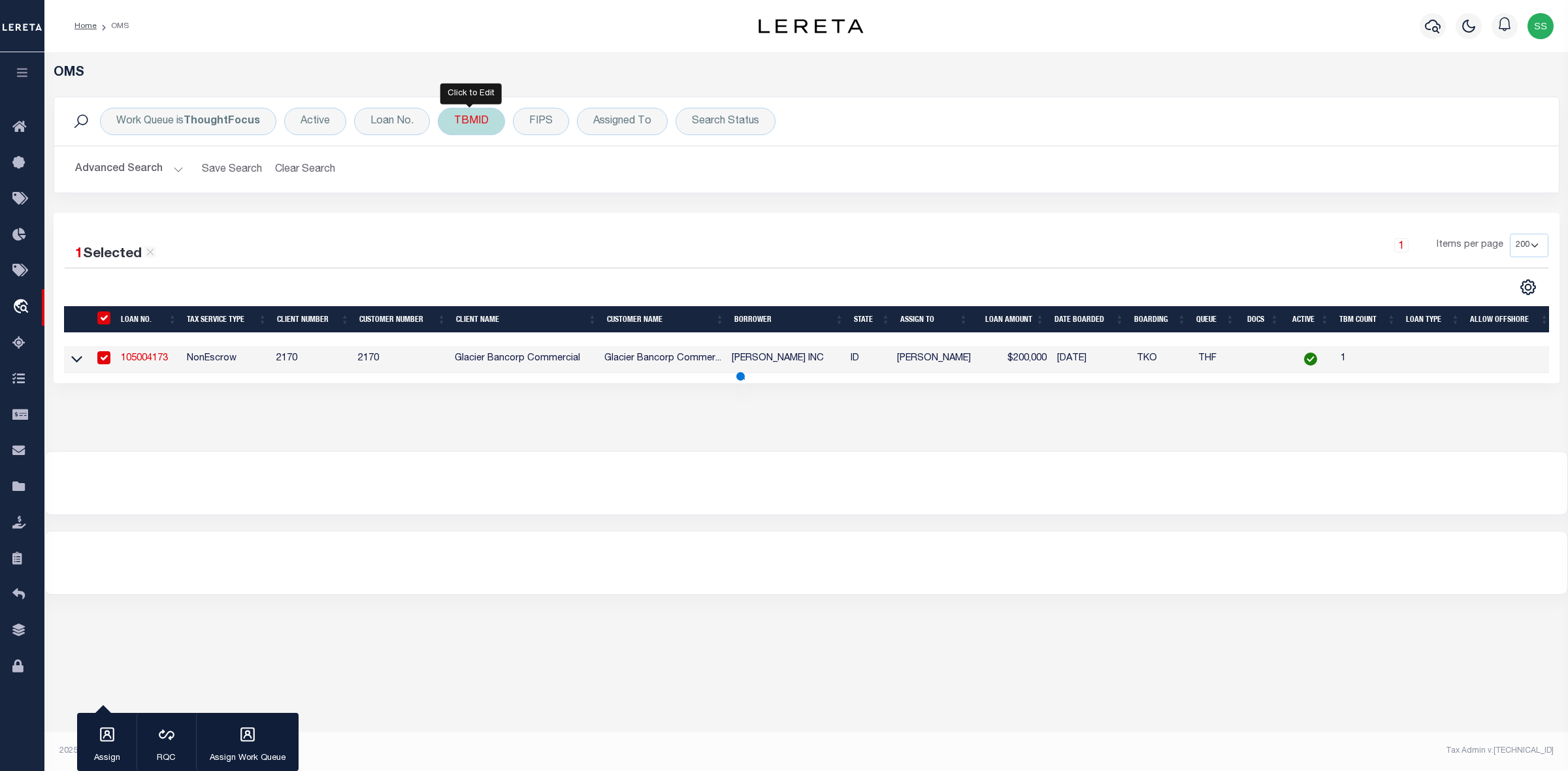
click at [477, 120] on div "TBMID" at bounding box center [472, 121] width 67 height 27
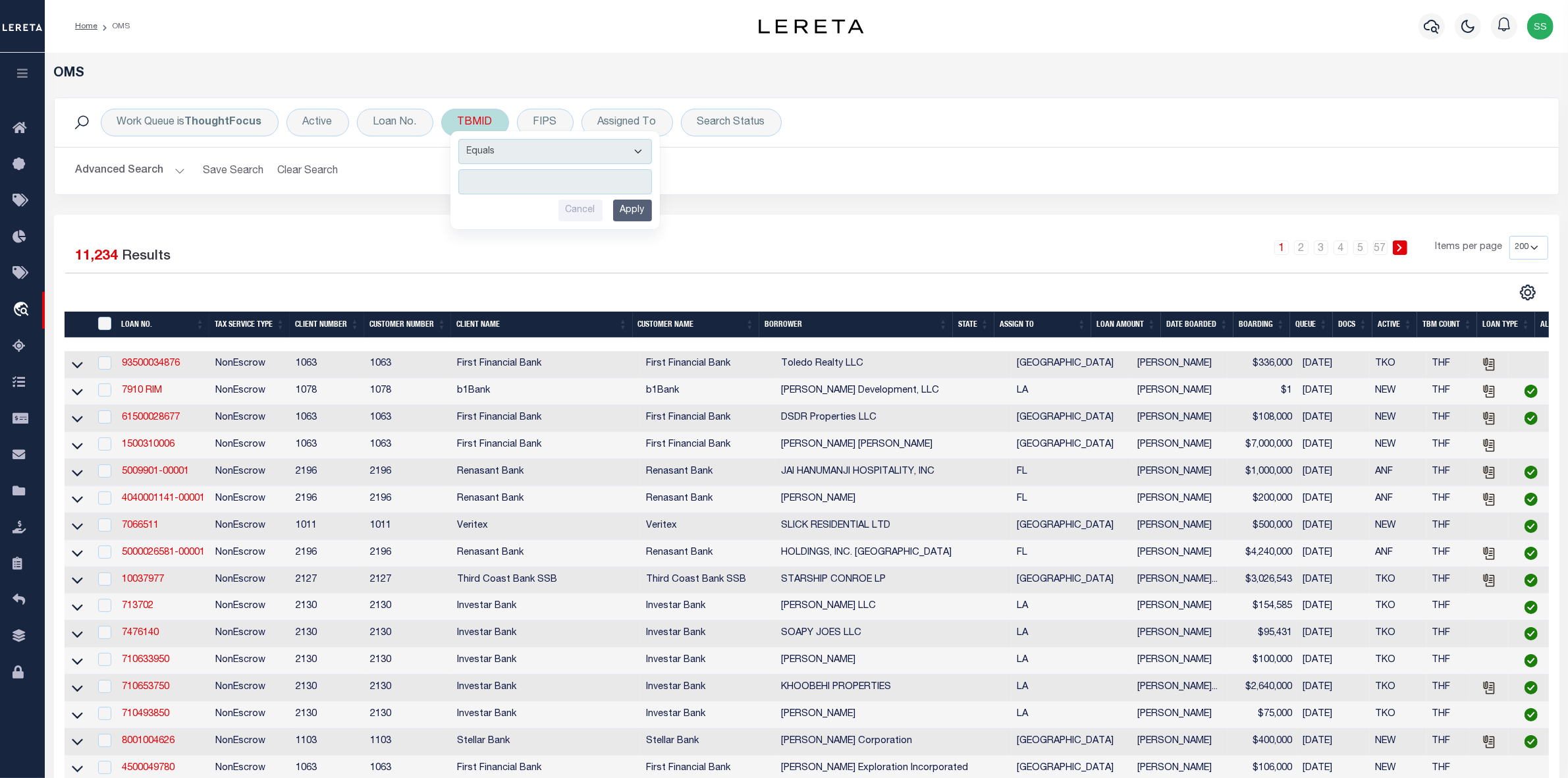
click at [529, 186] on input "number" at bounding box center [555, 182] width 193 height 25
type input "3511071"
click at [641, 216] on input "Apply" at bounding box center [632, 210] width 39 height 22
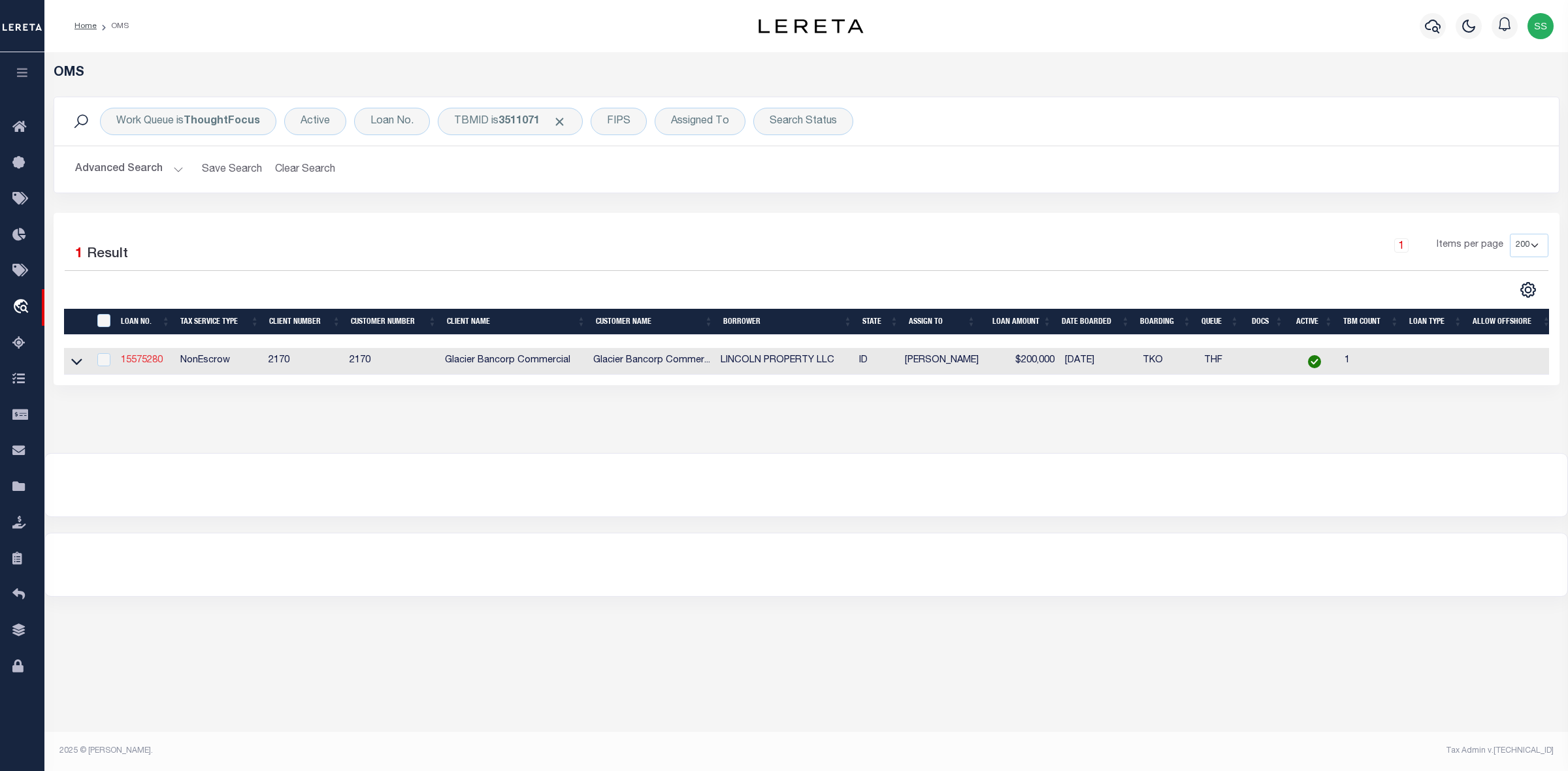
click at [145, 364] on link "15575280" at bounding box center [142, 360] width 42 height 9
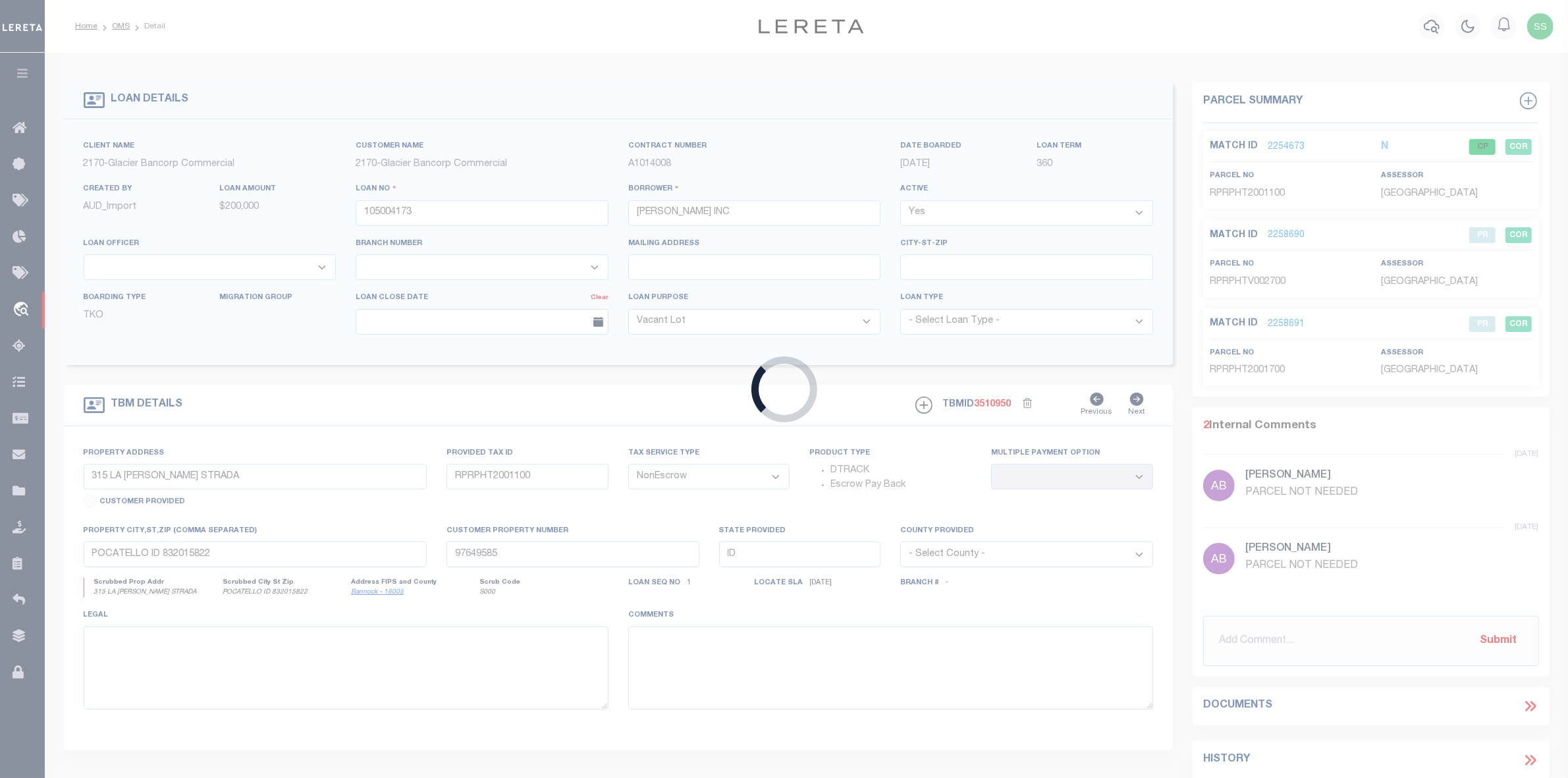
type input "15575280"
type input "LINCOLN PROPERTY LLC"
select select "167850"
select select "27203"
type input "956 E LINCOLN RD"
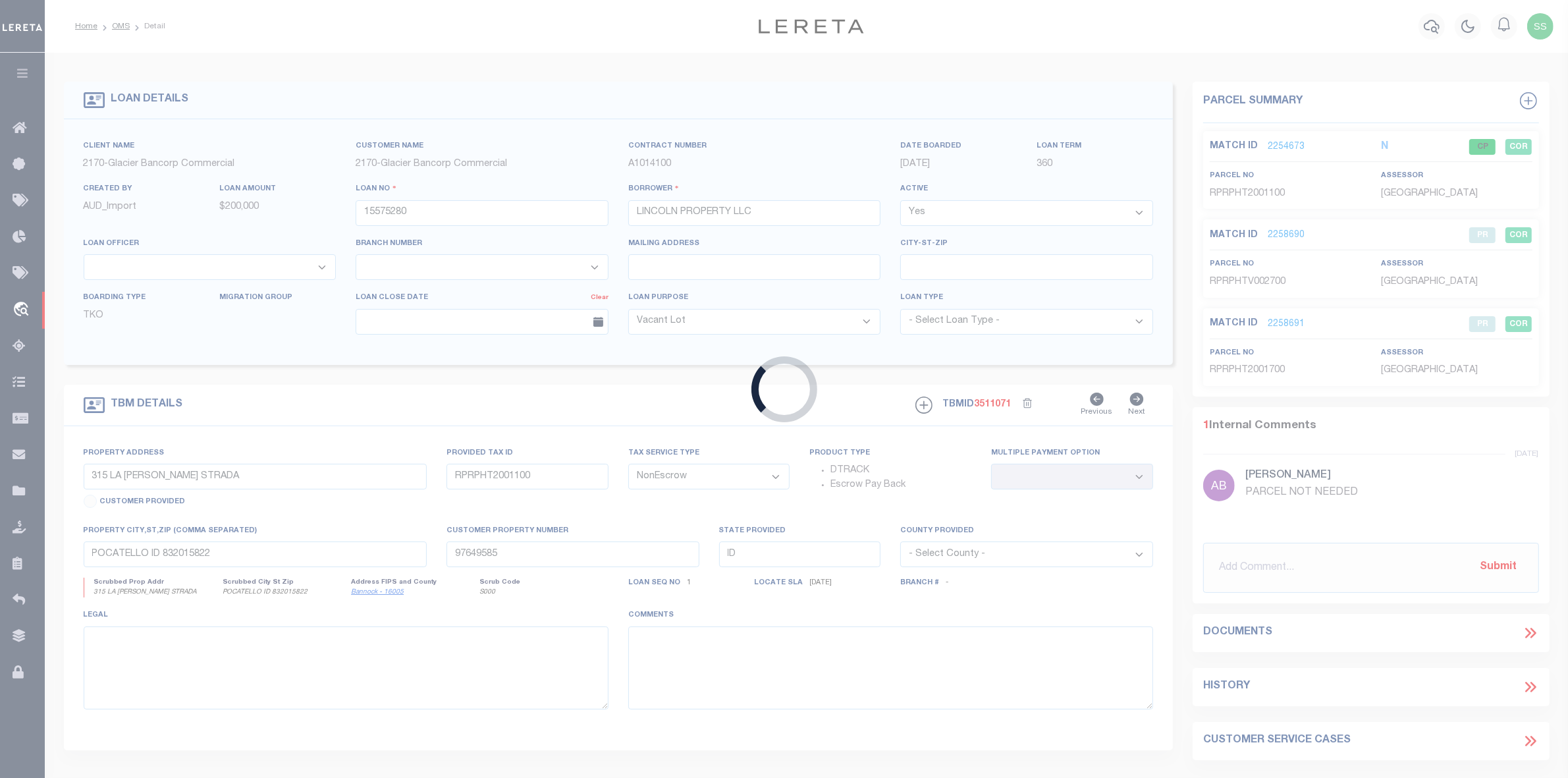
type input "RPA00008170640"
select select
type input "IDAHO FALLS ID 834012147"
type input "97654255"
select select
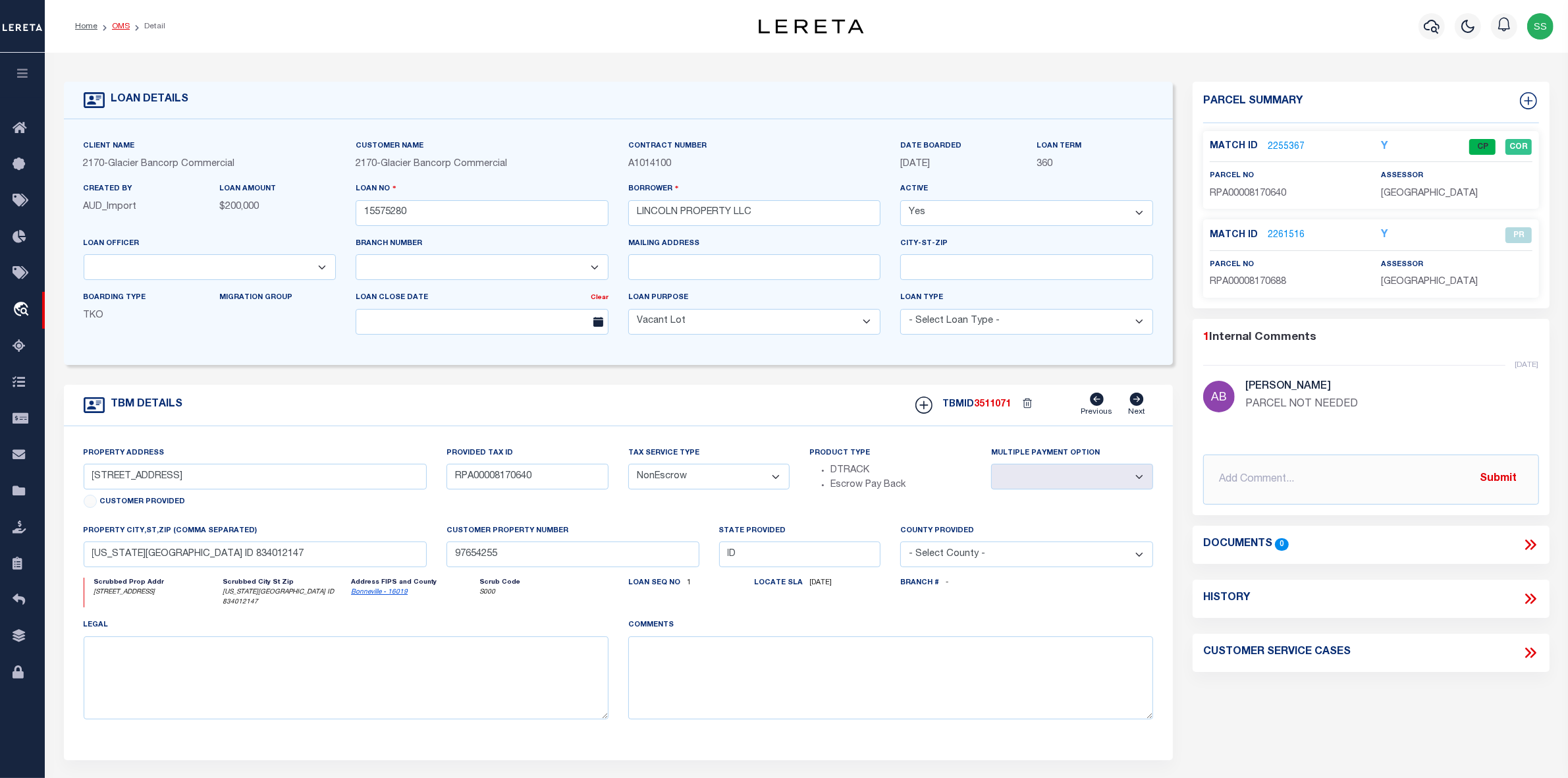
click at [124, 27] on link "OMS" at bounding box center [121, 27] width 18 height 8
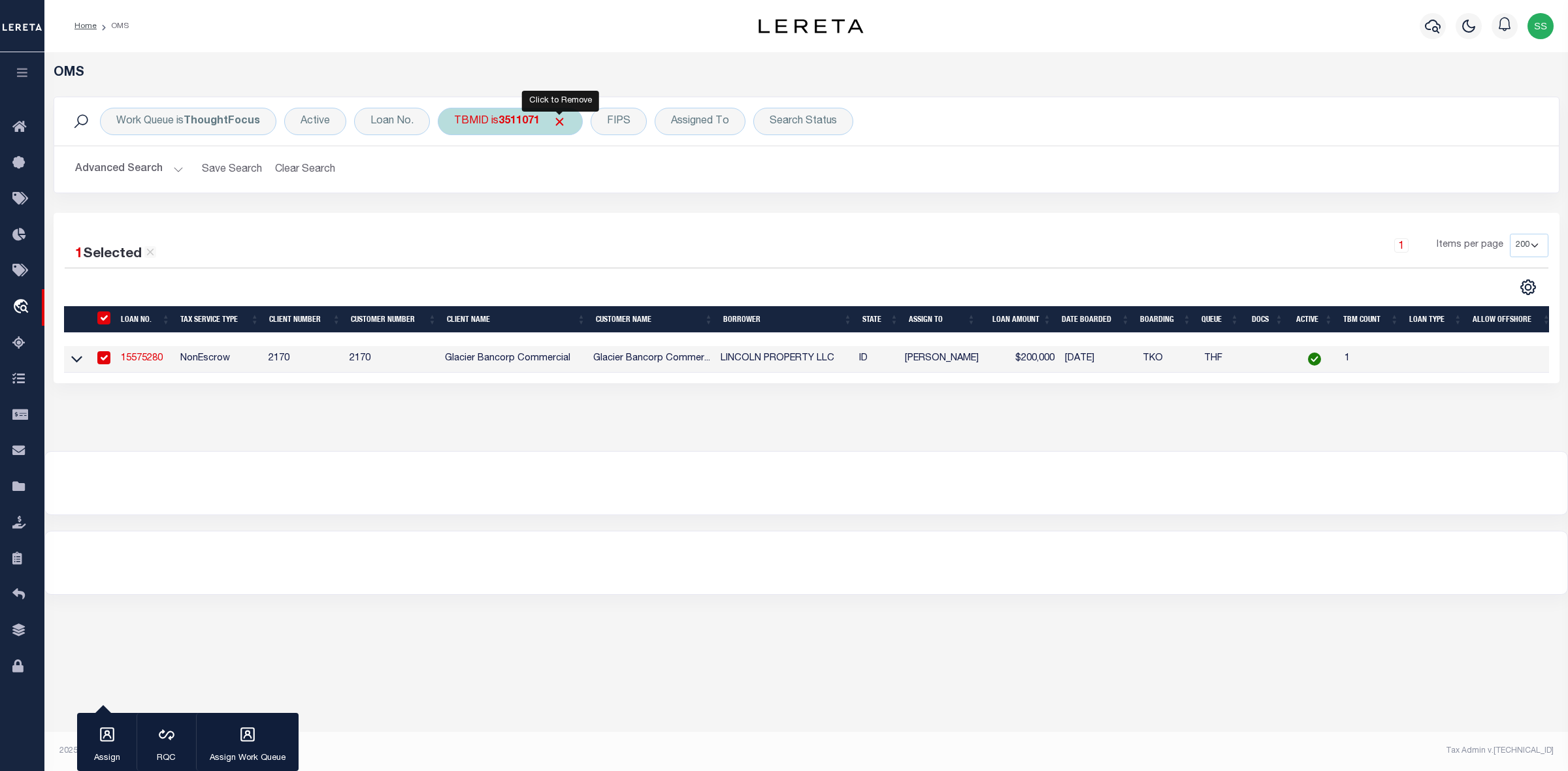
click at [554, 120] on span "Click to Remove" at bounding box center [559, 122] width 14 height 14
click at [485, 123] on div "TBMID" at bounding box center [472, 121] width 67 height 27
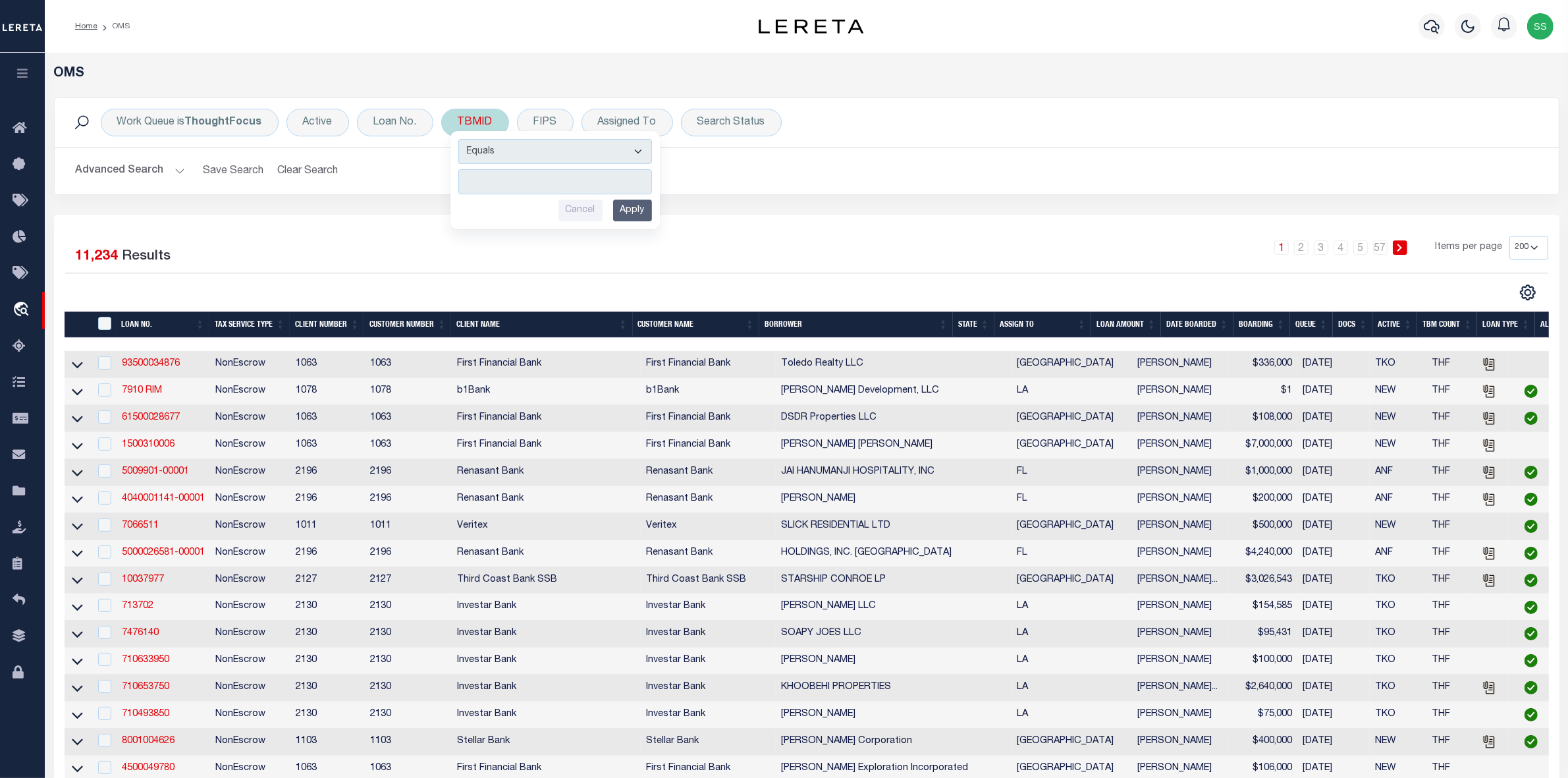
click at [537, 182] on input "number" at bounding box center [555, 182] width 193 height 25
type input "3502907"
click at [634, 213] on input "Apply" at bounding box center [632, 210] width 39 height 22
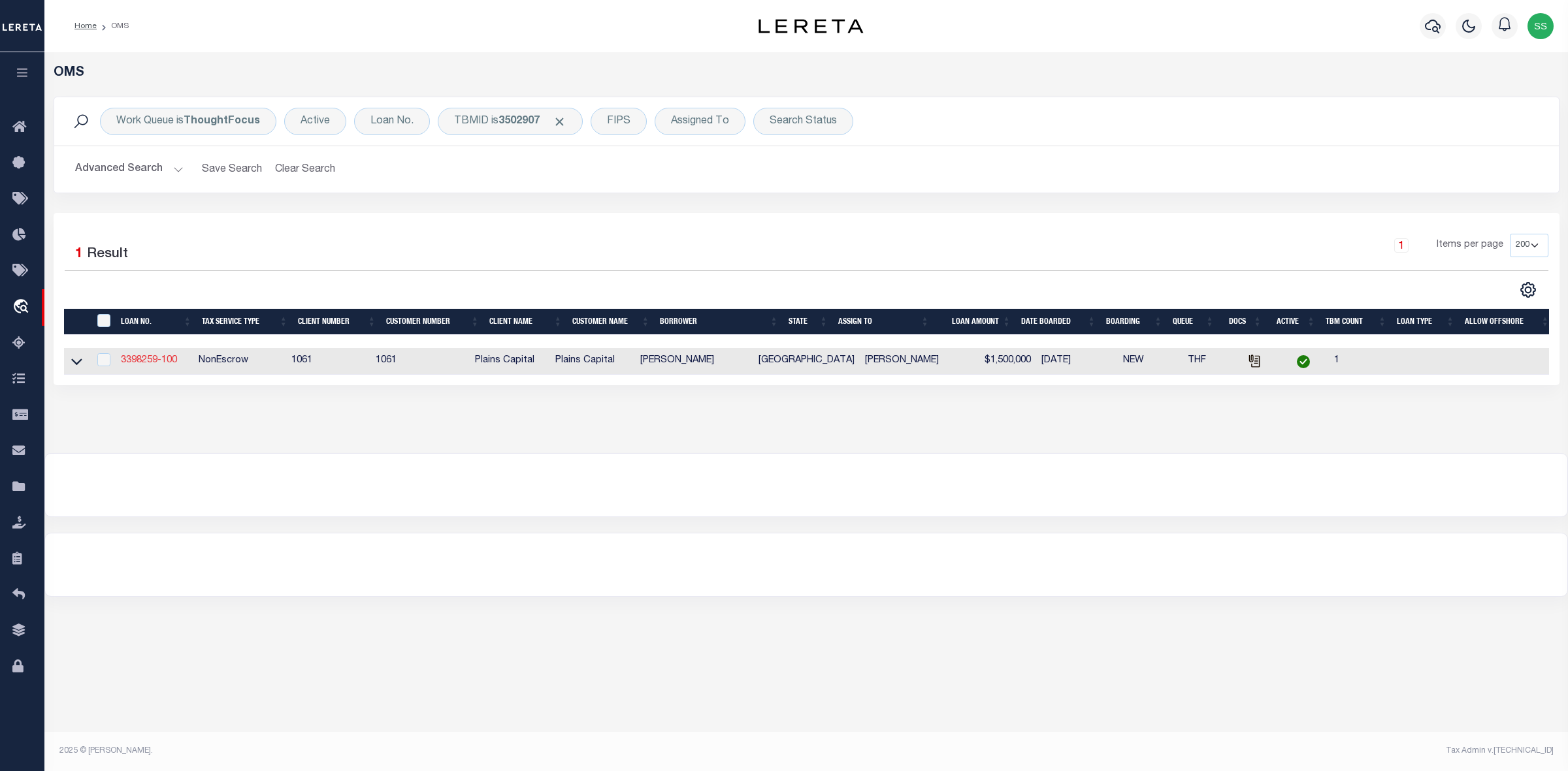
click at [157, 360] on link "3398259-100" at bounding box center [149, 360] width 56 height 9
type input "3398259-100"
type input "[PERSON_NAME]"
select select
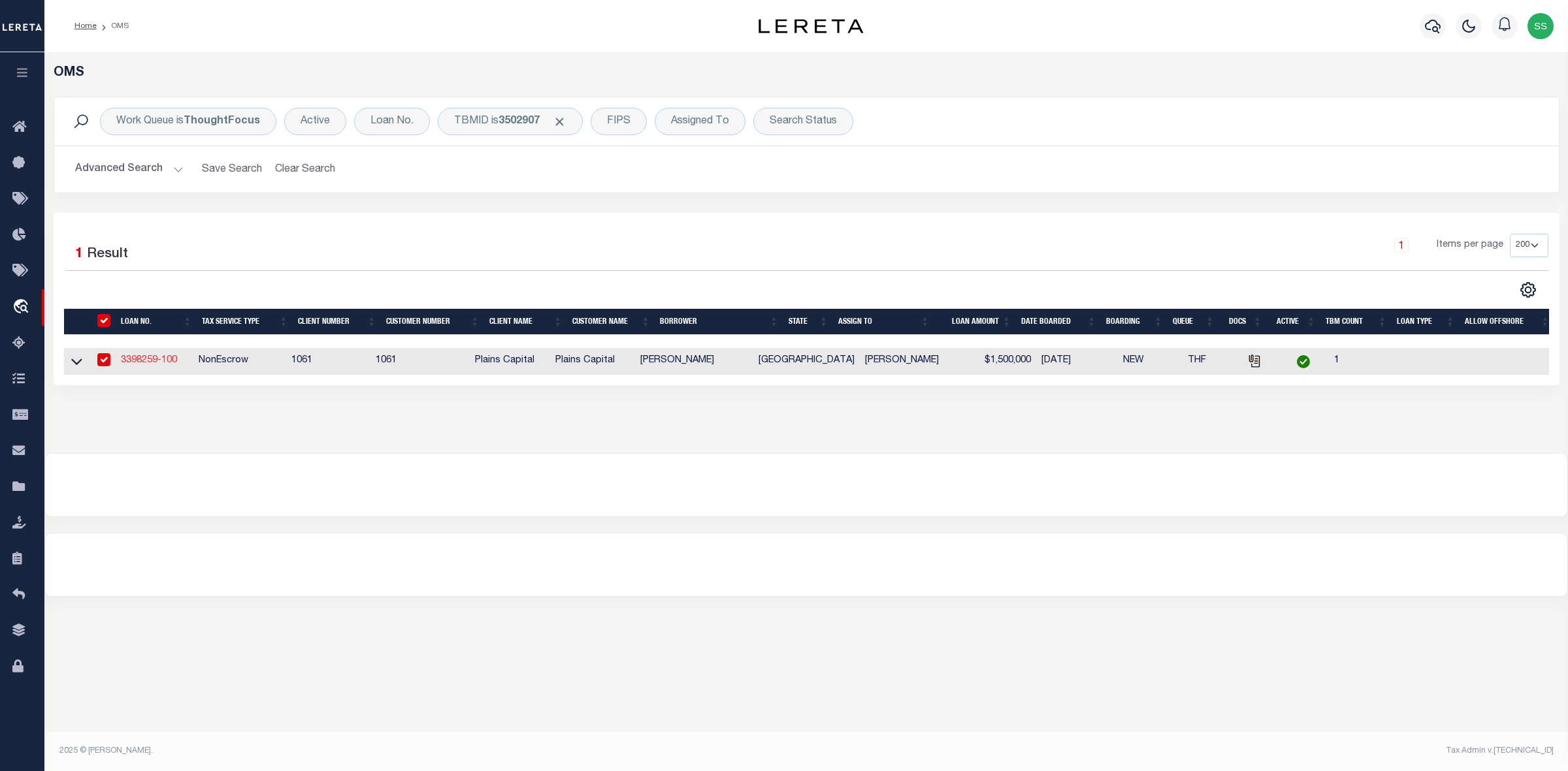
type input "101 E PARK BLVD SUITE 413"
type input "PLANO TX 75074"
select select
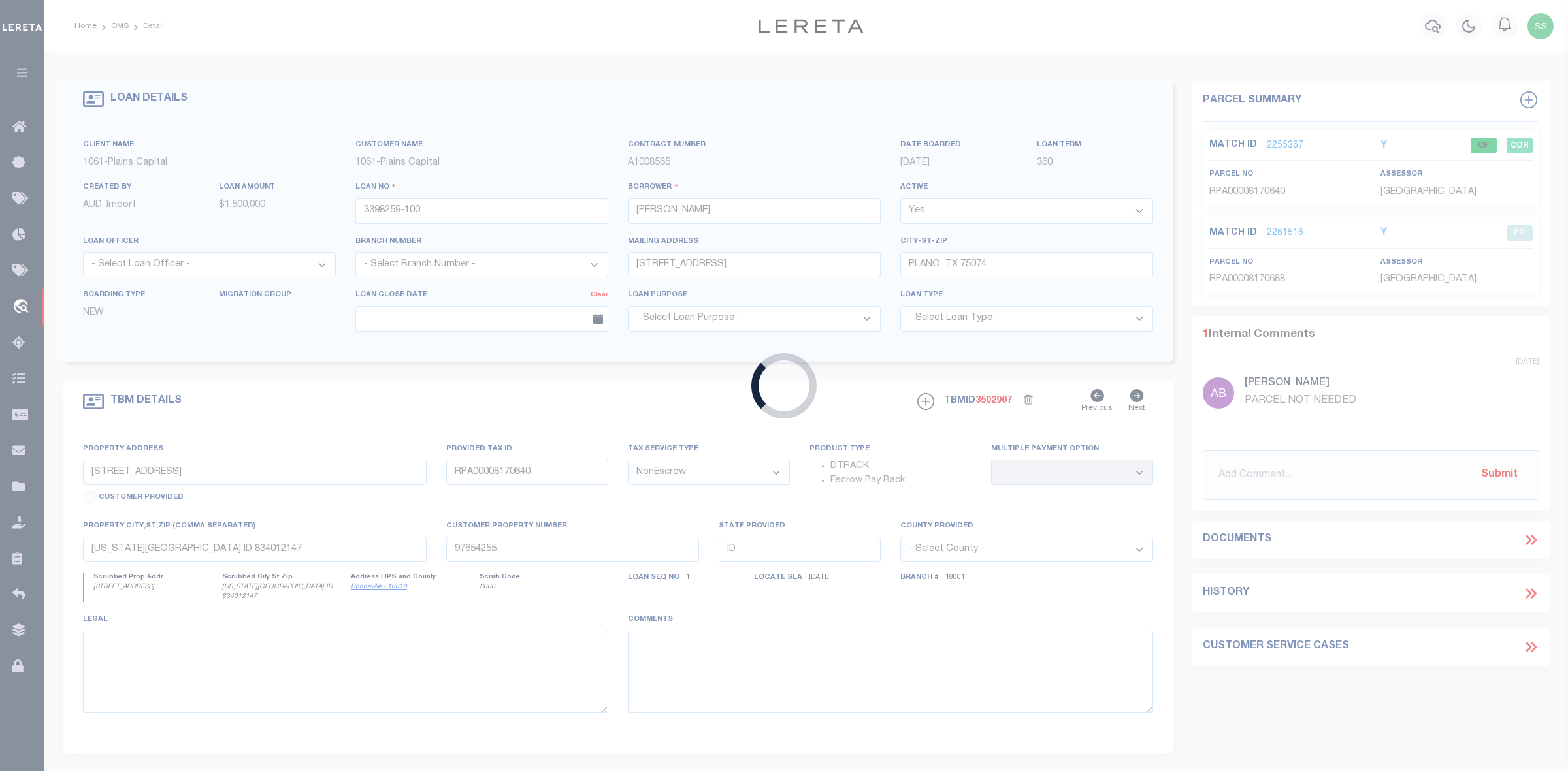
type input "FM 895 & CR 1230"
select select
type input "LAKE CREEK TX 75450"
type input "[GEOGRAPHIC_DATA]"
select select
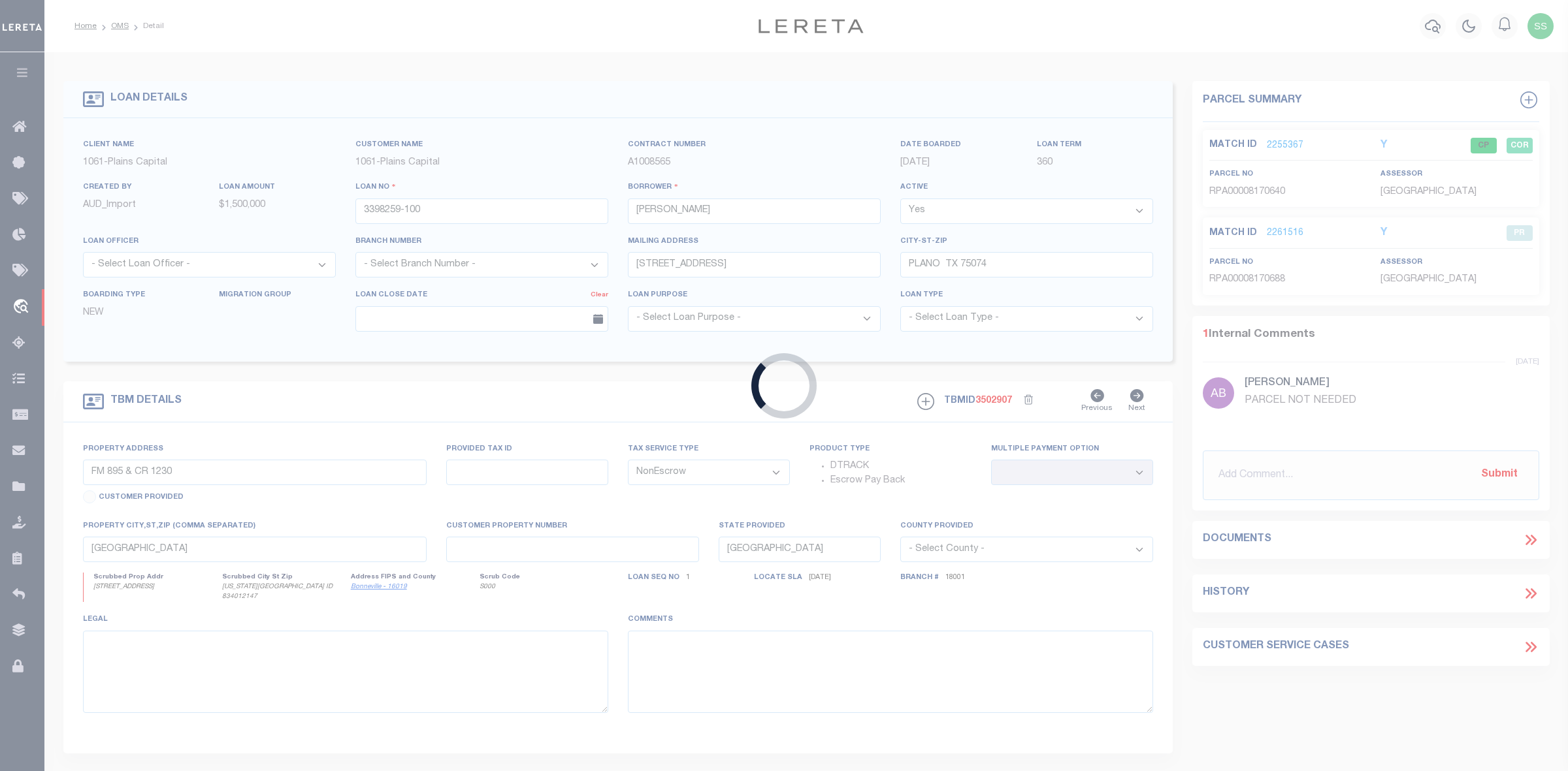
type textarea "BEING SIT IN THE G.W. COX SURV A-57 C.G. GLEN SURV"
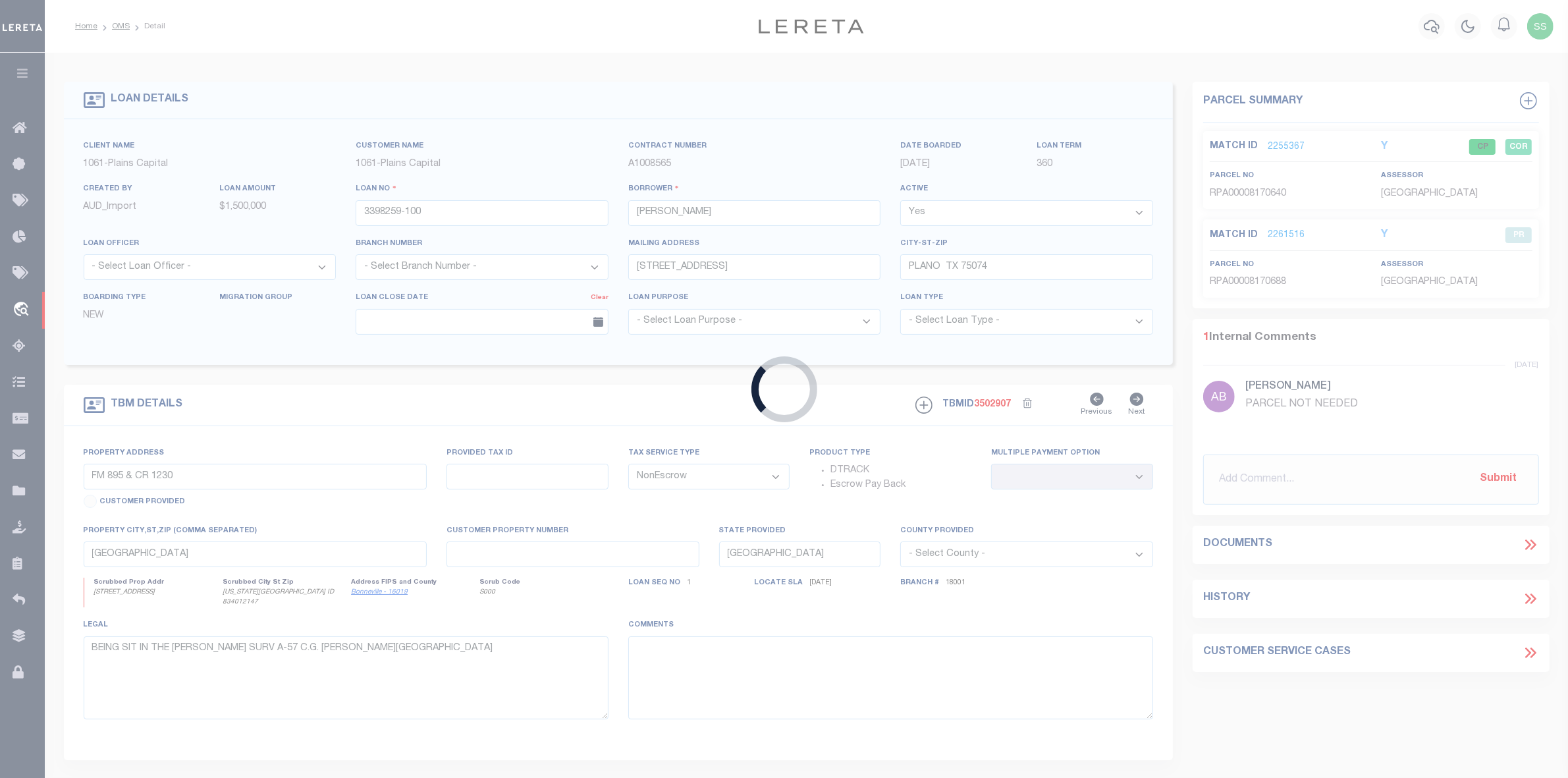
select select "1420"
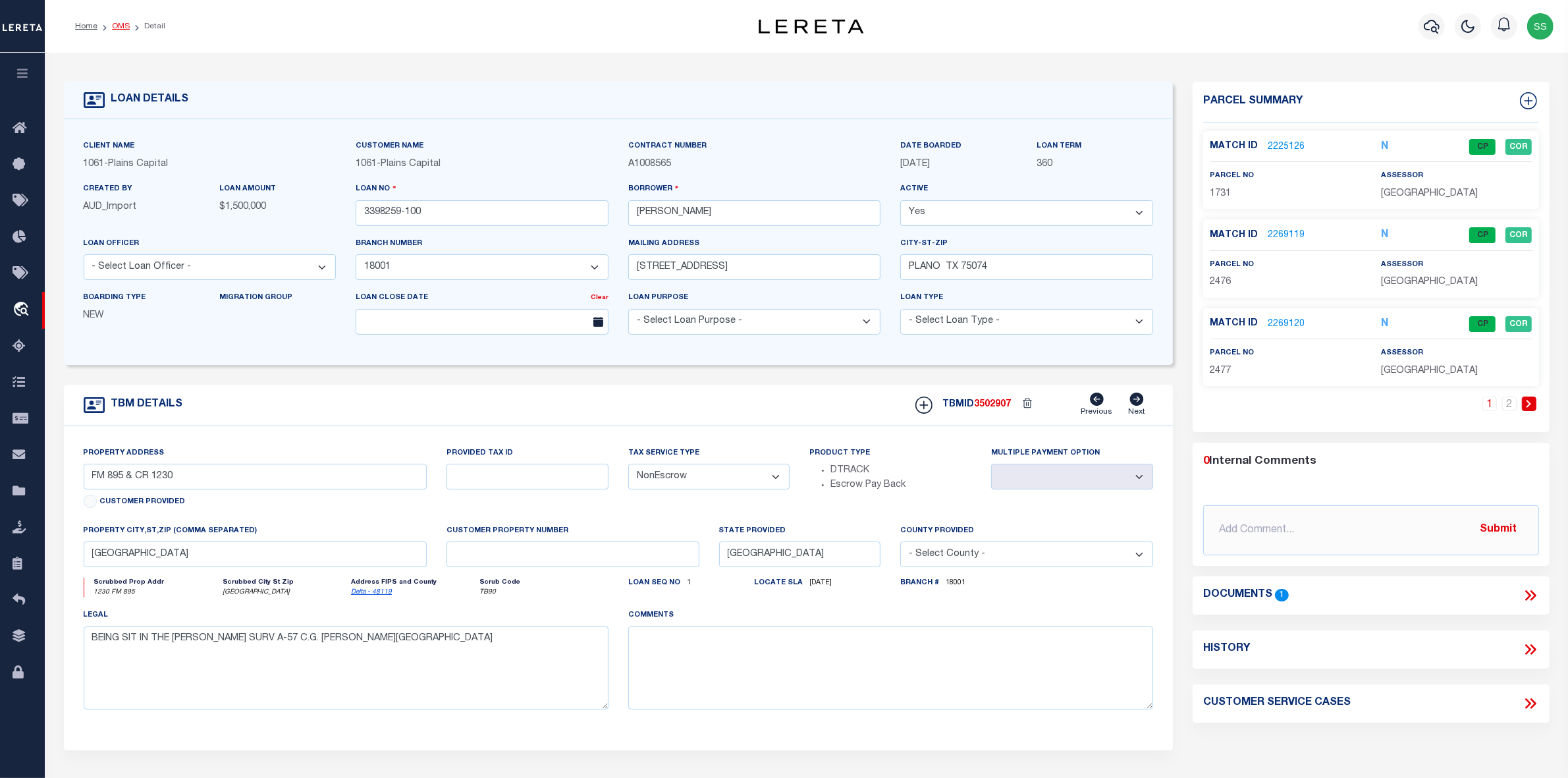
click at [127, 27] on link "OMS" at bounding box center [121, 27] width 18 height 8
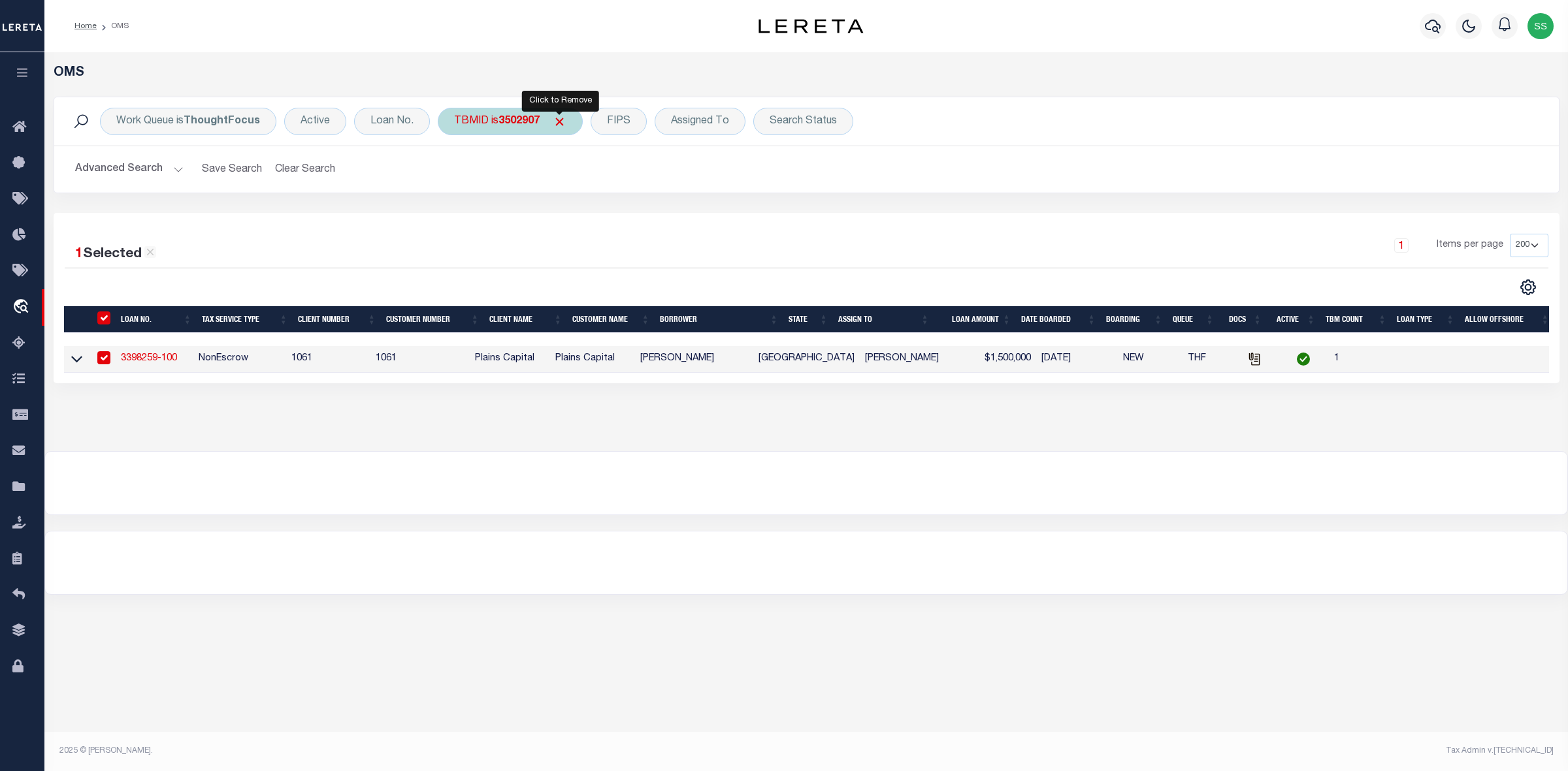
click at [553, 120] on span "Click to Remove" at bounding box center [559, 122] width 14 height 14
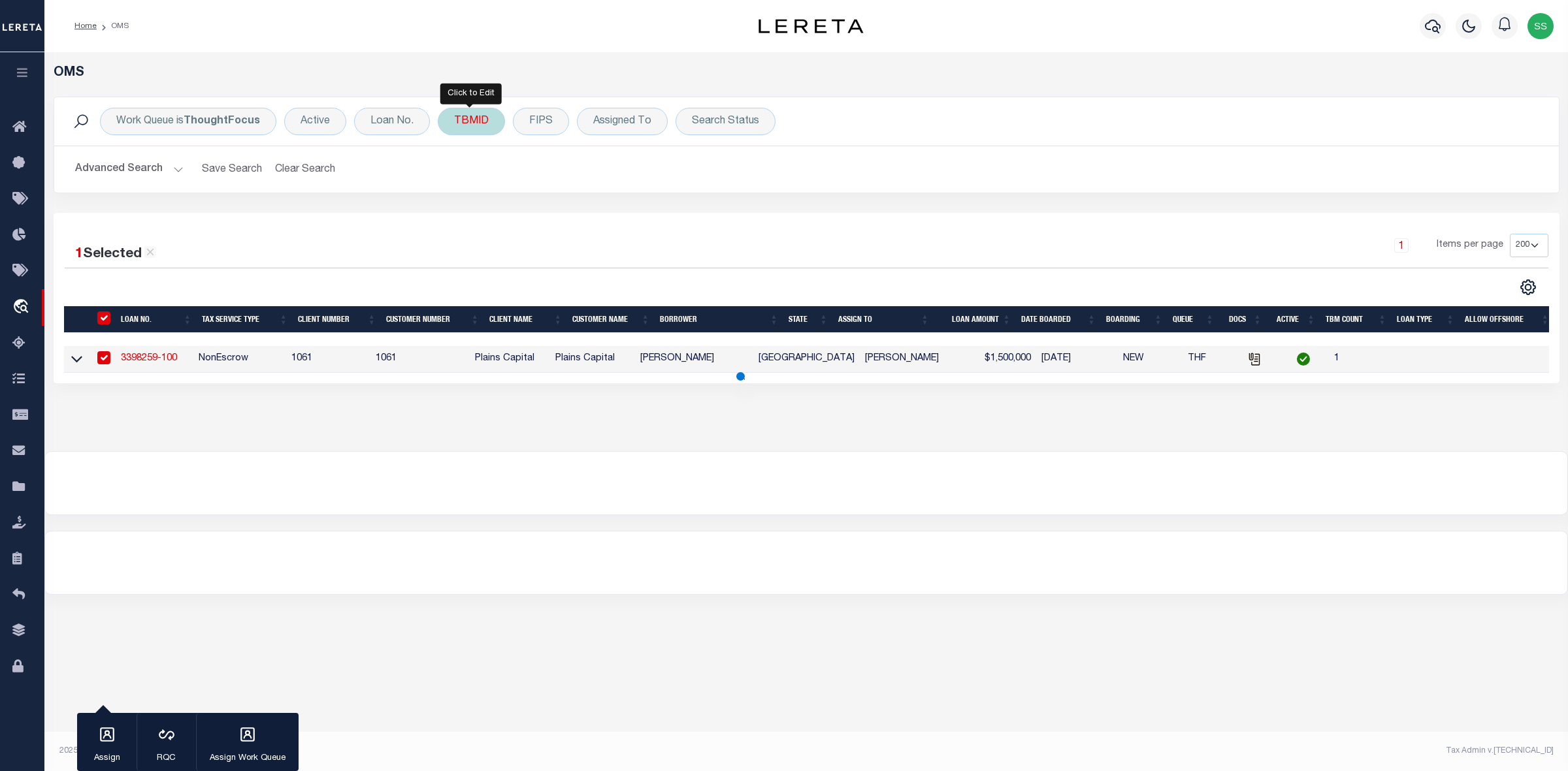
click at [478, 120] on div "TBMID" at bounding box center [472, 121] width 67 height 27
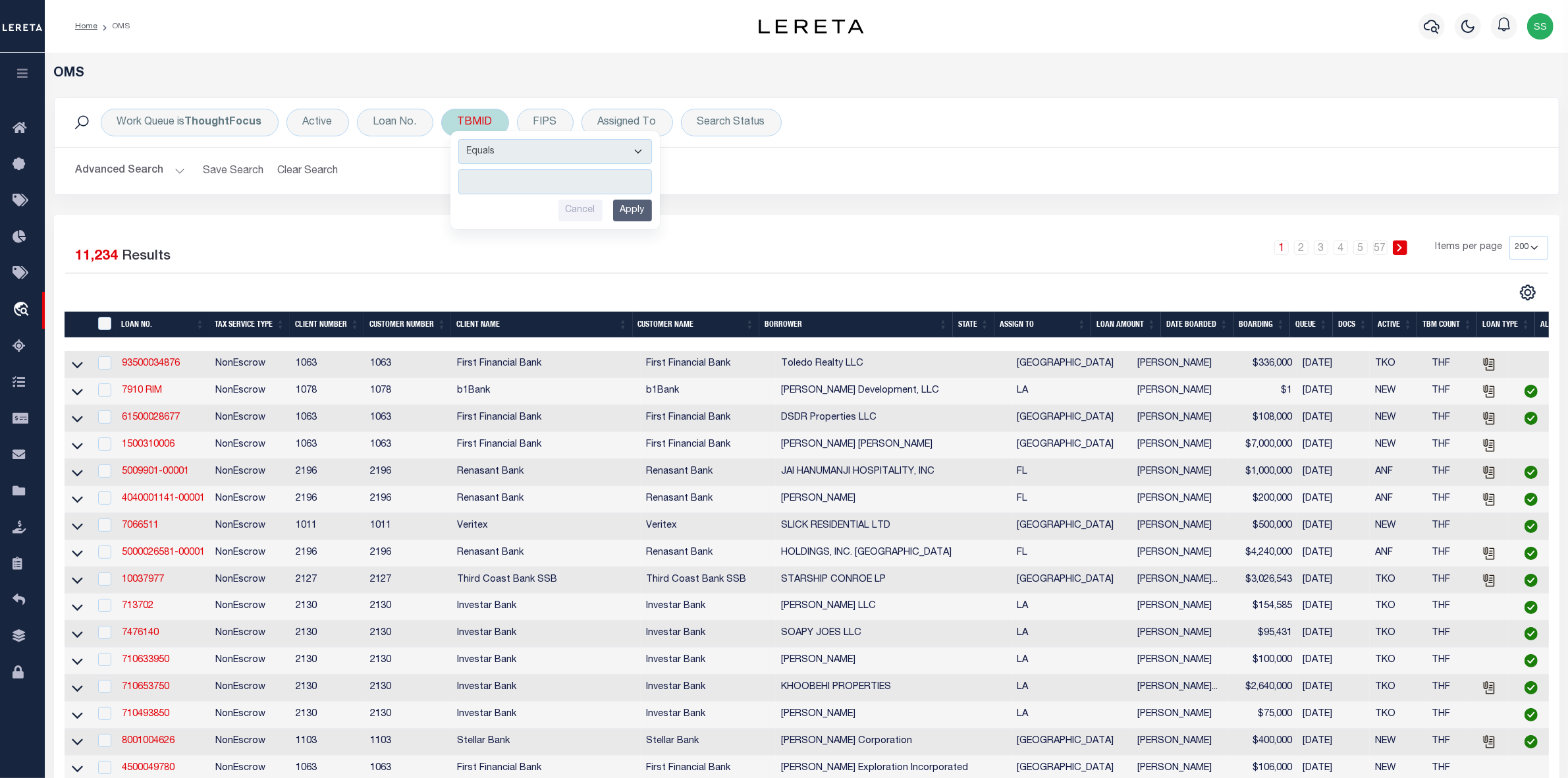
click at [532, 182] on input "number" at bounding box center [555, 182] width 193 height 25
type input "3502907"
click at [627, 210] on input "Apply" at bounding box center [632, 210] width 39 height 22
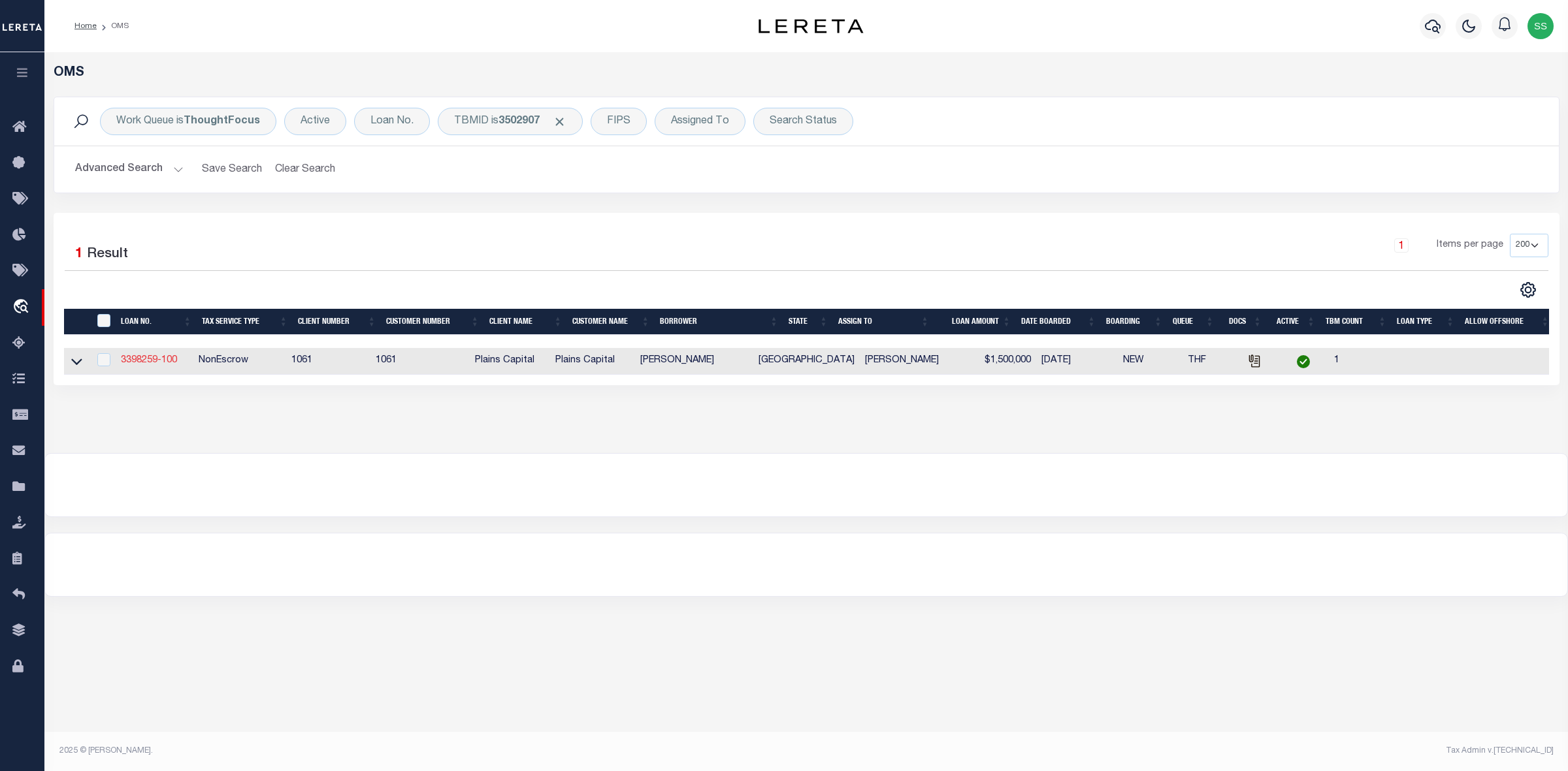
click at [150, 360] on link "3398259-100" at bounding box center [149, 360] width 56 height 9
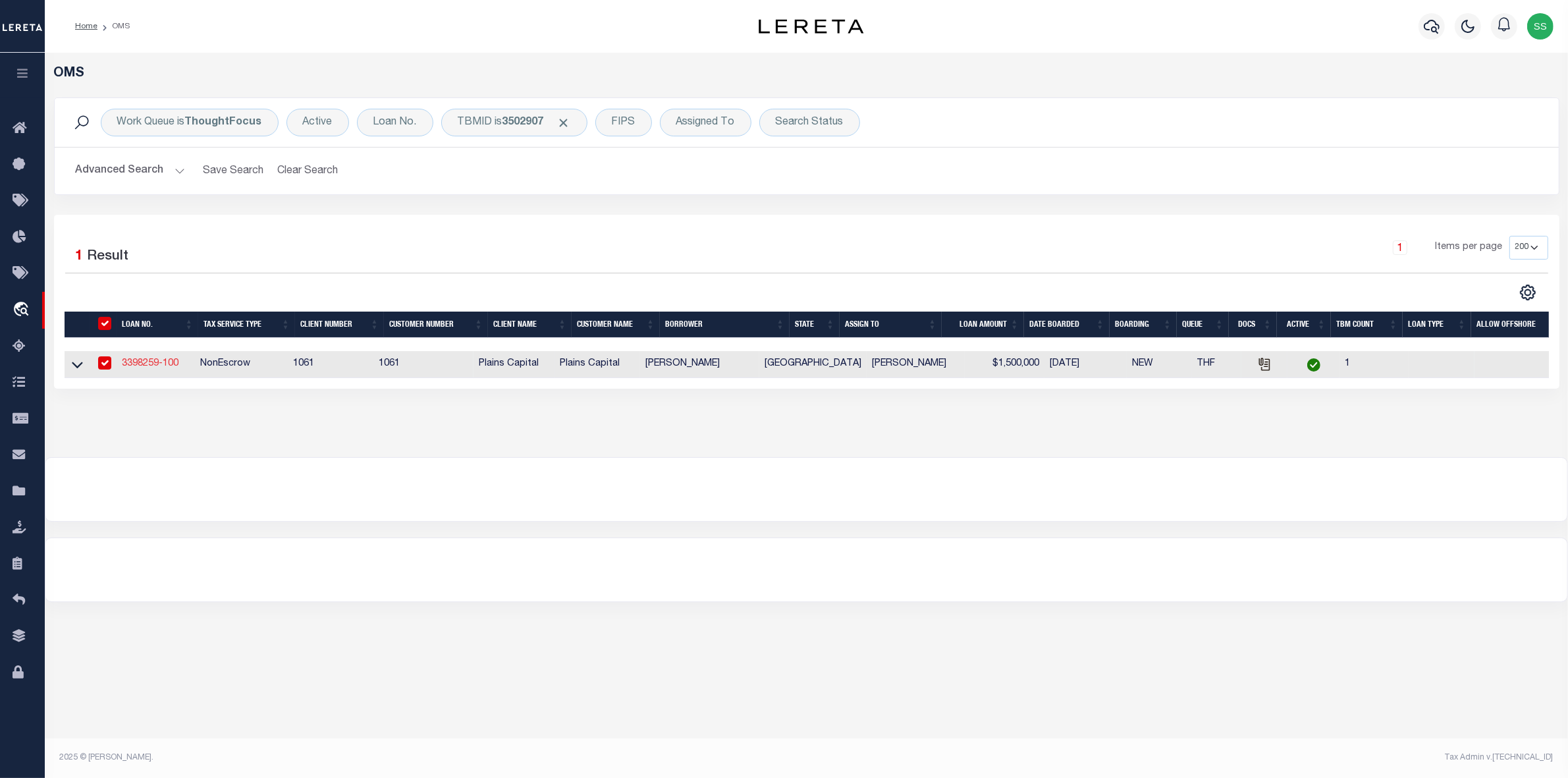
select select
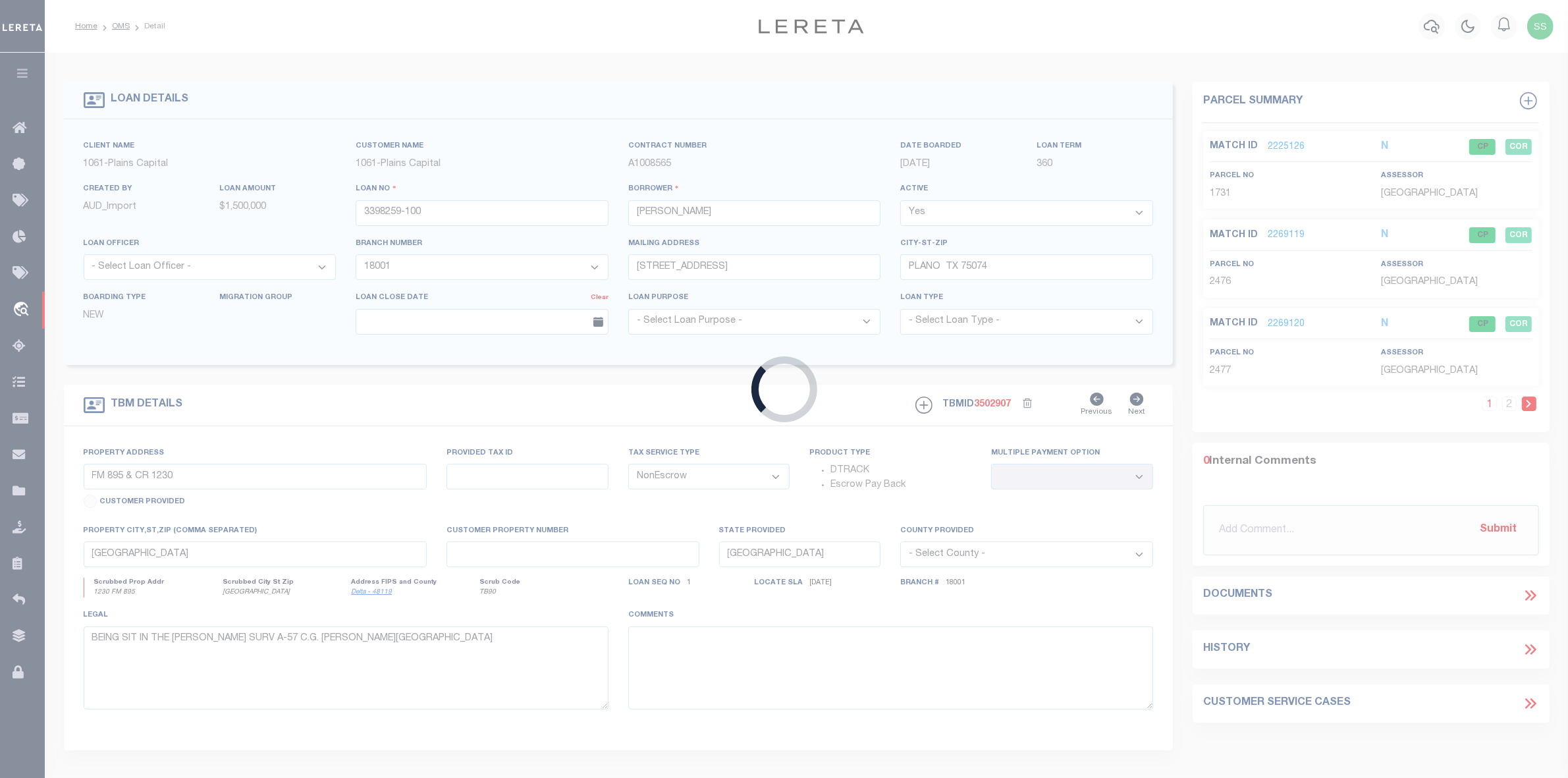
select select
select select "1420"
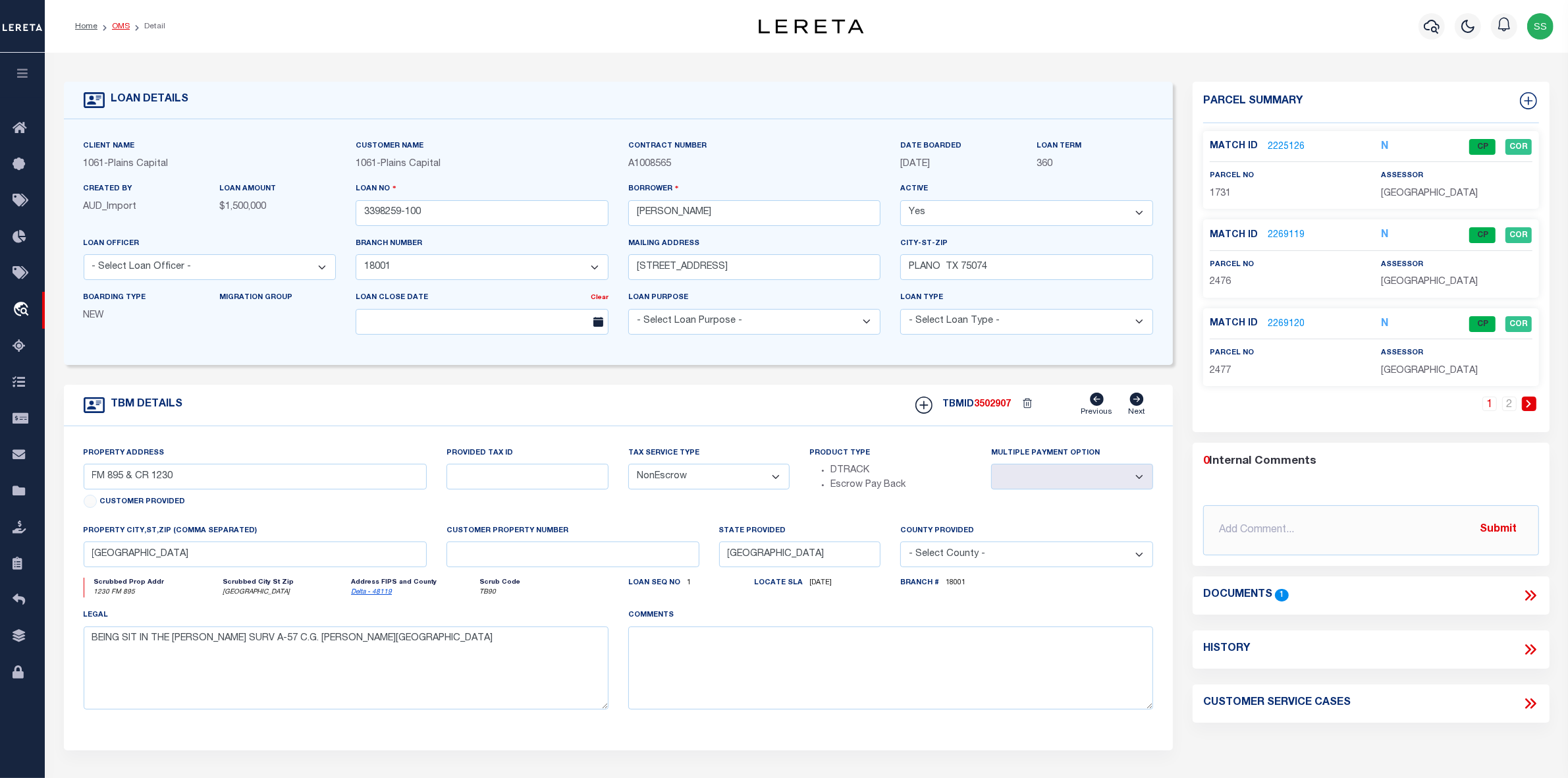
click at [120, 25] on link "OMS" at bounding box center [121, 27] width 18 height 8
click at [121, 25] on link "OMS" at bounding box center [121, 27] width 18 height 8
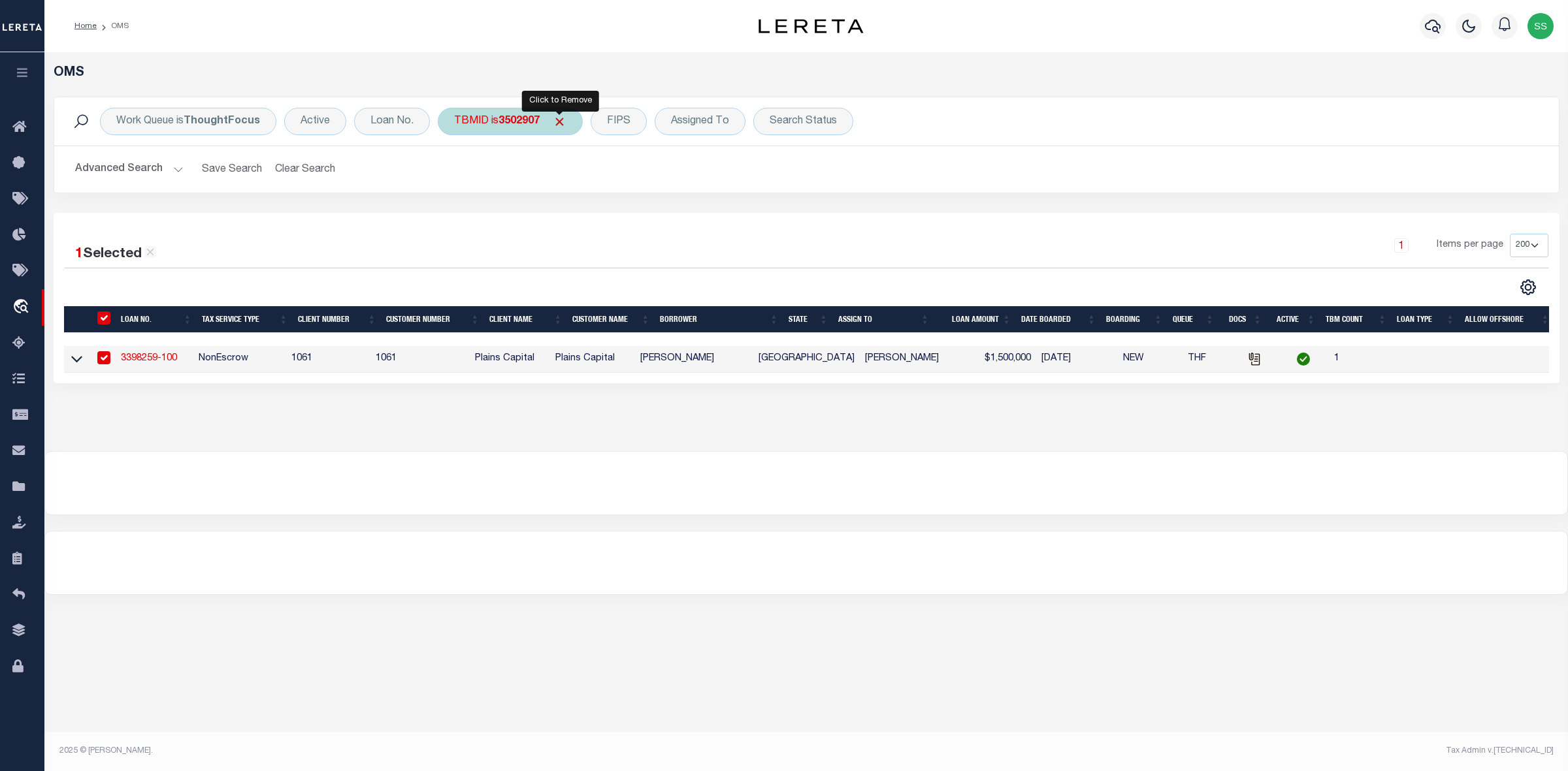
click at [556, 121] on span "Click to Remove" at bounding box center [559, 122] width 14 height 14
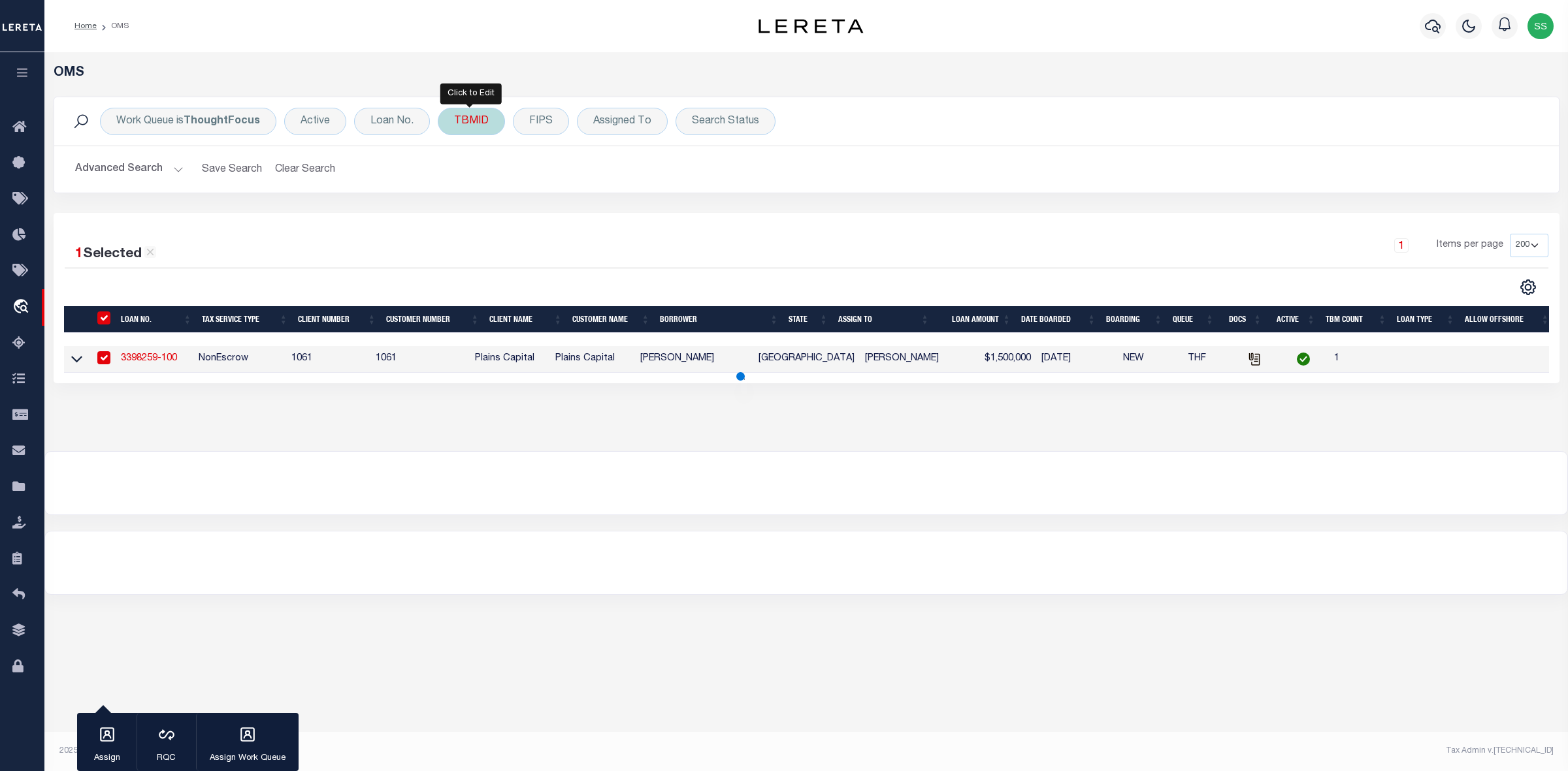
click at [478, 125] on div "TBMID" at bounding box center [472, 121] width 67 height 27
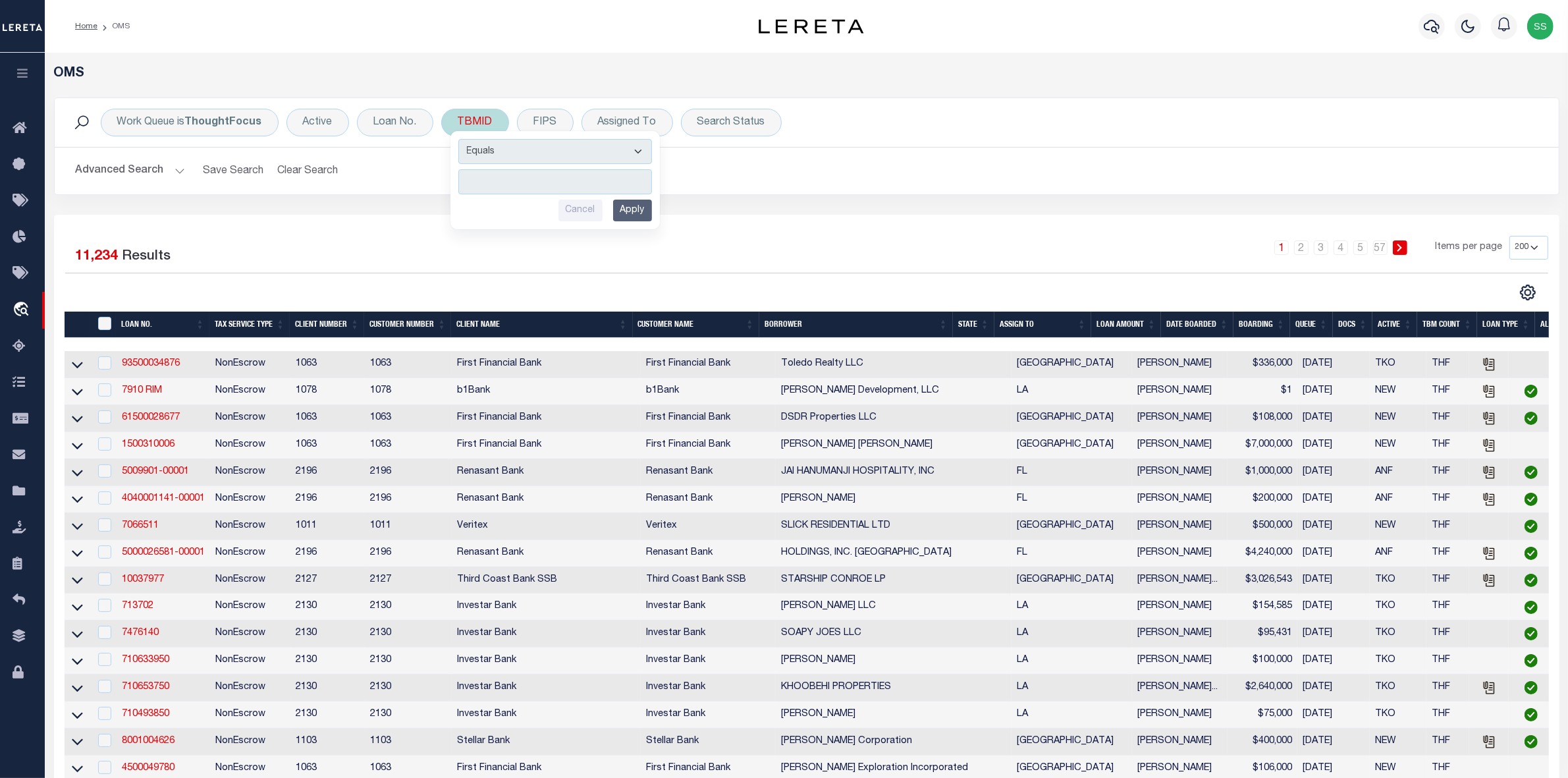
click at [555, 182] on input "number" at bounding box center [555, 182] width 193 height 25
type input "3510671"
click at [640, 214] on input "Apply" at bounding box center [632, 210] width 39 height 22
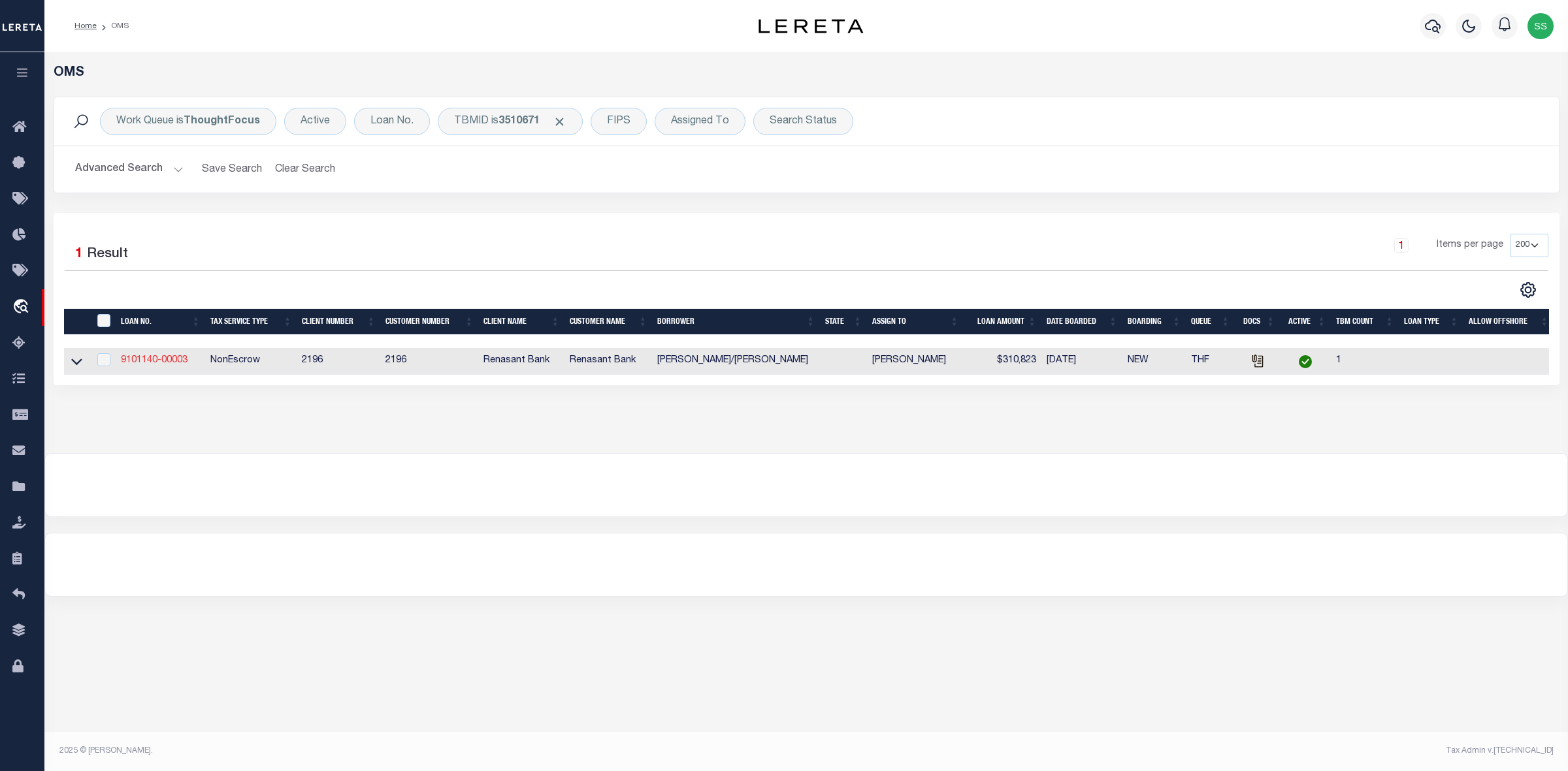
click at [144, 364] on link "9101140-00003" at bounding box center [154, 360] width 67 height 9
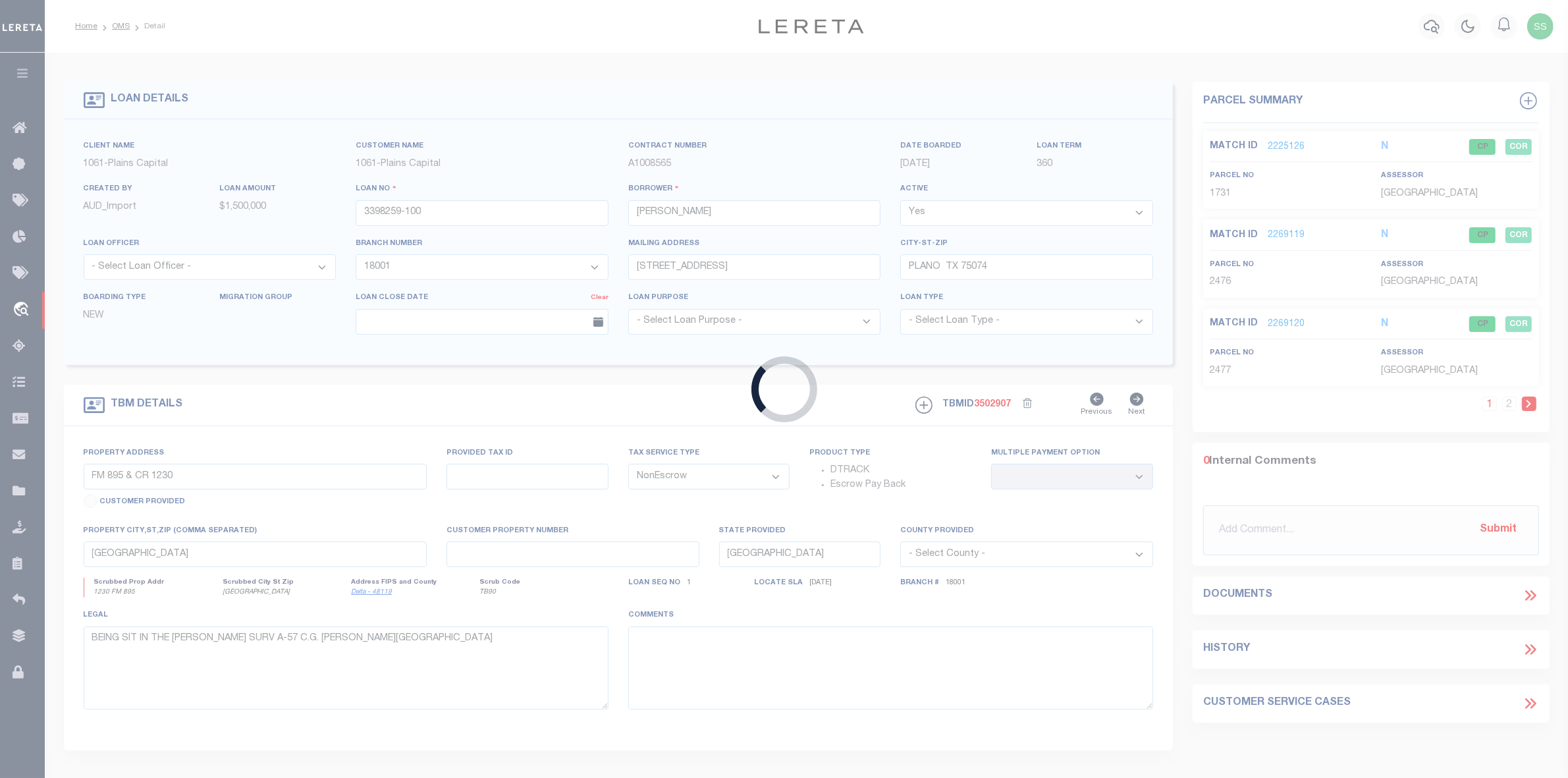
type input "9101140-00003"
type input "BURCHAM TRACY J/JAMES W"
select select
select select "100"
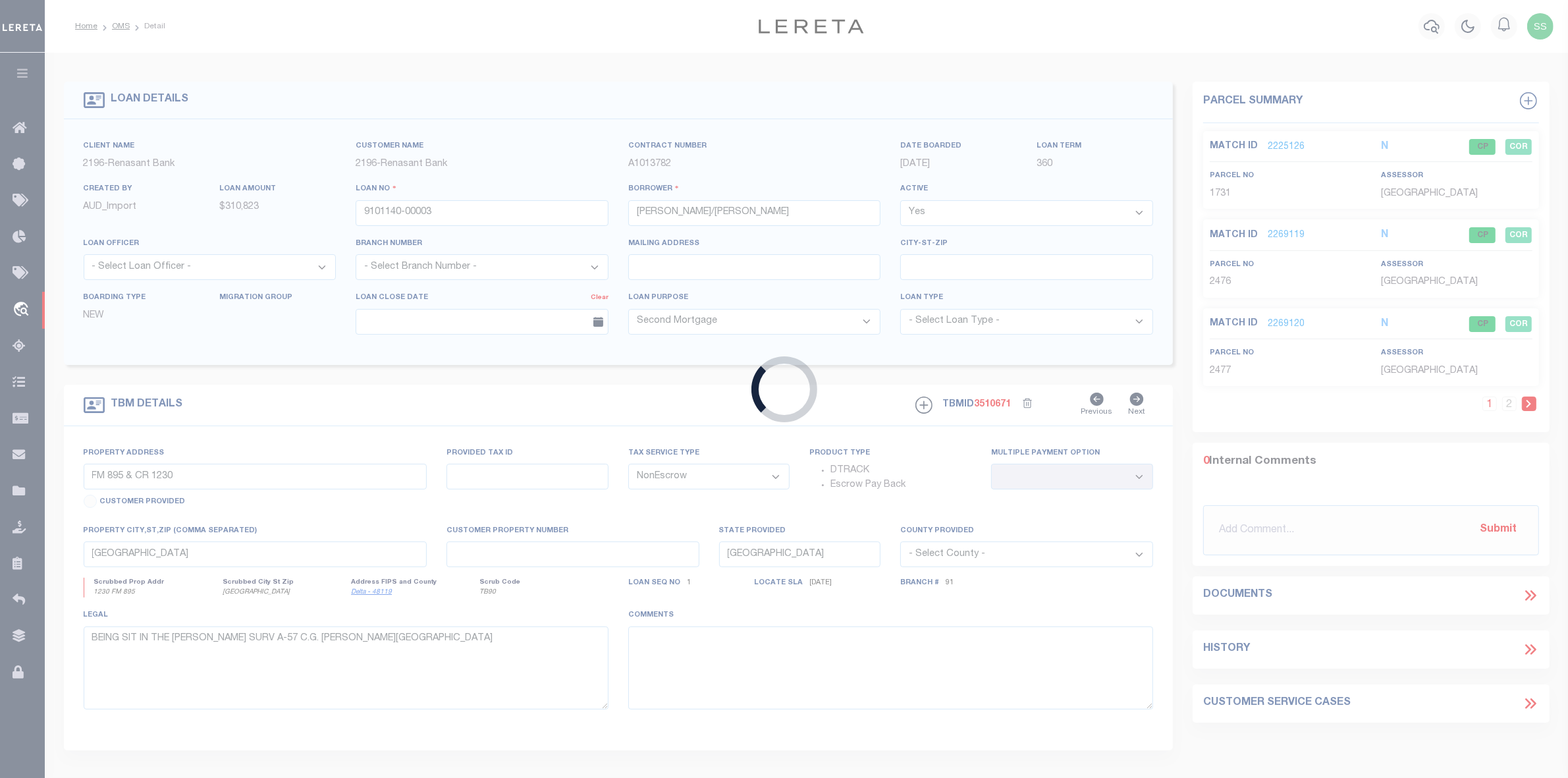
type input "CR 1351"
select select
type input "SALTILLO MS 38866"
select select "164191"
select select "17103"
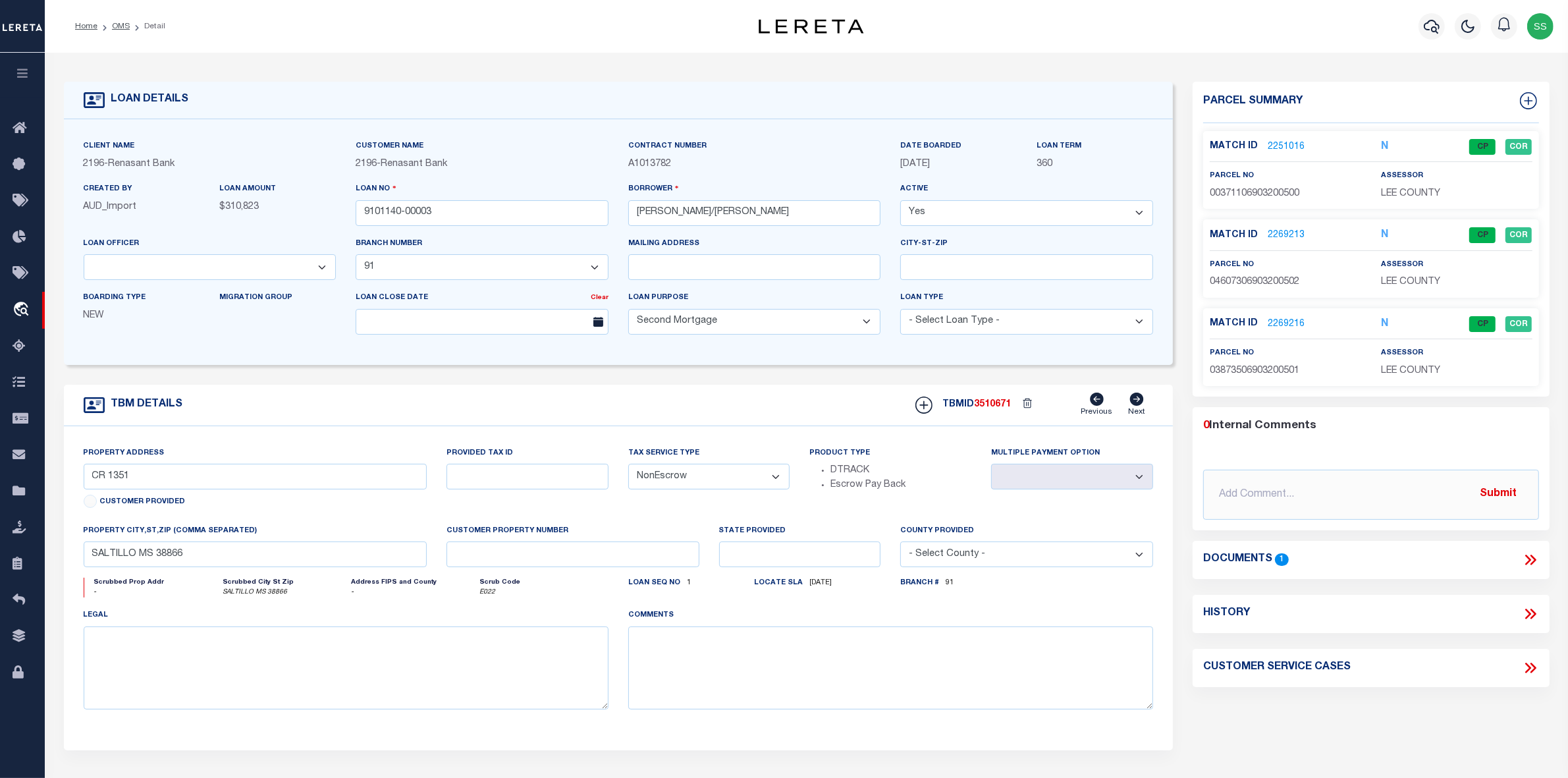
click at [105, 21] on li "OMS" at bounding box center [113, 27] width 32 height 12
click at [112, 25] on link "OMS" at bounding box center [121, 27] width 18 height 8
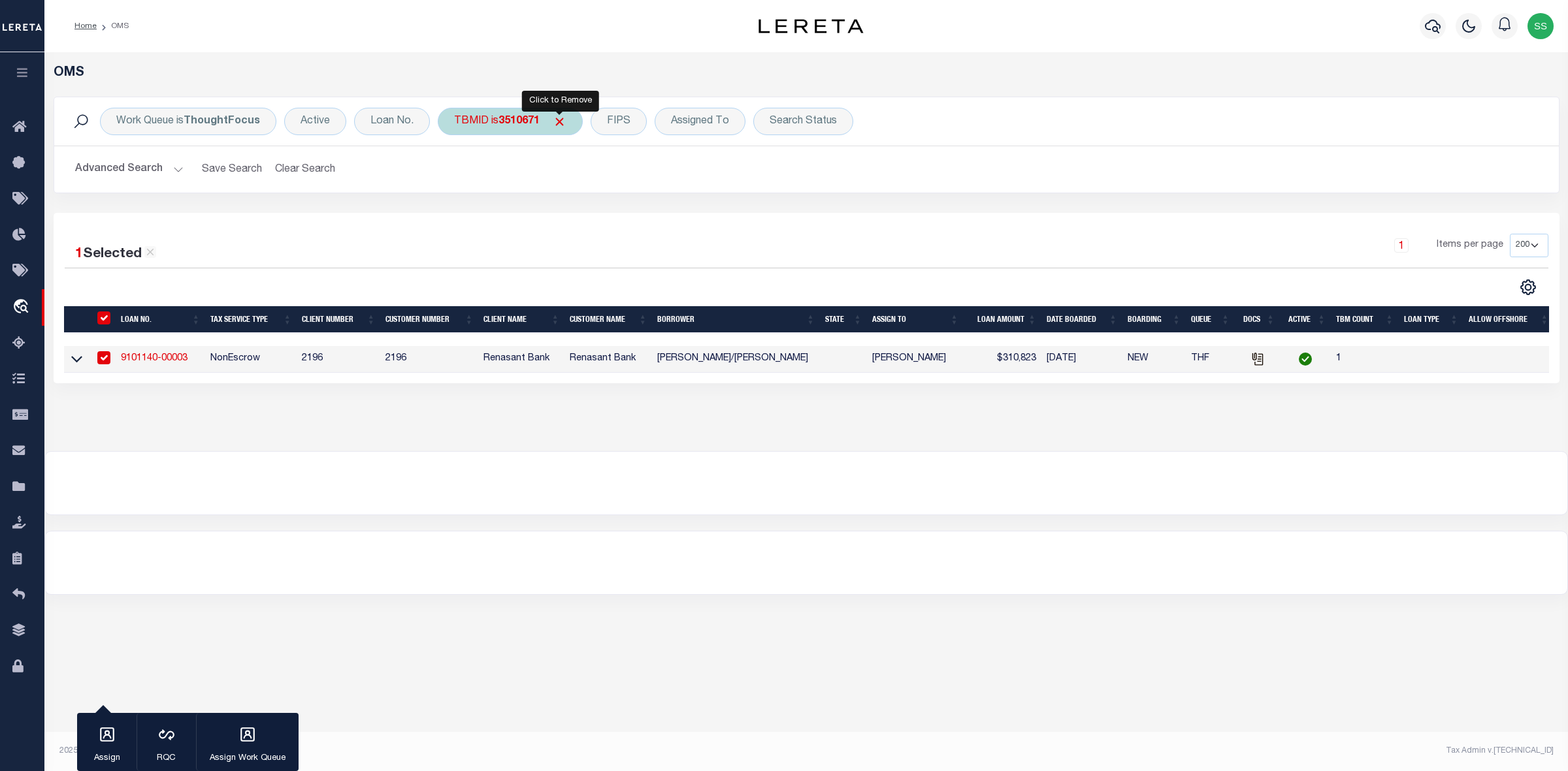
click at [556, 121] on span "Click to Remove" at bounding box center [559, 122] width 14 height 14
click at [486, 123] on div "TBMID" at bounding box center [472, 121] width 67 height 27
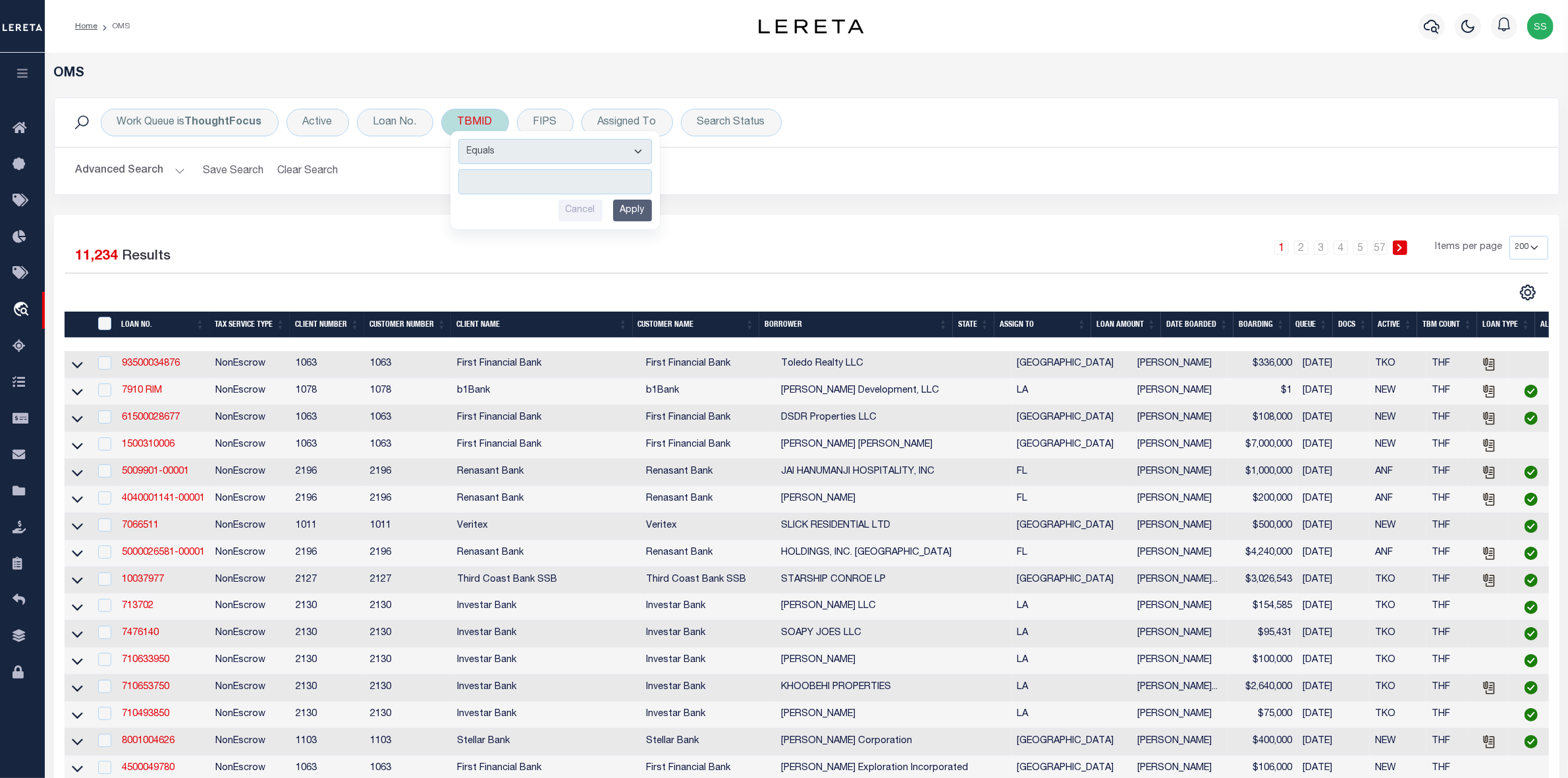
click at [532, 179] on input "number" at bounding box center [555, 182] width 193 height 25
type input "3481849"
click at [634, 211] on input "Apply" at bounding box center [632, 210] width 39 height 22
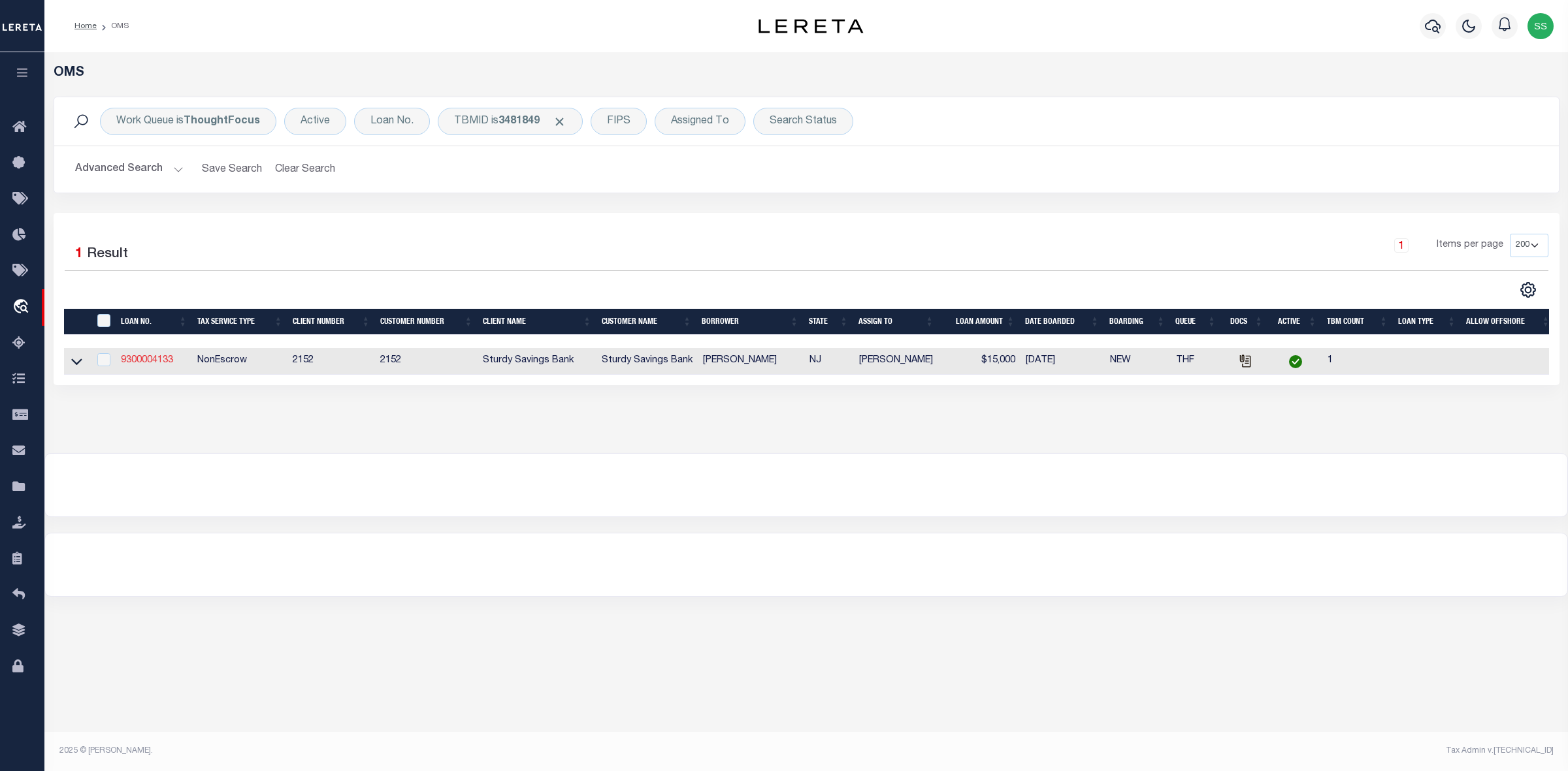
click at [147, 364] on link "9300004133" at bounding box center [147, 360] width 52 height 9
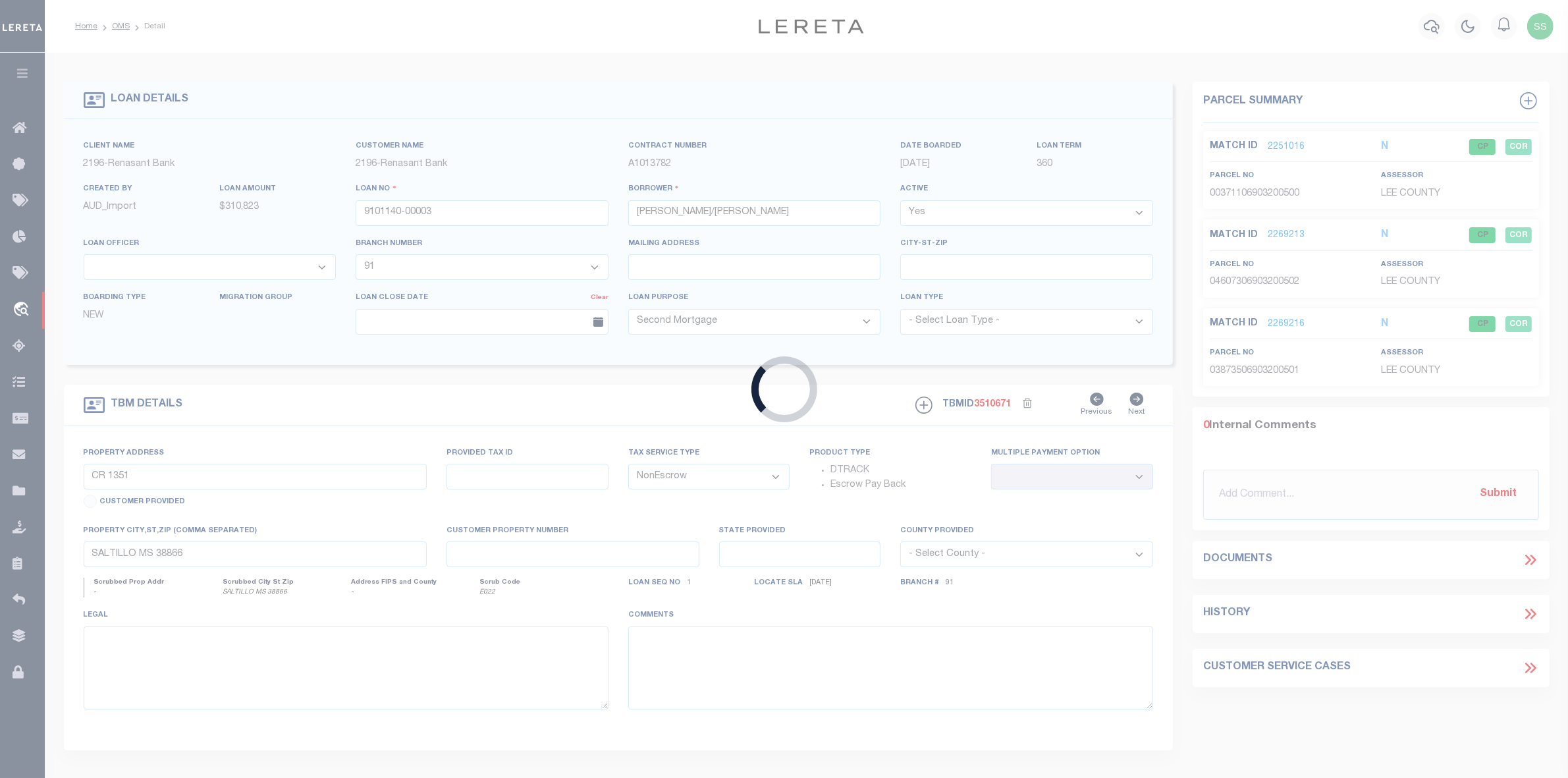
type input "9300004133"
type input "Allen J Lorenzo Jr."
select select
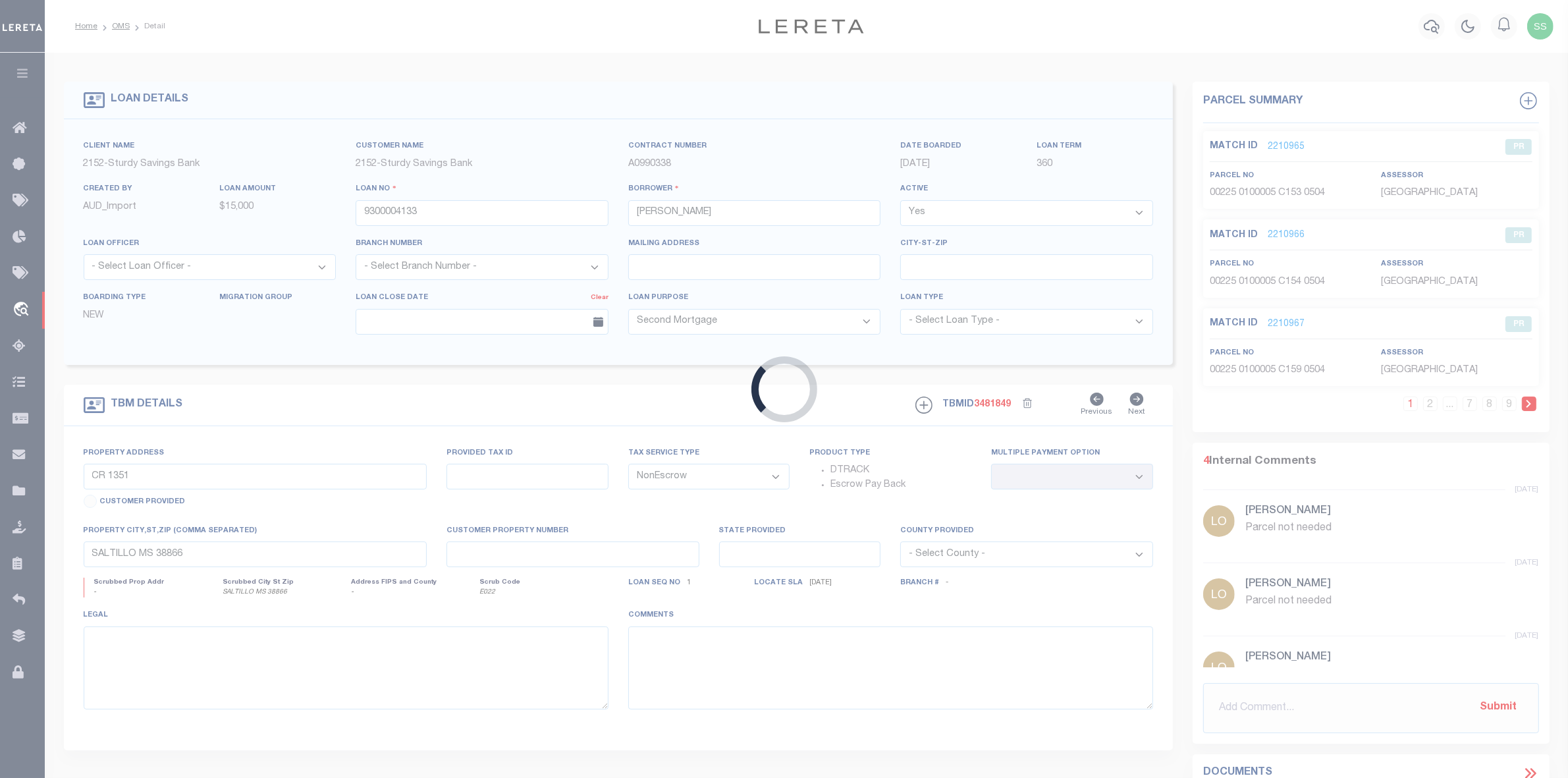
type input "275 Stipsons Island Rd"
select select
type input "Woodbine NJ 08270"
type input "NJ"
select select
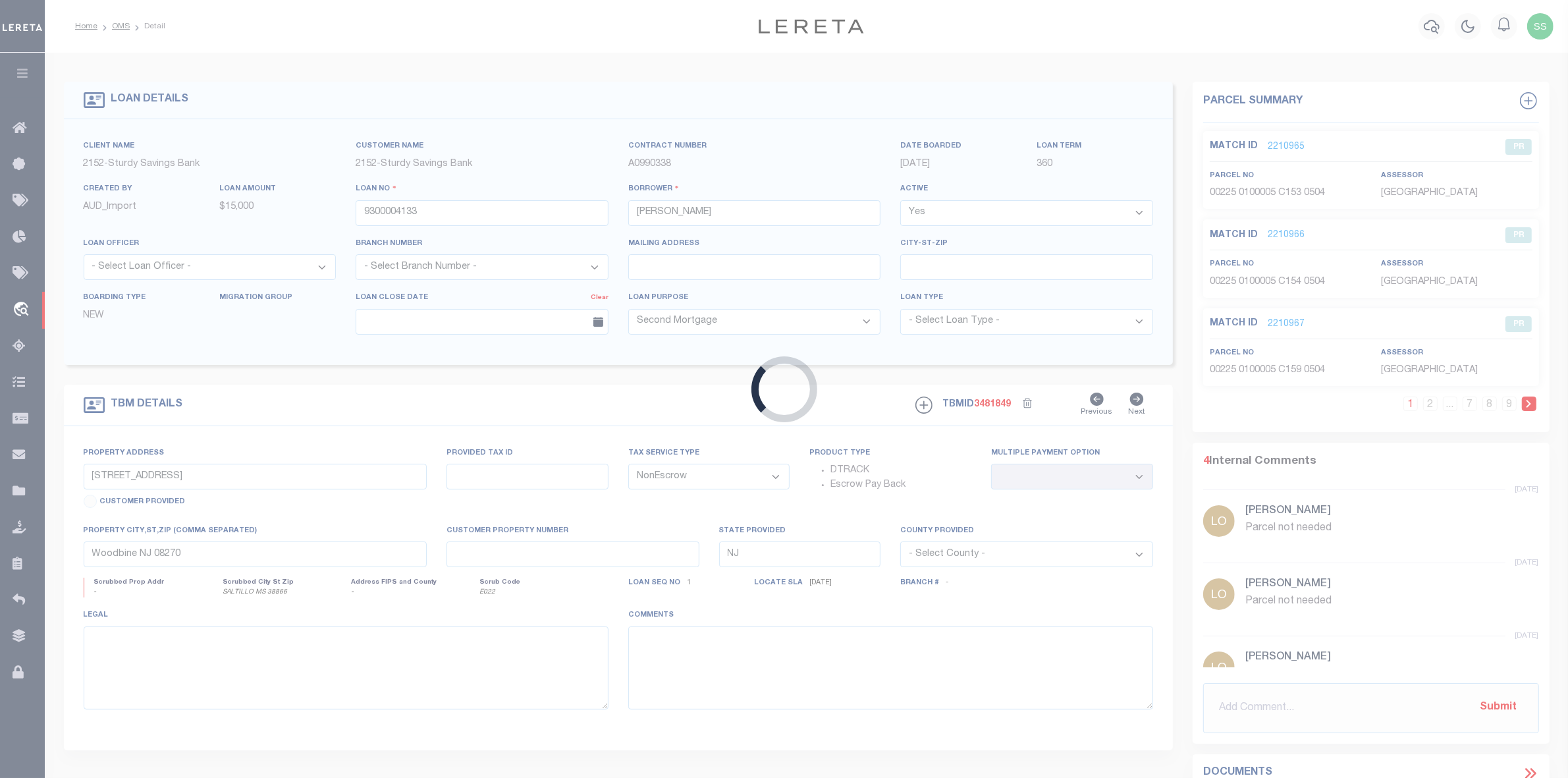
type textarea "Blk 4 Lt 6.02"
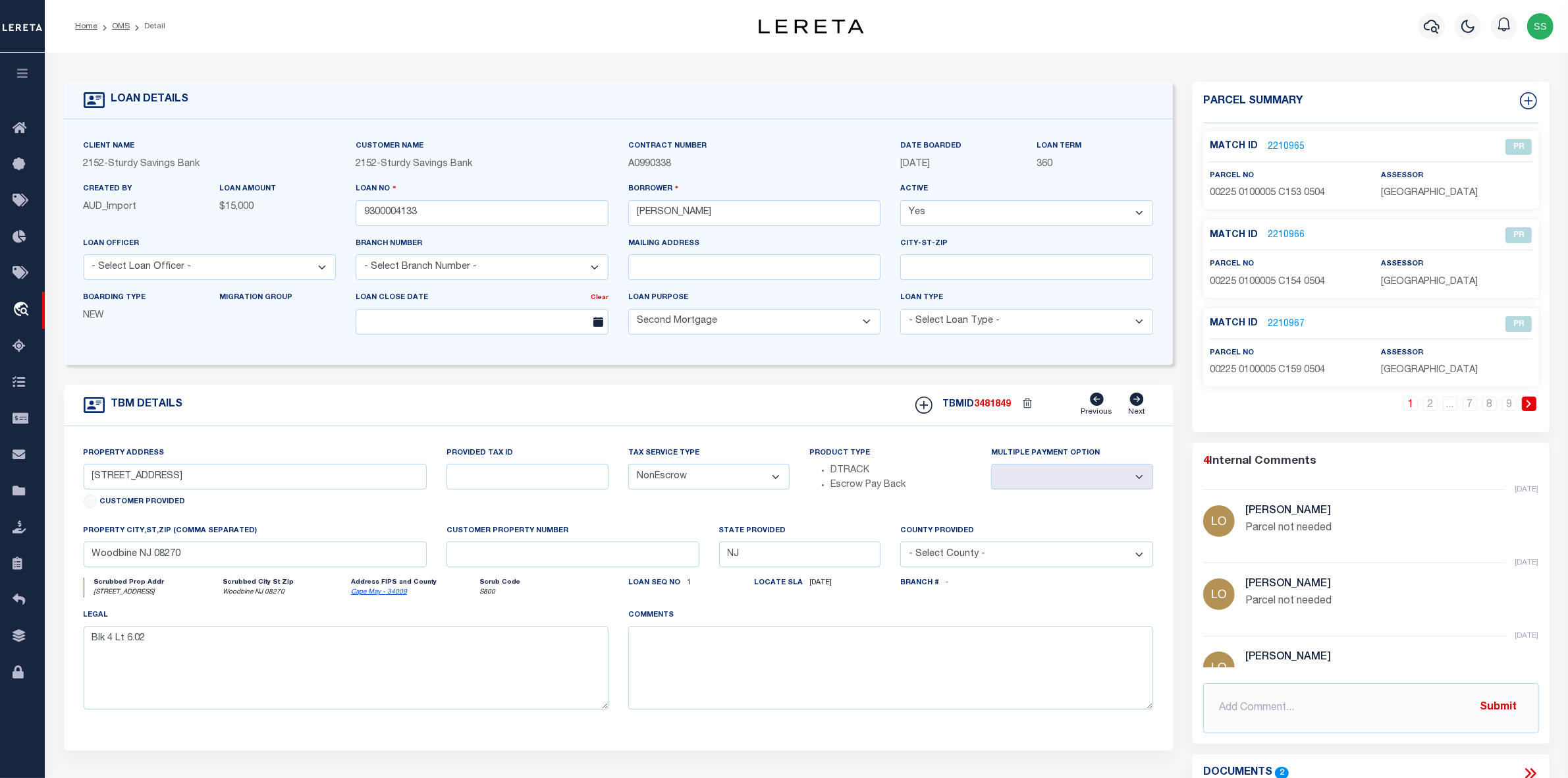
click at [1531, 404] on icon at bounding box center [1529, 404] width 6 height 8
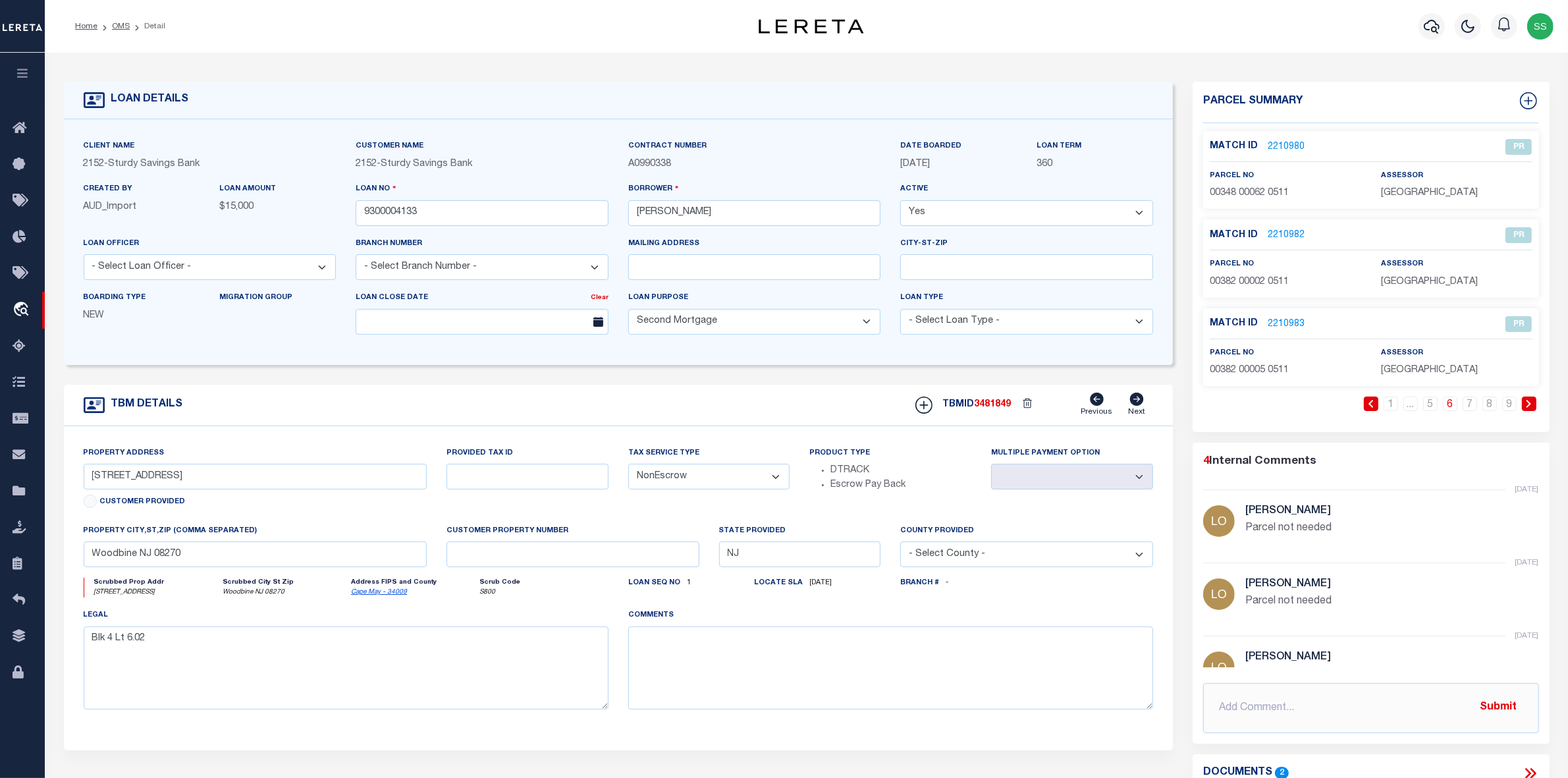
click at [1531, 404] on icon at bounding box center [1529, 404] width 6 height 8
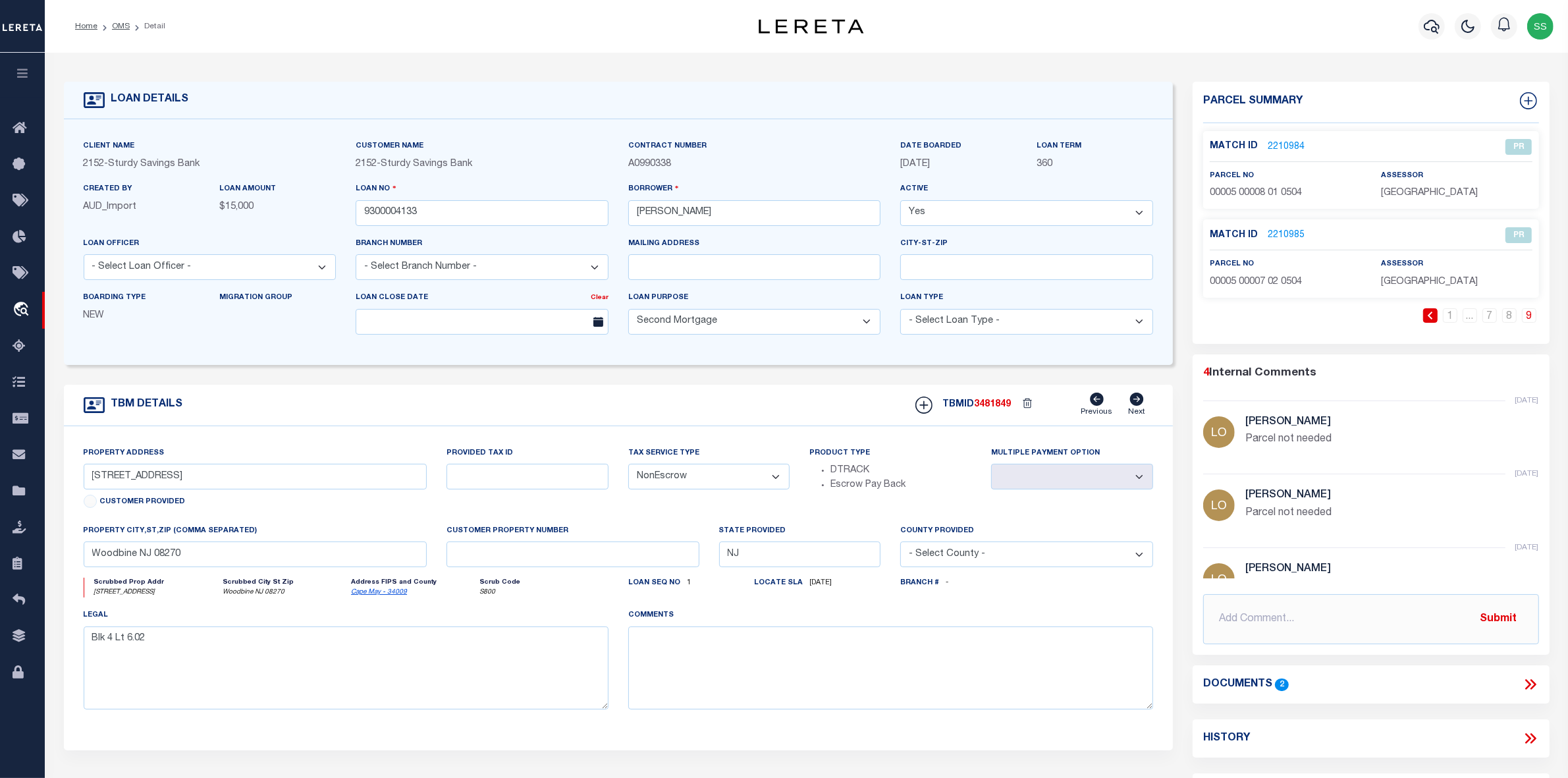
click at [1433, 317] on link at bounding box center [1431, 316] width 15 height 15
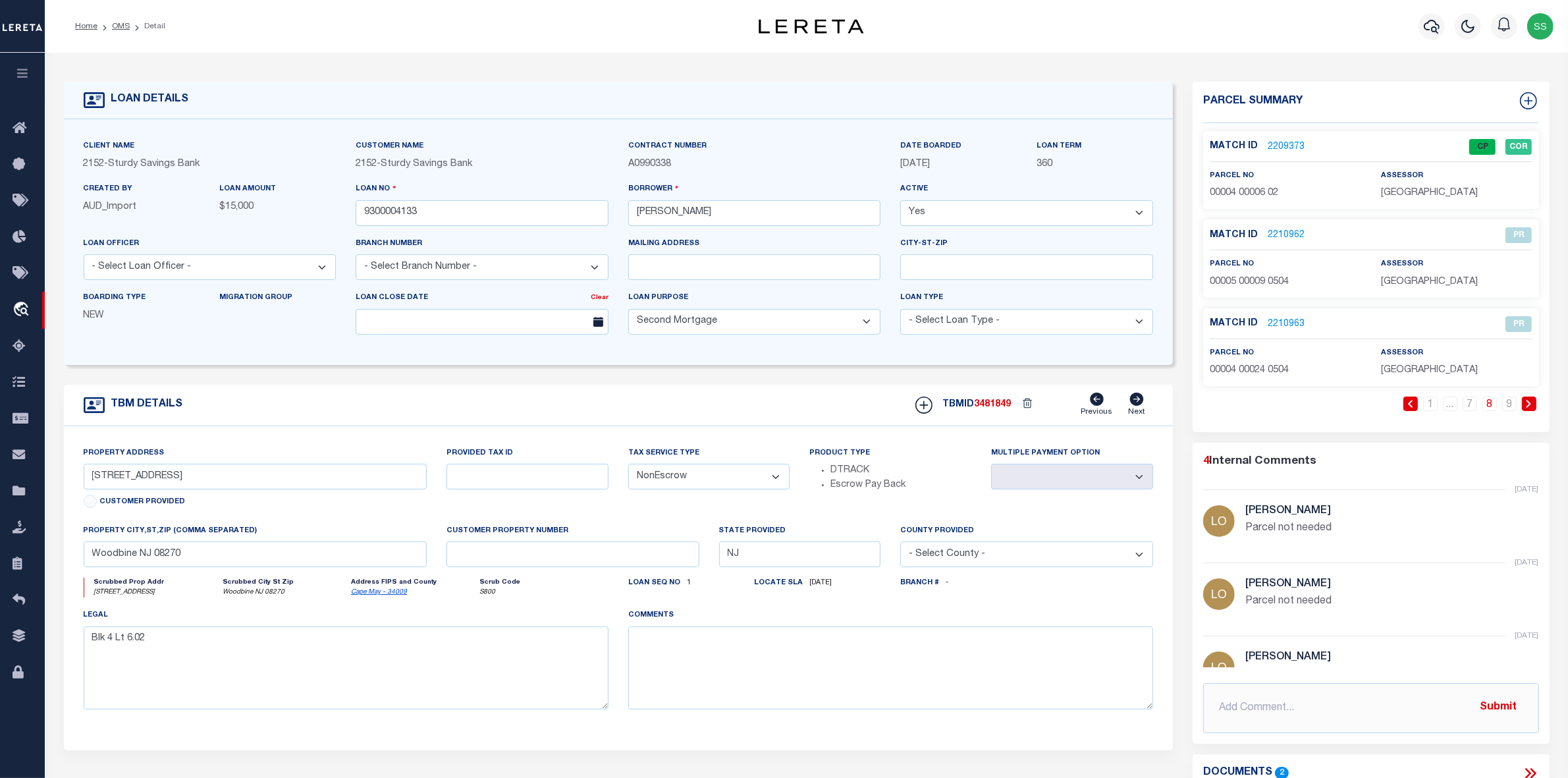
drag, startPoint x: 126, startPoint y: 25, endPoint x: 231, endPoint y: 49, distance: 107.7
click at [126, 25] on link "OMS" at bounding box center [121, 27] width 18 height 8
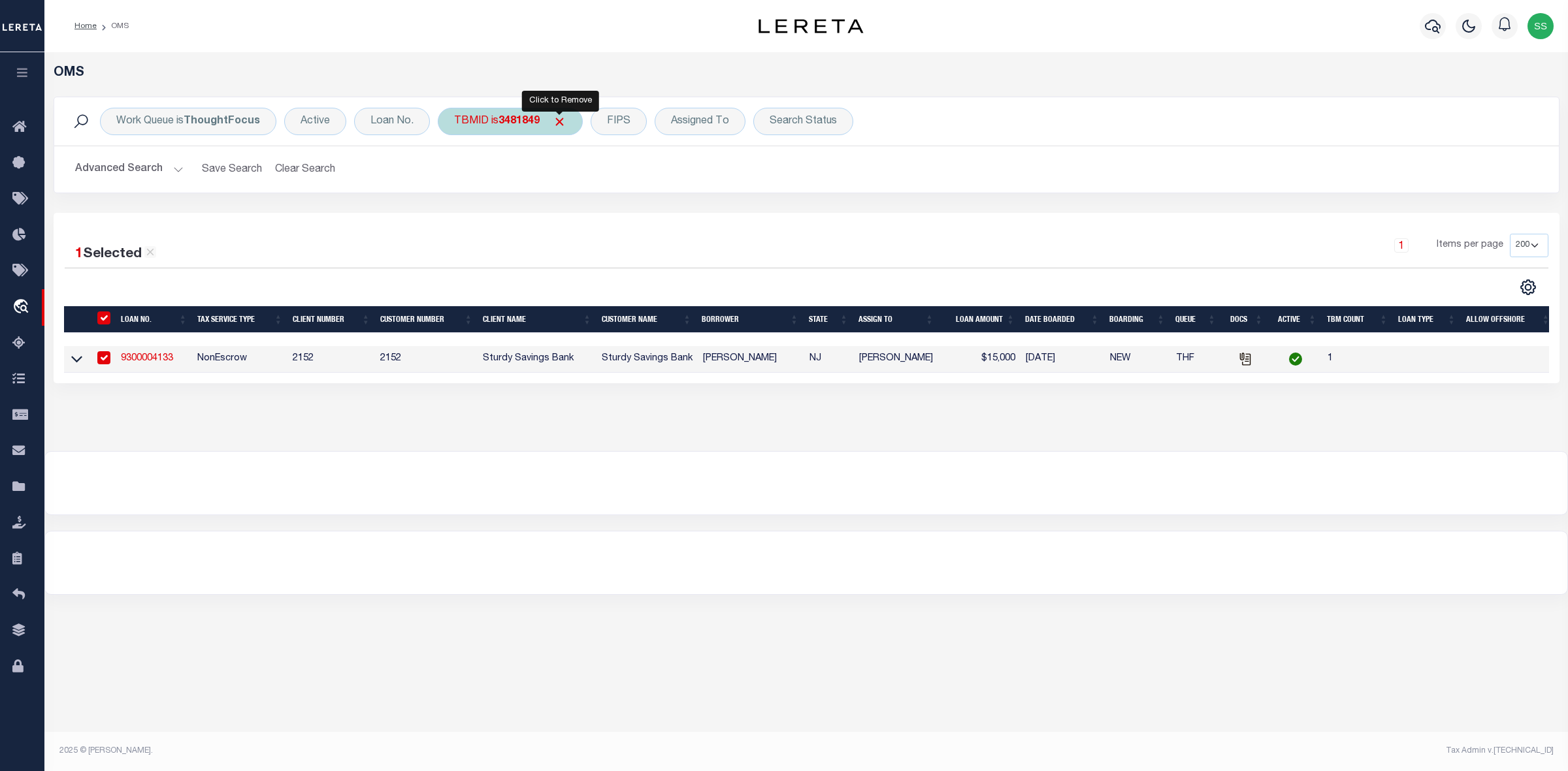
click at [556, 121] on span "Click to Remove" at bounding box center [559, 122] width 14 height 14
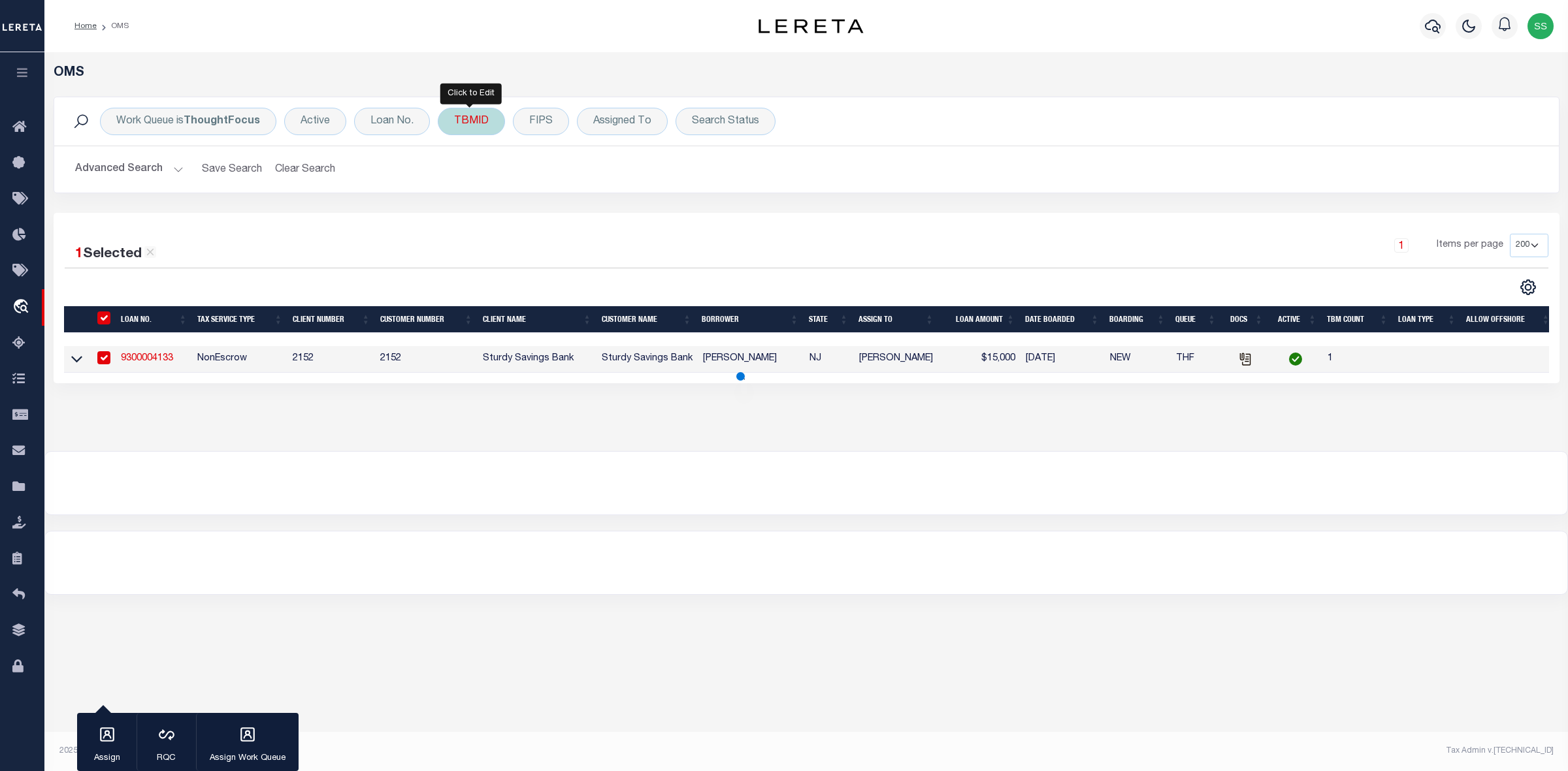
click at [466, 124] on div "TBMID" at bounding box center [472, 121] width 67 height 27
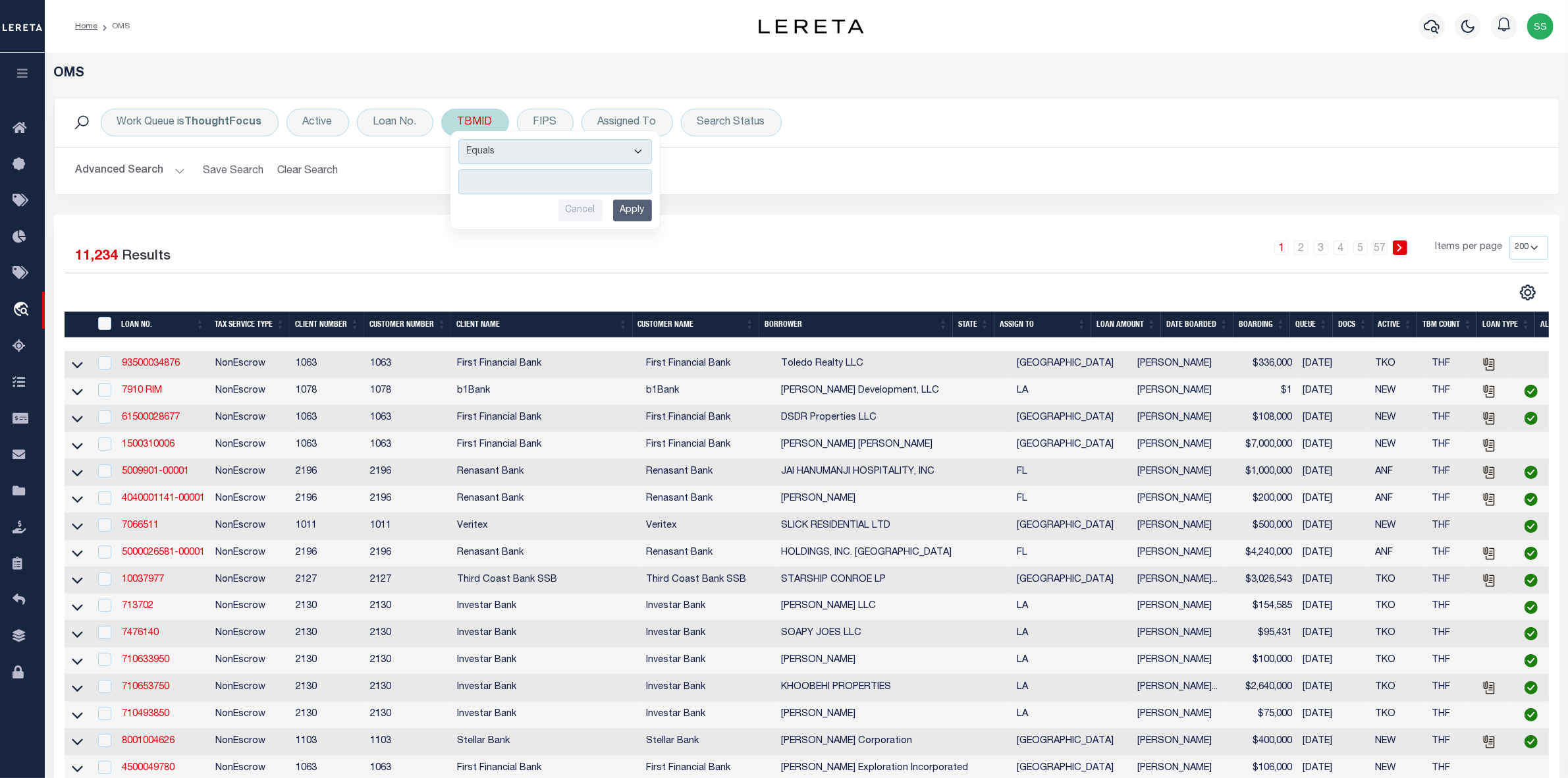
click at [547, 179] on input "number" at bounding box center [555, 182] width 193 height 25
type input "3481851"
click at [624, 213] on input "Apply" at bounding box center [632, 210] width 39 height 22
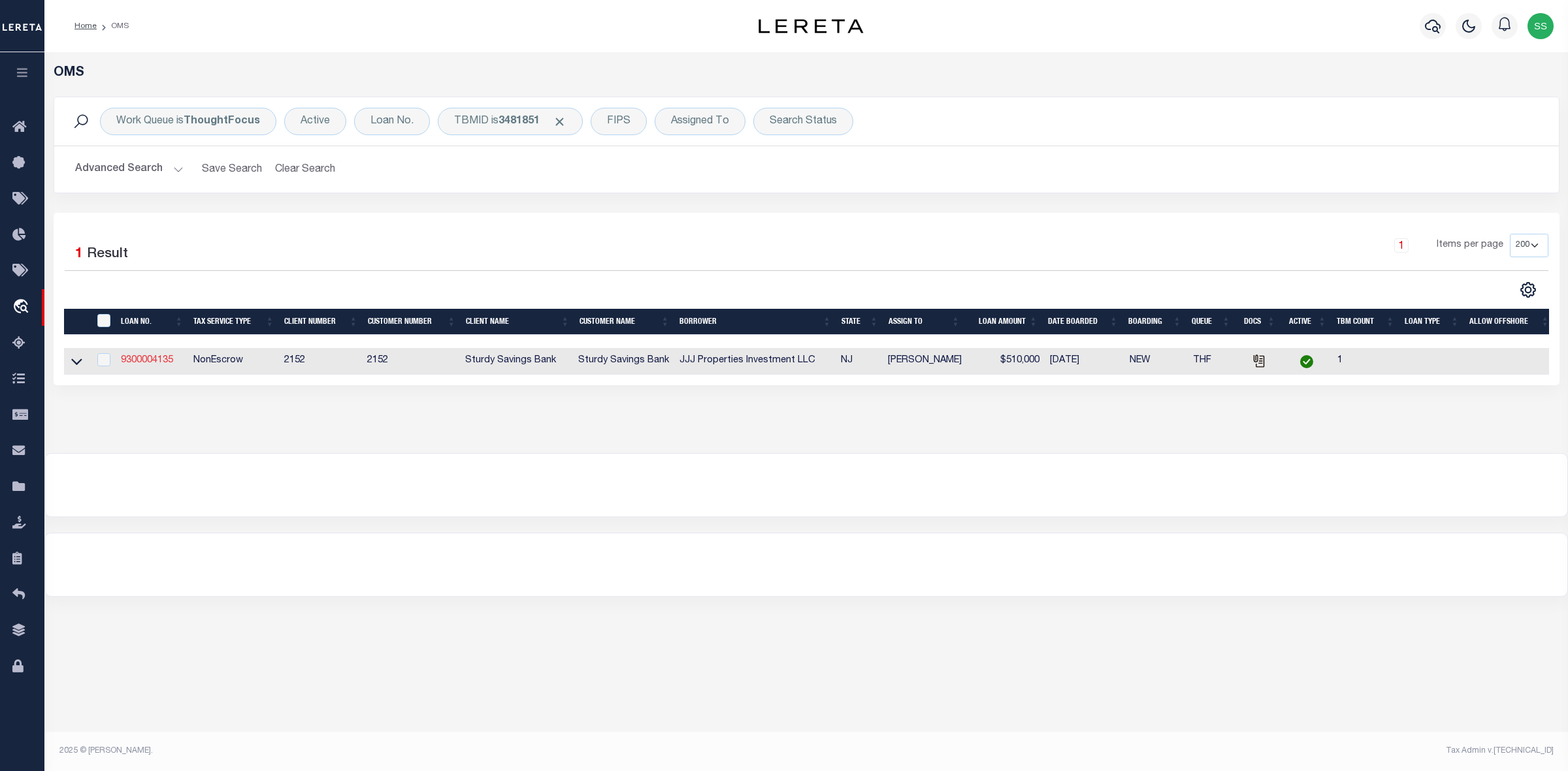
click at [162, 365] on link "9300004135" at bounding box center [147, 360] width 52 height 9
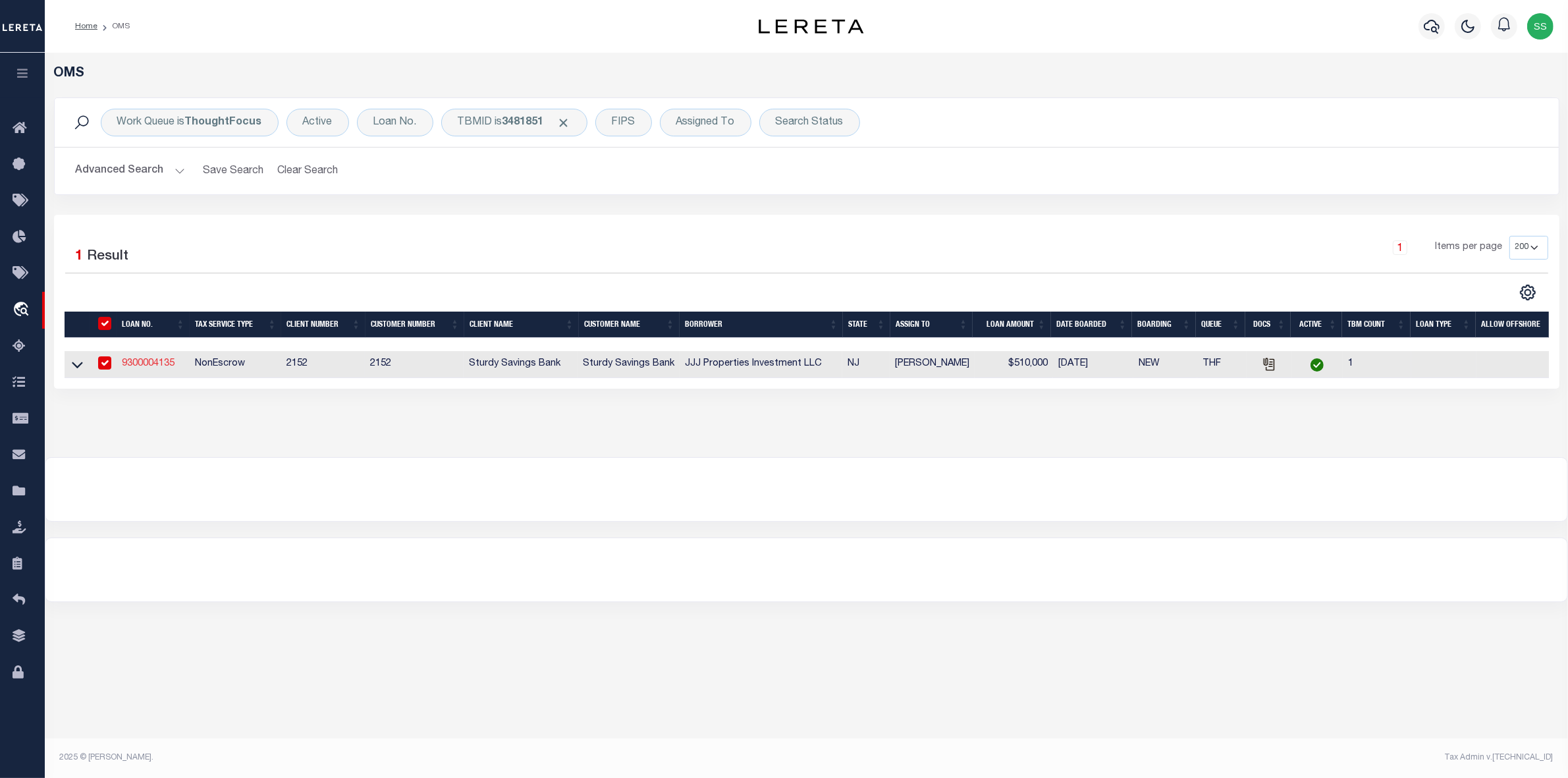
type input "9300004135"
type input "JJJ Properties Investment LLC"
select select "8390"
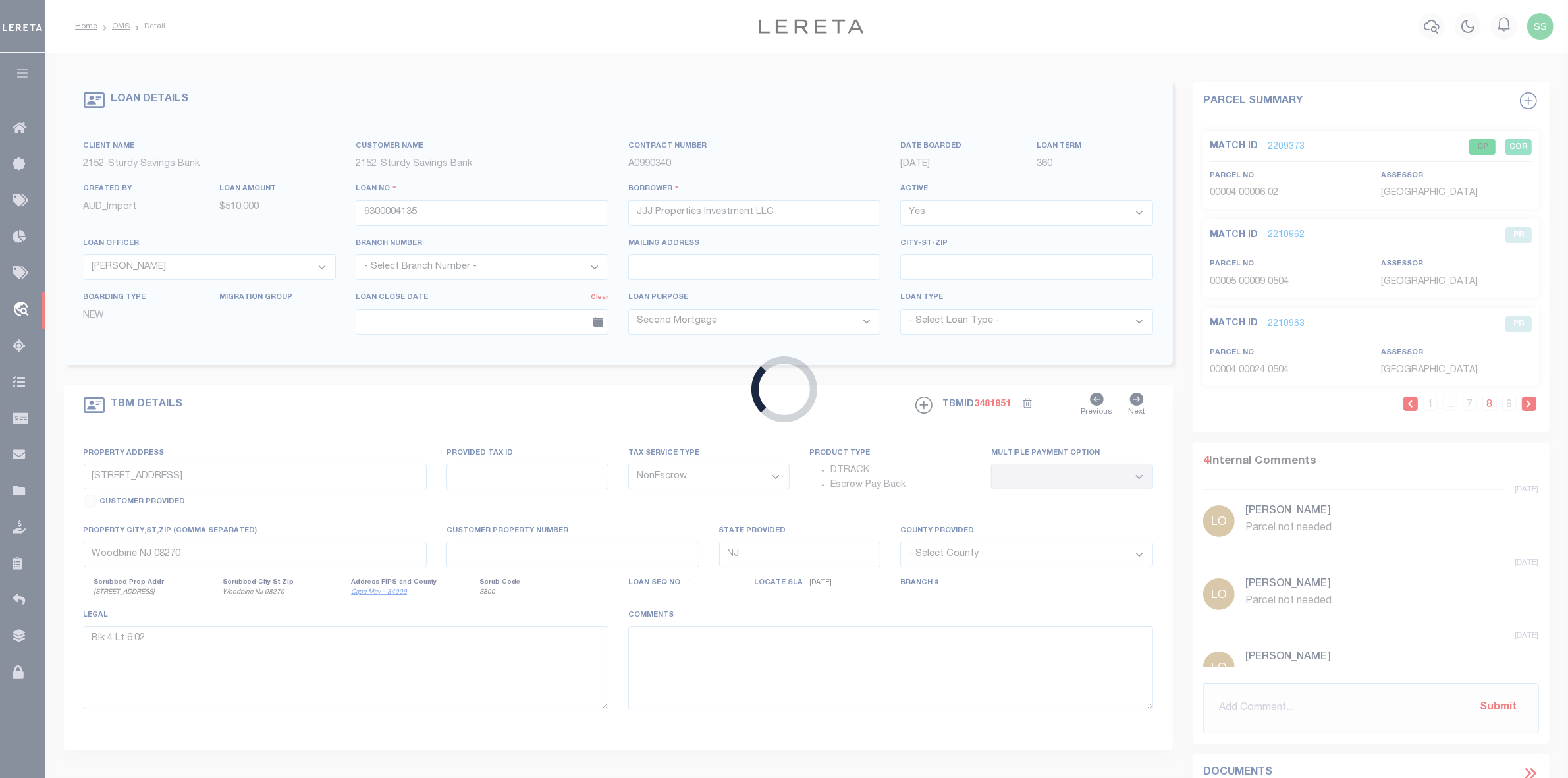
type input "3719 Pacific Ave Unit 3"
select select
type input "Wildwood NJ 08260"
select select
type textarea "Blk 165 Lt 1 C0003"
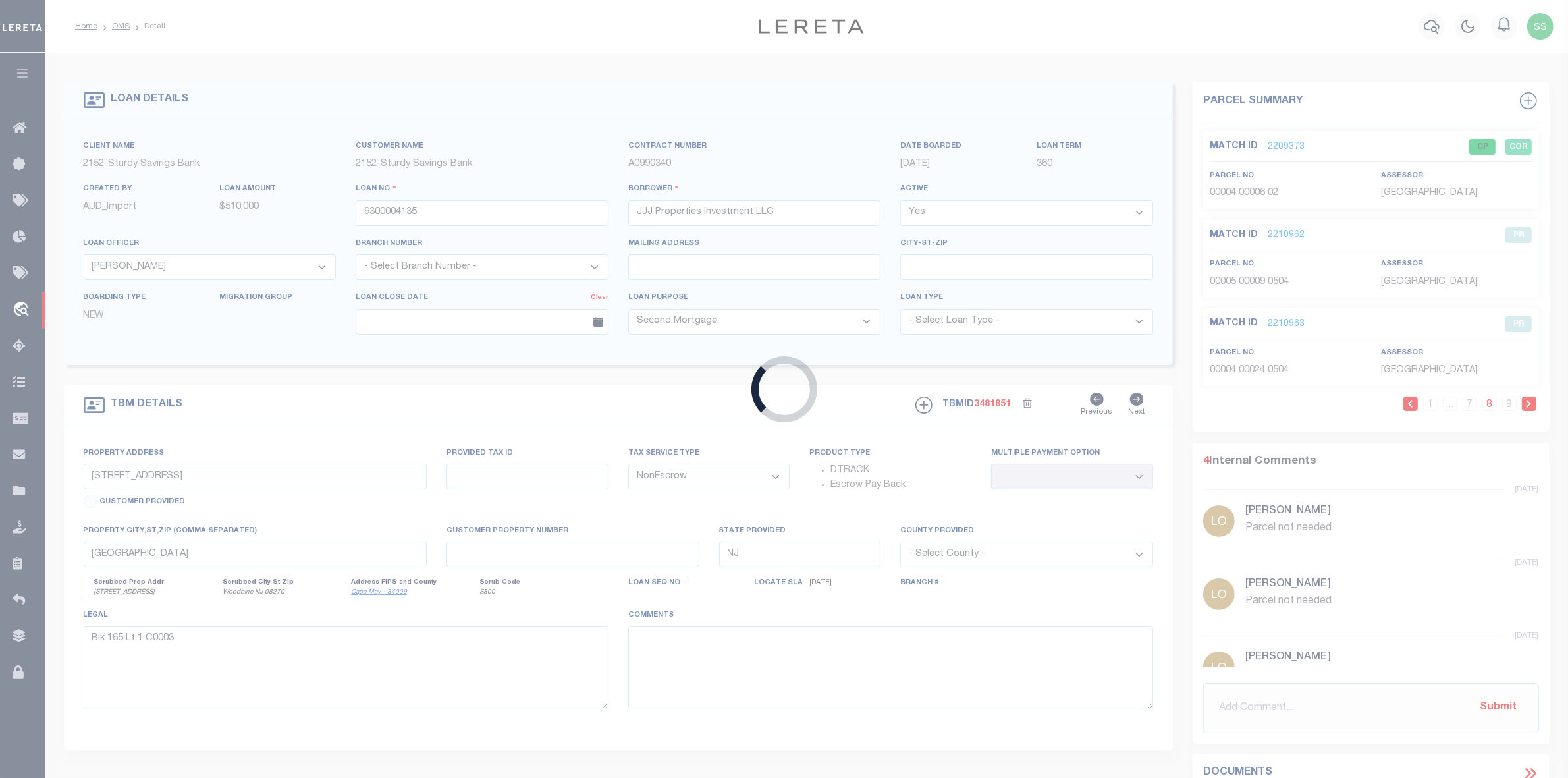
select select "8390"
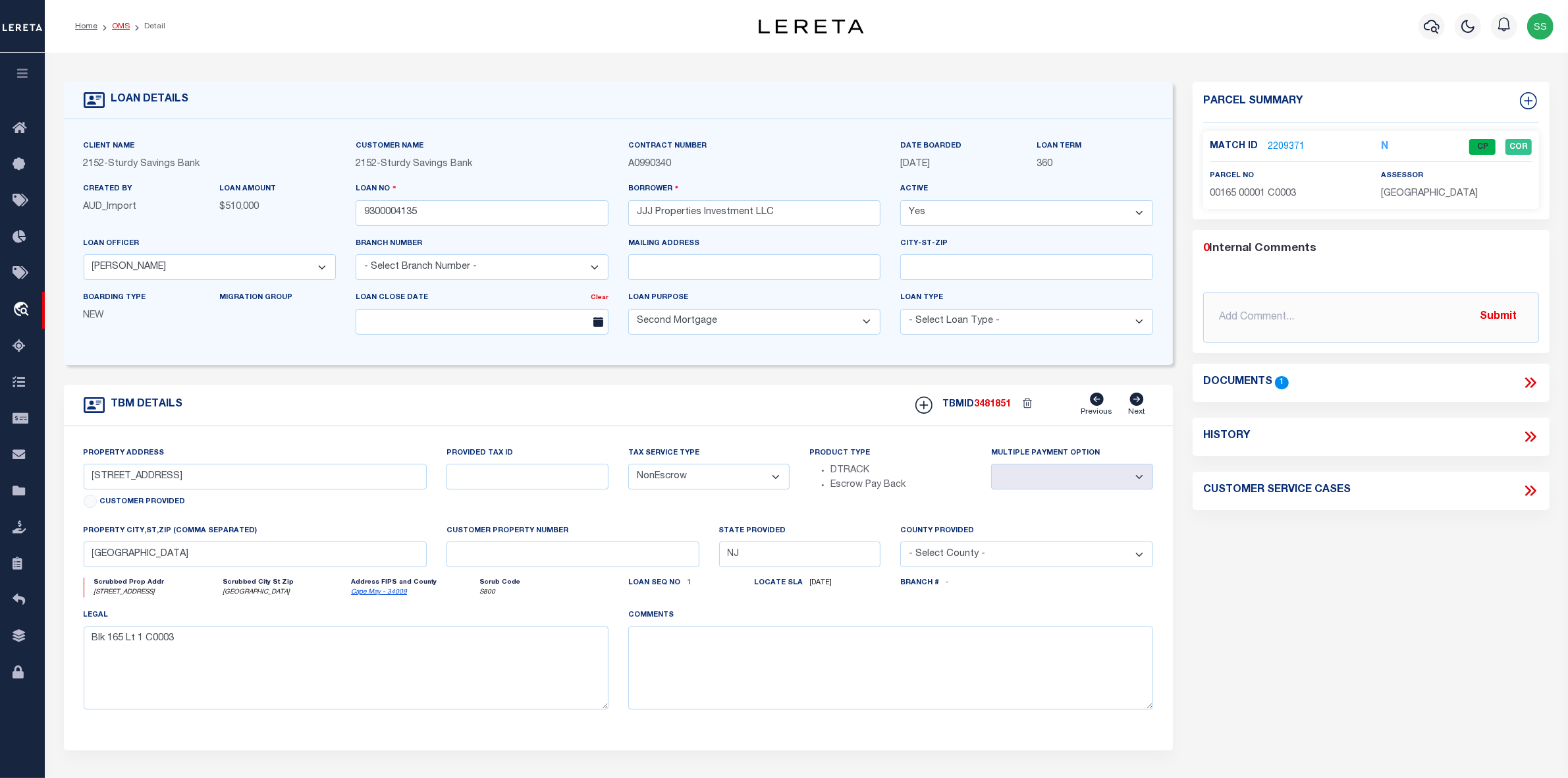
click at [113, 27] on link "OMS" at bounding box center [121, 27] width 18 height 8
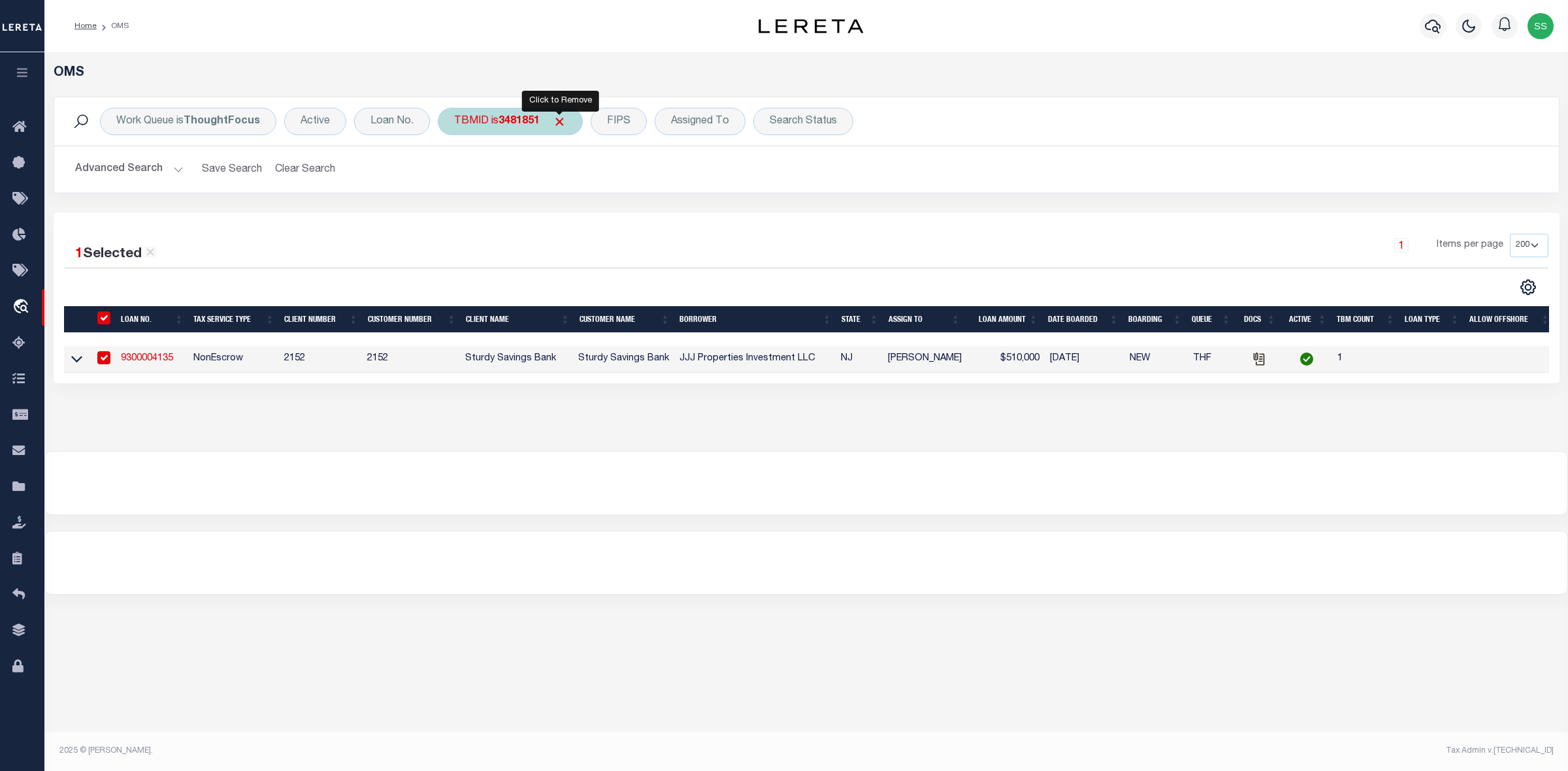
click at [563, 118] on span "Click to Remove" at bounding box center [559, 122] width 14 height 14
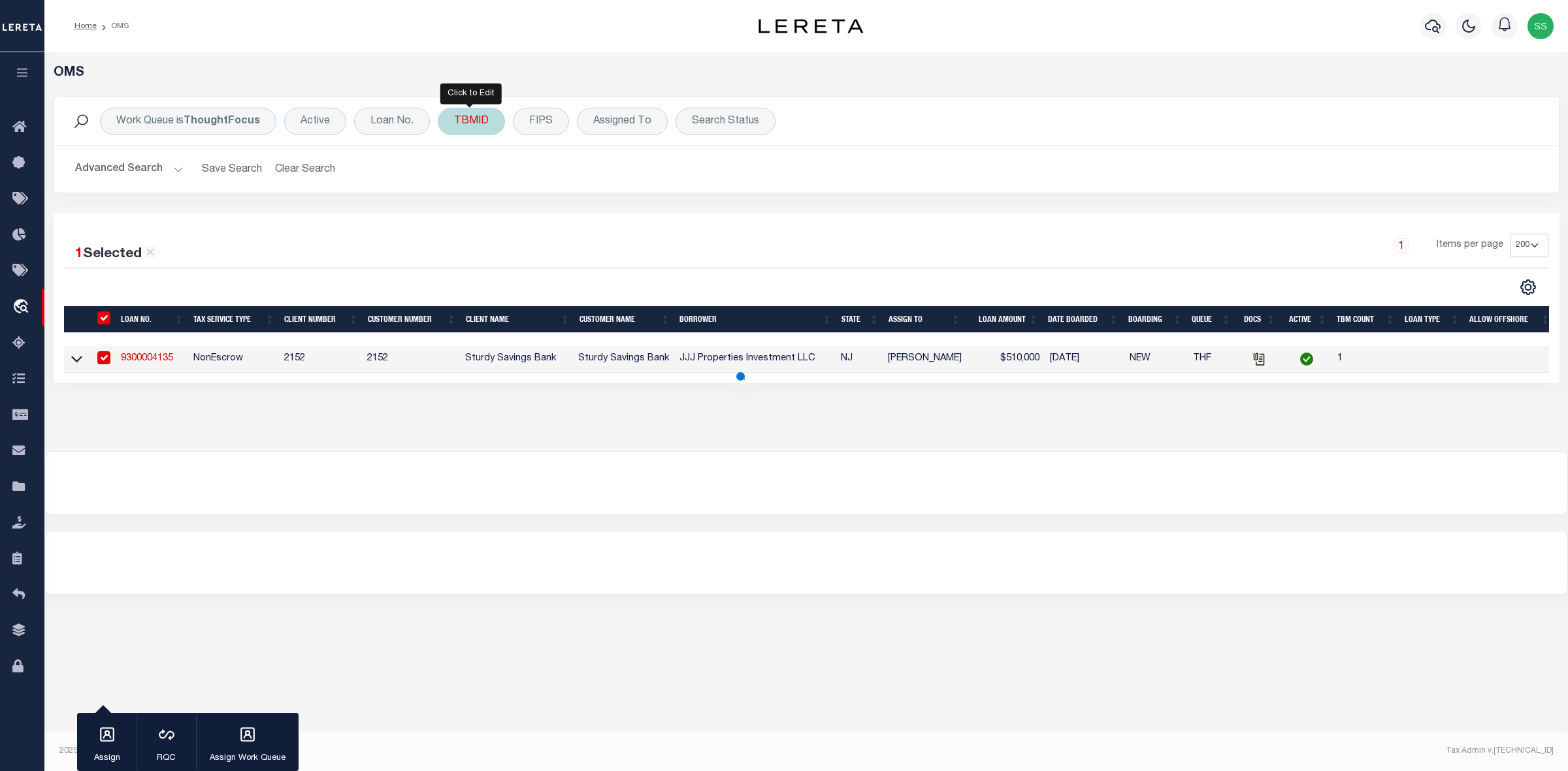
click at [452, 121] on div "TBMID" at bounding box center [472, 121] width 67 height 27
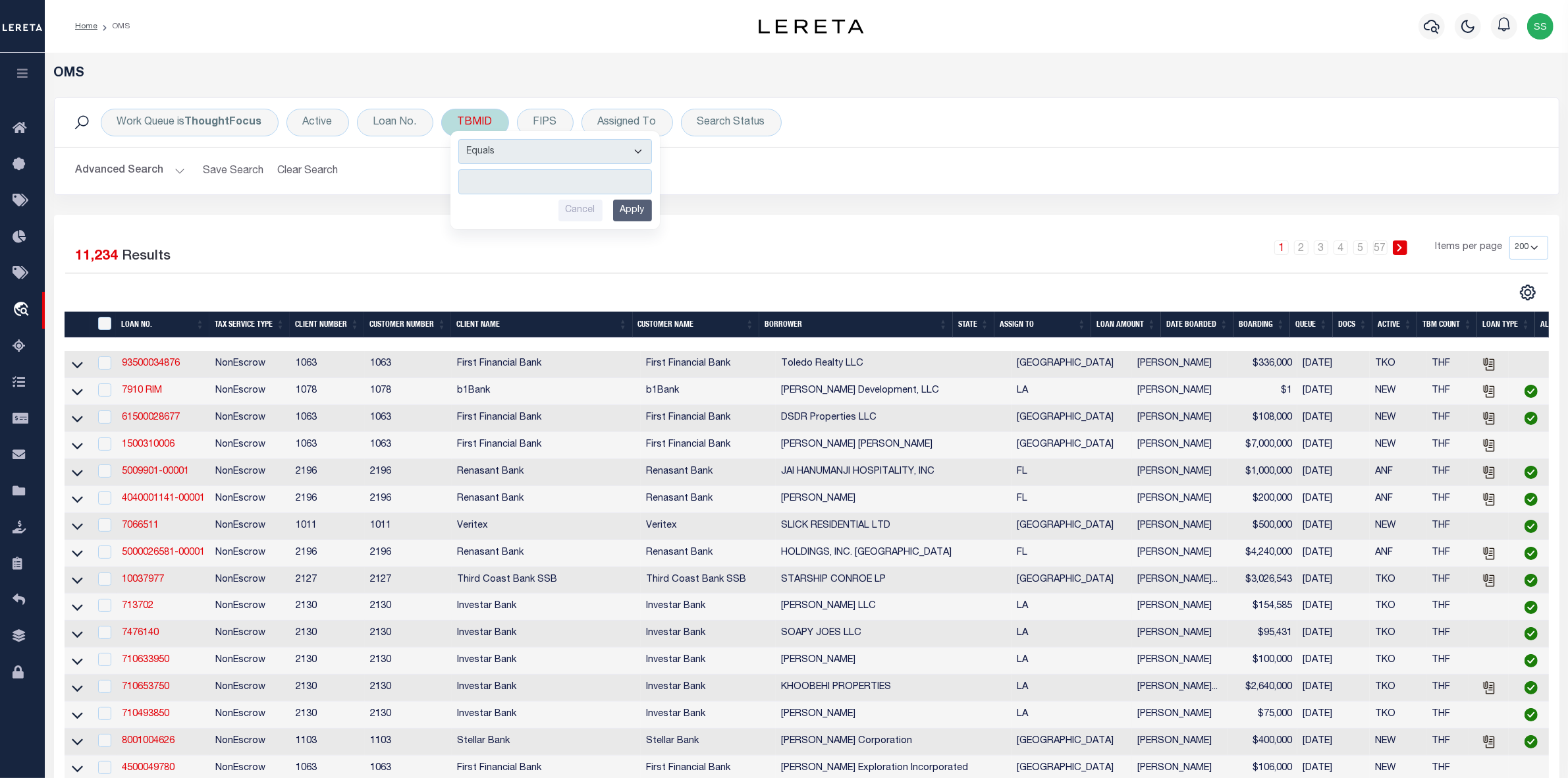
click at [532, 185] on input "number" at bounding box center [555, 182] width 193 height 25
type input "3510490"
click at [634, 213] on input "Apply" at bounding box center [632, 210] width 39 height 22
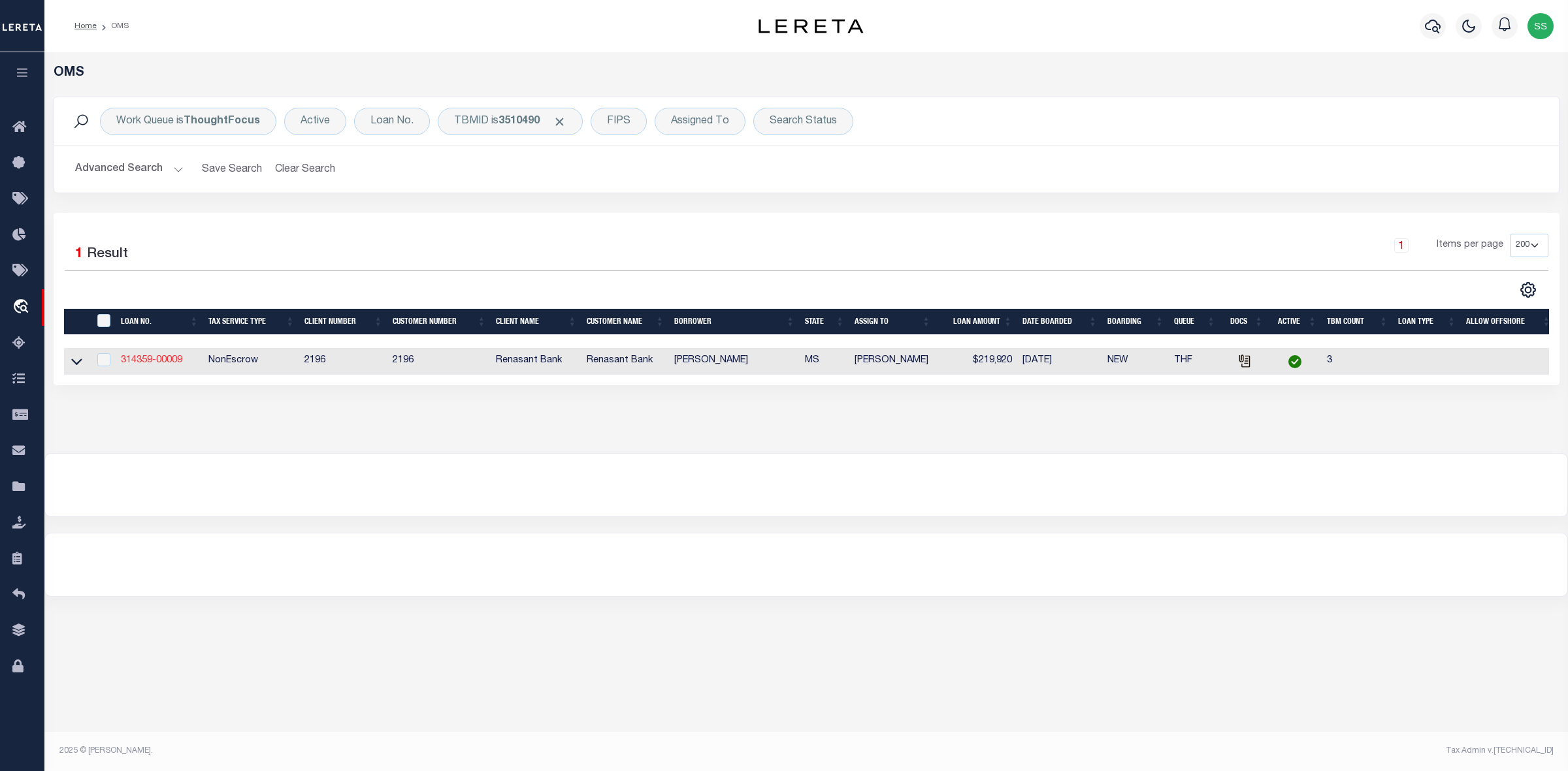
click at [157, 360] on link "314359-00009" at bounding box center [152, 360] width 62 height 9
type input "314359-00009"
type input "REEVES BENJAMIN W"
select select
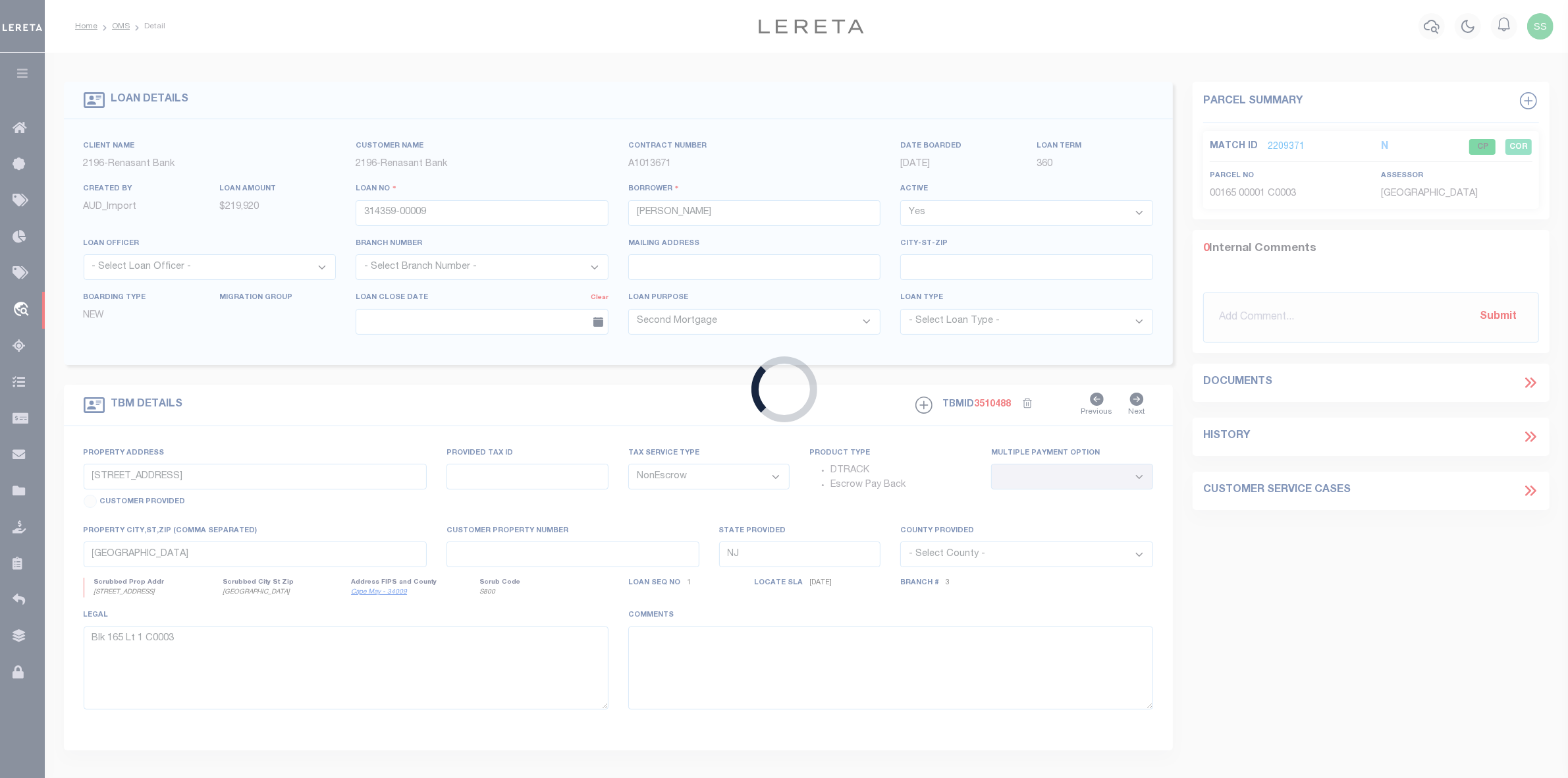
type input "30089 HWY 371"
select select
type input "AMORY MS 38821-7801"
type input "MS"
select select
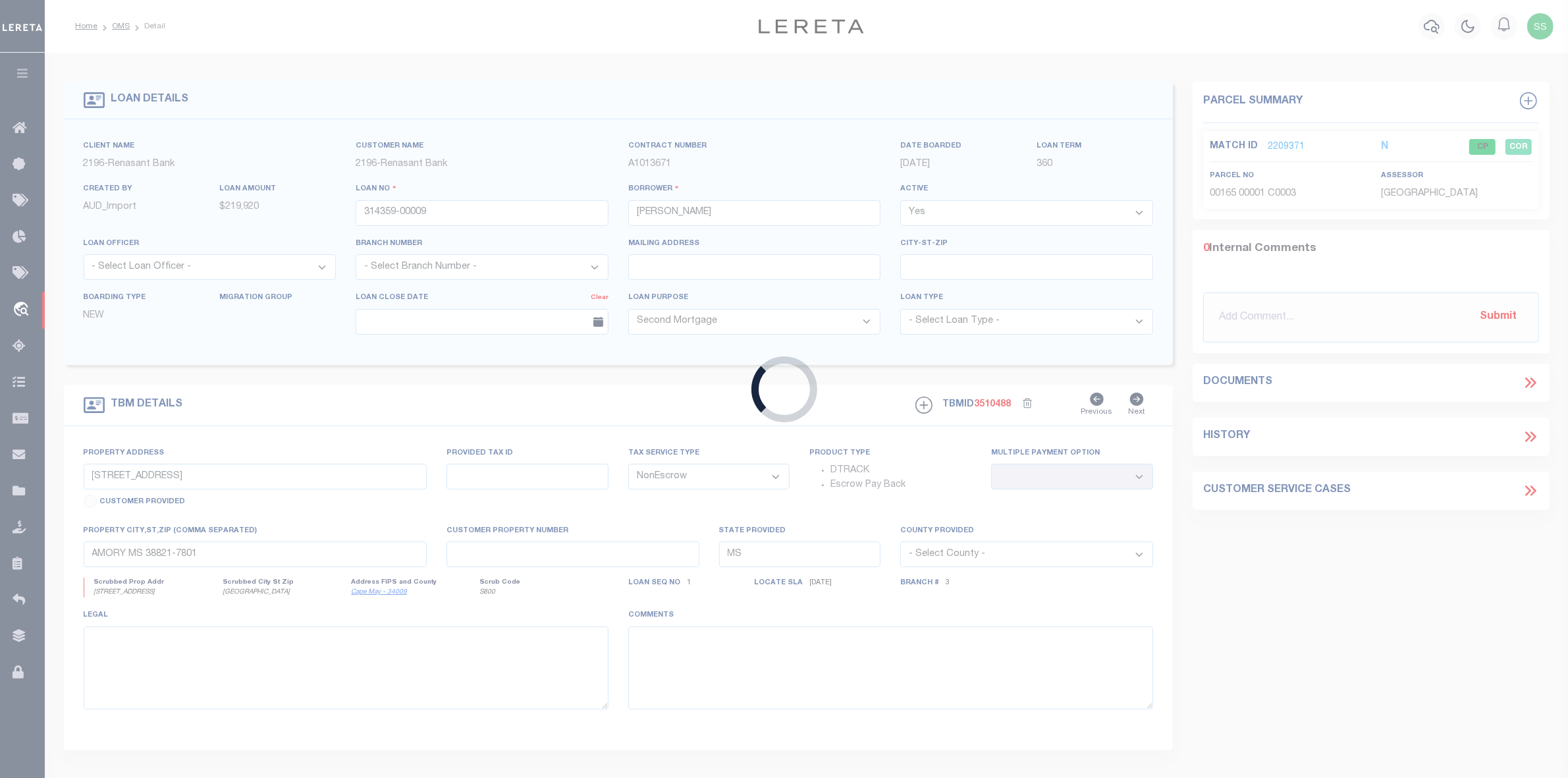
select select "164191"
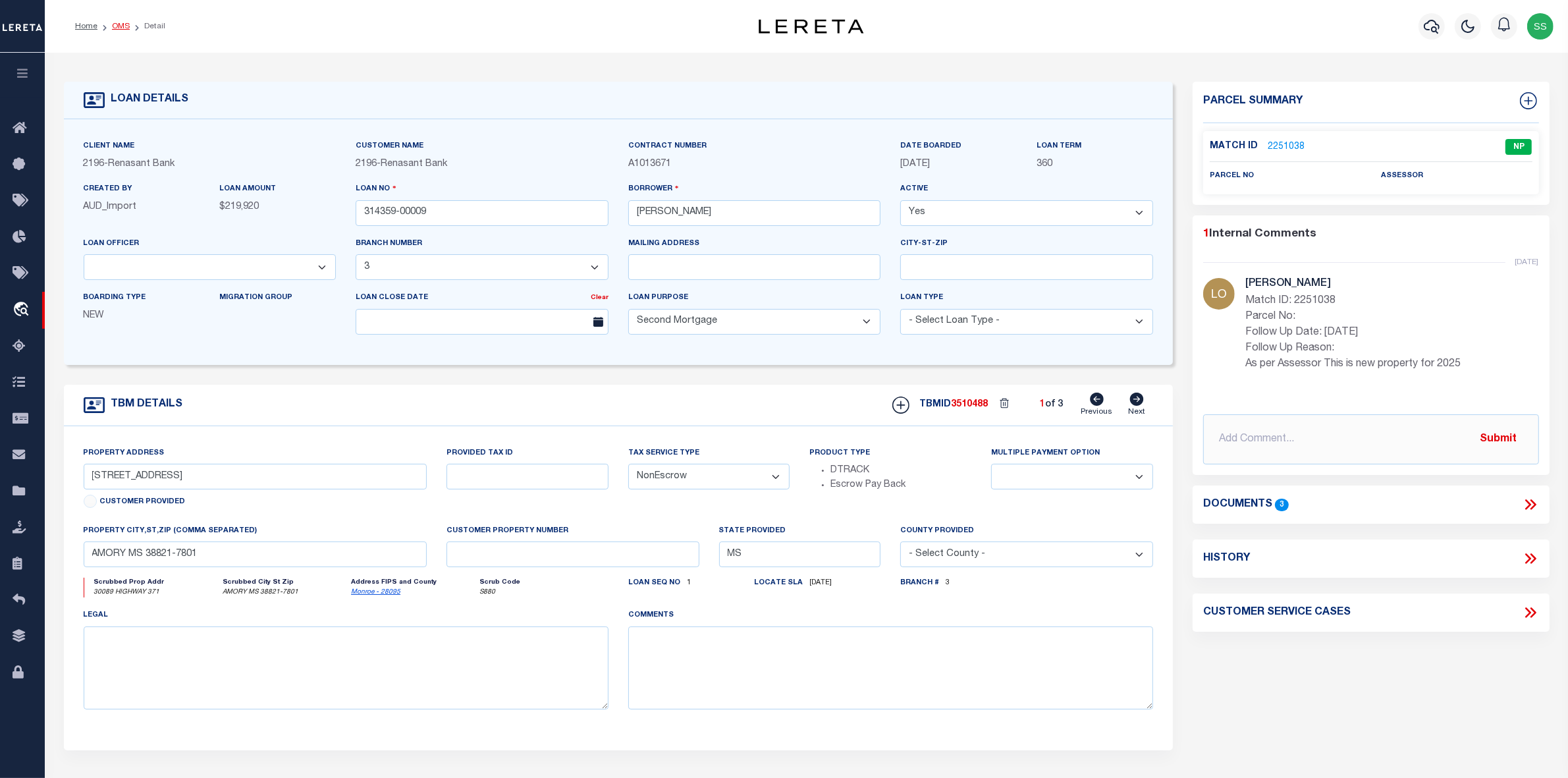
click at [116, 27] on link "OMS" at bounding box center [121, 27] width 18 height 8
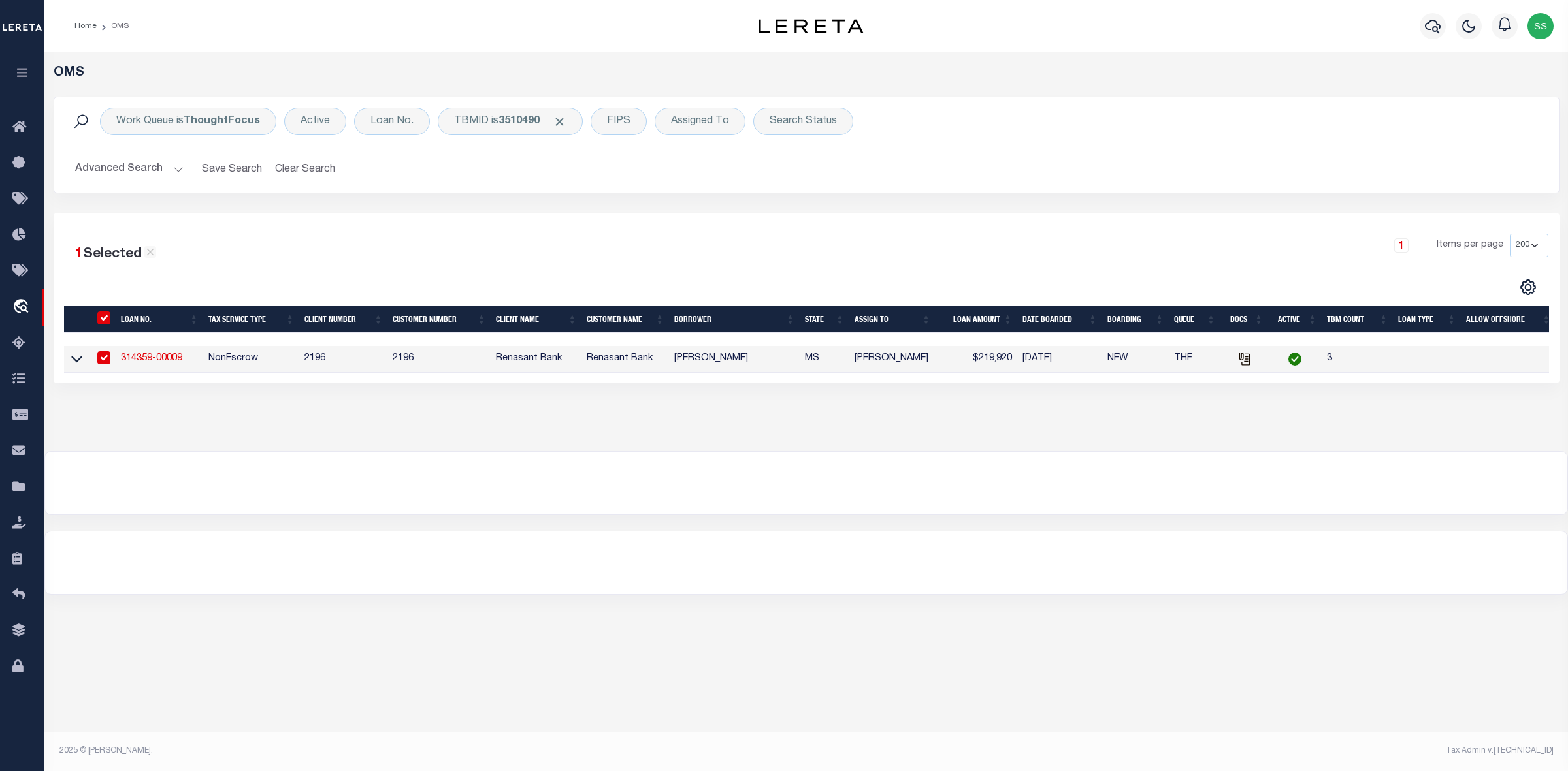
click at [147, 357] on link "314359-00009" at bounding box center [152, 358] width 62 height 9
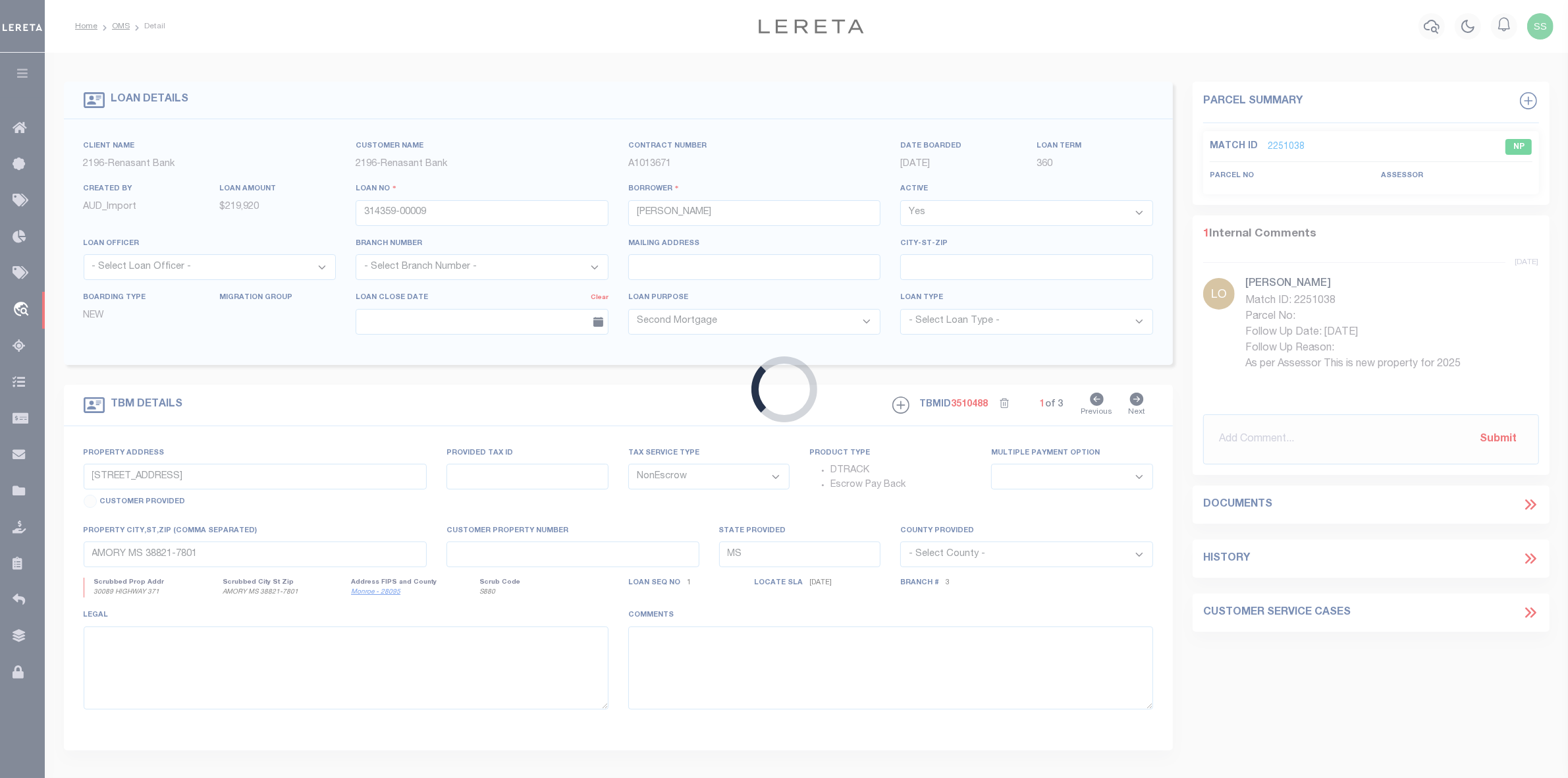
select select "5059"
select select
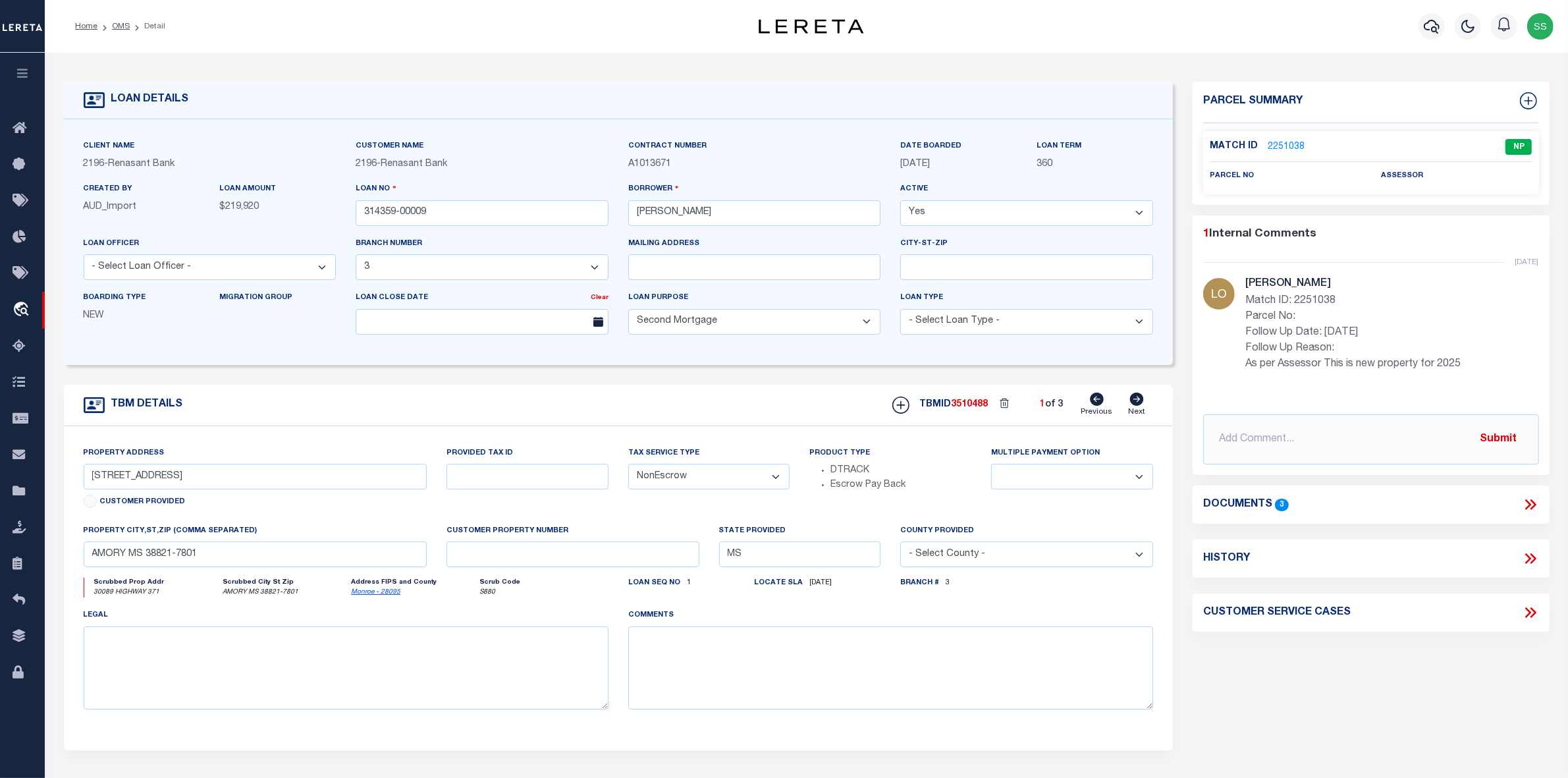
click at [1423, 241] on div "1 Internal Comments" at bounding box center [1369, 235] width 331 height 17
click at [121, 25] on link "OMS" at bounding box center [121, 27] width 18 height 8
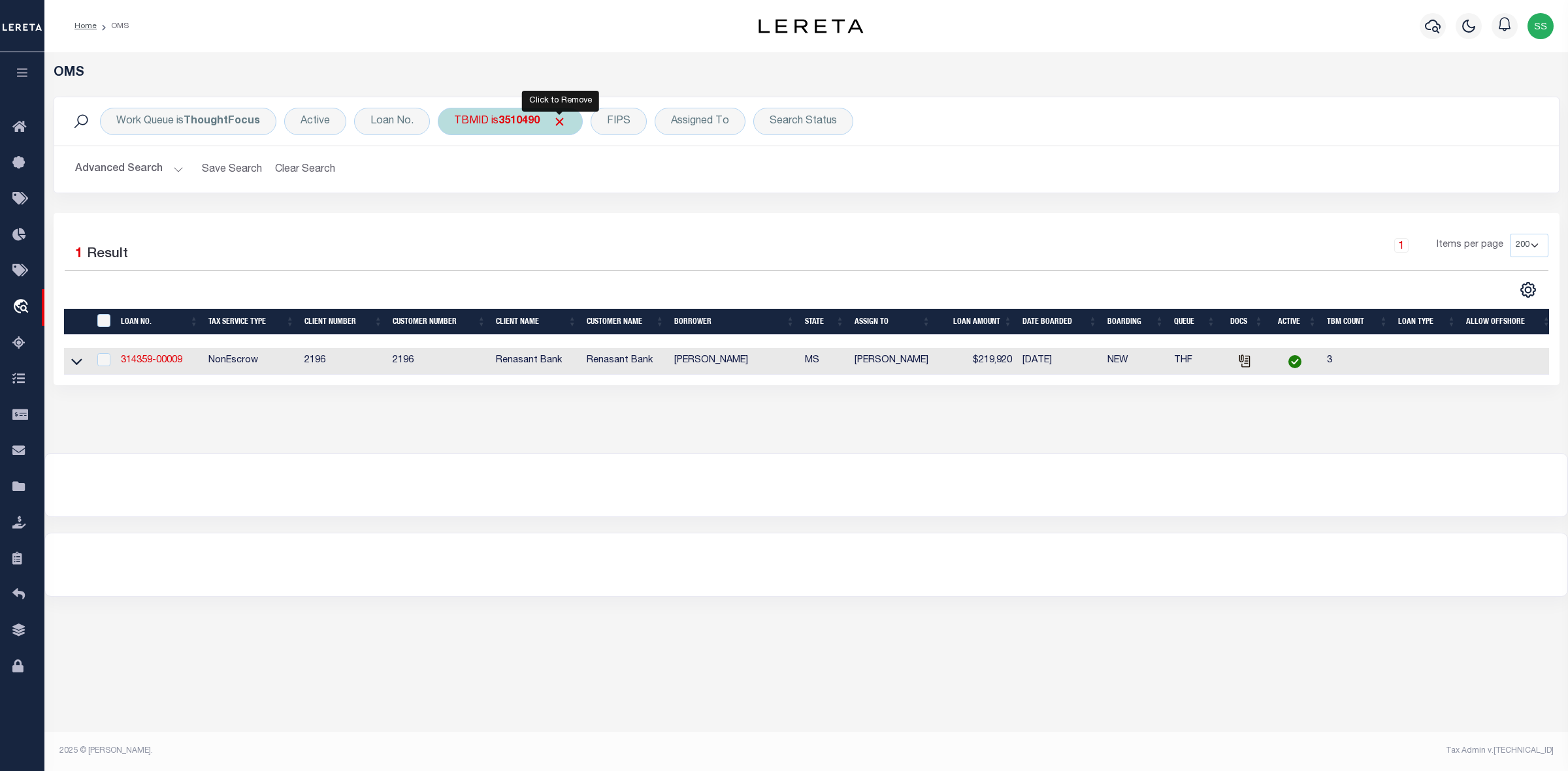
click at [560, 118] on span "Click to Remove" at bounding box center [559, 122] width 14 height 14
click at [456, 128] on div "TBMID" at bounding box center [472, 121] width 67 height 27
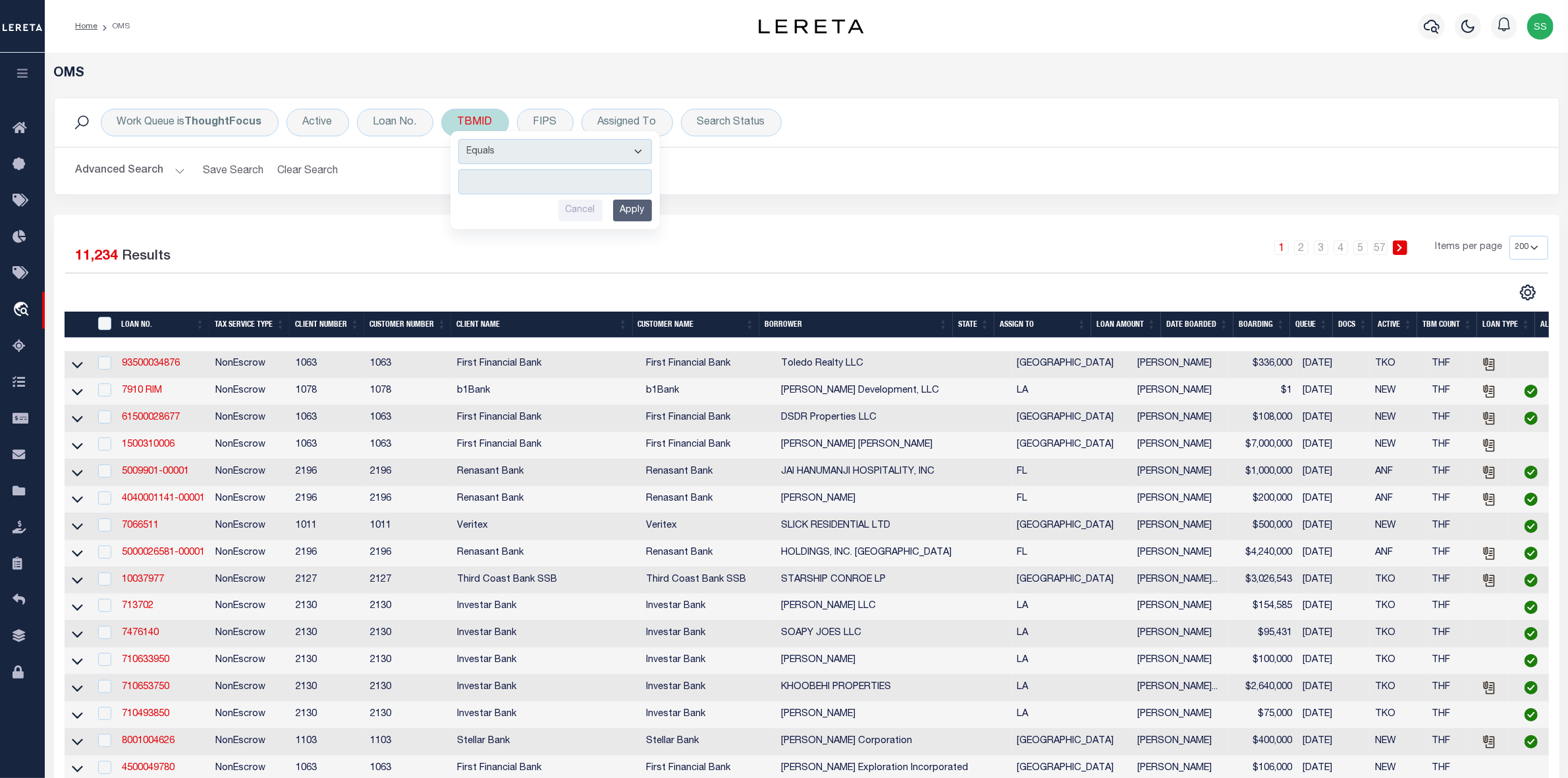
click at [519, 188] on input "number" at bounding box center [555, 182] width 193 height 25
type input "3436164"
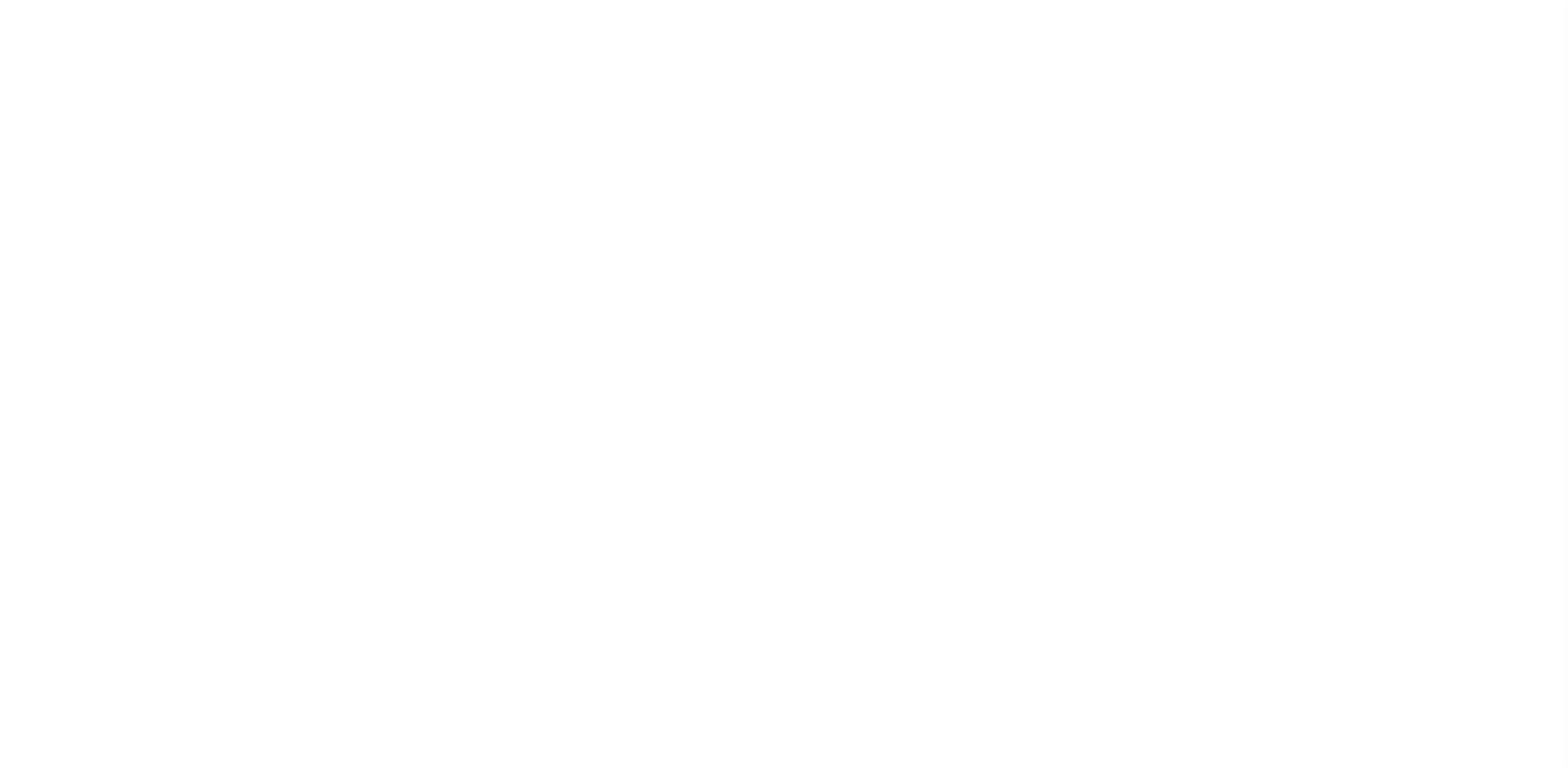
select select "200"
